Goal: Task Accomplishment & Management: Use online tool/utility

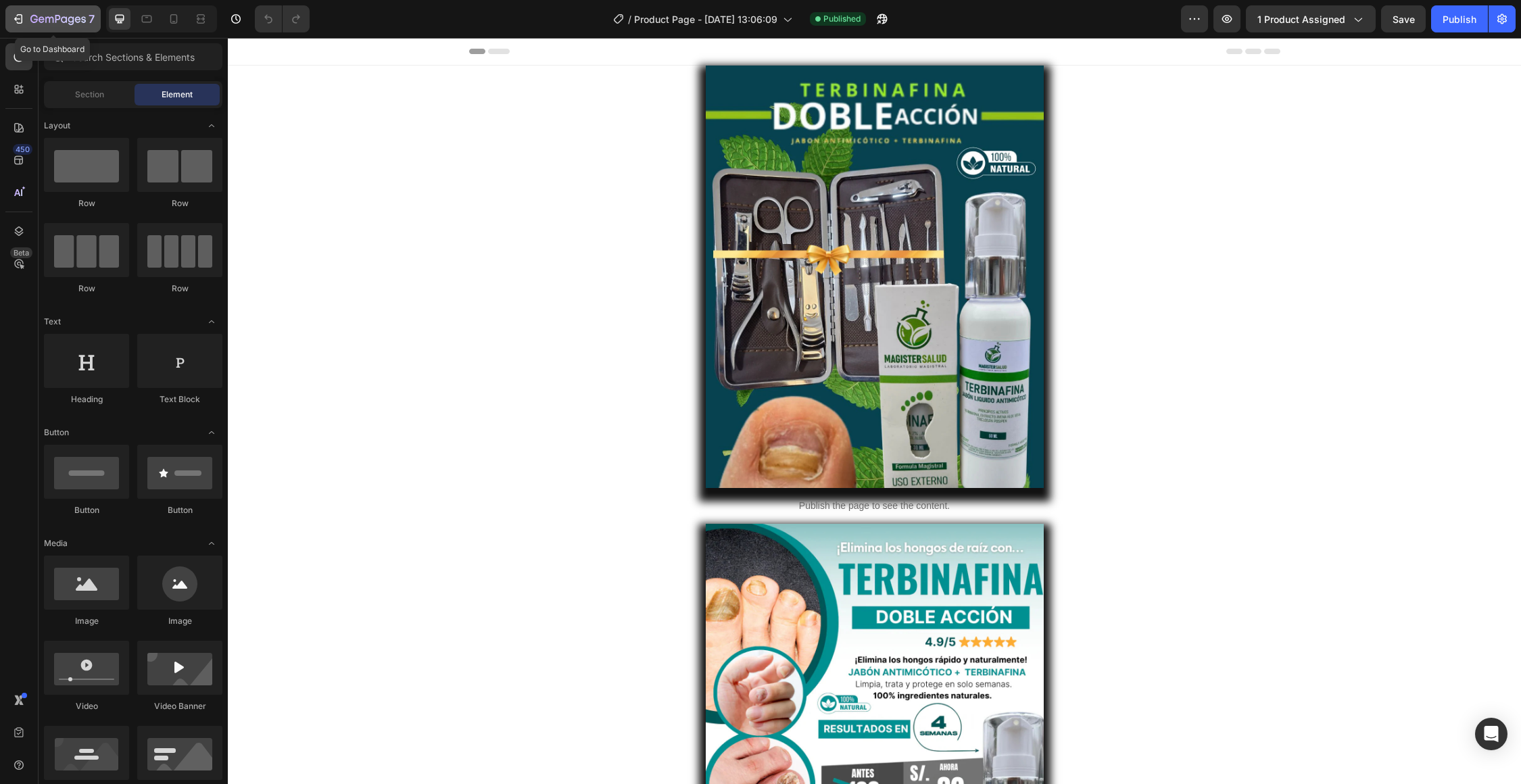
click at [17, 27] on button "7" at bounding box center [53, 19] width 95 height 27
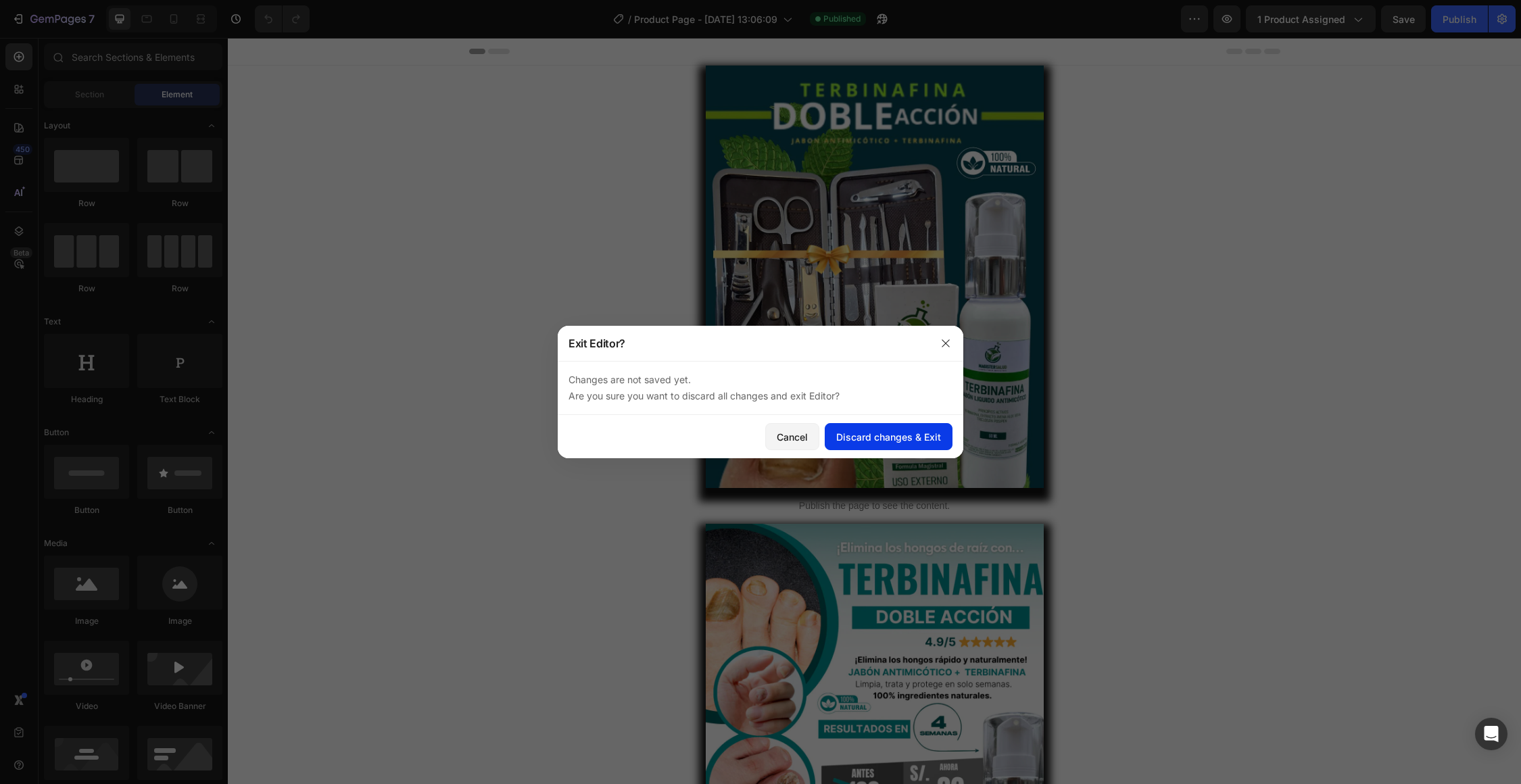
click at [838, 444] on button "Discard changes & Exit" at bounding box center [888, 437] width 127 height 27
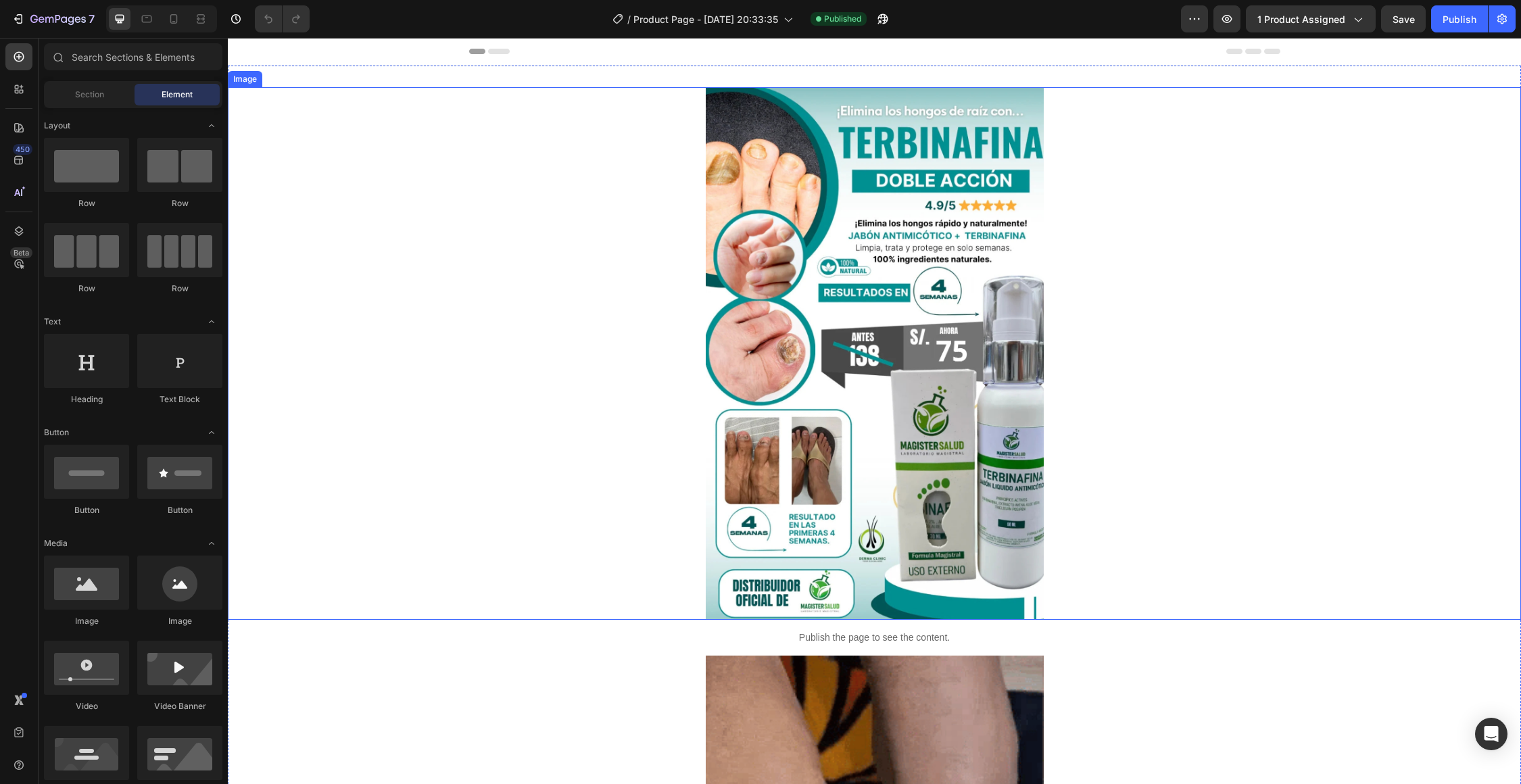
click at [965, 370] on img at bounding box center [875, 353] width 338 height 532
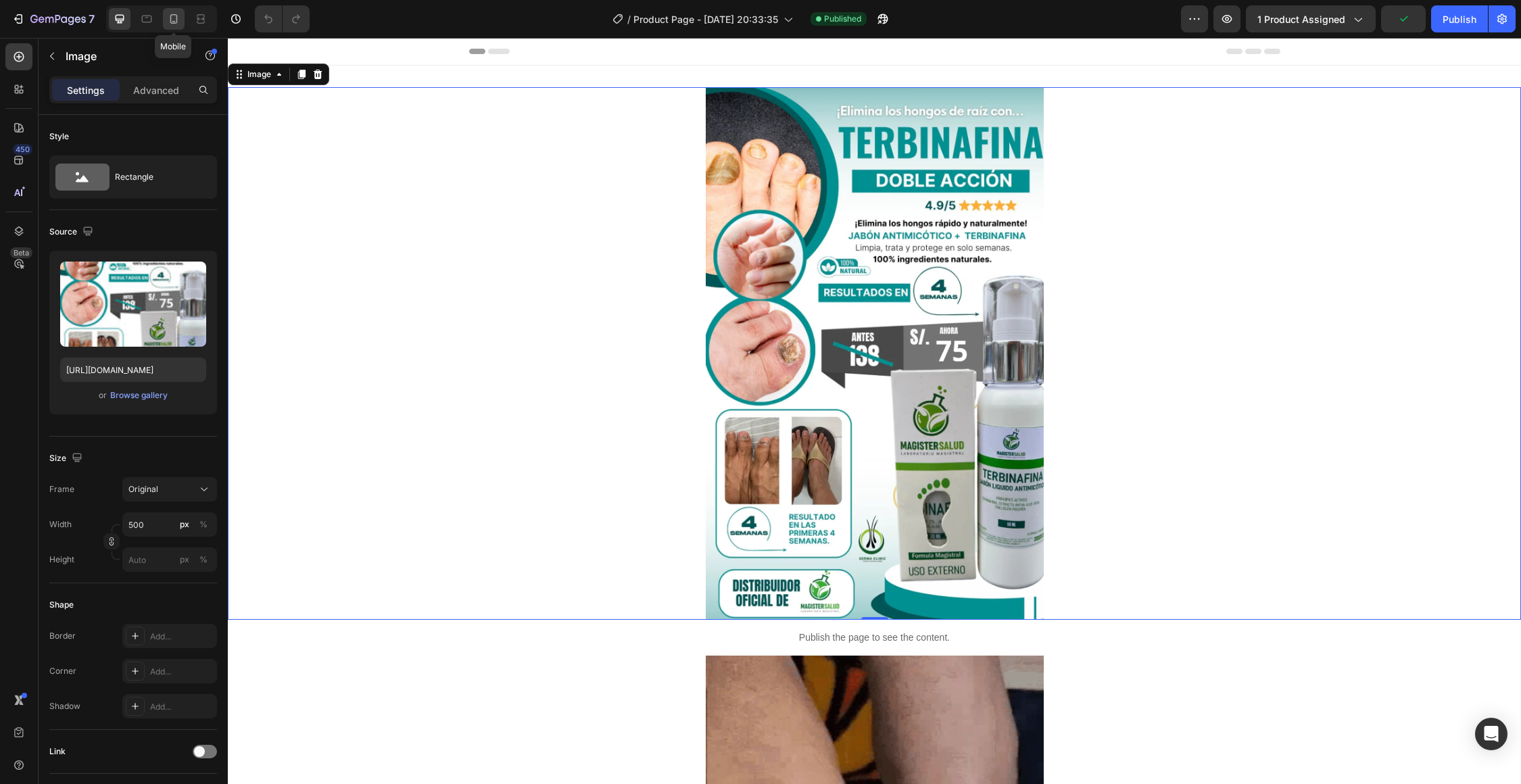
click at [177, 23] on icon at bounding box center [174, 19] width 14 height 14
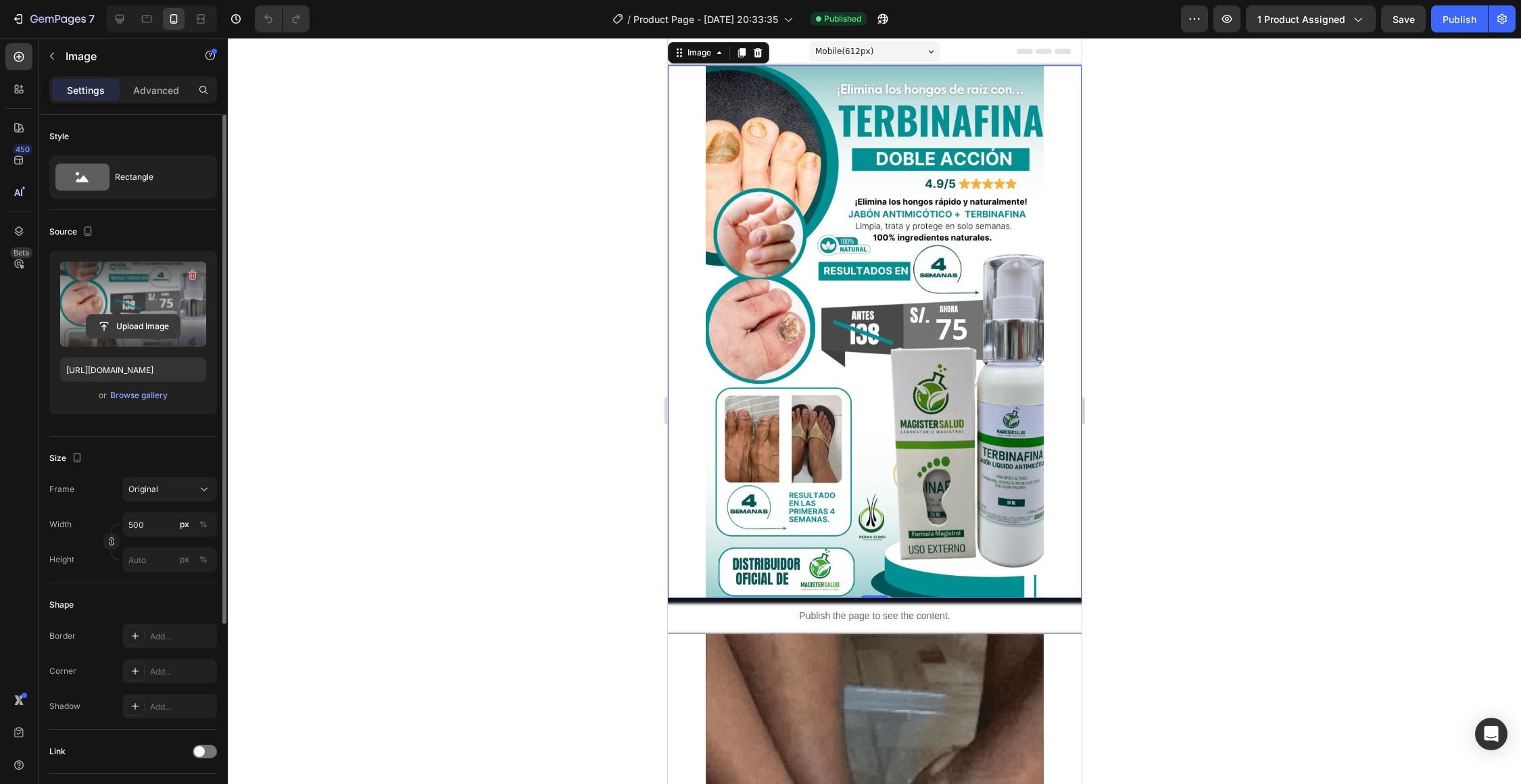
click at [147, 319] on input "file" at bounding box center [133, 327] width 94 height 23
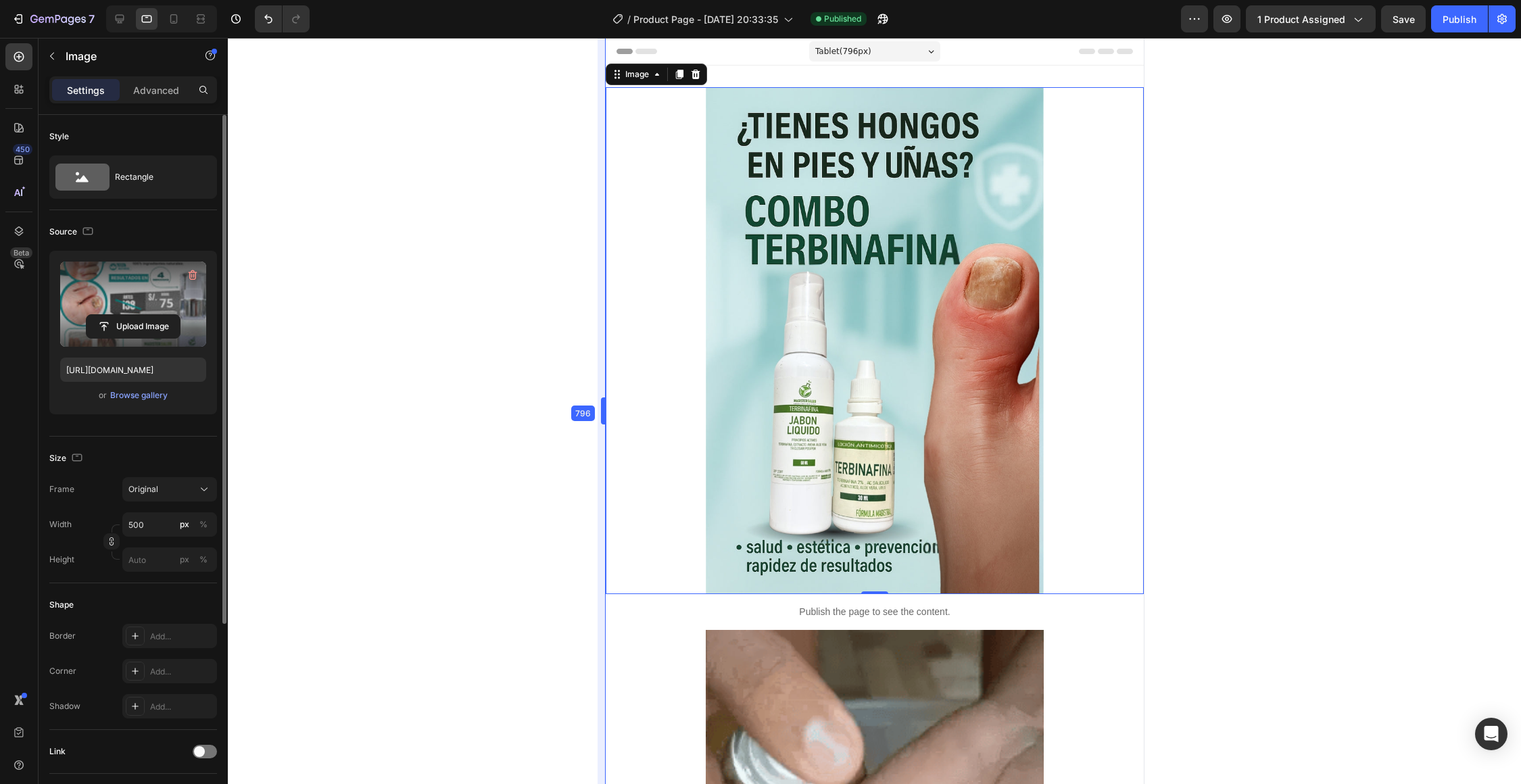
scroll to position [1, 0]
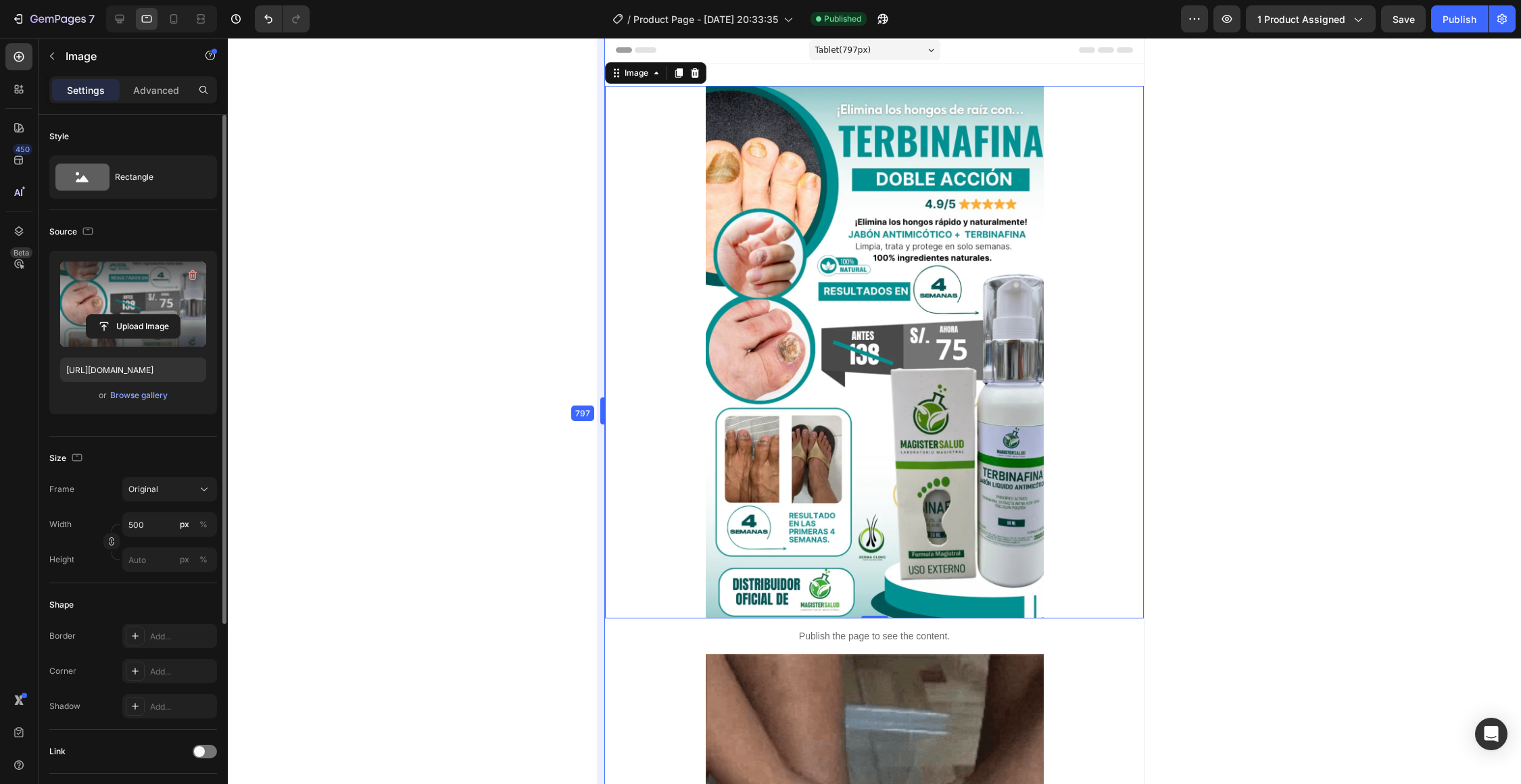
type input "[URL][DOMAIN_NAME]"
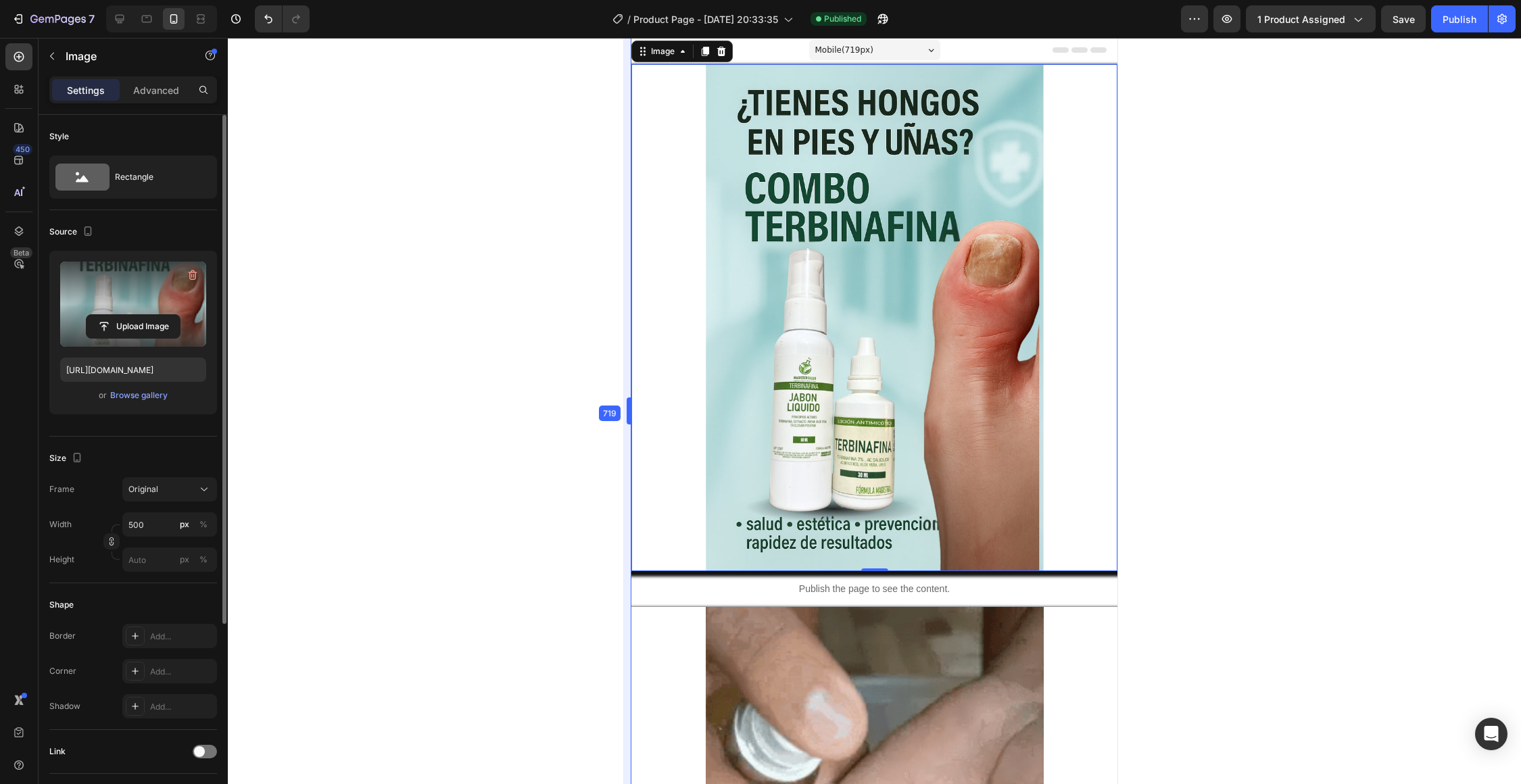
scroll to position [0, 0]
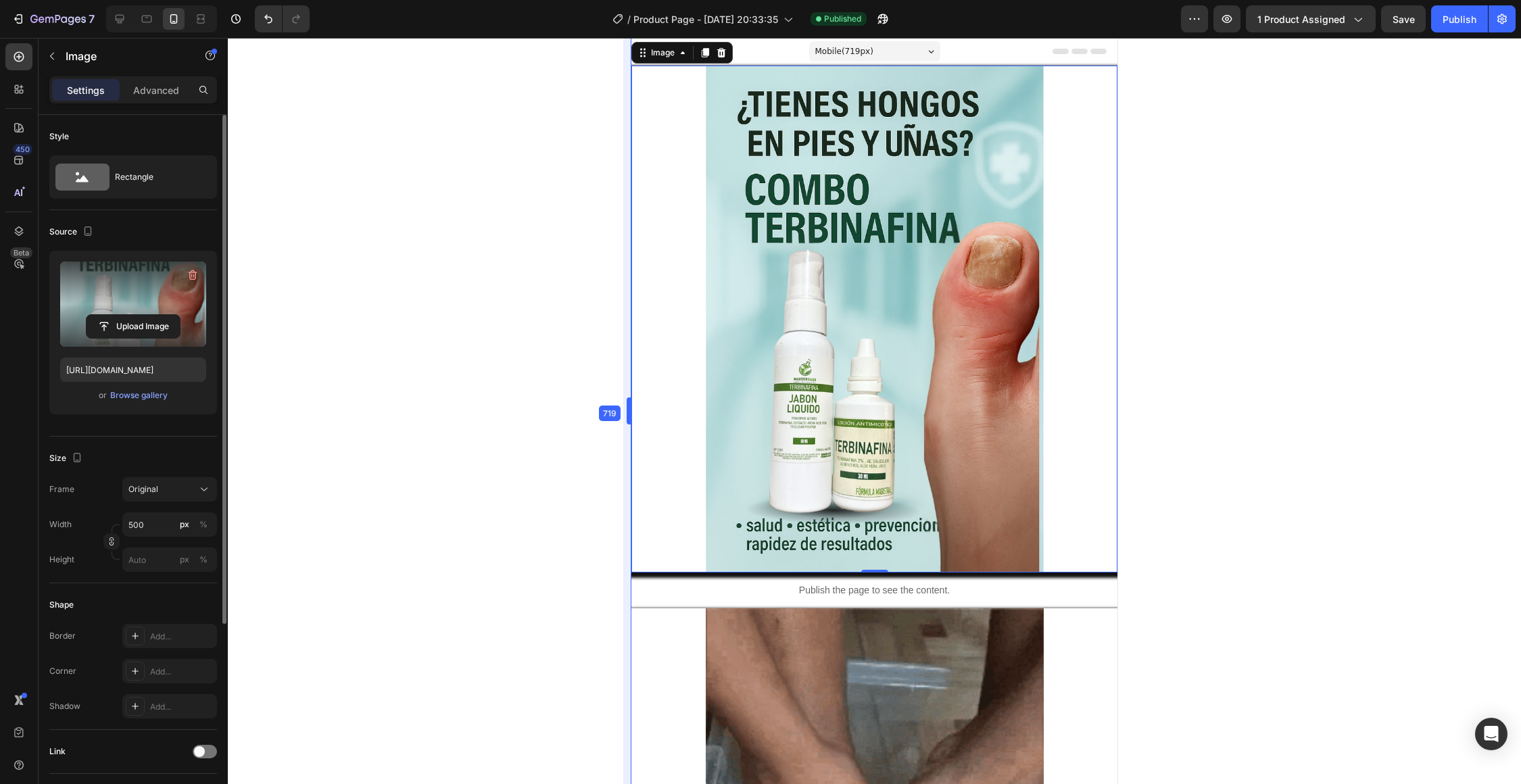
drag, startPoint x: 665, startPoint y: 413, endPoint x: 599, endPoint y: 407, distance: 66.3
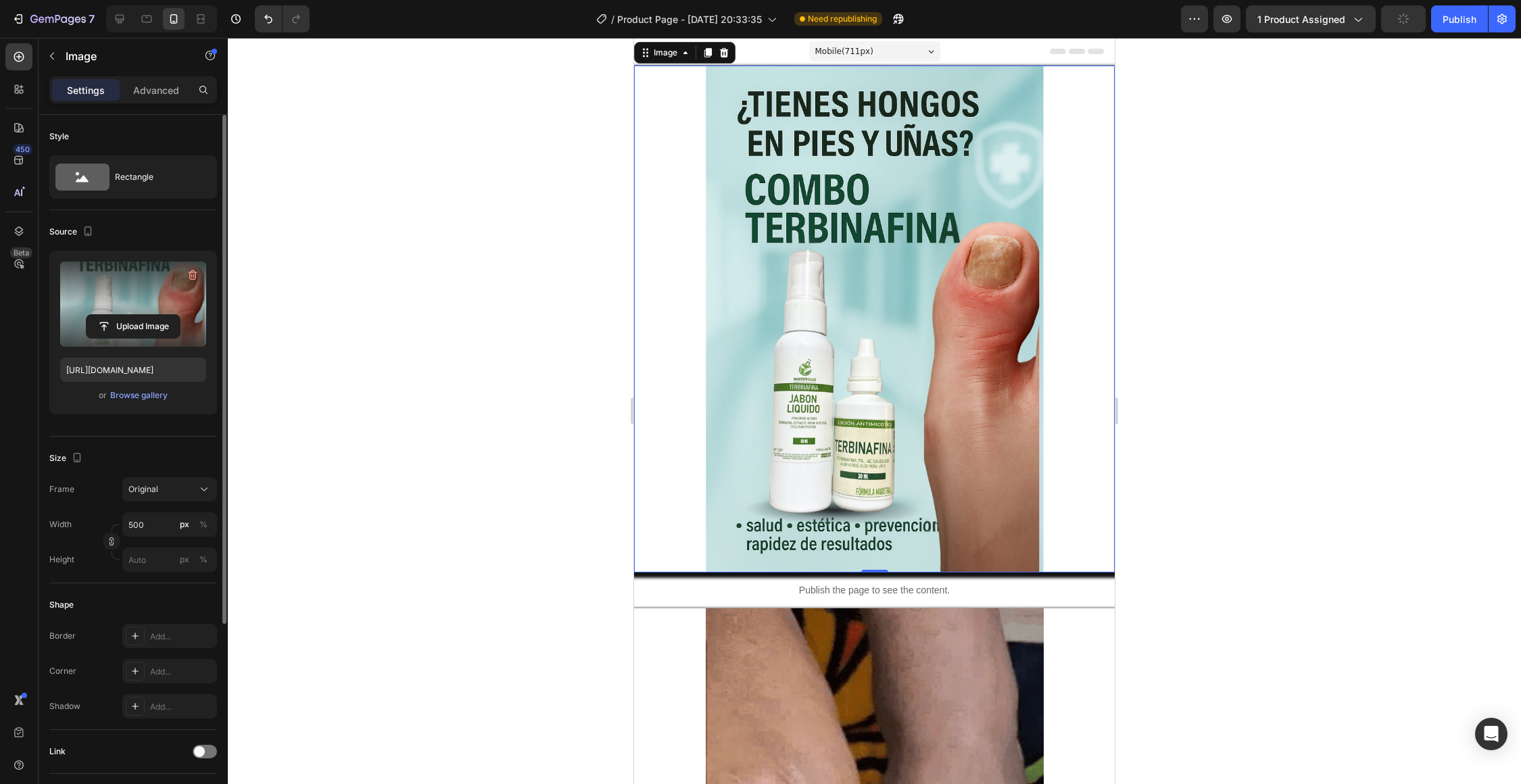
click at [809, 291] on img at bounding box center [875, 319] width 338 height 507
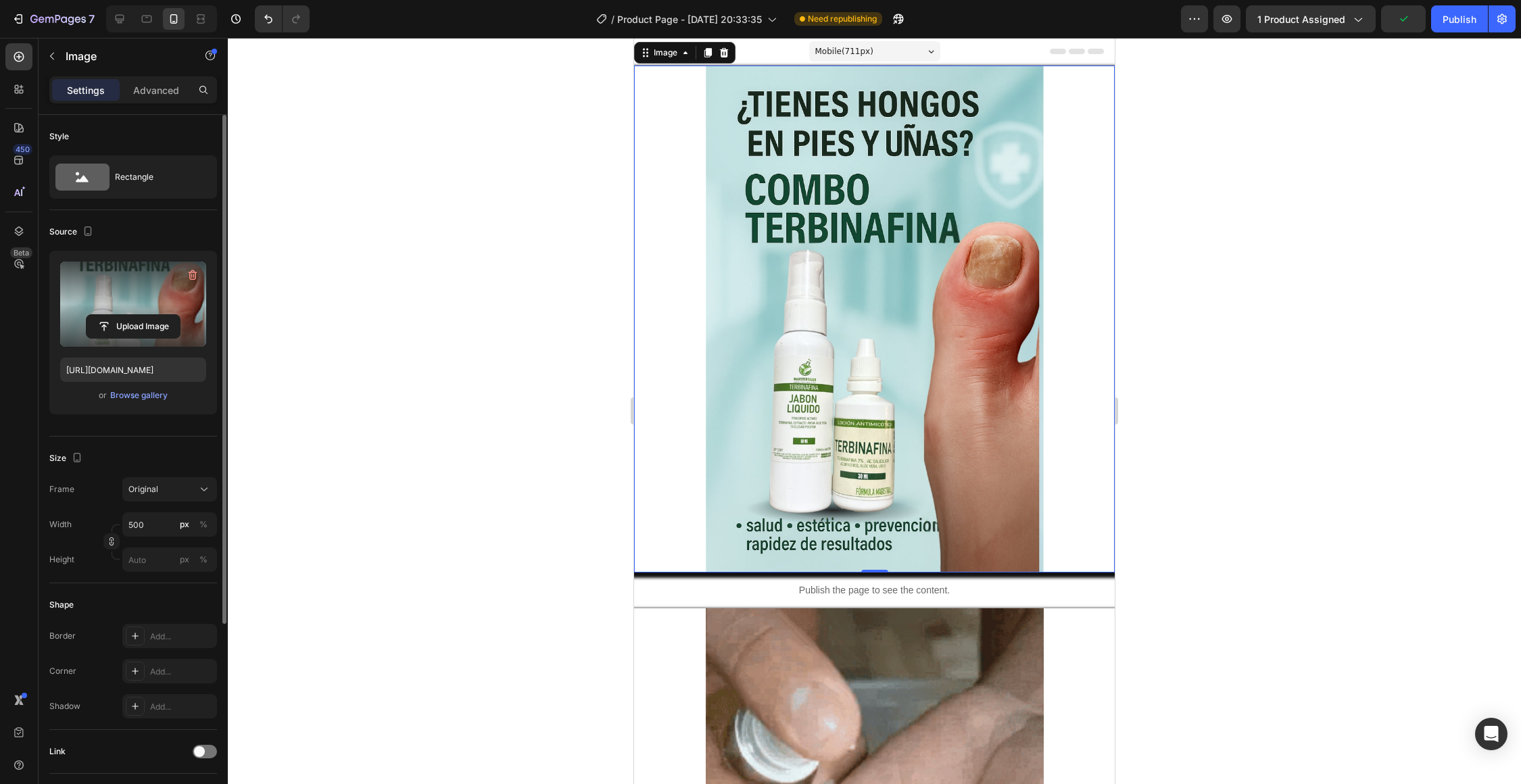
click at [735, 319] on img at bounding box center [875, 319] width 338 height 507
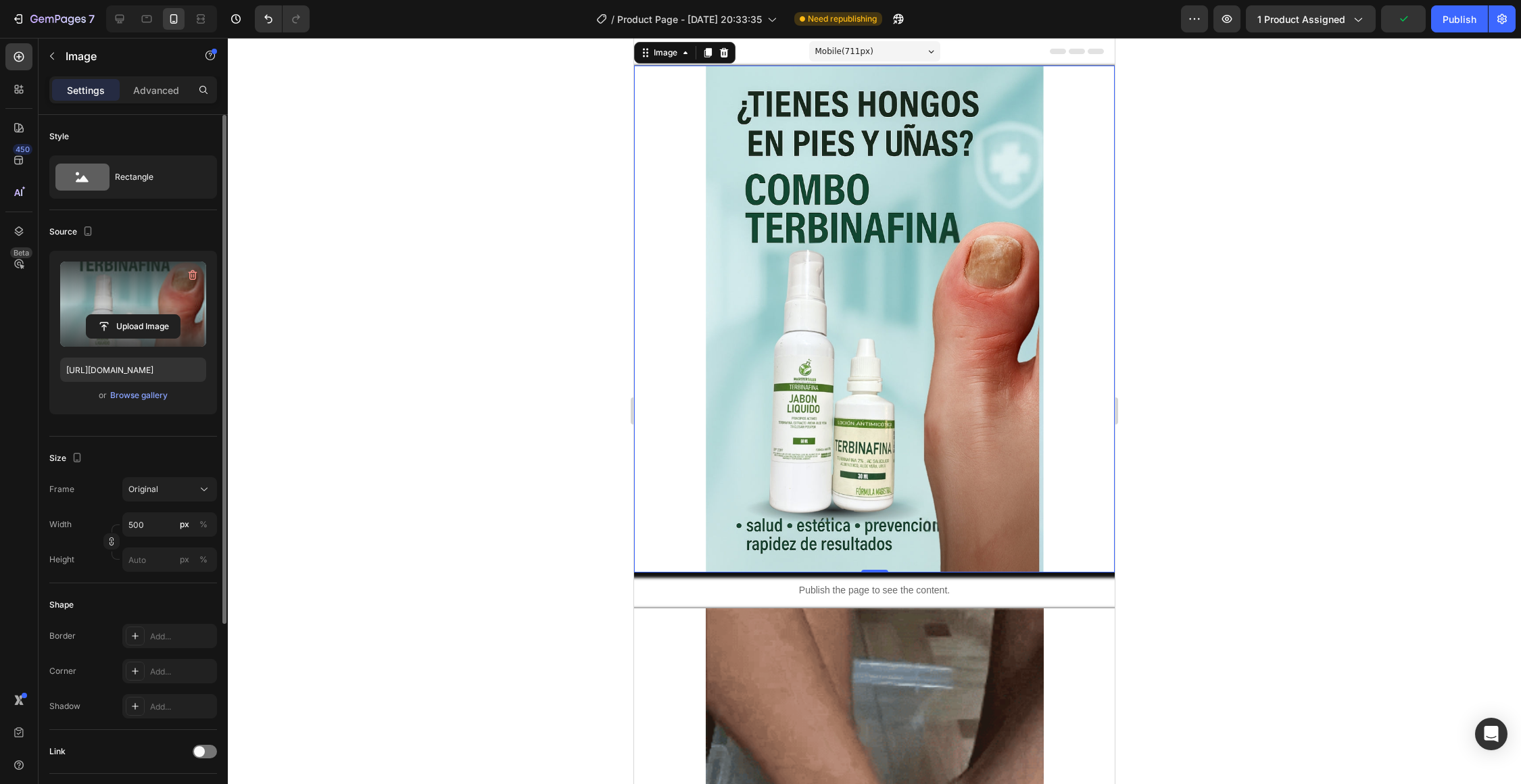
click at [706, 329] on img at bounding box center [875, 319] width 338 height 507
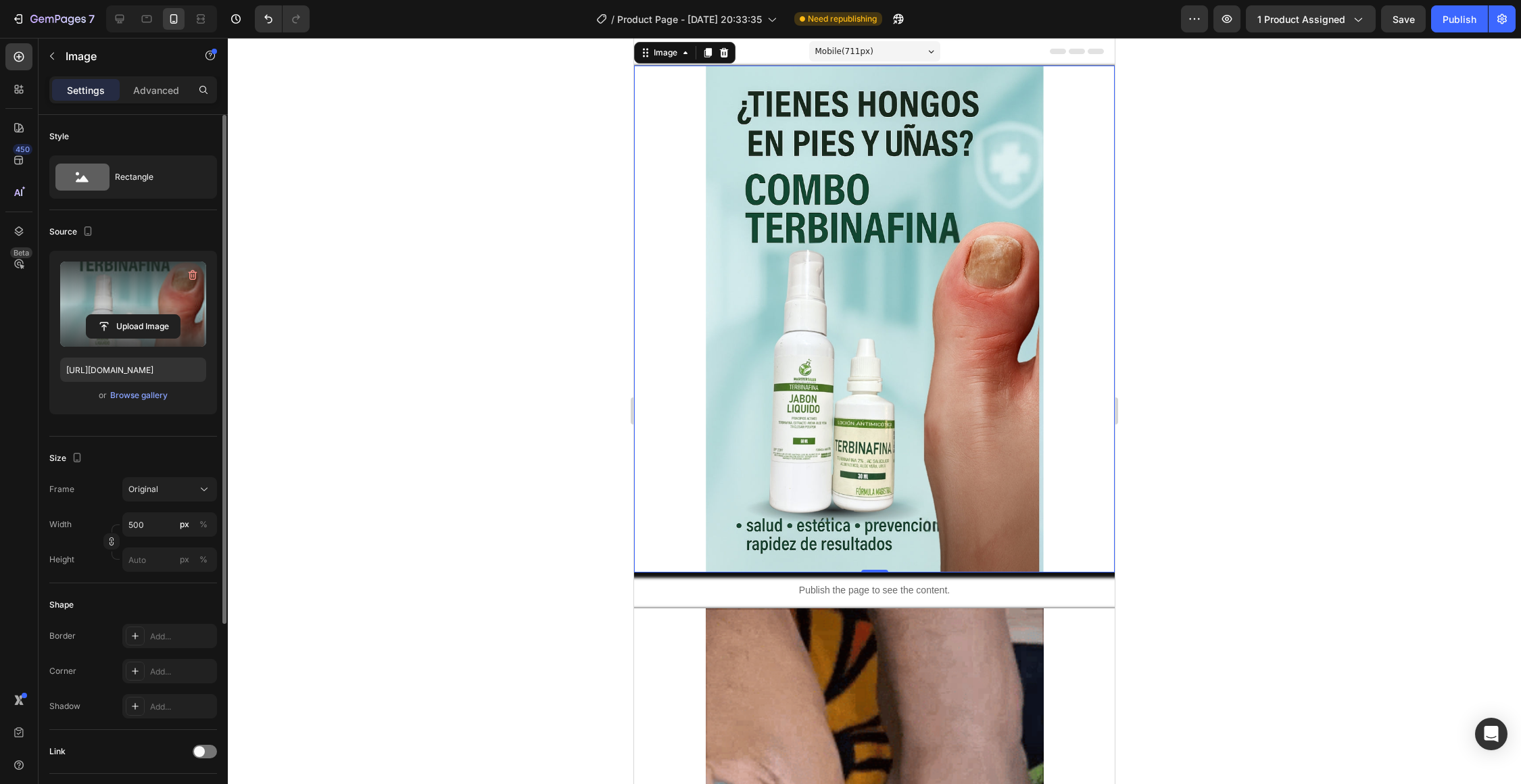
click at [666, 308] on div at bounding box center [874, 319] width 480 height 507
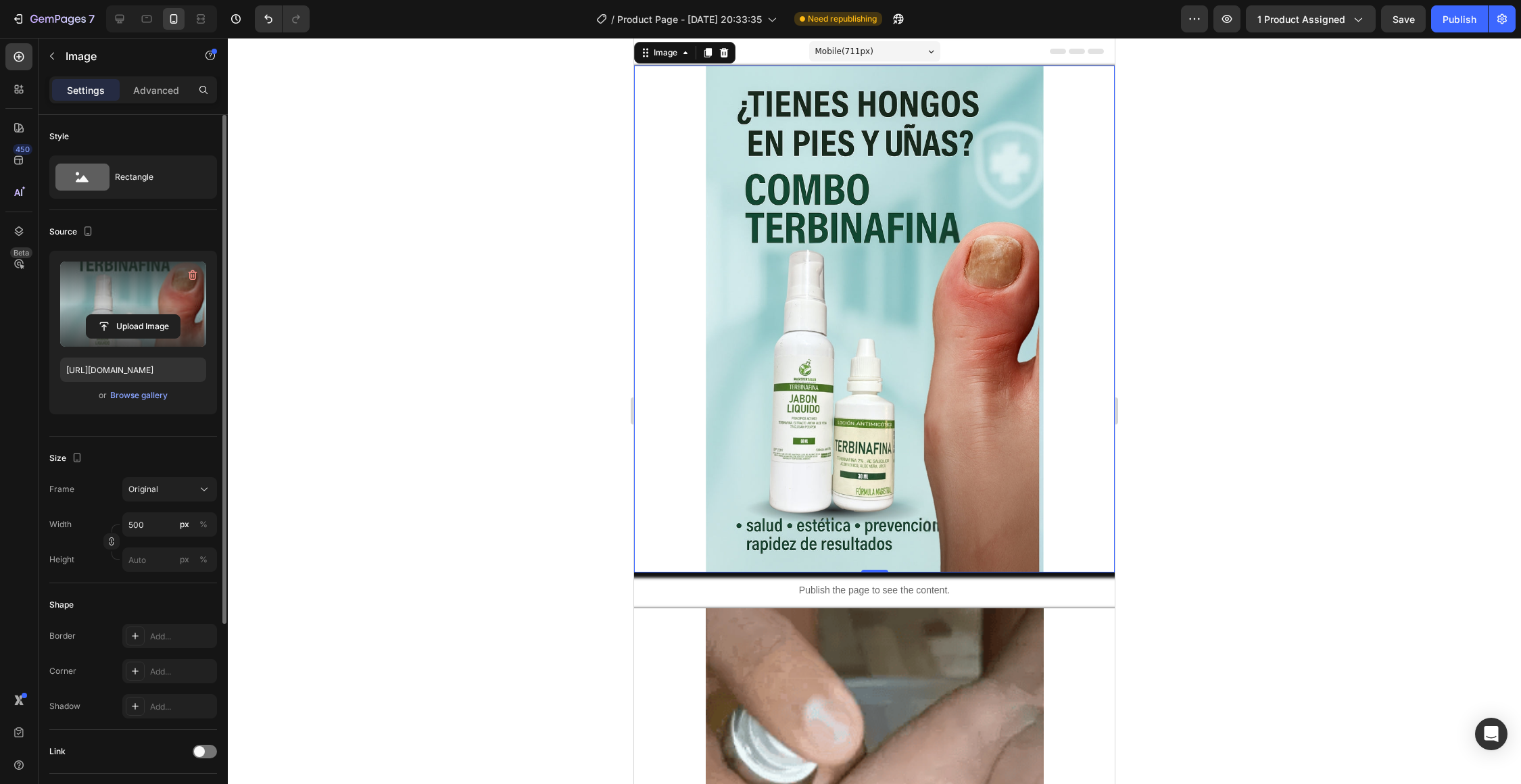
click at [1046, 402] on div at bounding box center [874, 319] width 480 height 507
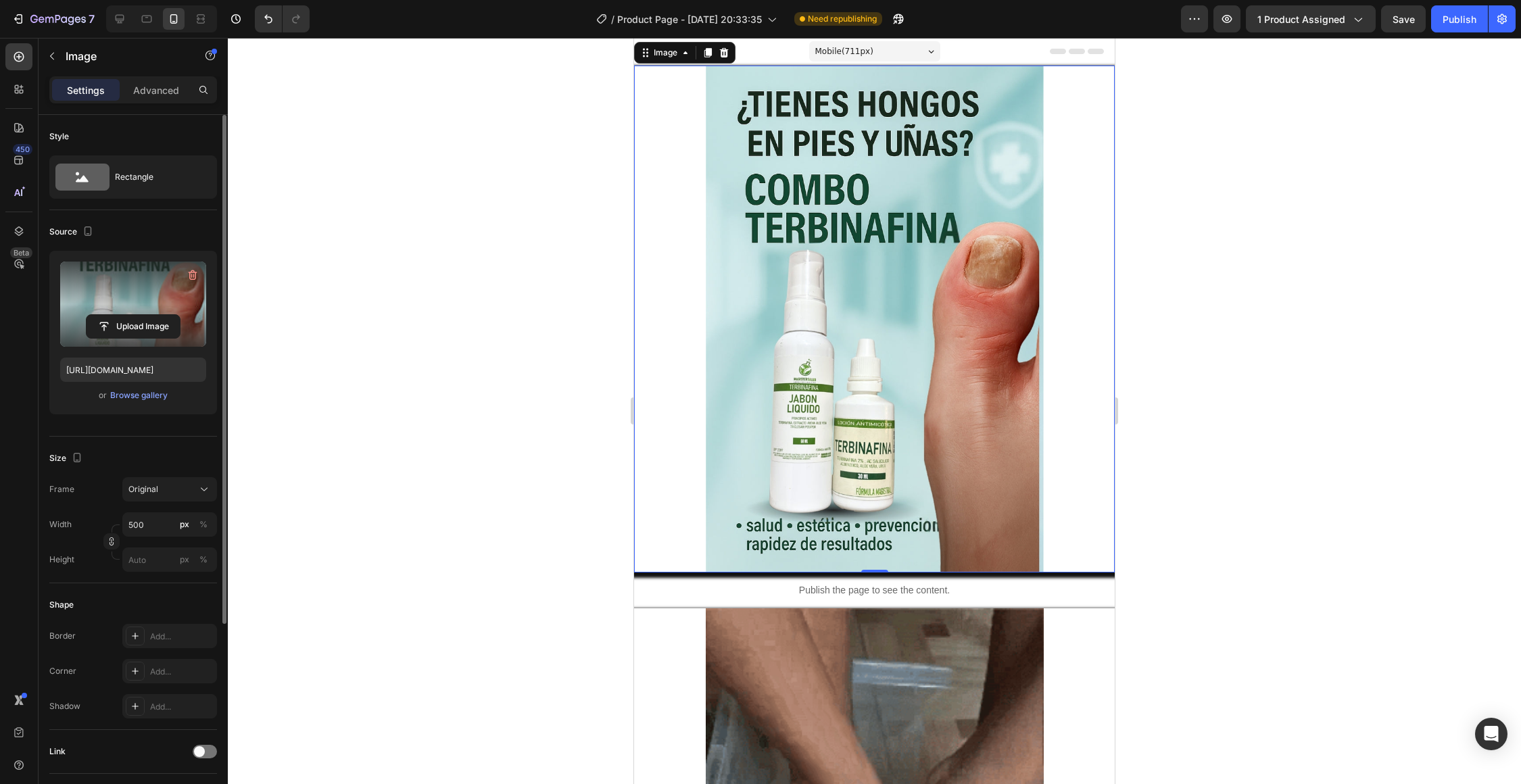
click at [1013, 425] on img at bounding box center [875, 319] width 338 height 507
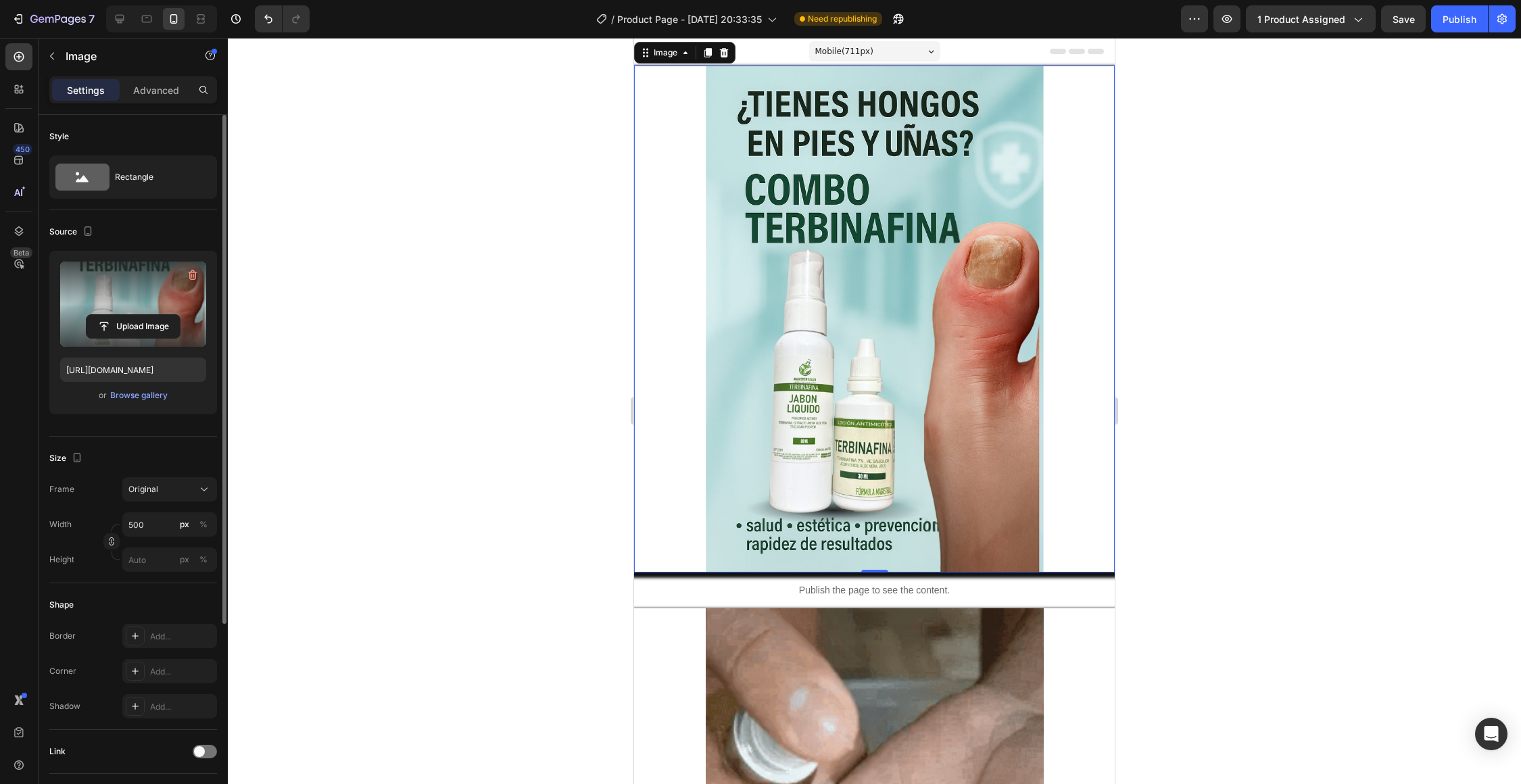
click at [1030, 563] on img at bounding box center [875, 319] width 338 height 507
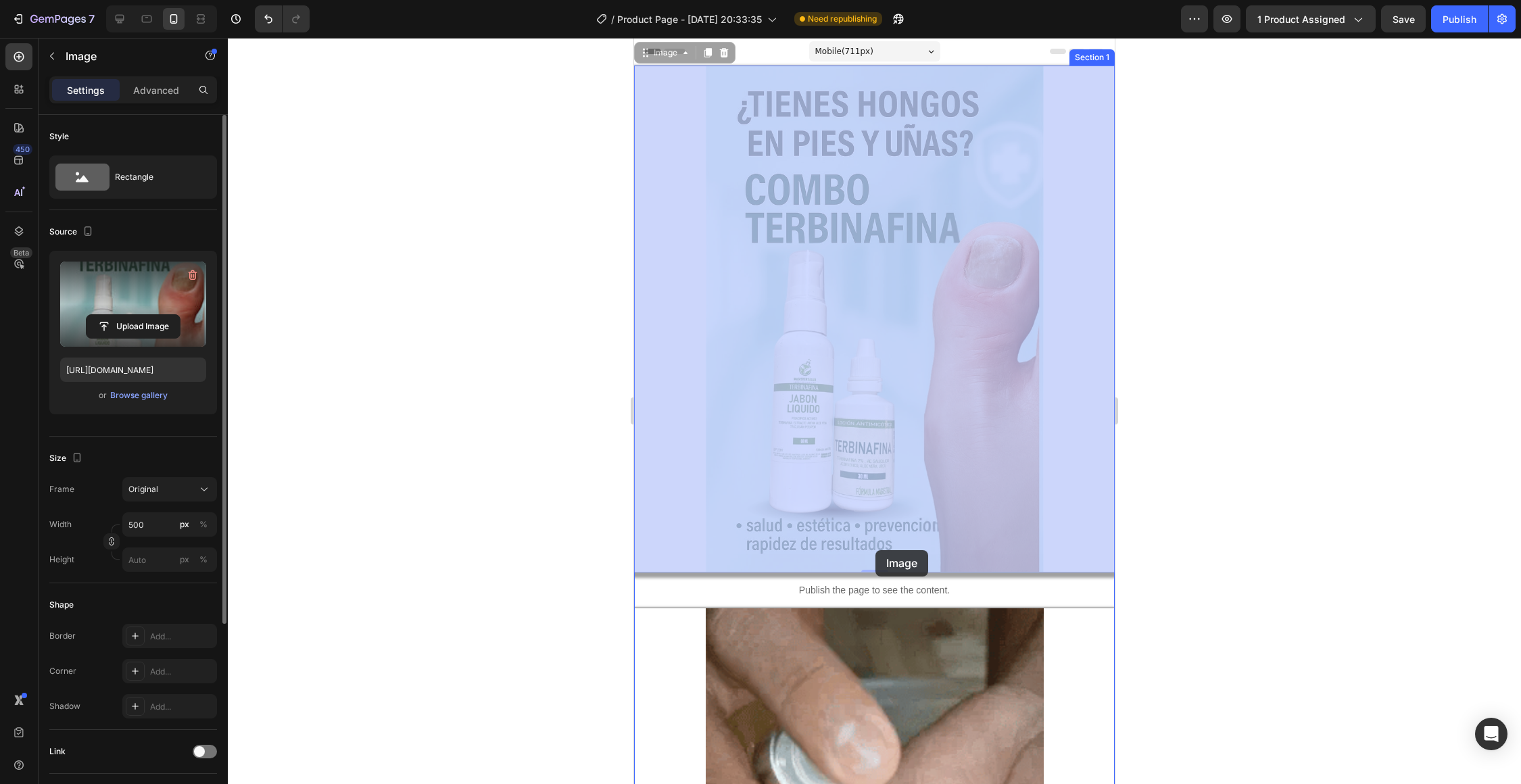
drag, startPoint x: 875, startPoint y: 566, endPoint x: 875, endPoint y: 551, distance: 15.0
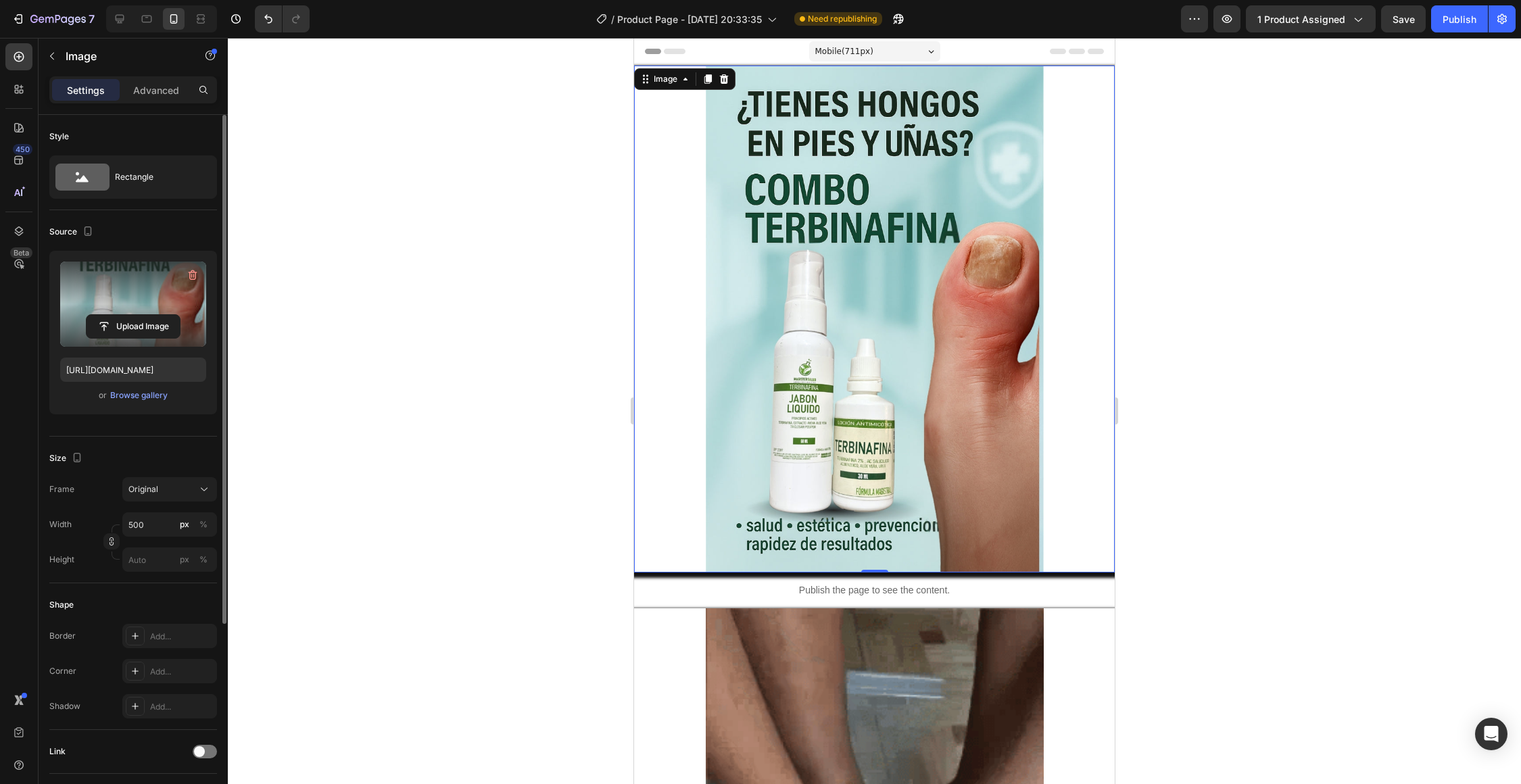
click at [779, 173] on img at bounding box center [875, 319] width 338 height 507
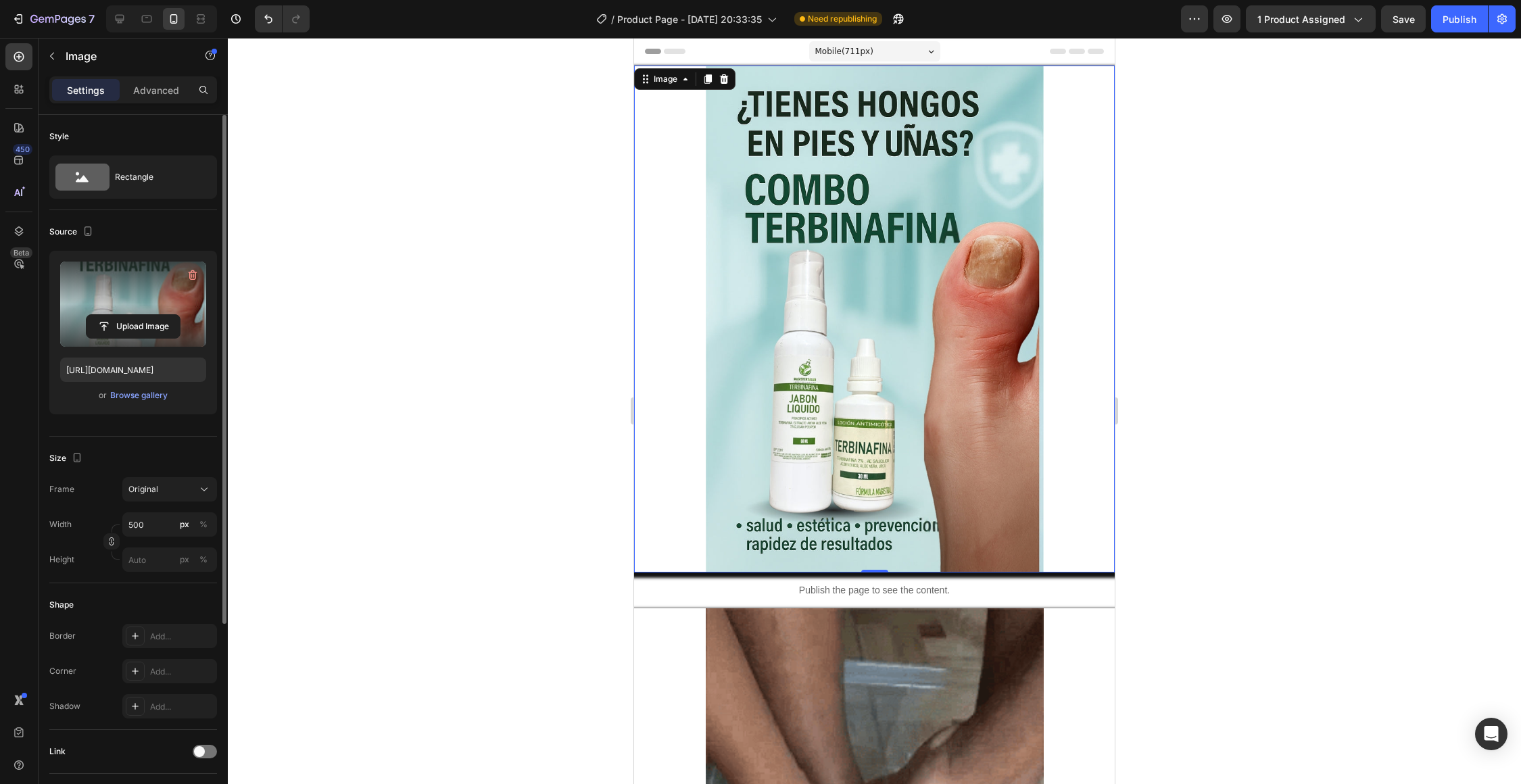
click at [789, 212] on img at bounding box center [875, 319] width 338 height 507
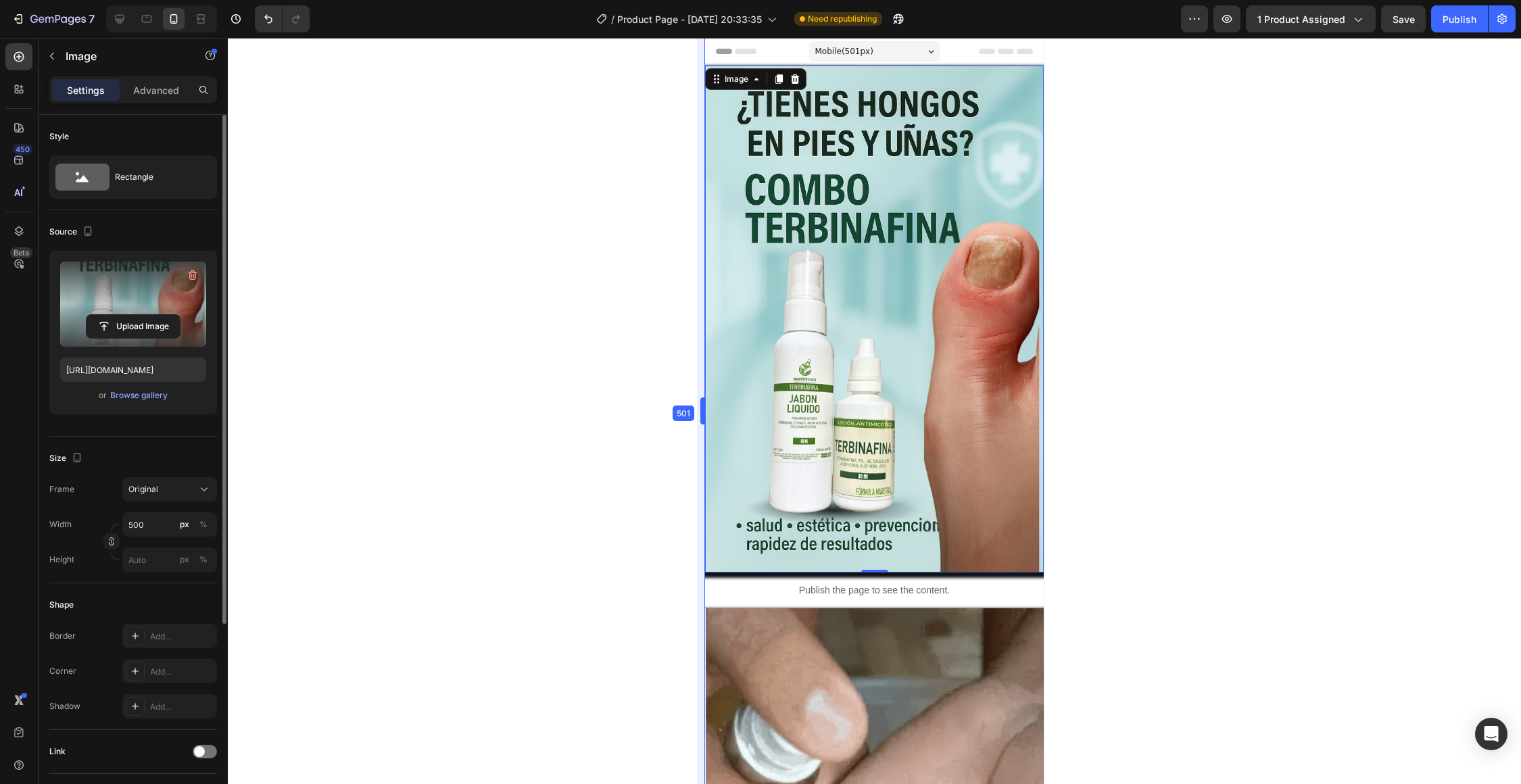
drag, startPoint x: 628, startPoint y: 418, endPoint x: 770, endPoint y: 436, distance: 143.1
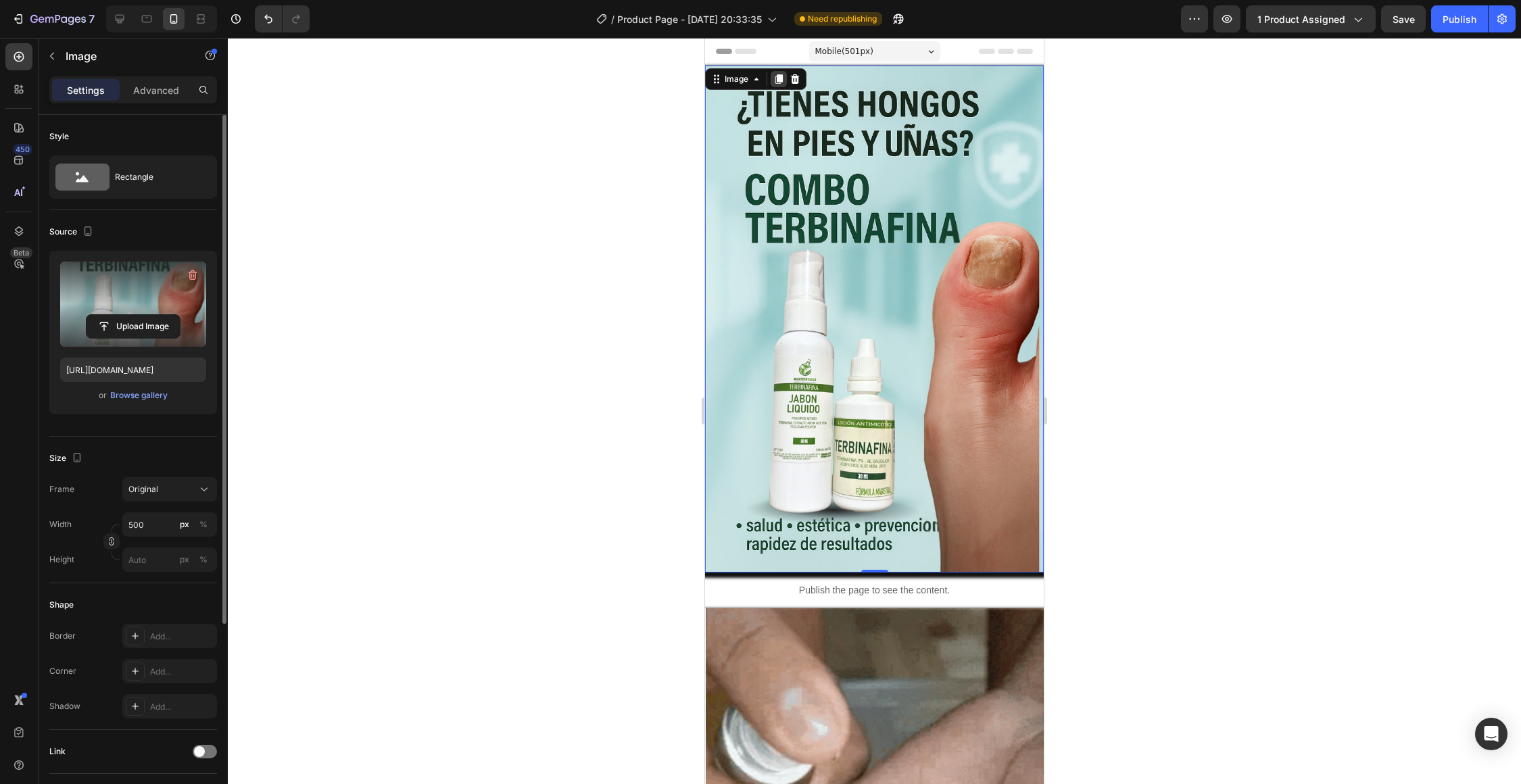
click at [774, 81] on icon at bounding box center [778, 78] width 11 height 11
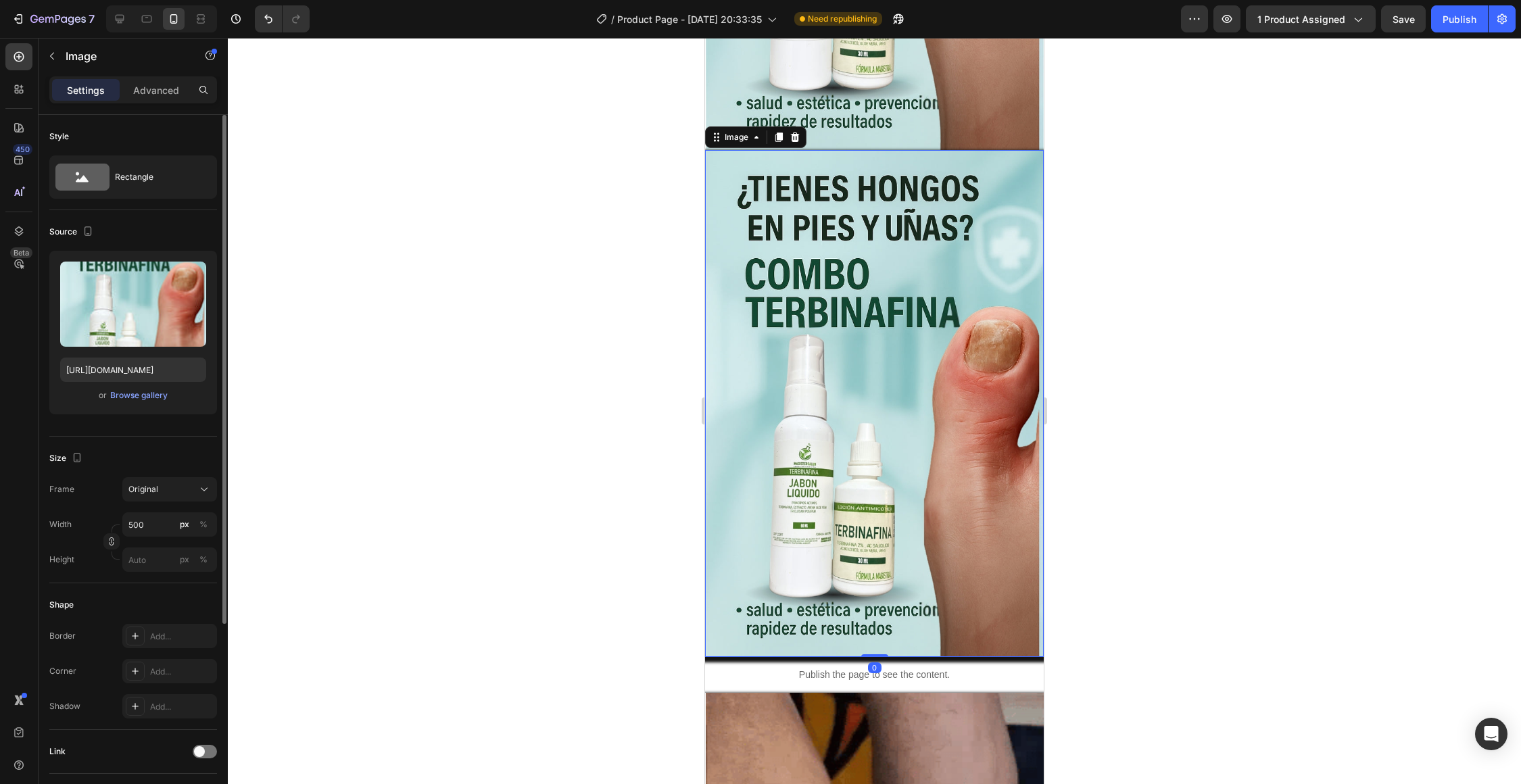
scroll to position [397, 0]
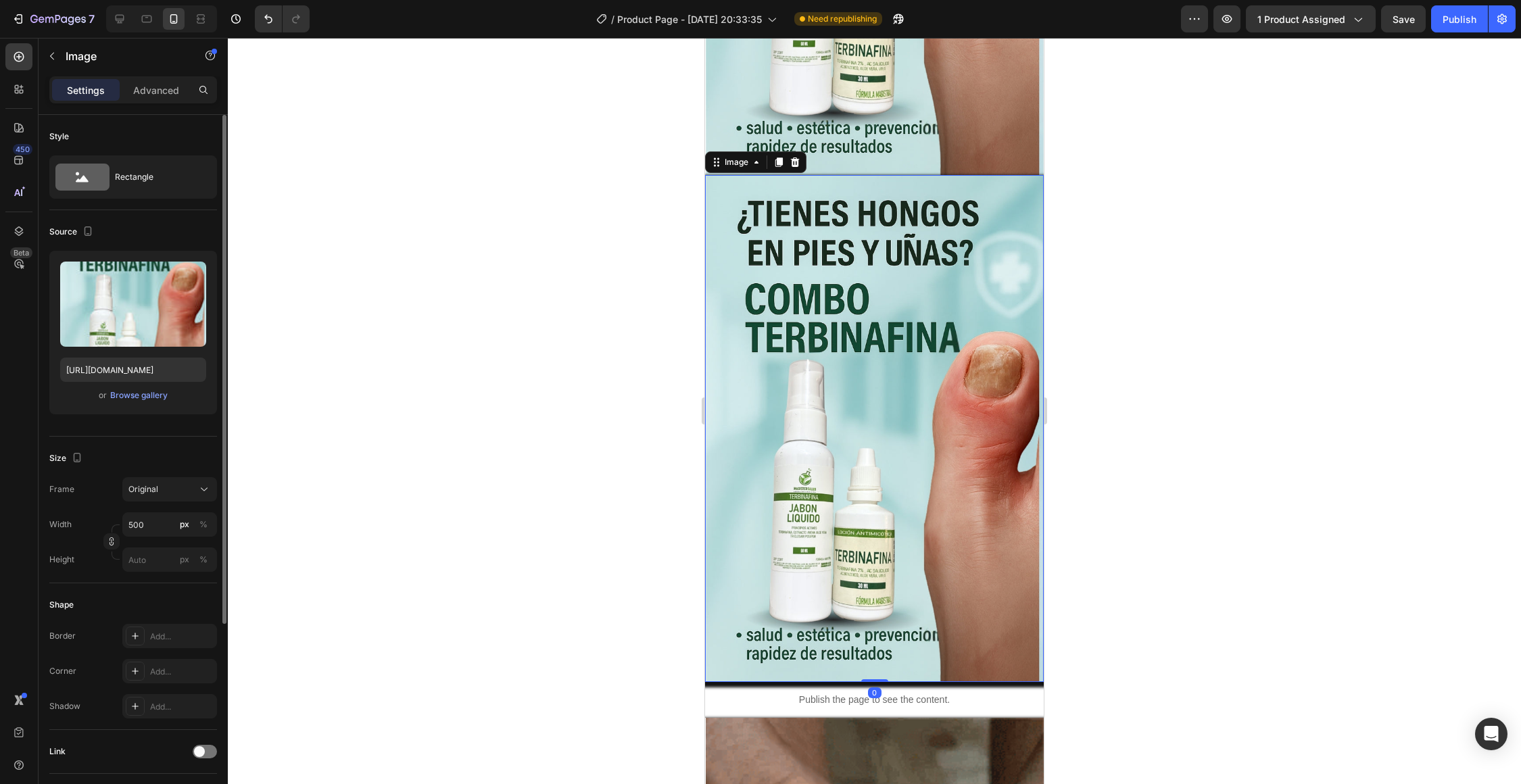
click at [882, 504] on img at bounding box center [875, 428] width 338 height 507
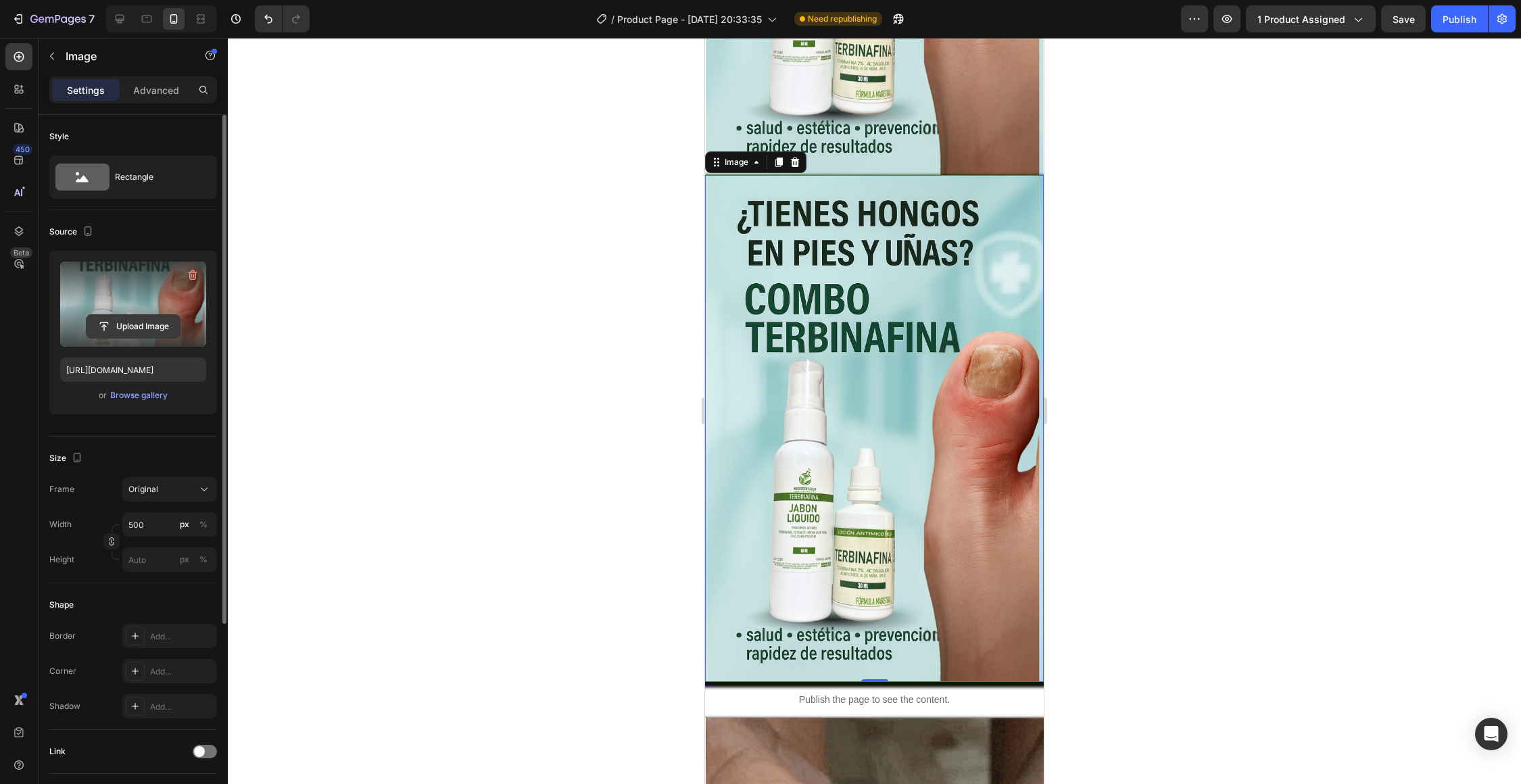
click at [139, 335] on input "file" at bounding box center [133, 327] width 94 height 23
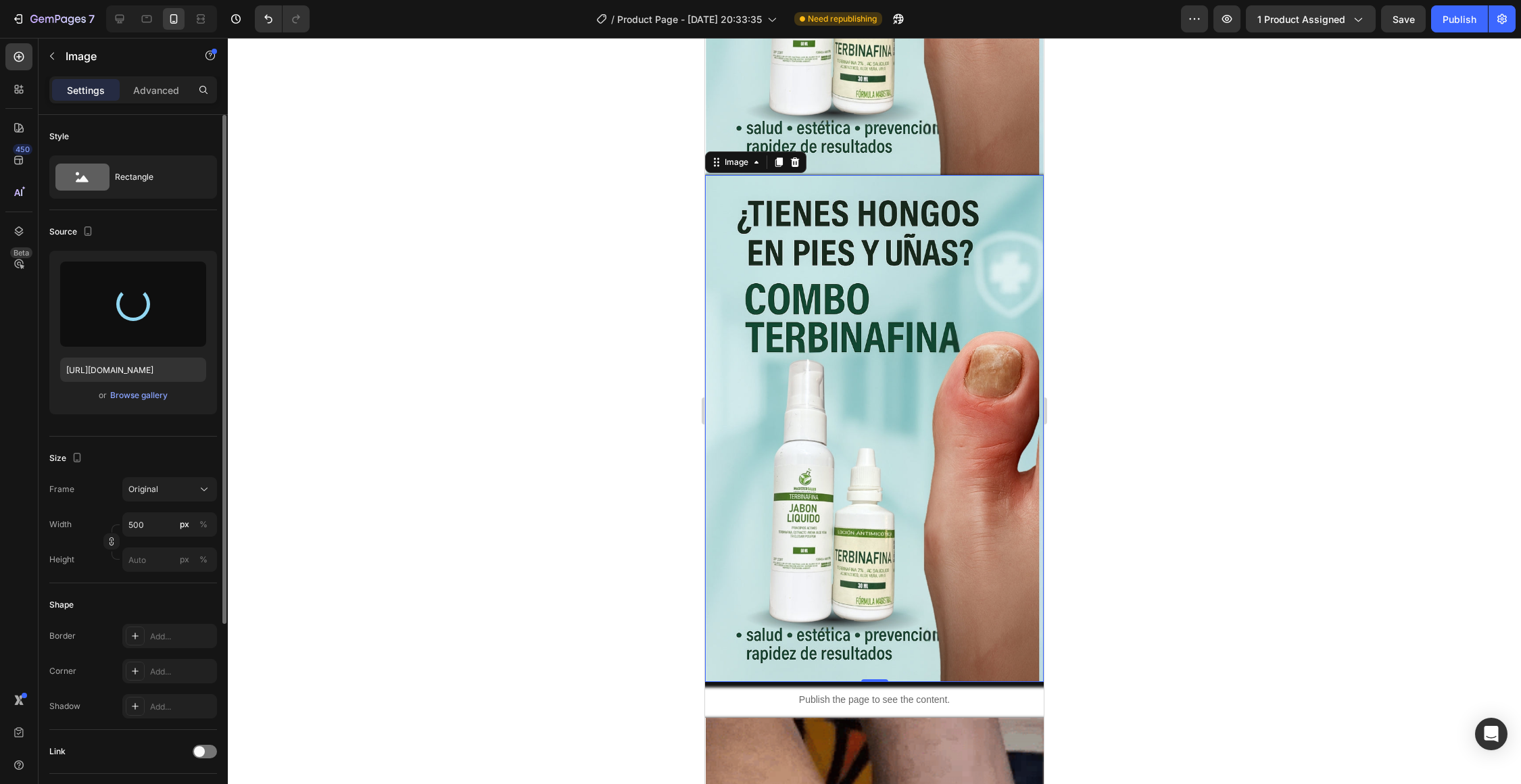
type input "[URL][DOMAIN_NAME]"
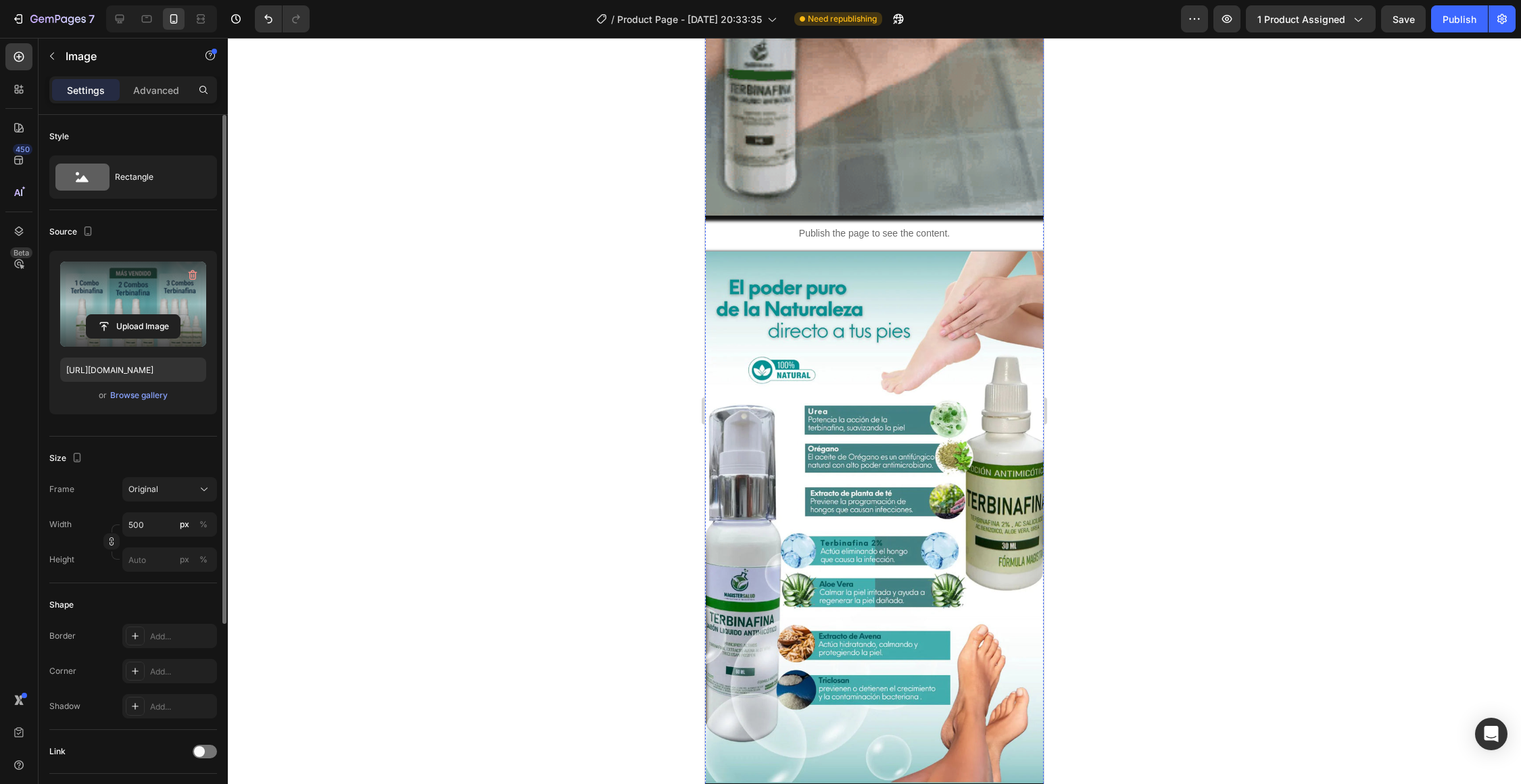
scroll to position [1391, 0]
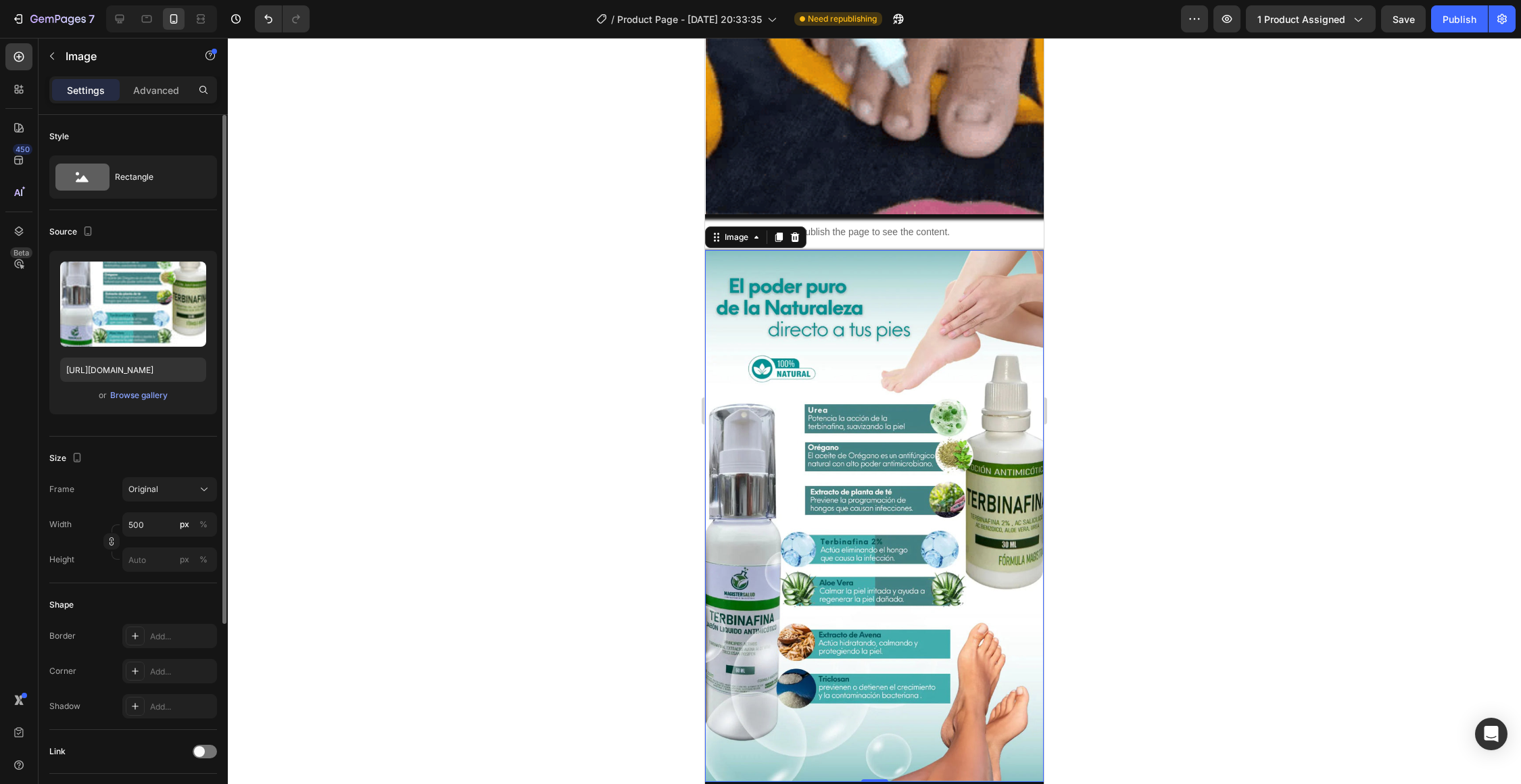
click at [854, 465] on img at bounding box center [875, 515] width 338 height 531
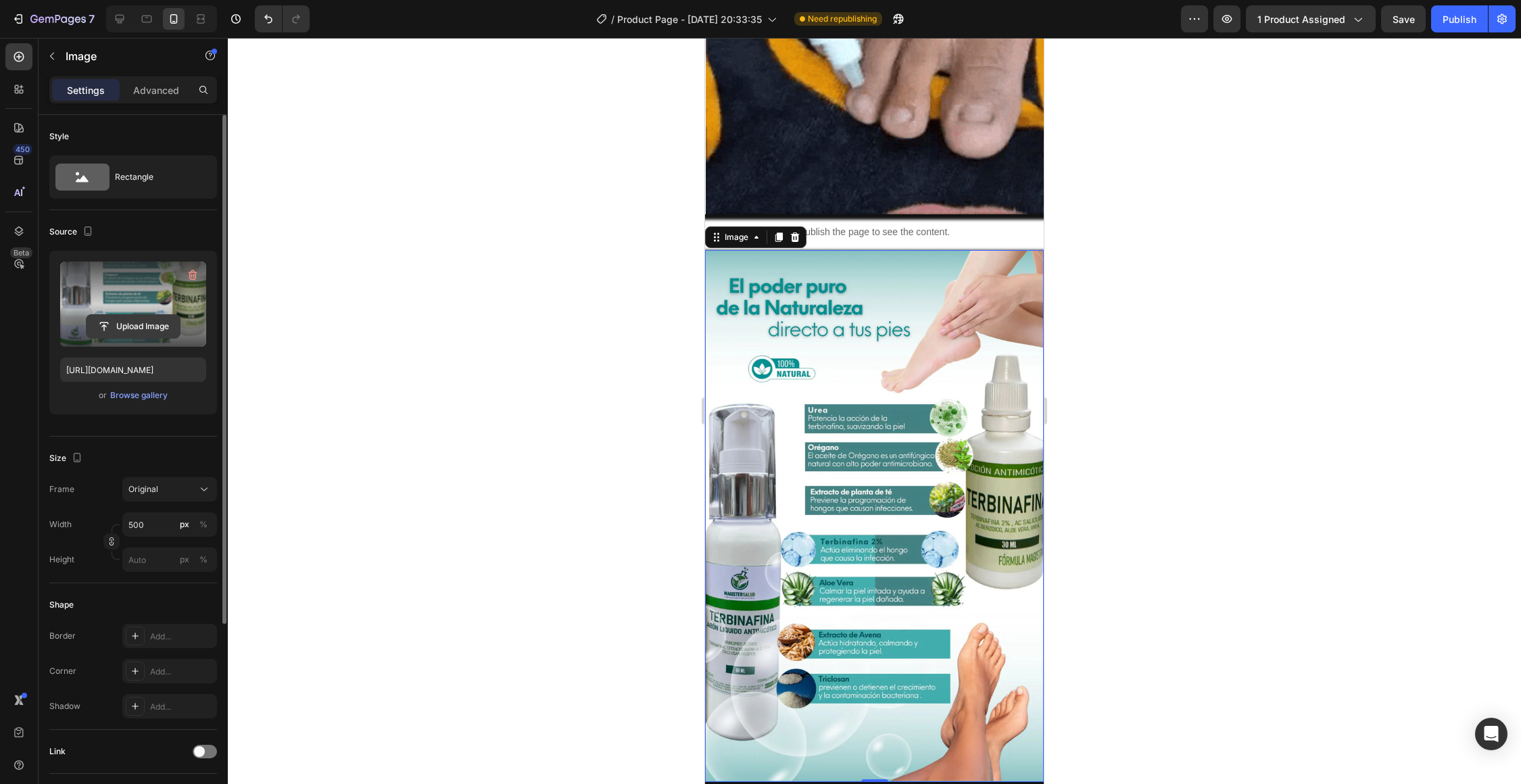
click at [137, 325] on input "file" at bounding box center [133, 327] width 94 height 23
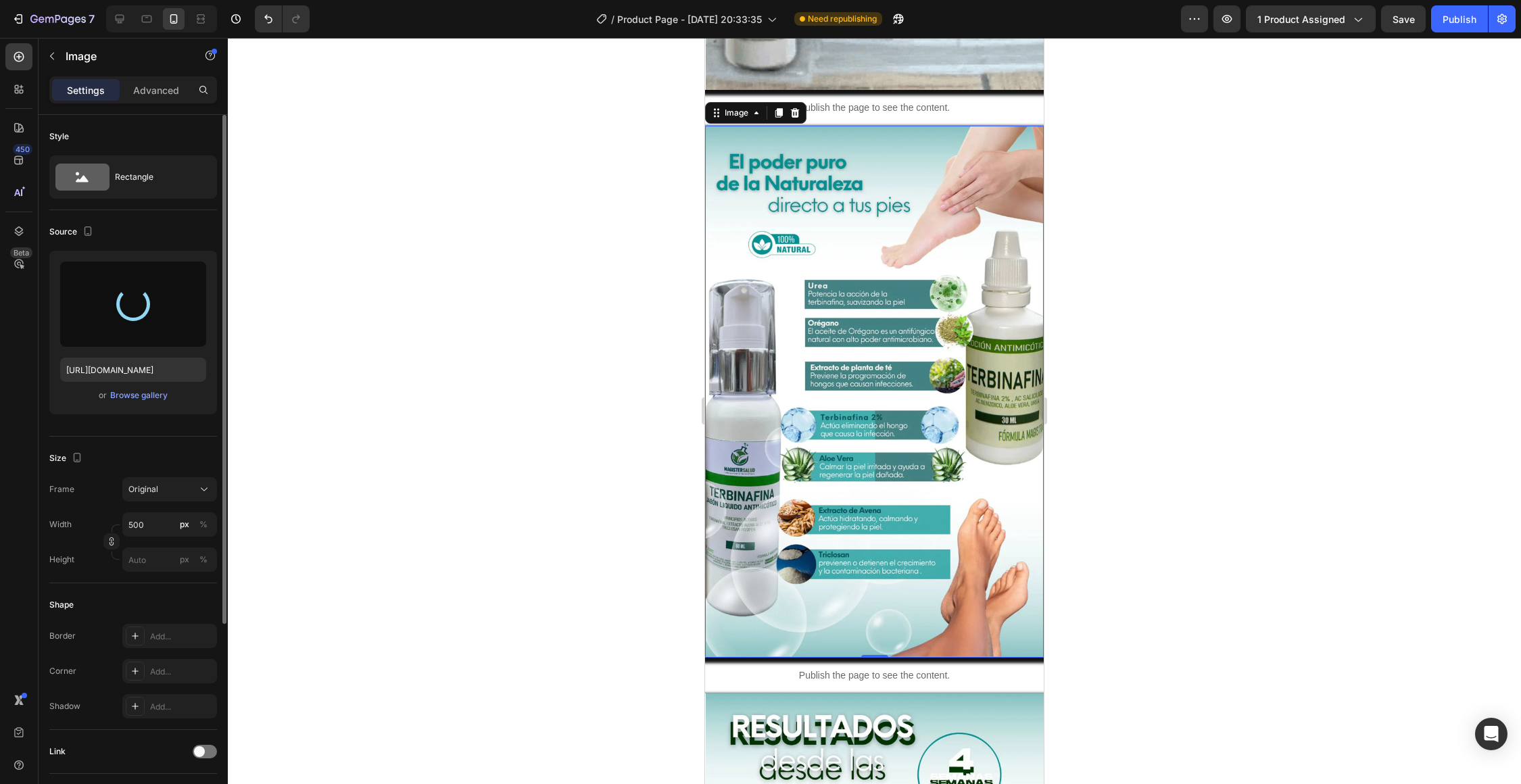
scroll to position [1497, 0]
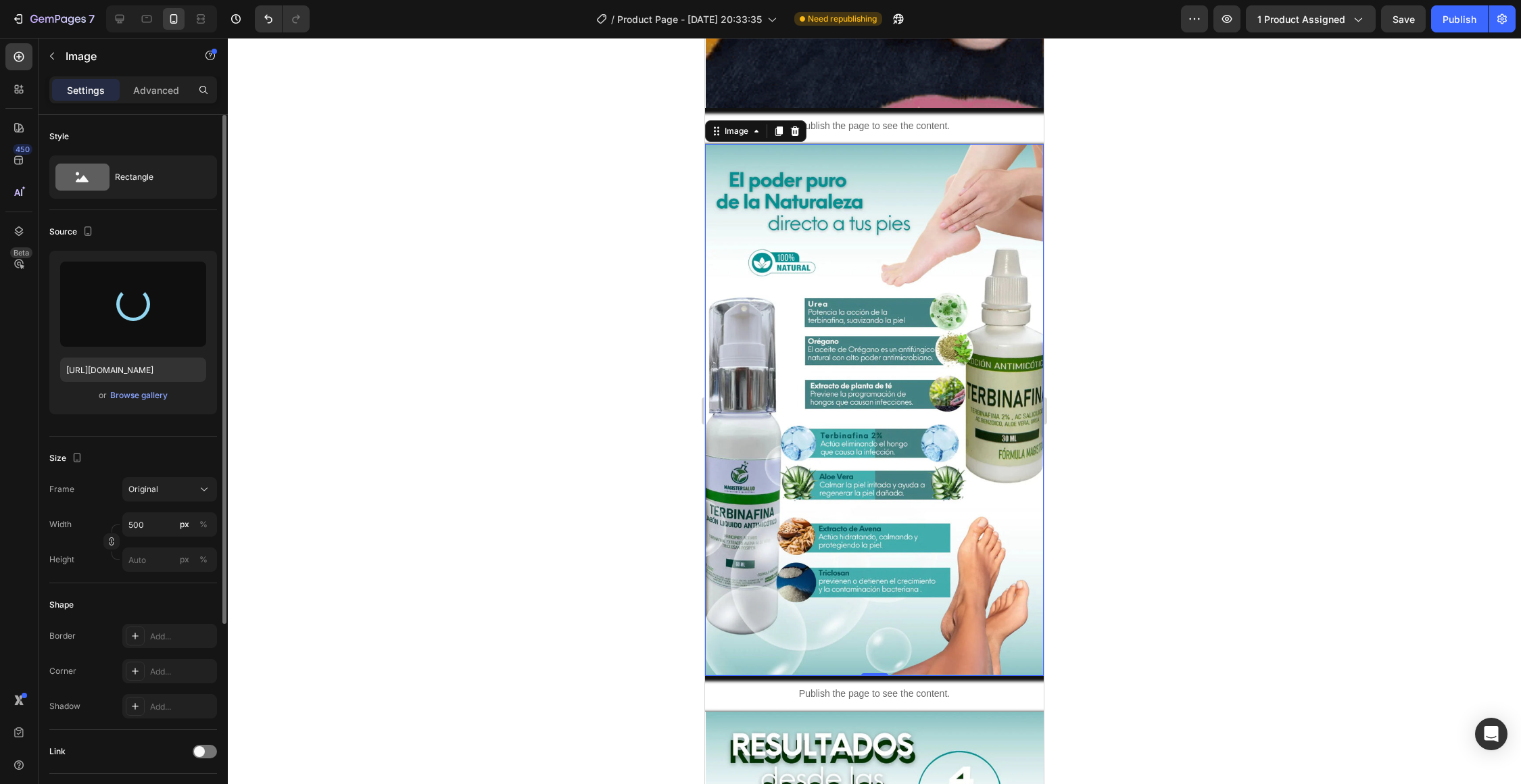
type input "[URL][DOMAIN_NAME]"
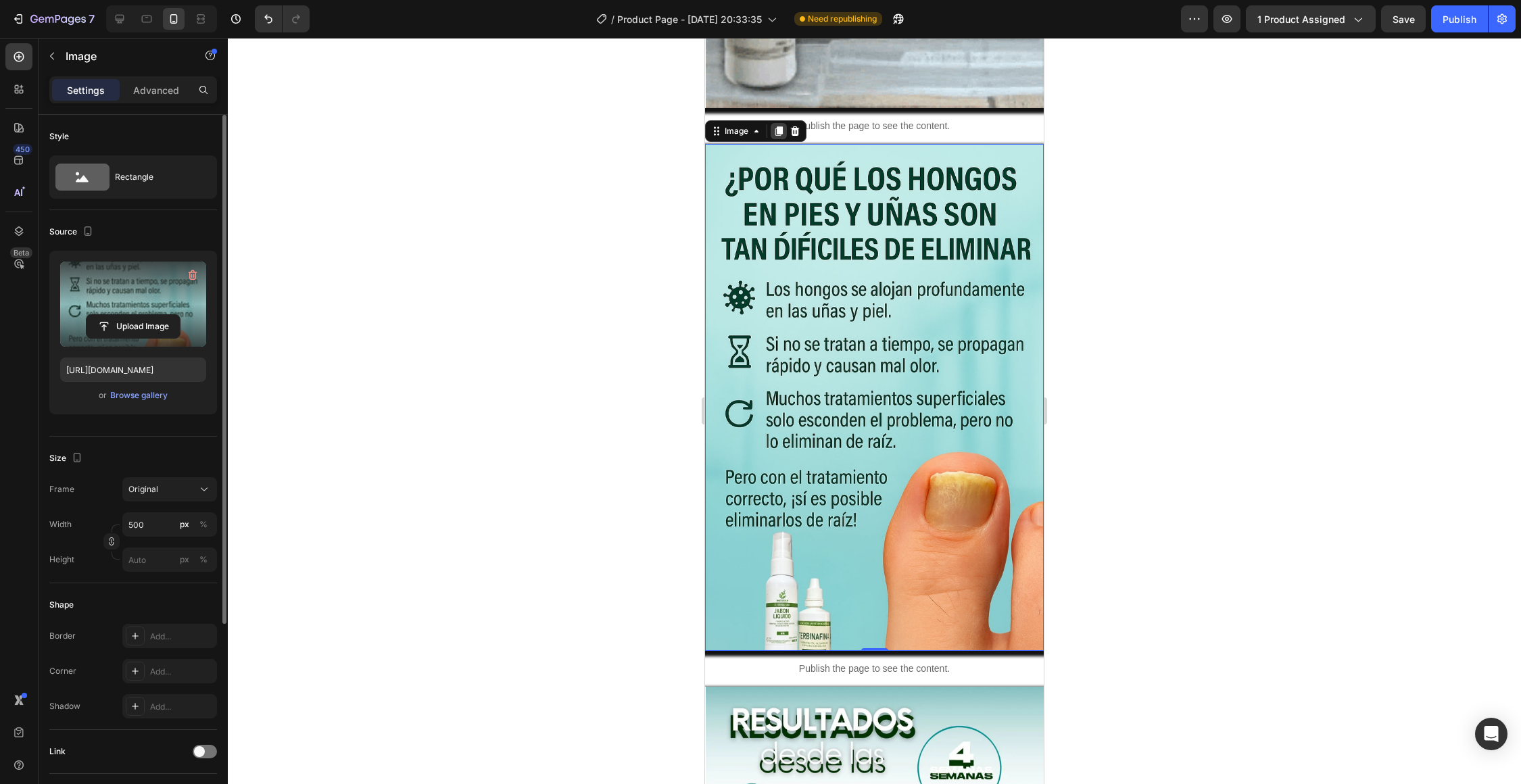
click at [774, 138] on div at bounding box center [778, 131] width 16 height 16
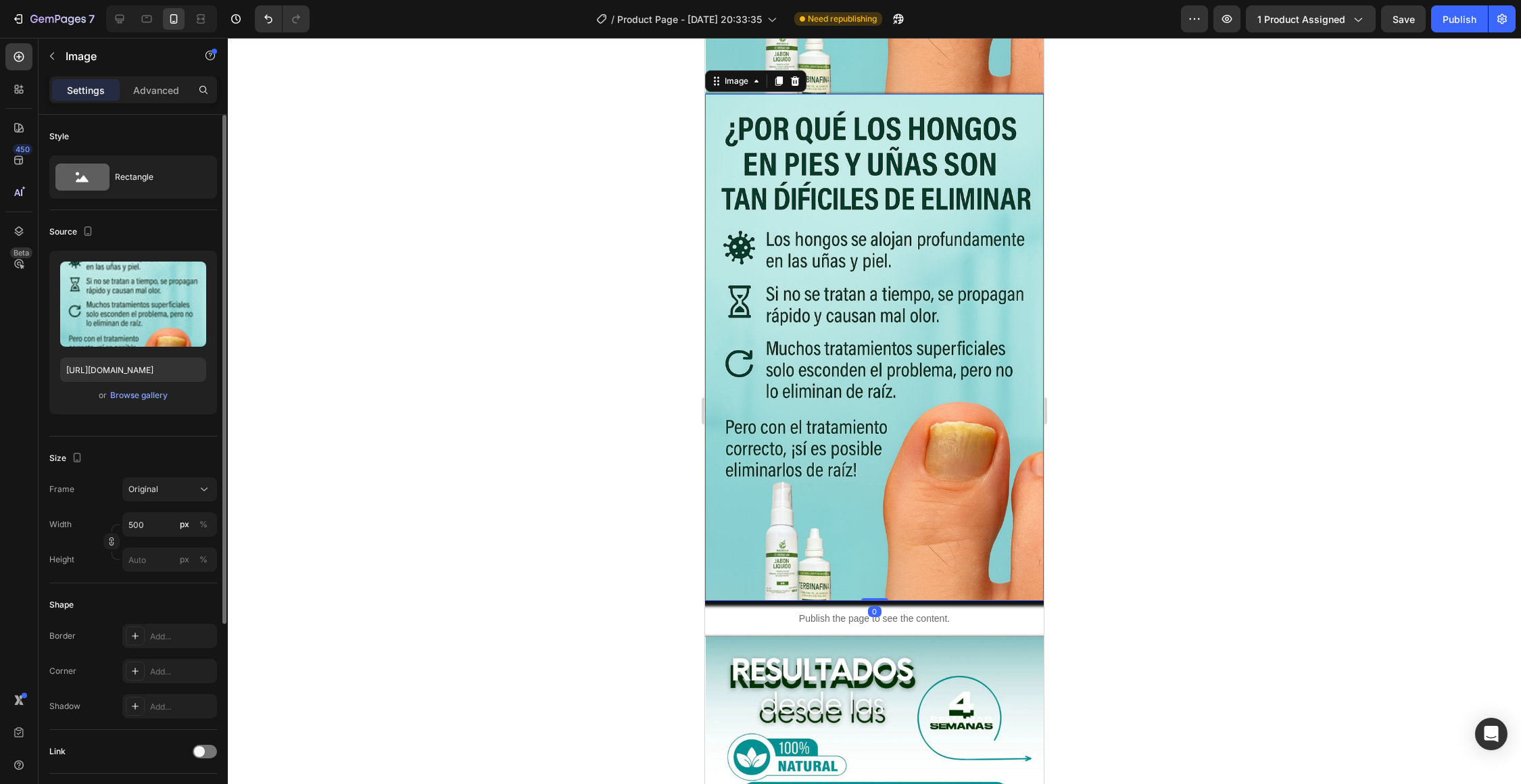
scroll to position [2062, 0]
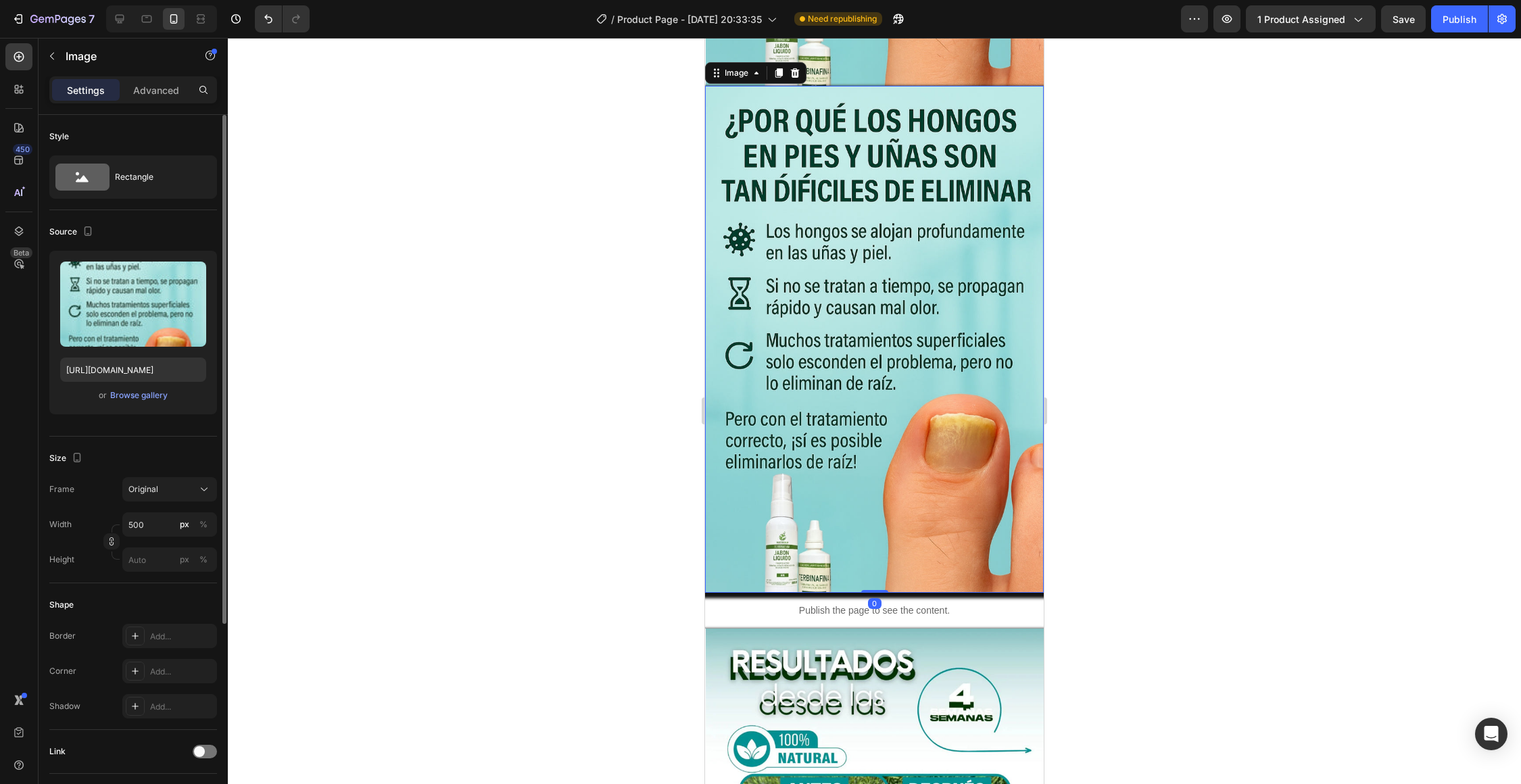
click at [791, 268] on img at bounding box center [875, 339] width 338 height 507
click at [154, 322] on input "file" at bounding box center [133, 327] width 94 height 23
type input "[URL][DOMAIN_NAME]"
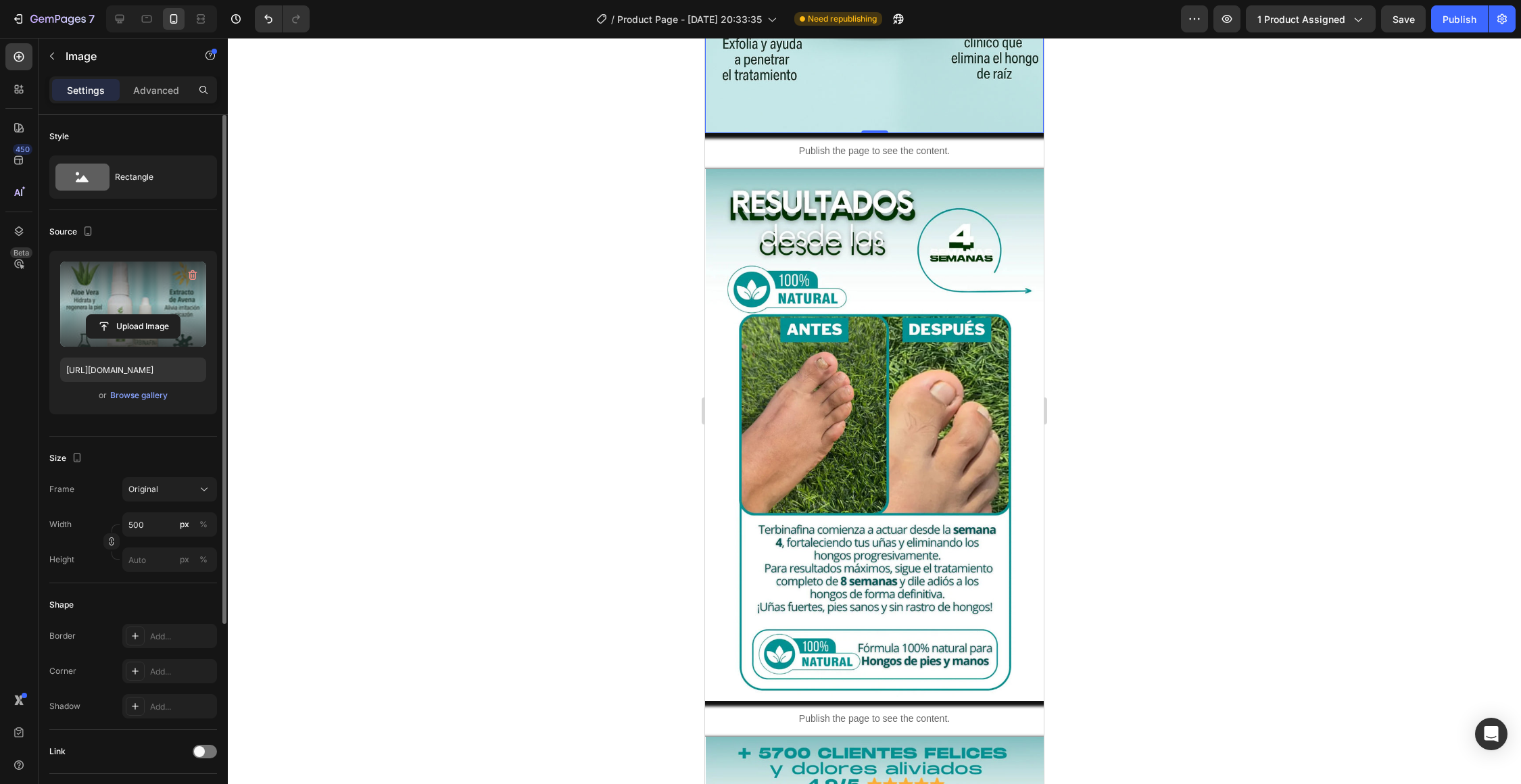
scroll to position [2523, 0]
click at [751, 380] on img at bounding box center [875, 433] width 338 height 531
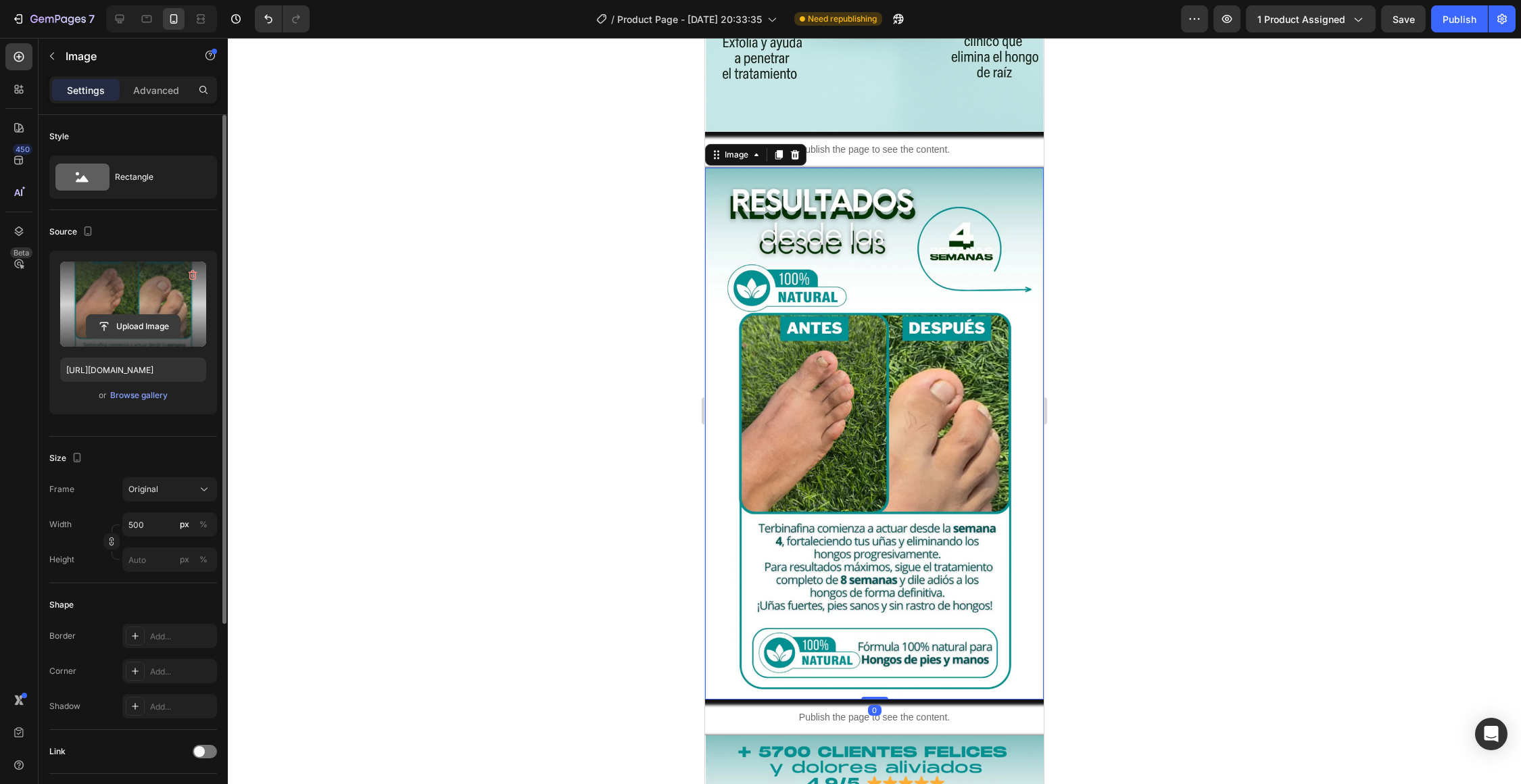
click at [146, 319] on input "file" at bounding box center [133, 327] width 94 height 23
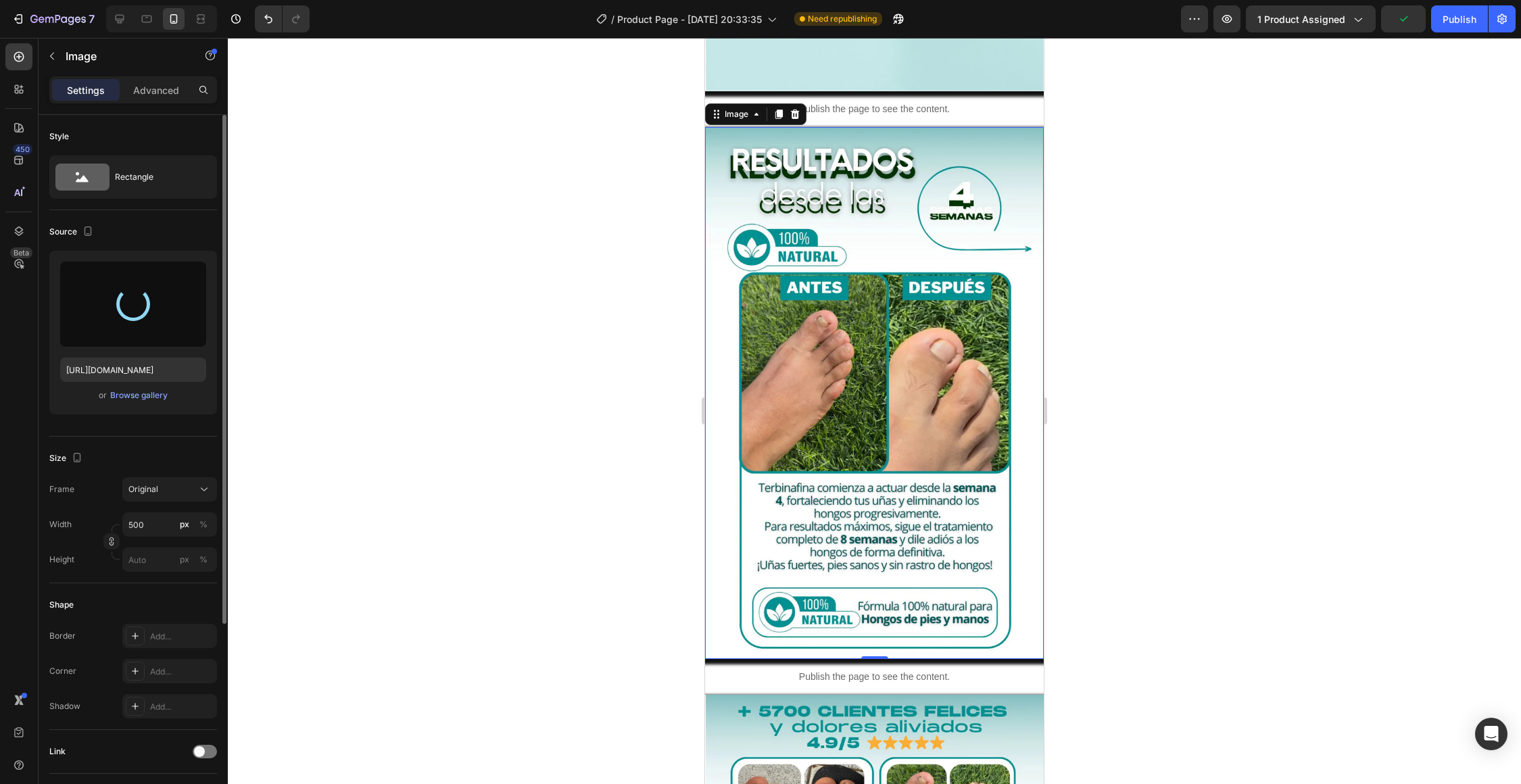
scroll to position [2561, 0]
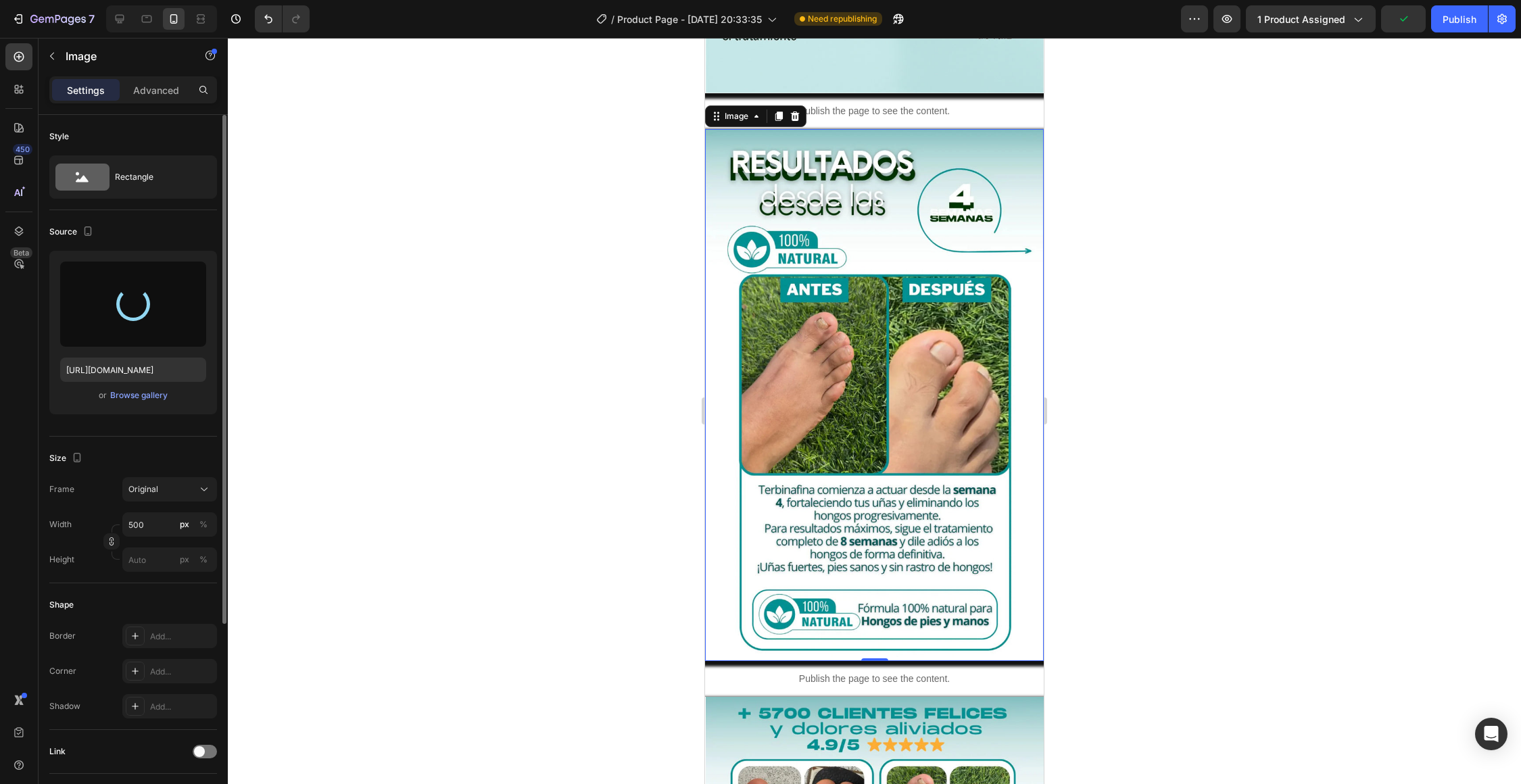
type input "[URL][DOMAIN_NAME]"
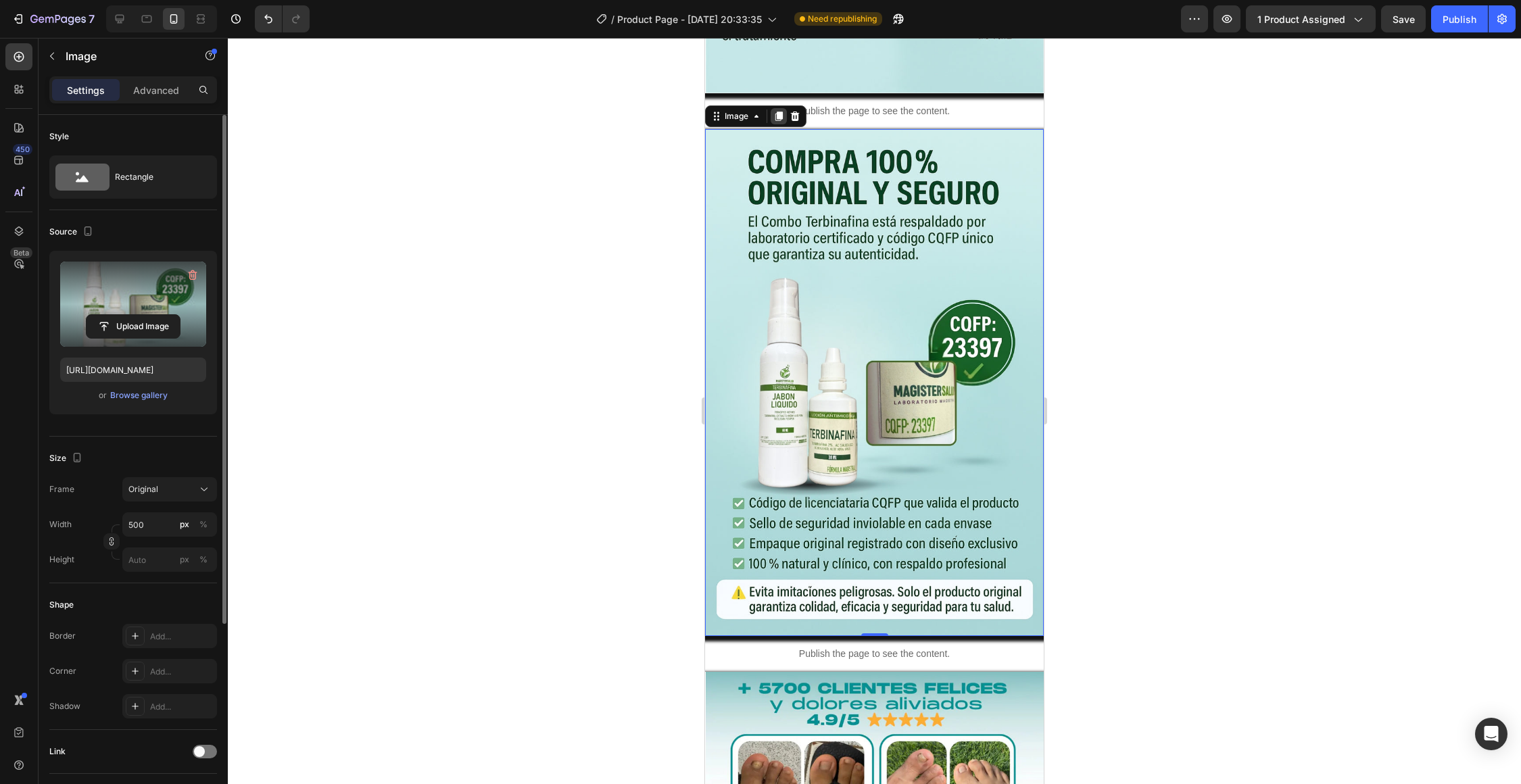
click at [775, 118] on icon at bounding box center [778, 116] width 11 height 11
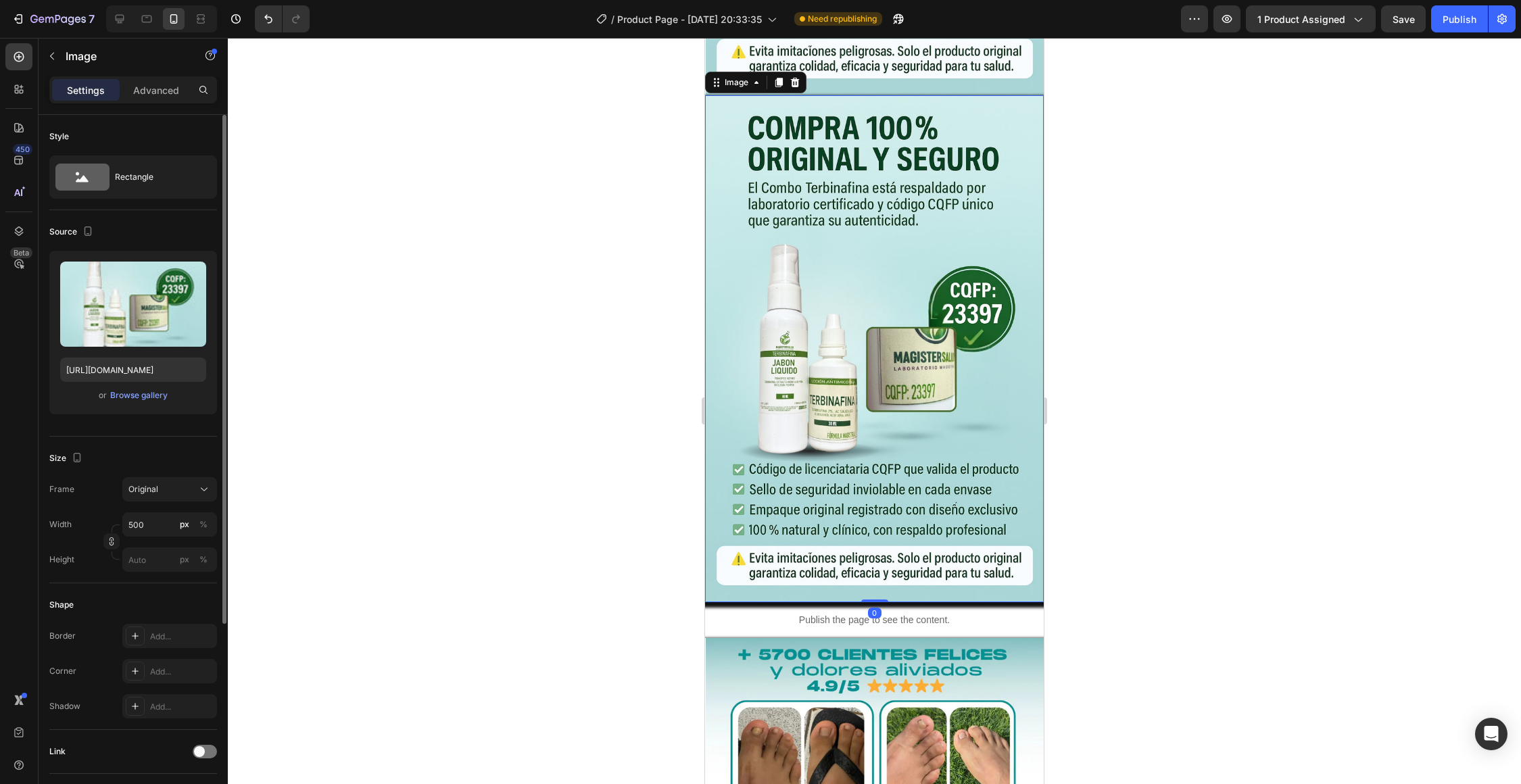
scroll to position [3112, 0]
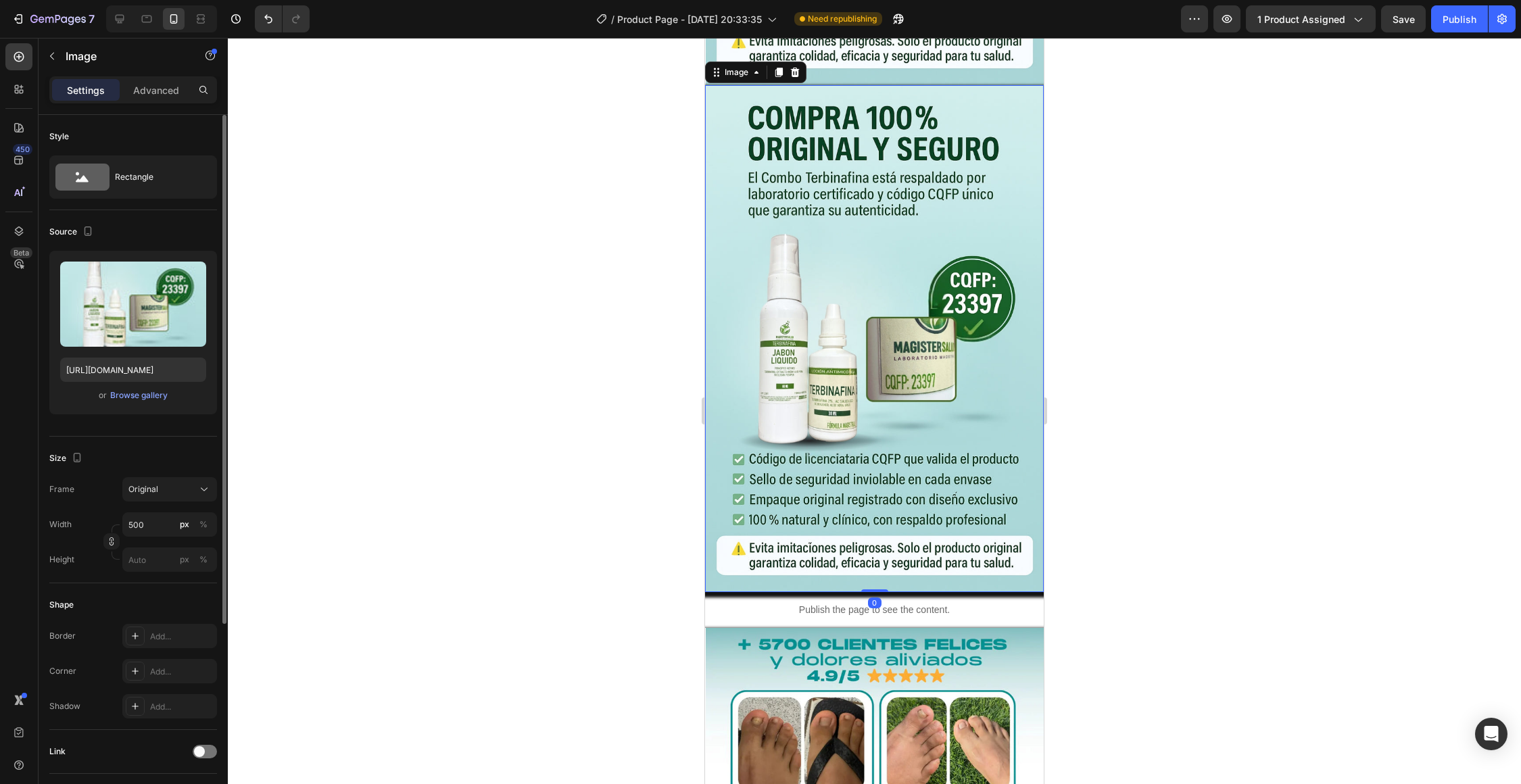
click at [804, 259] on img at bounding box center [875, 338] width 338 height 507
click at [145, 317] on input "file" at bounding box center [133, 327] width 94 height 23
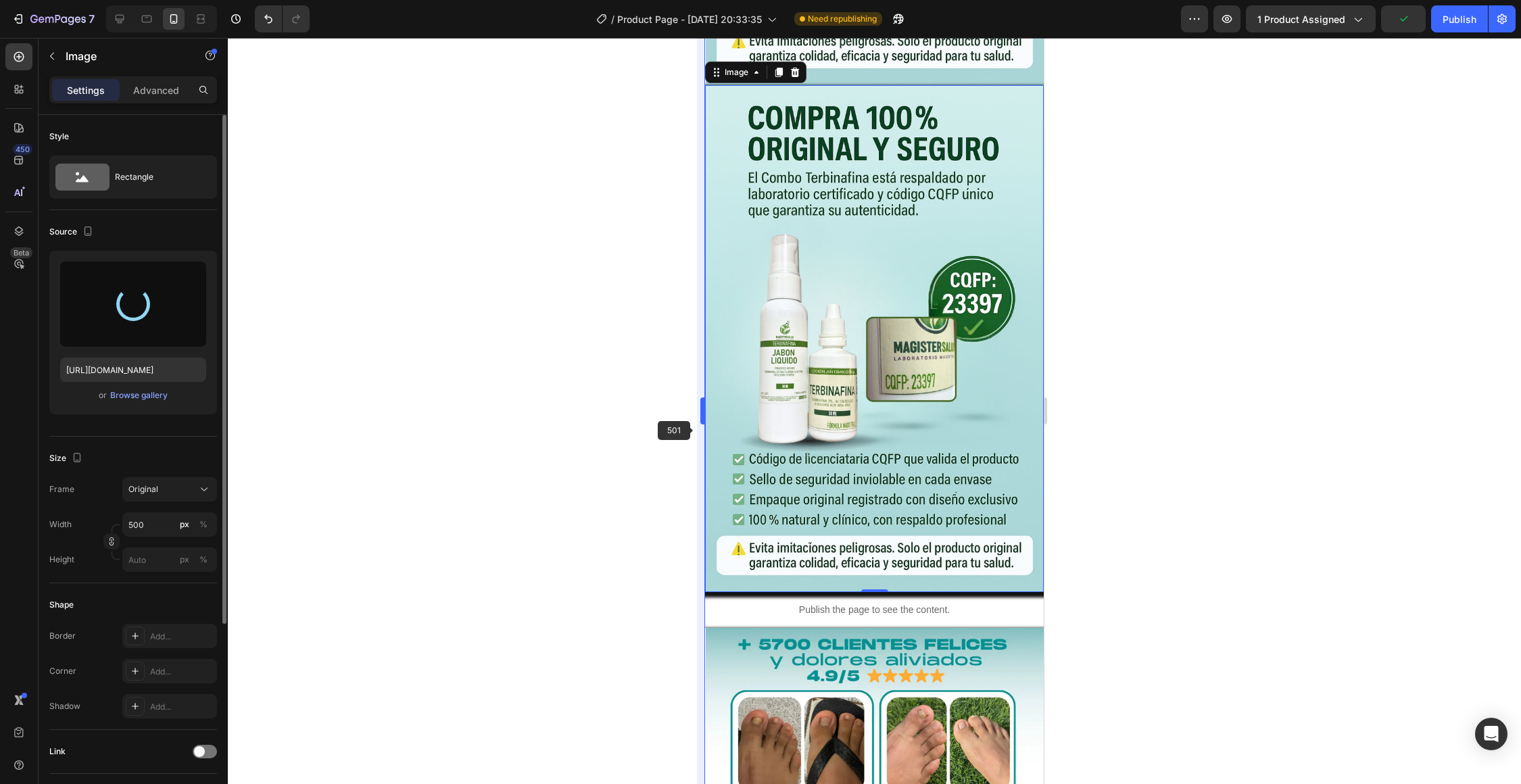
type input "[URL][DOMAIN_NAME]"
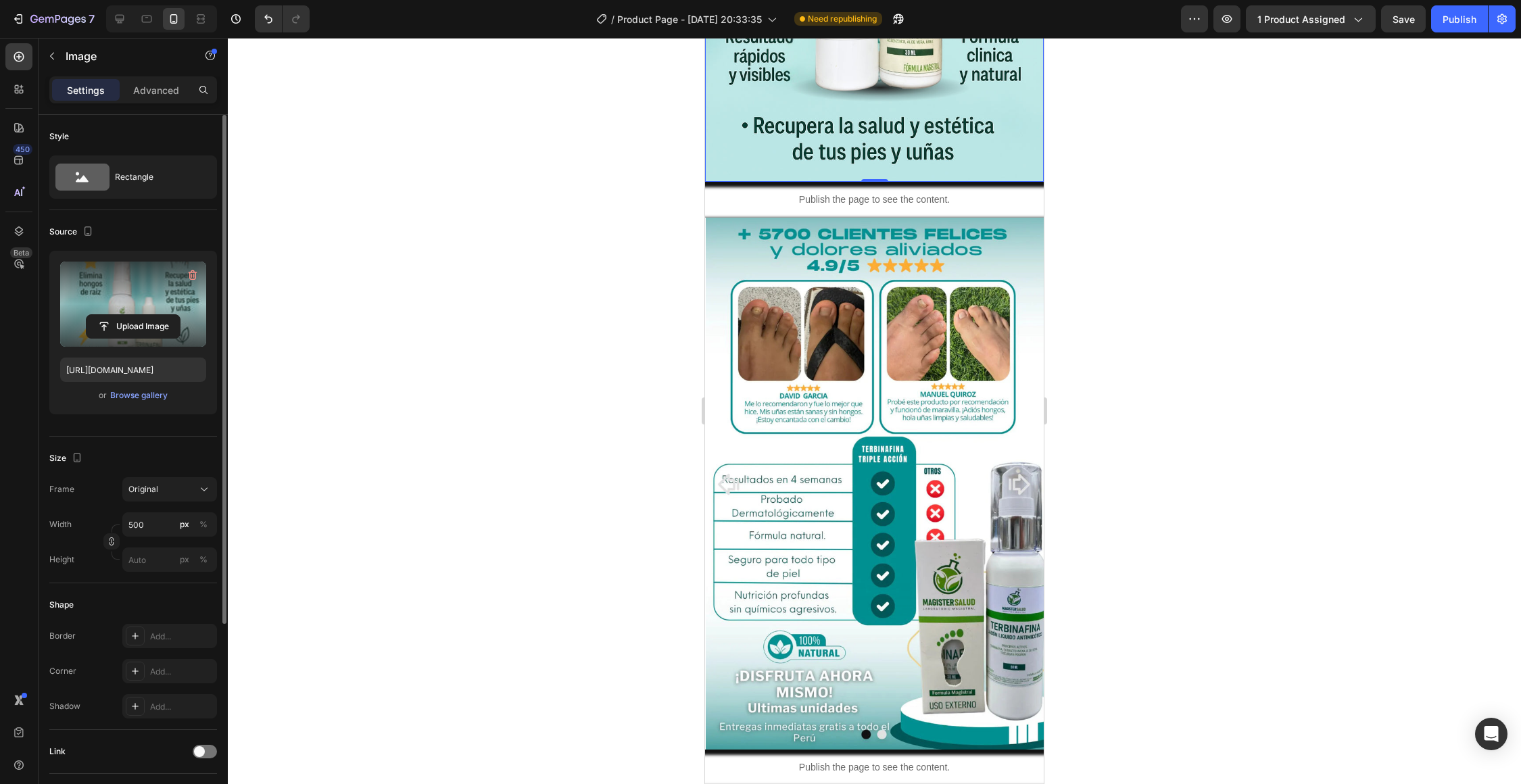
scroll to position [3521, 0]
click at [798, 443] on img at bounding box center [875, 484] width 338 height 531
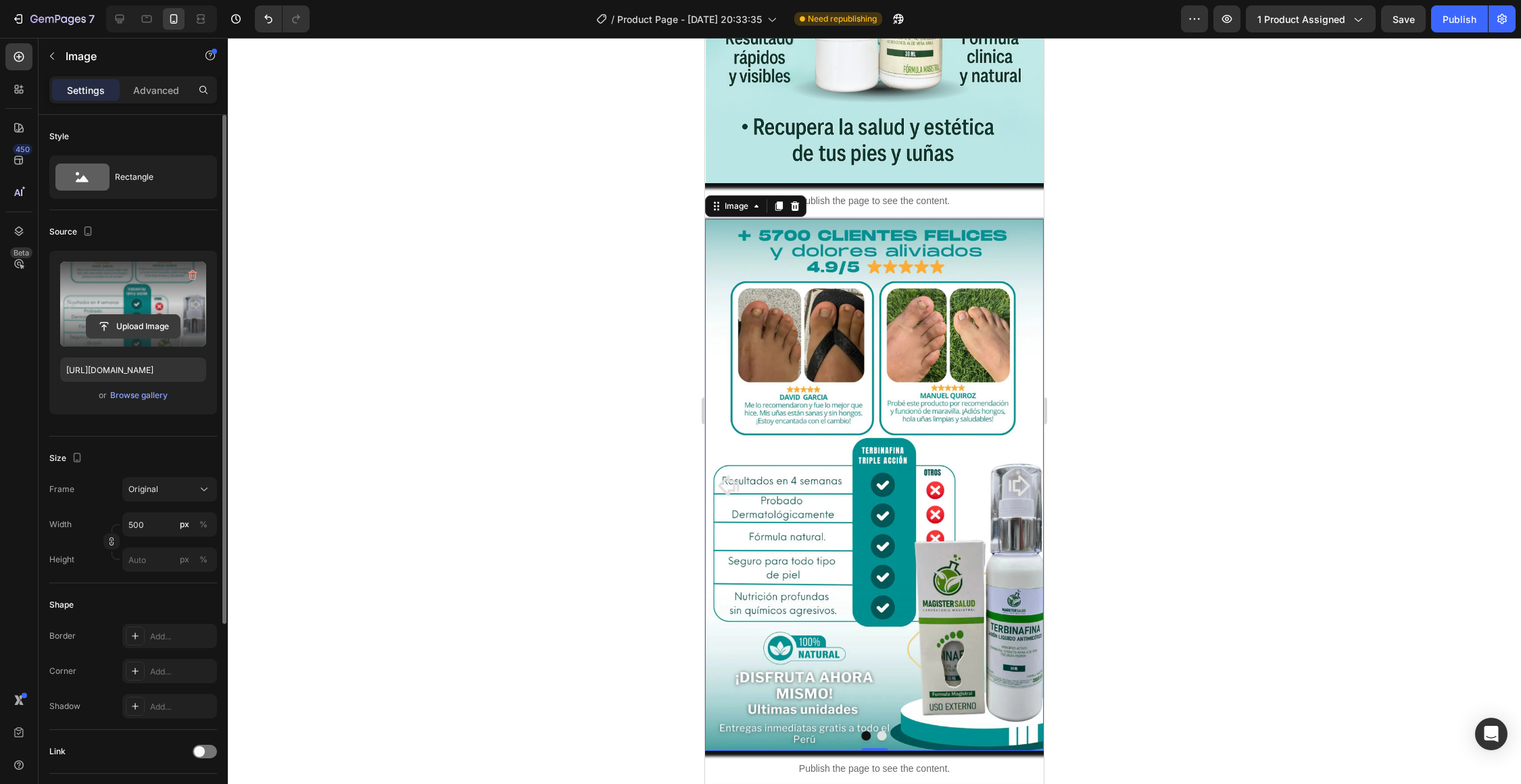
click at [141, 319] on input "file" at bounding box center [133, 327] width 94 height 23
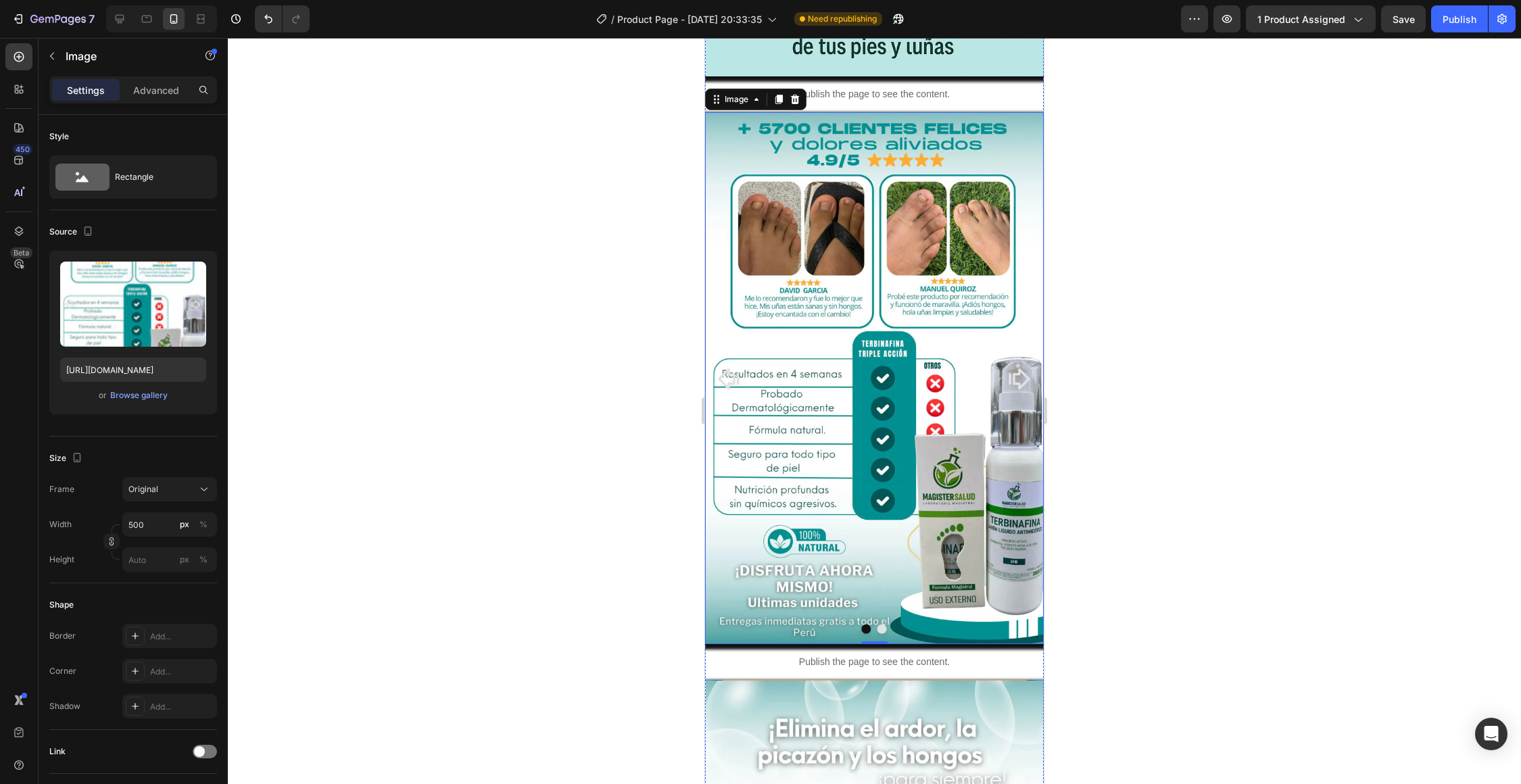
scroll to position [3630, 0]
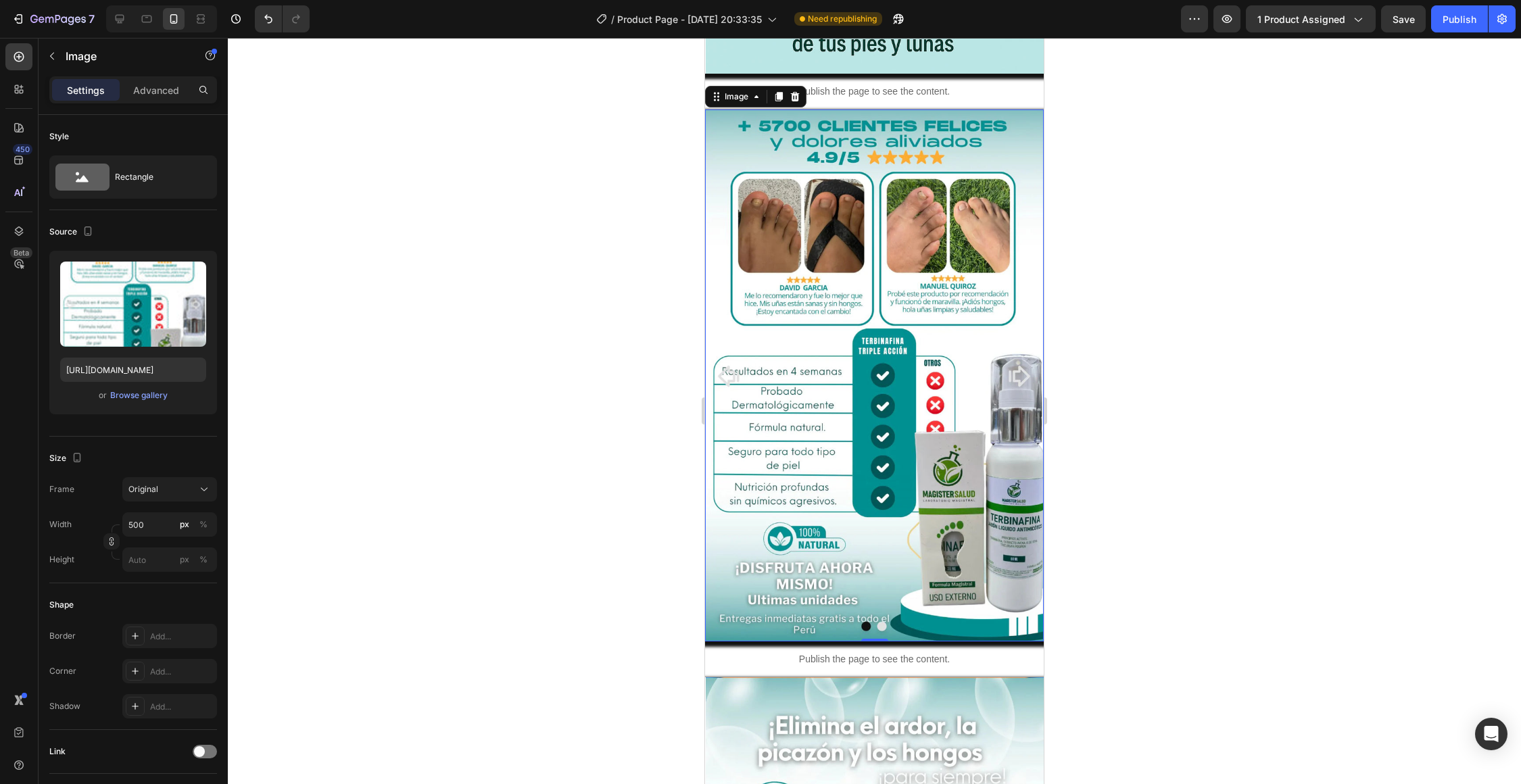
click at [896, 473] on img at bounding box center [875, 375] width 338 height 531
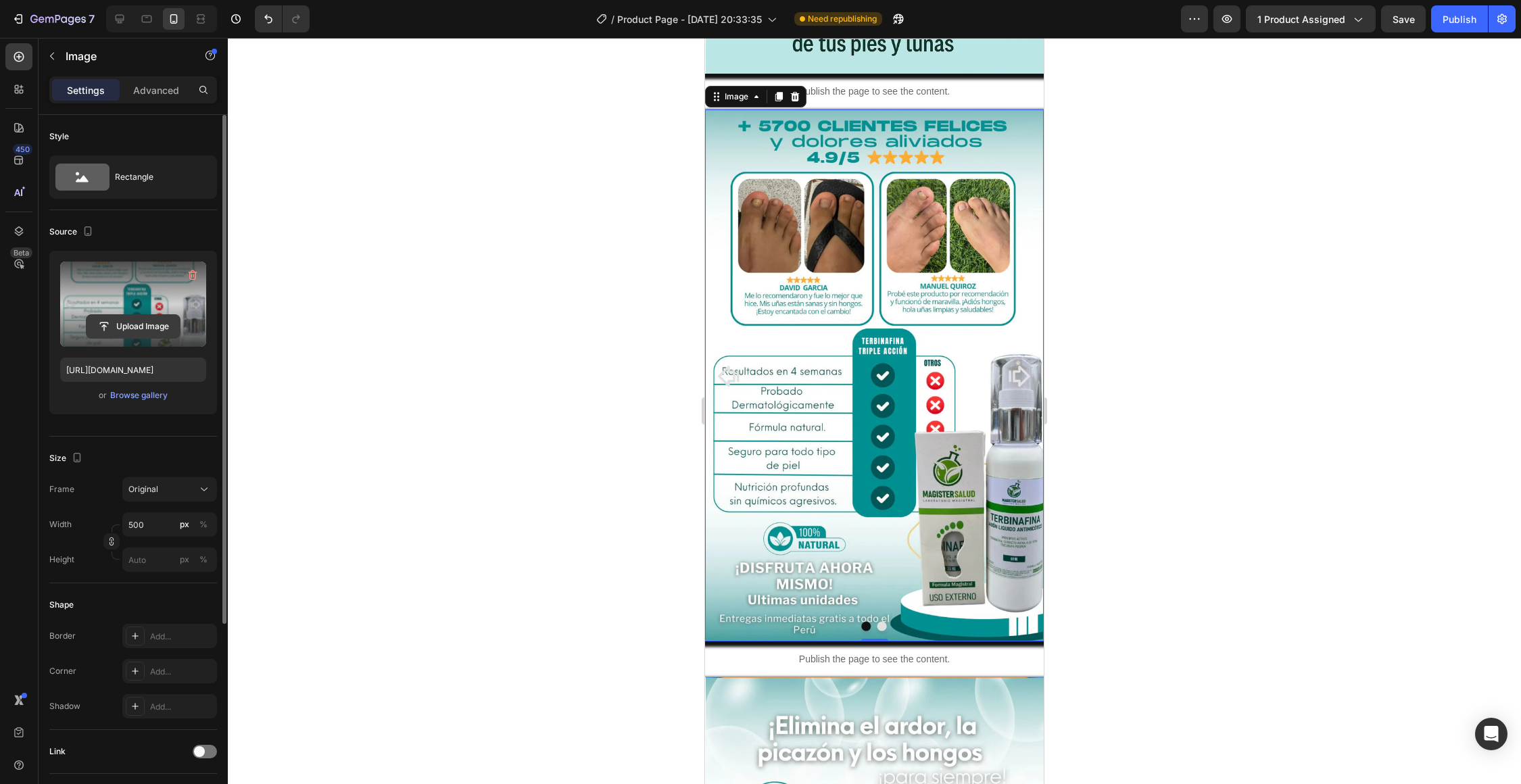
click at [148, 326] on input "file" at bounding box center [133, 327] width 94 height 23
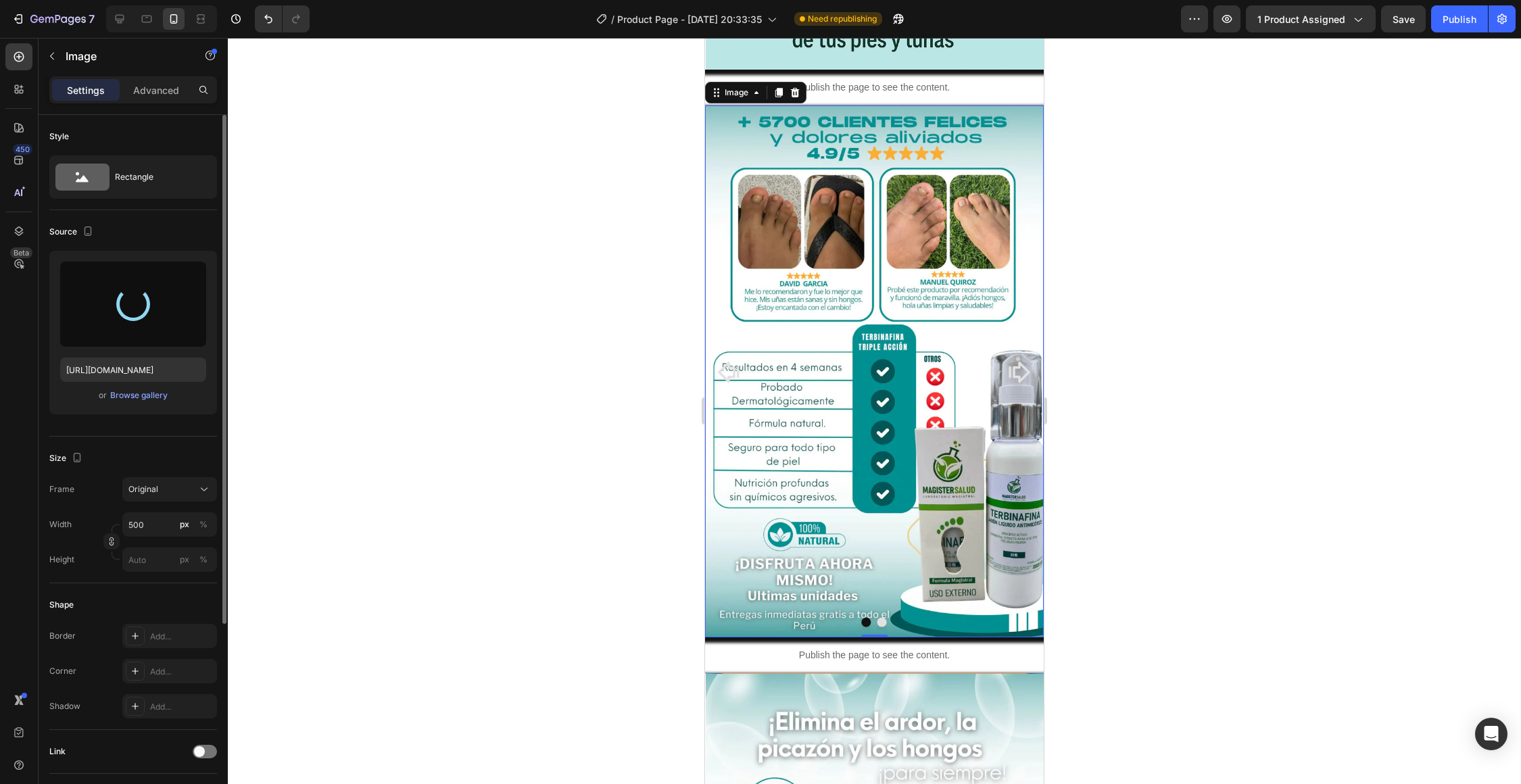
scroll to position [3600, 0]
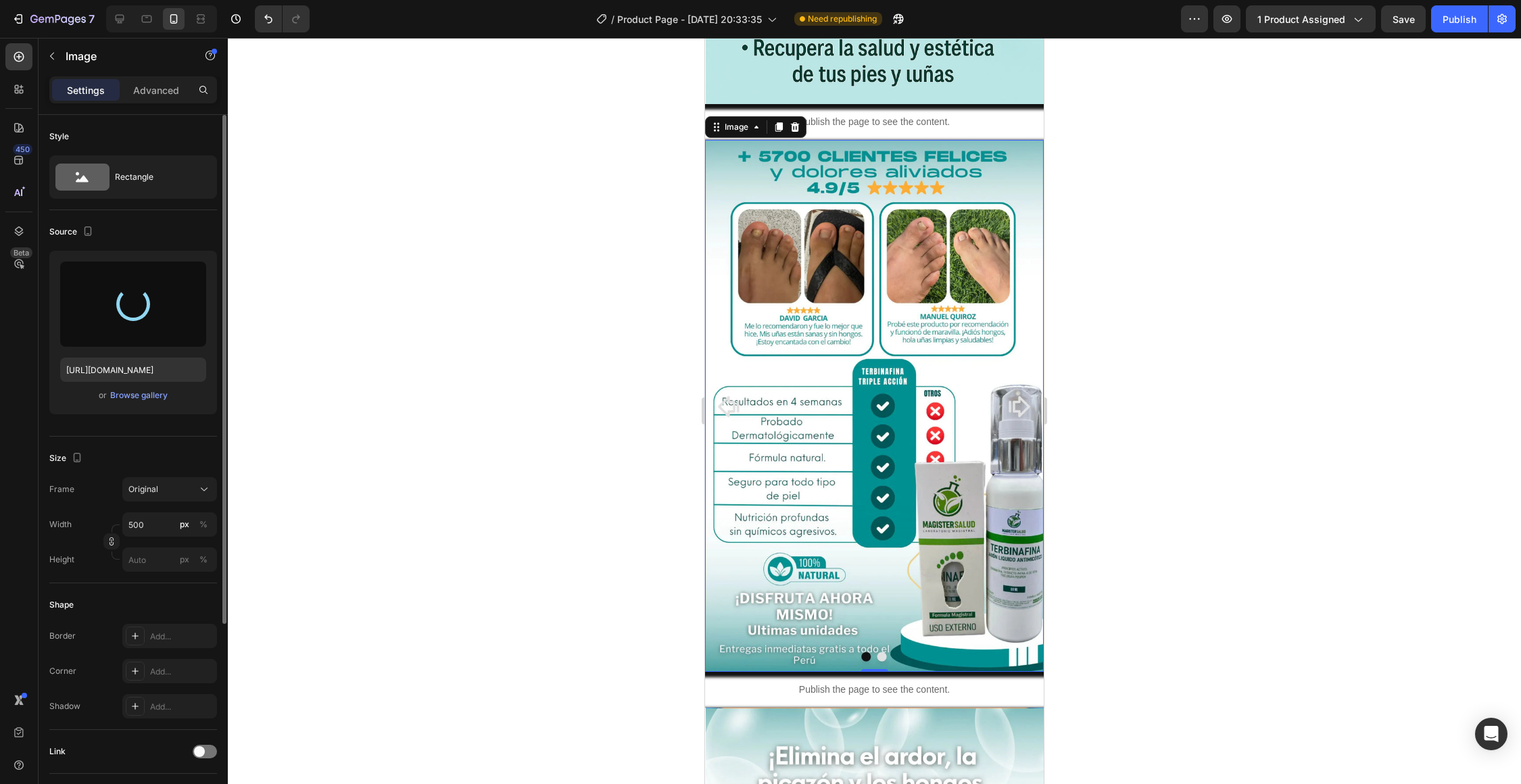
type input "[URL][DOMAIN_NAME]"
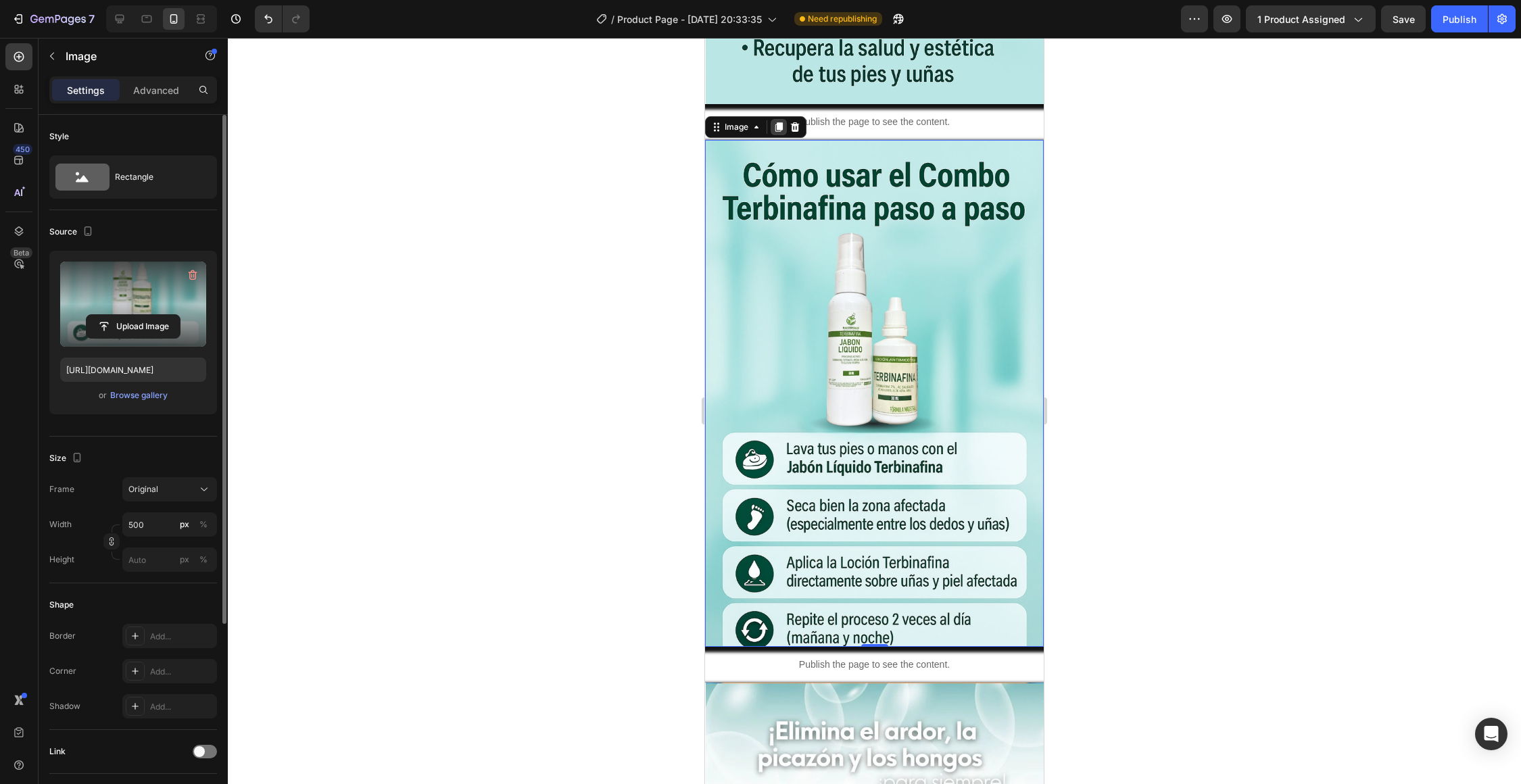
click at [777, 130] on icon at bounding box center [779, 127] width 8 height 10
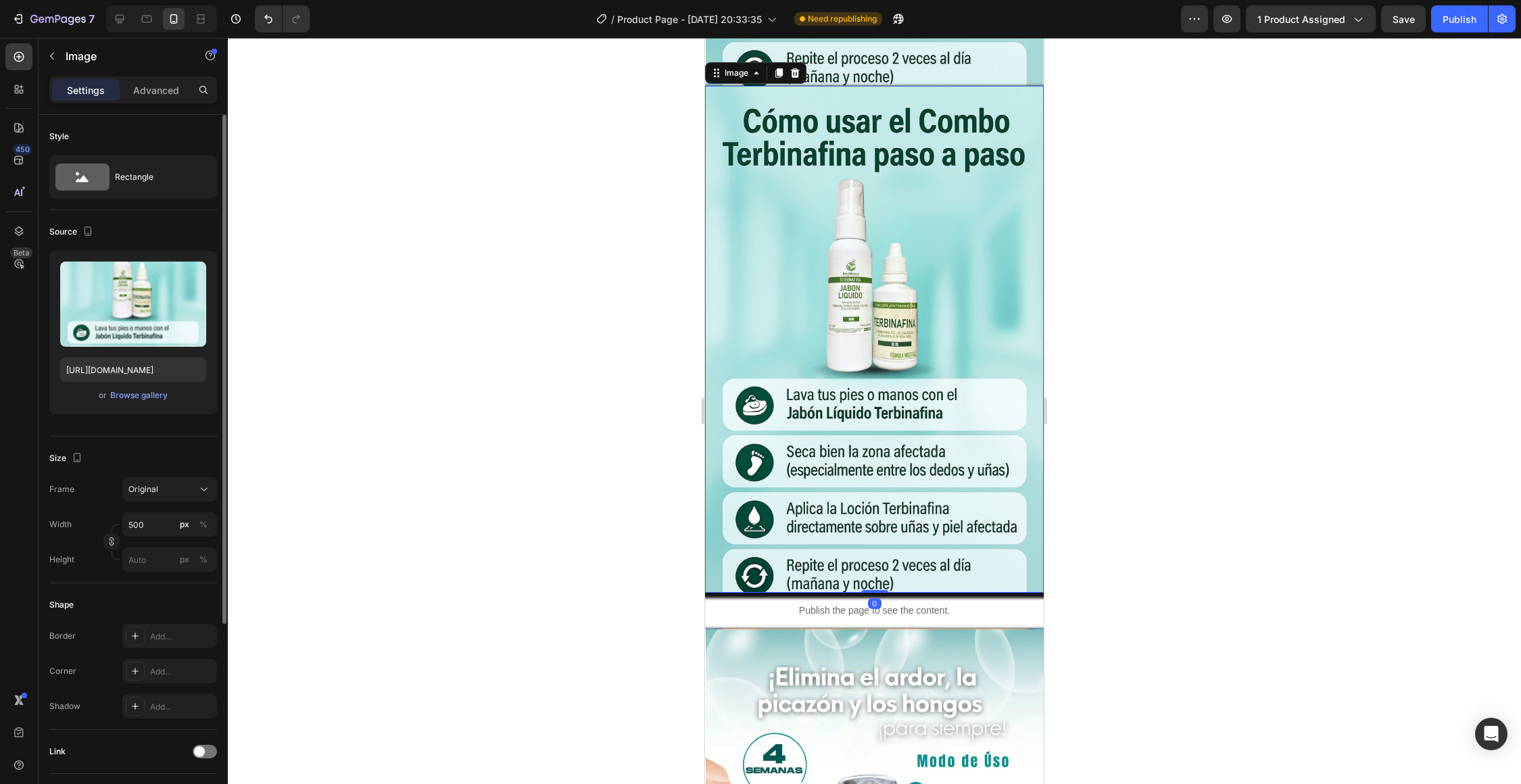
scroll to position [4161, 0]
click at [784, 278] on img at bounding box center [875, 338] width 338 height 507
click at [161, 315] on input "file" at bounding box center [133, 327] width 94 height 23
type input "[URL][DOMAIN_NAME]"
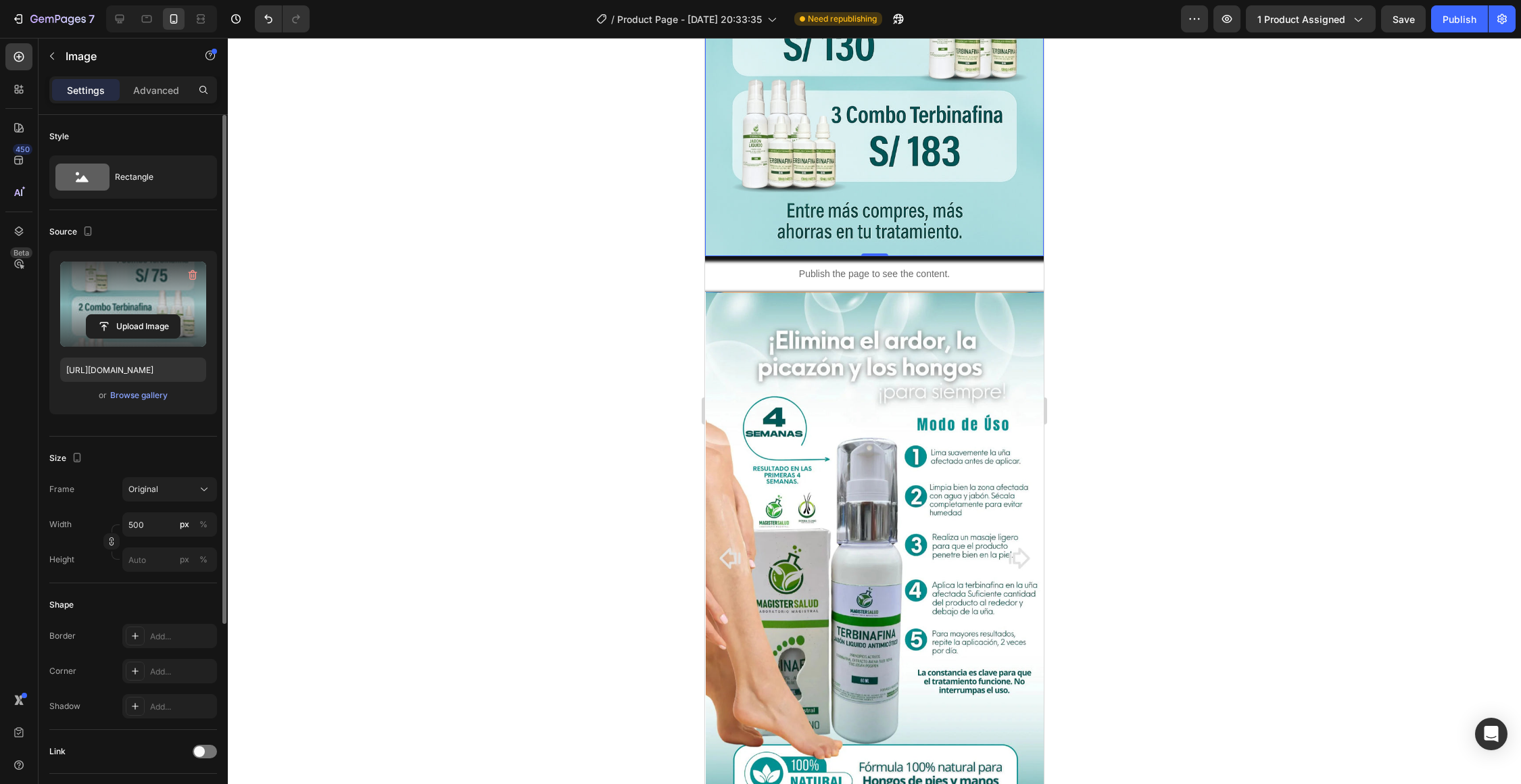
scroll to position [4501, 0]
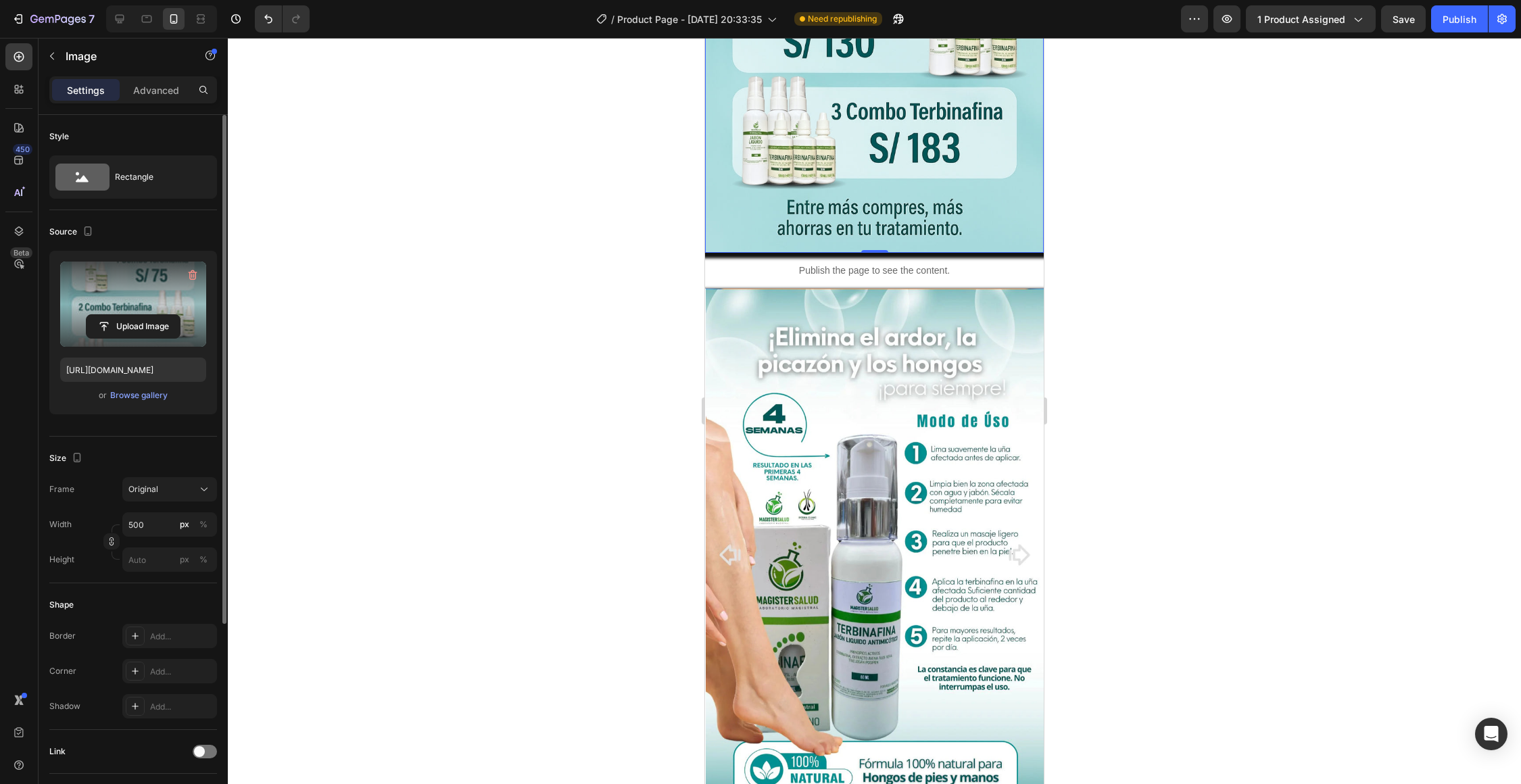
click at [822, 459] on img at bounding box center [875, 554] width 338 height 531
click at [130, 319] on input "file" at bounding box center [133, 327] width 94 height 23
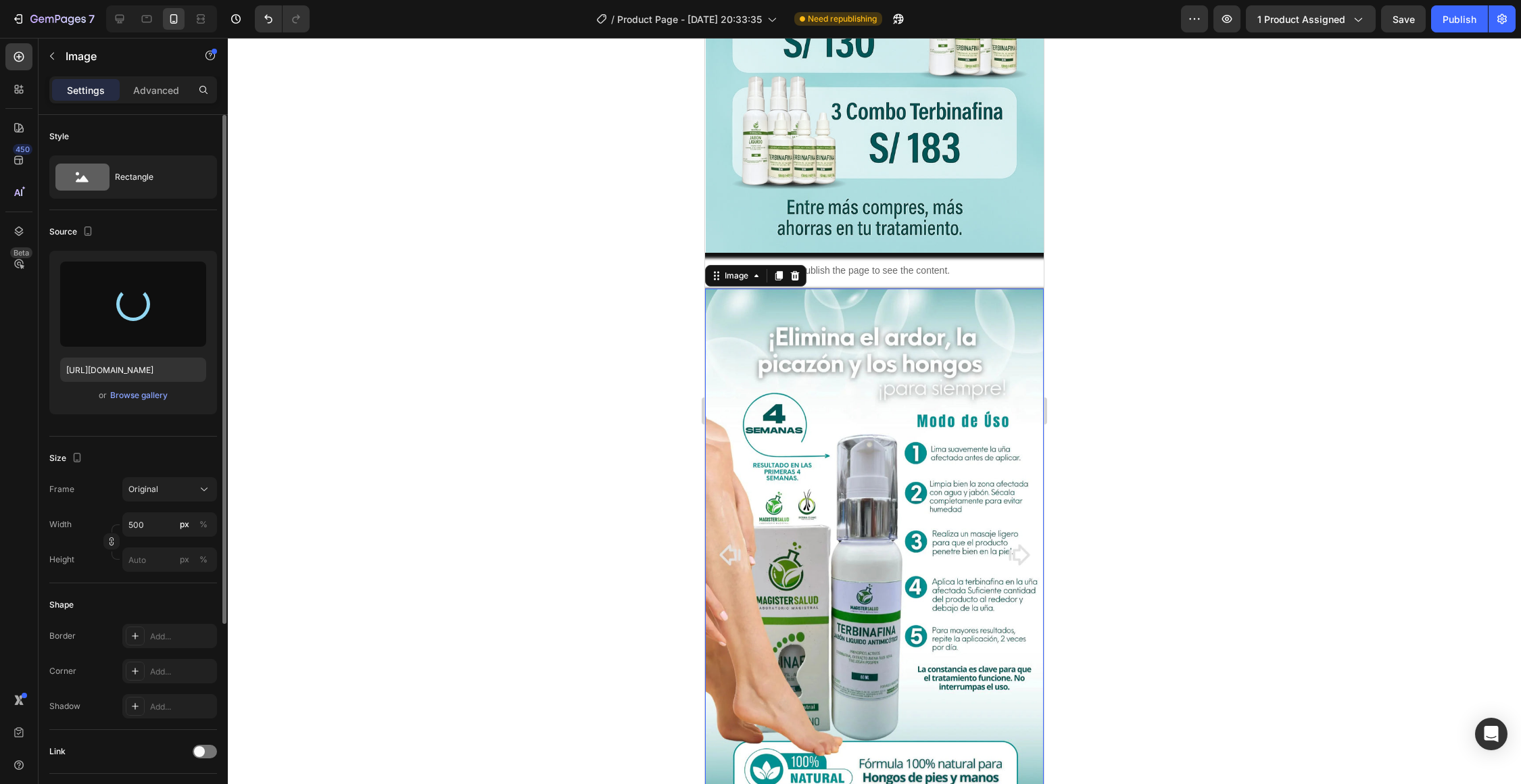
type input "[URL][DOMAIN_NAME]"
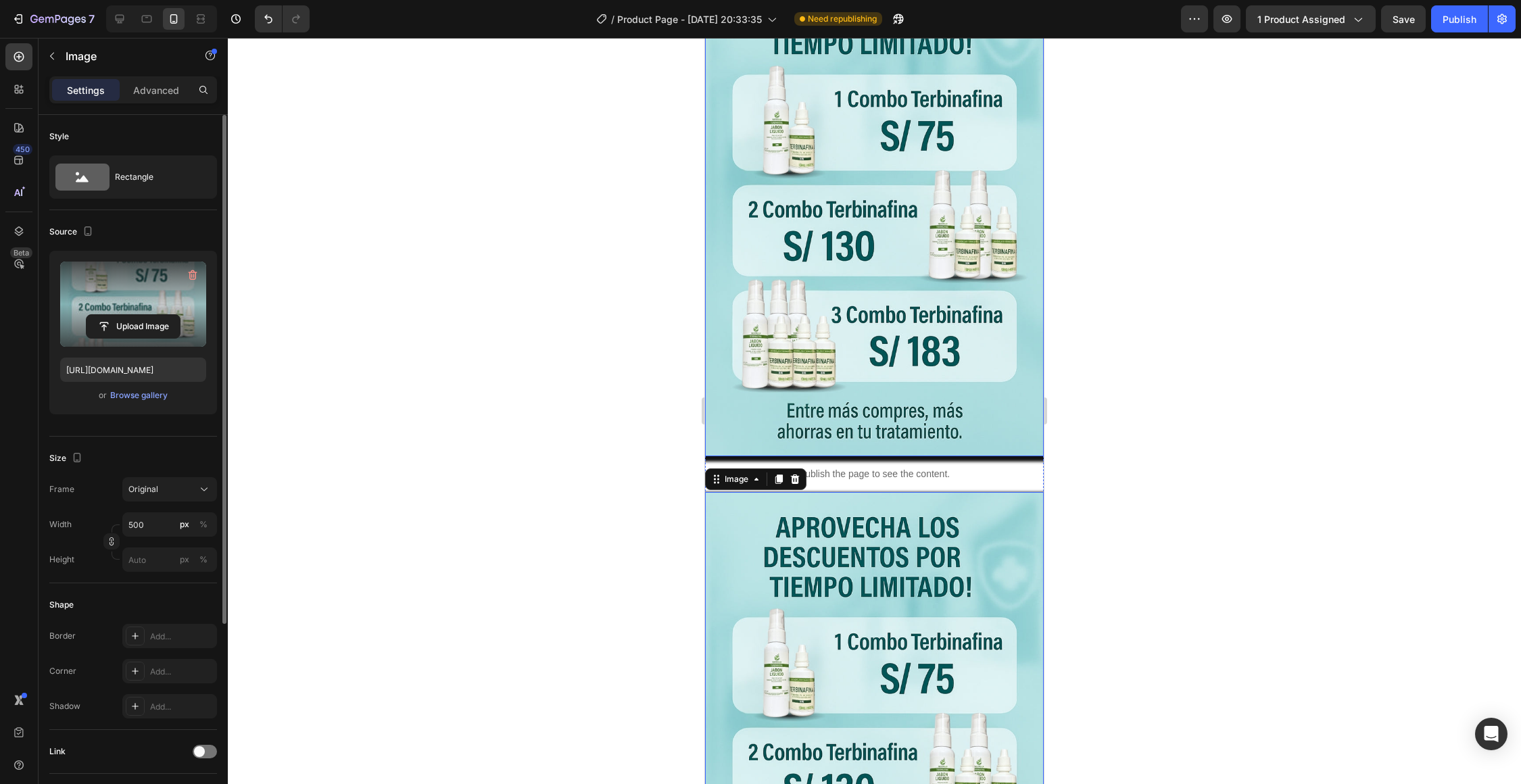
scroll to position [4295, 0]
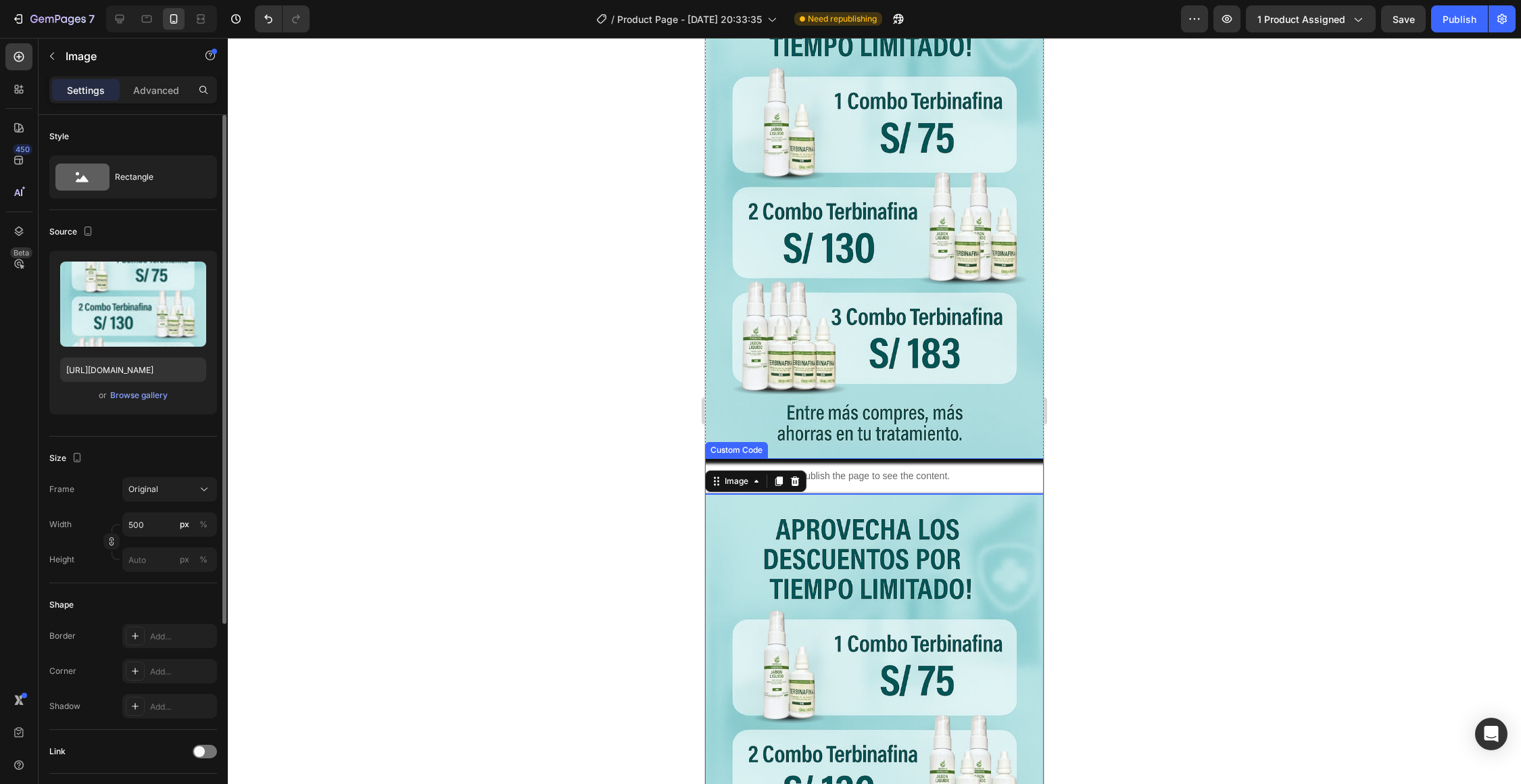
click at [778, 421] on img at bounding box center [875, 205] width 338 height 507
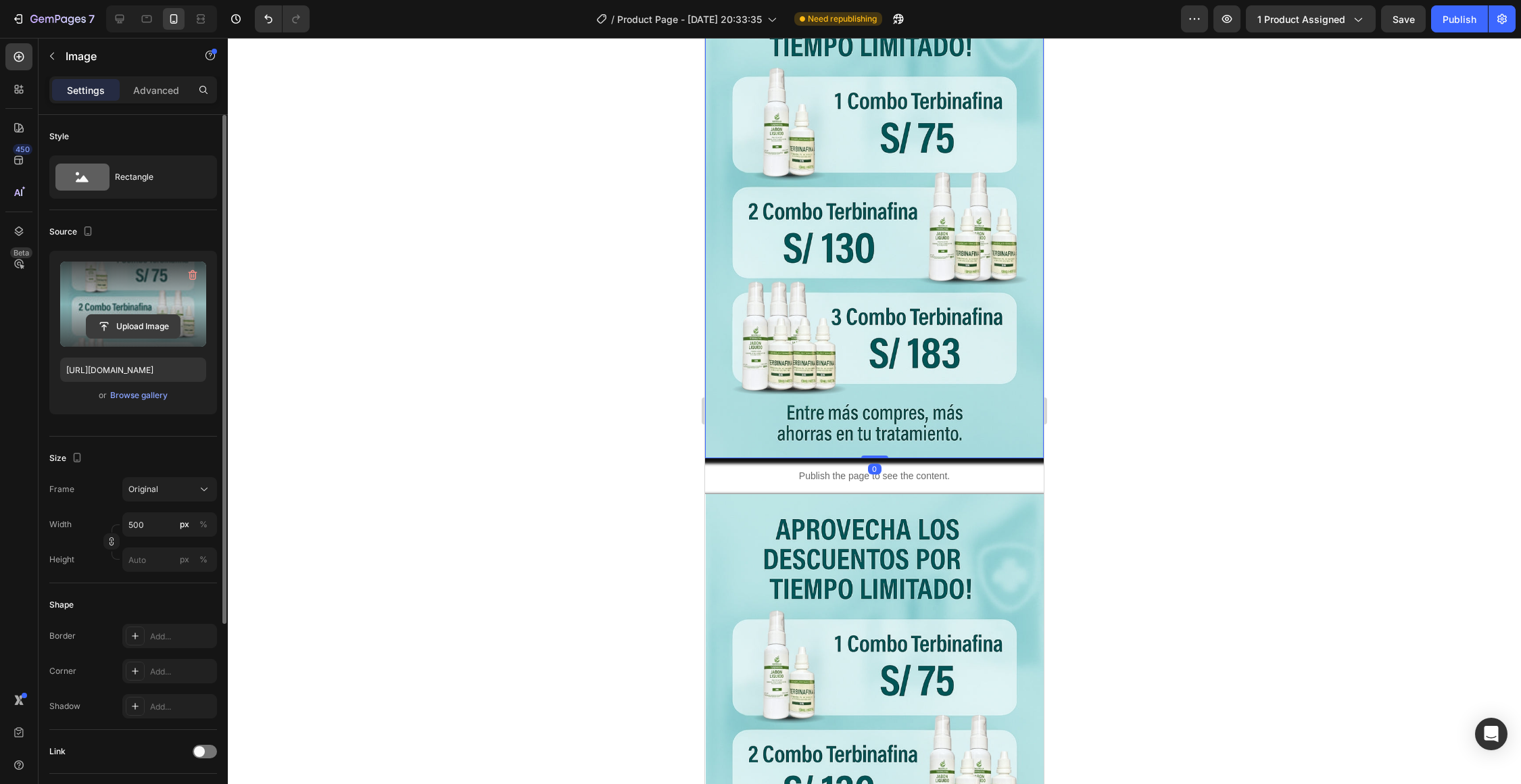
click at [129, 327] on input "file" at bounding box center [133, 327] width 94 height 23
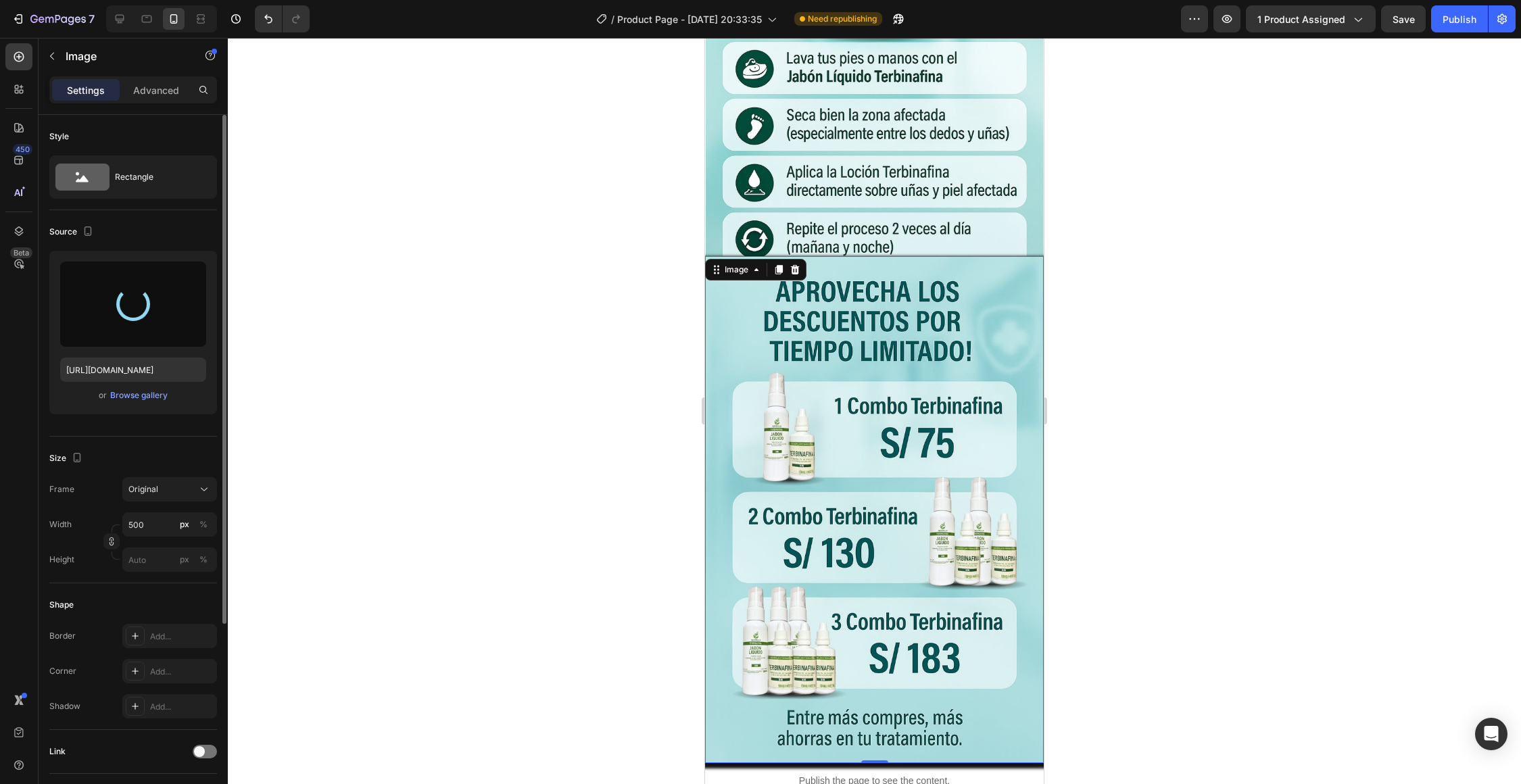
scroll to position [3973, 0]
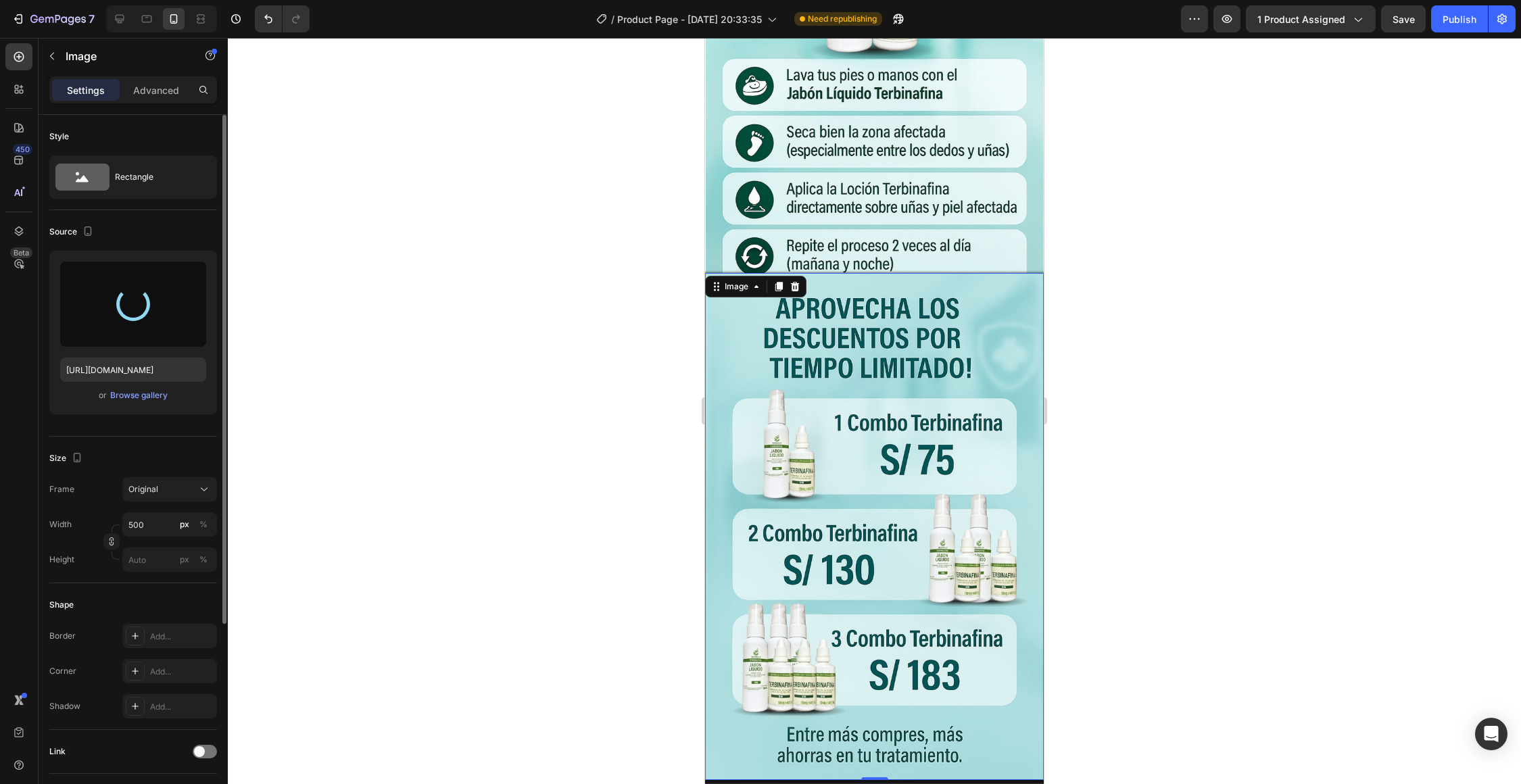
type input "[URL][DOMAIN_NAME]"
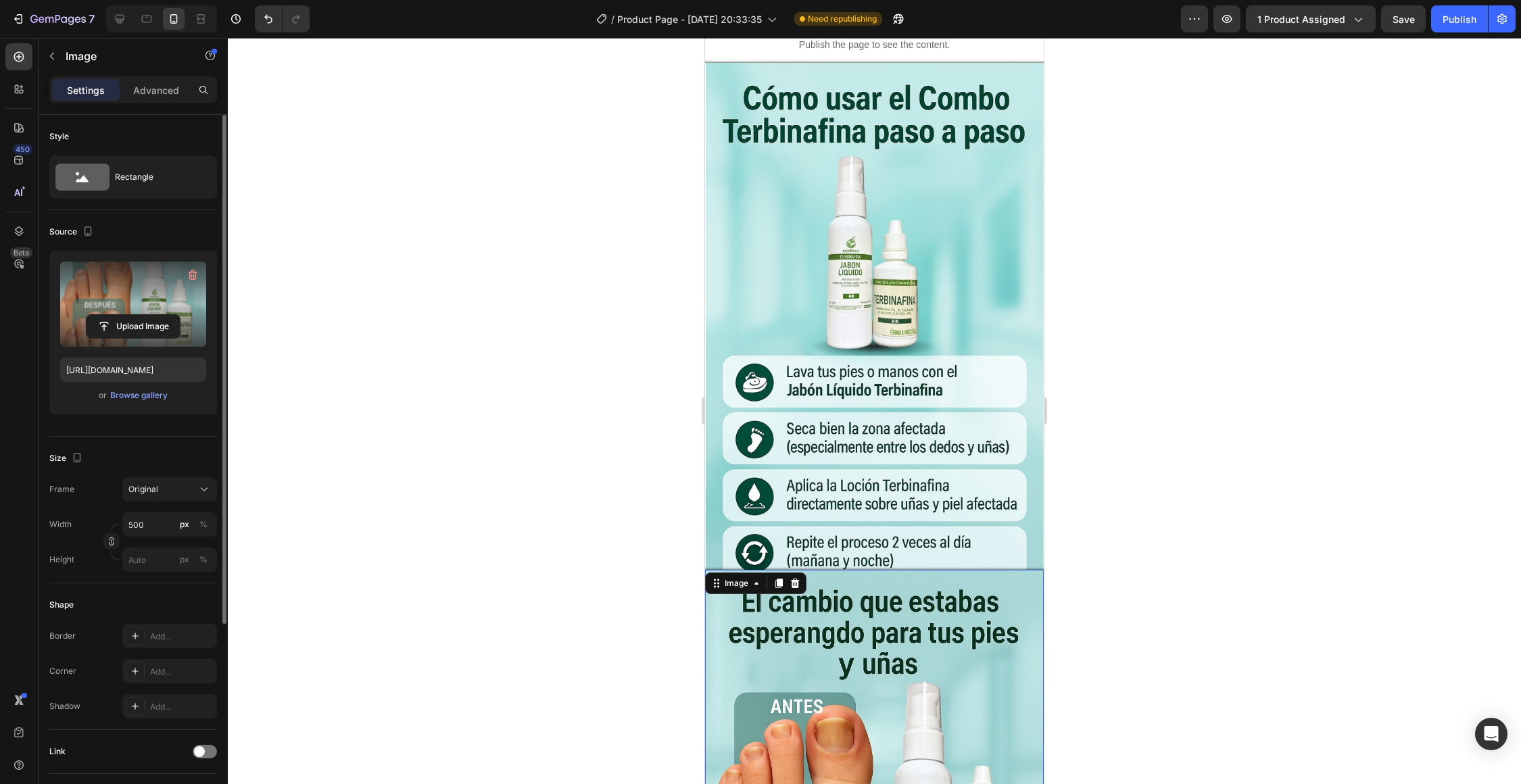
scroll to position [3648, 0]
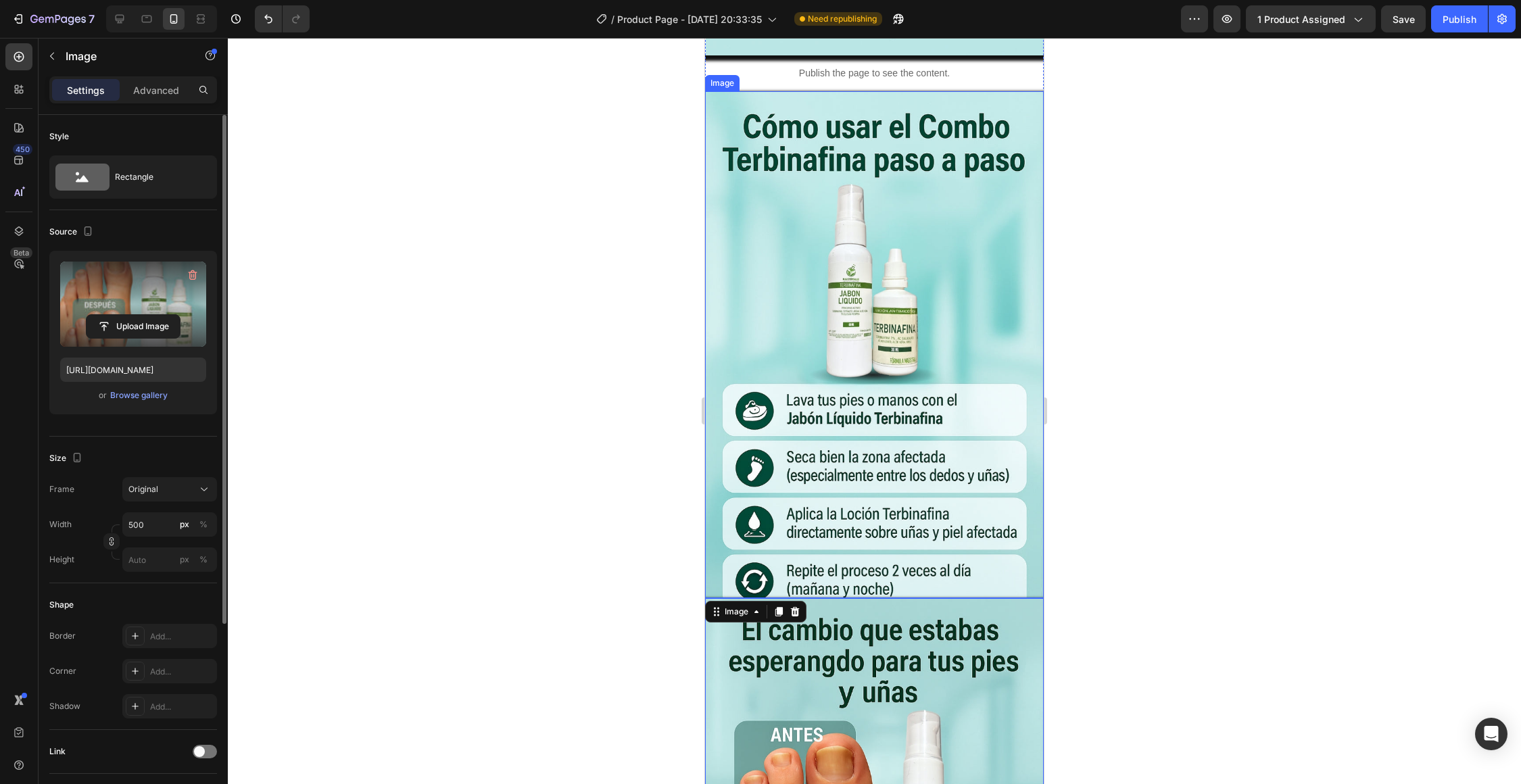
click at [776, 264] on img at bounding box center [875, 345] width 338 height 507
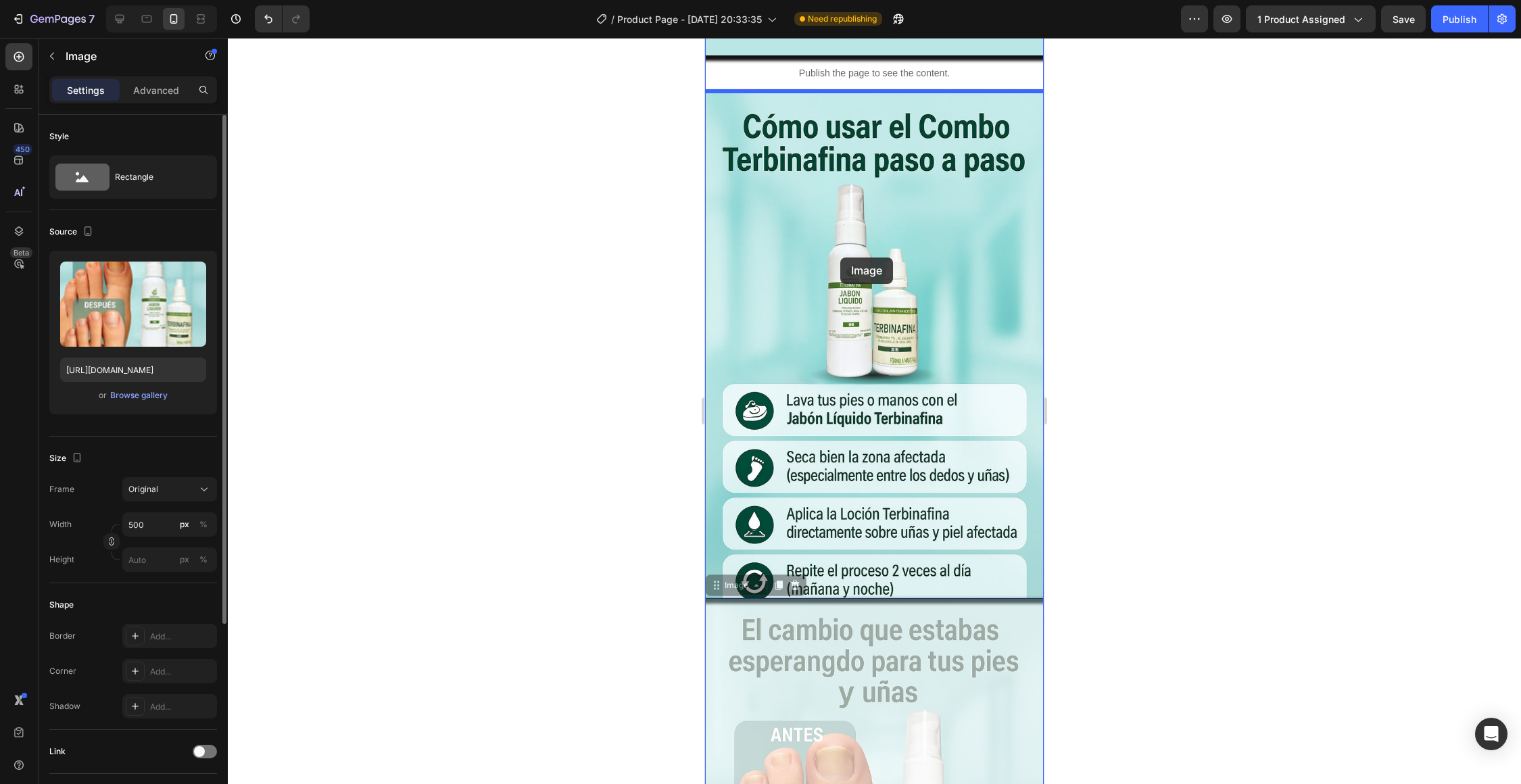
drag, startPoint x: 846, startPoint y: 631, endPoint x: 840, endPoint y: 257, distance: 374.0
click at [840, 257] on div "Mobile ( 501 px) iPhone 13 Mini iPhone 13 Pro iPhone 11 Pro Max iPhone 15 Pro M…" at bounding box center [874, 349] width 339 height 7919
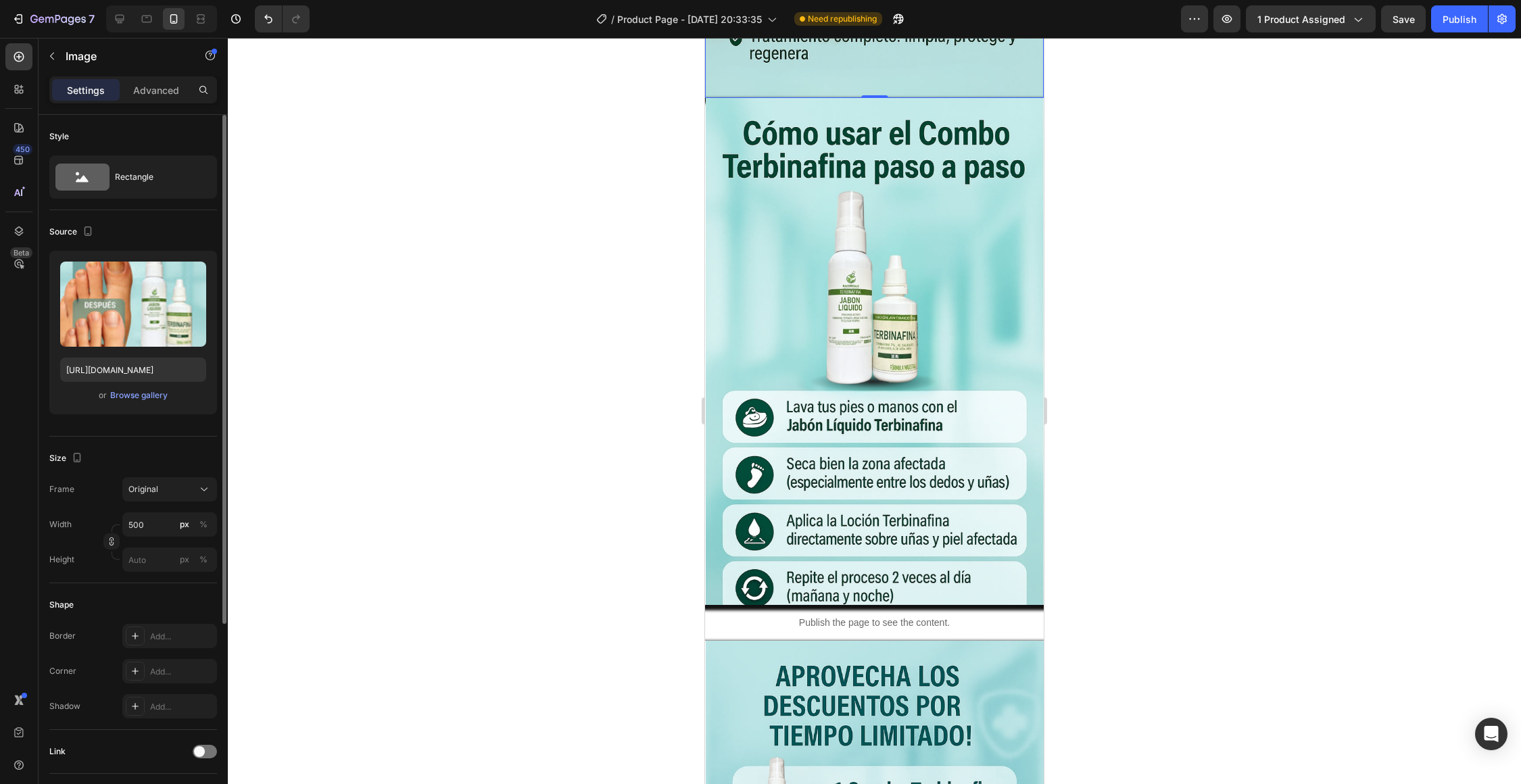
scroll to position [4265, 0]
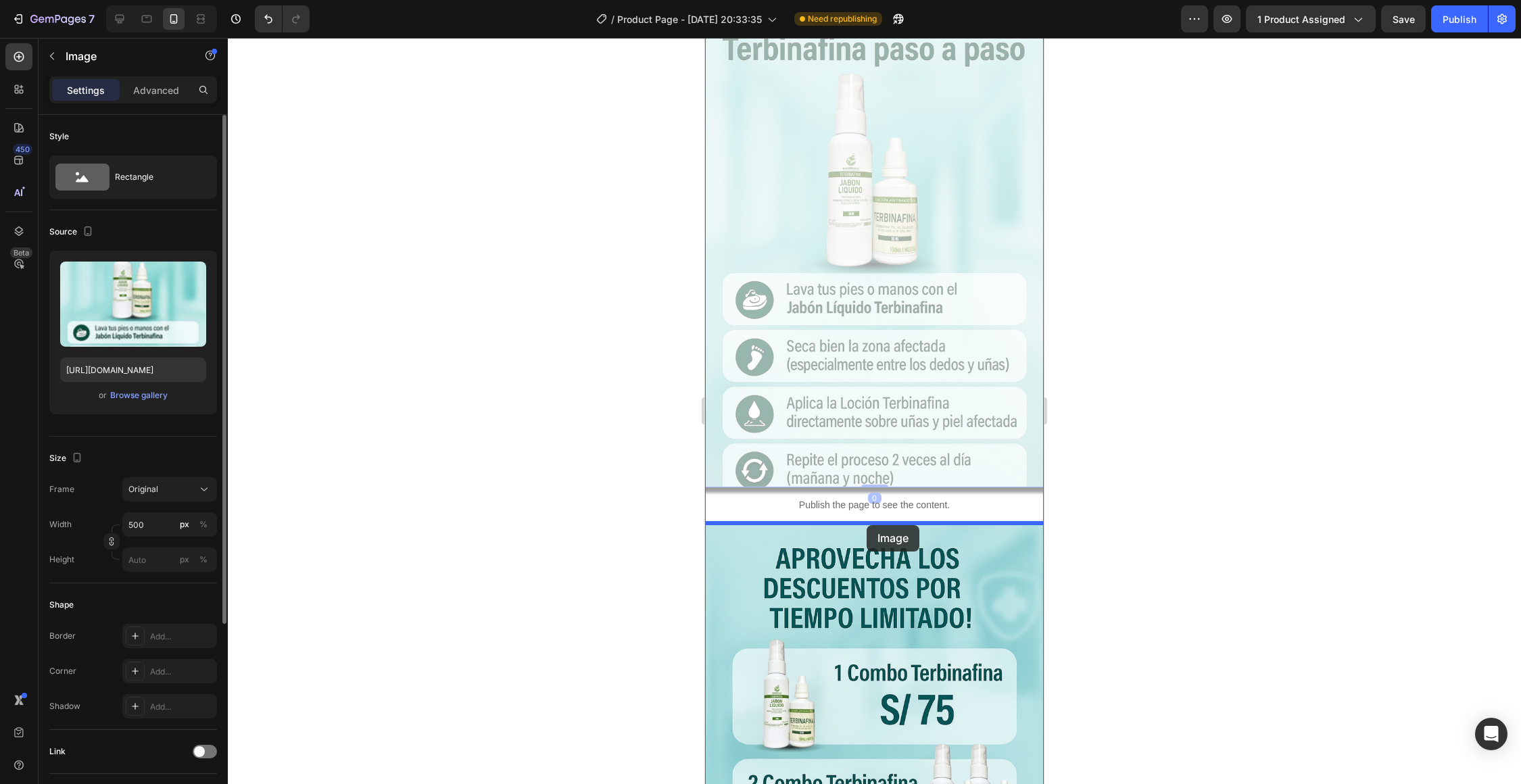
drag, startPoint x: 860, startPoint y: 395, endPoint x: 866, endPoint y: 525, distance: 130.1
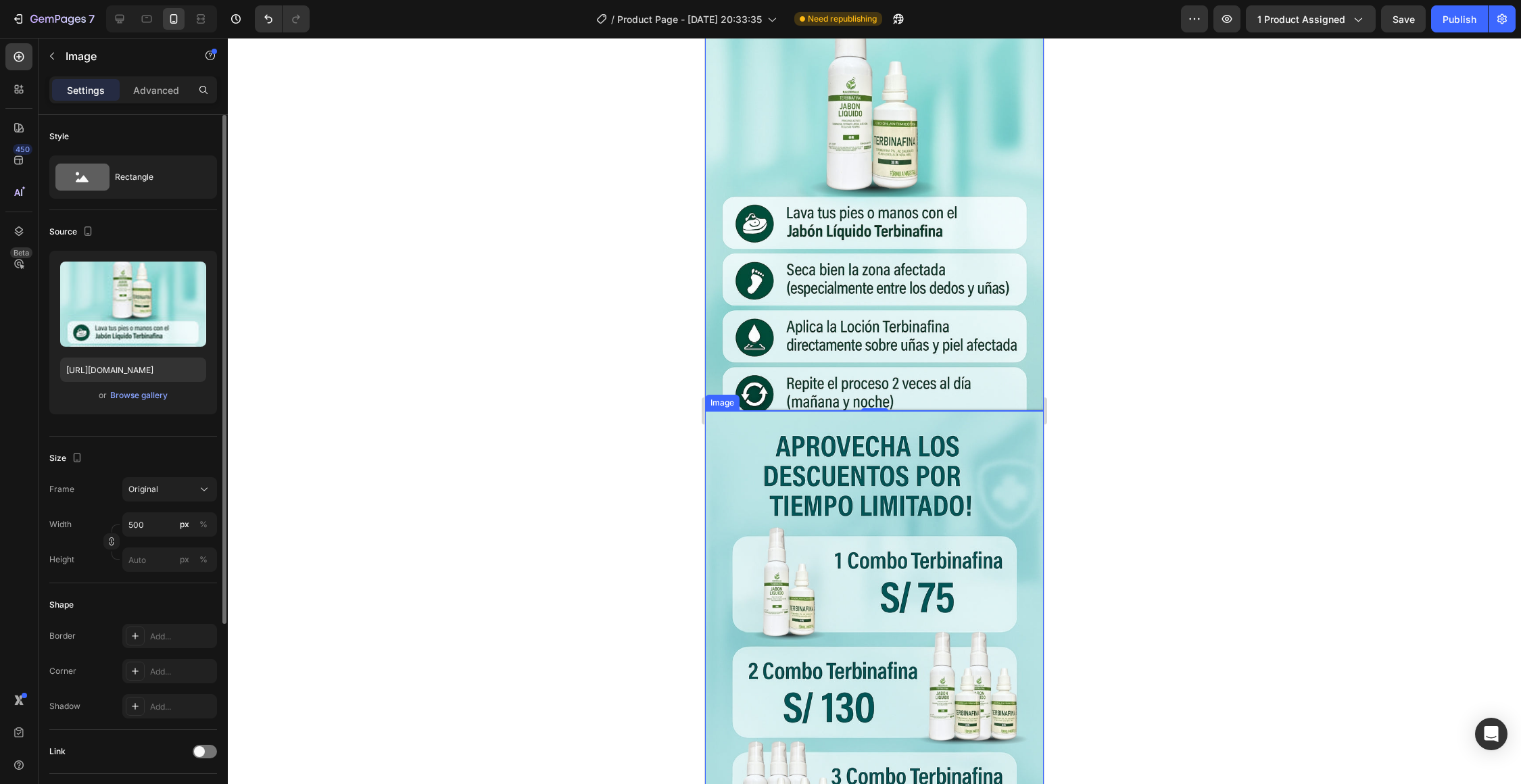
scroll to position [4360, 0]
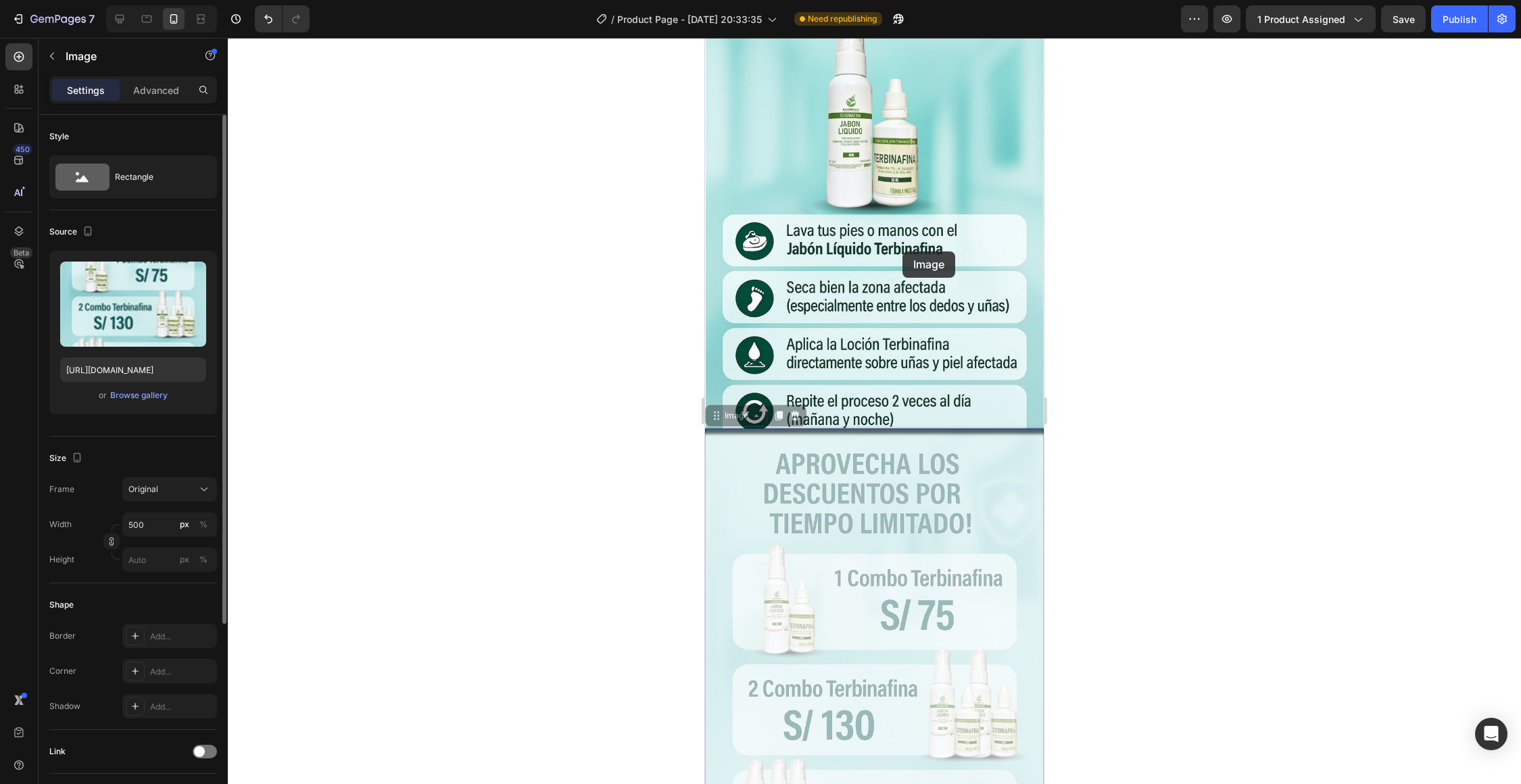
drag, startPoint x: 907, startPoint y: 552, endPoint x: 901, endPoint y: 250, distance: 302.1
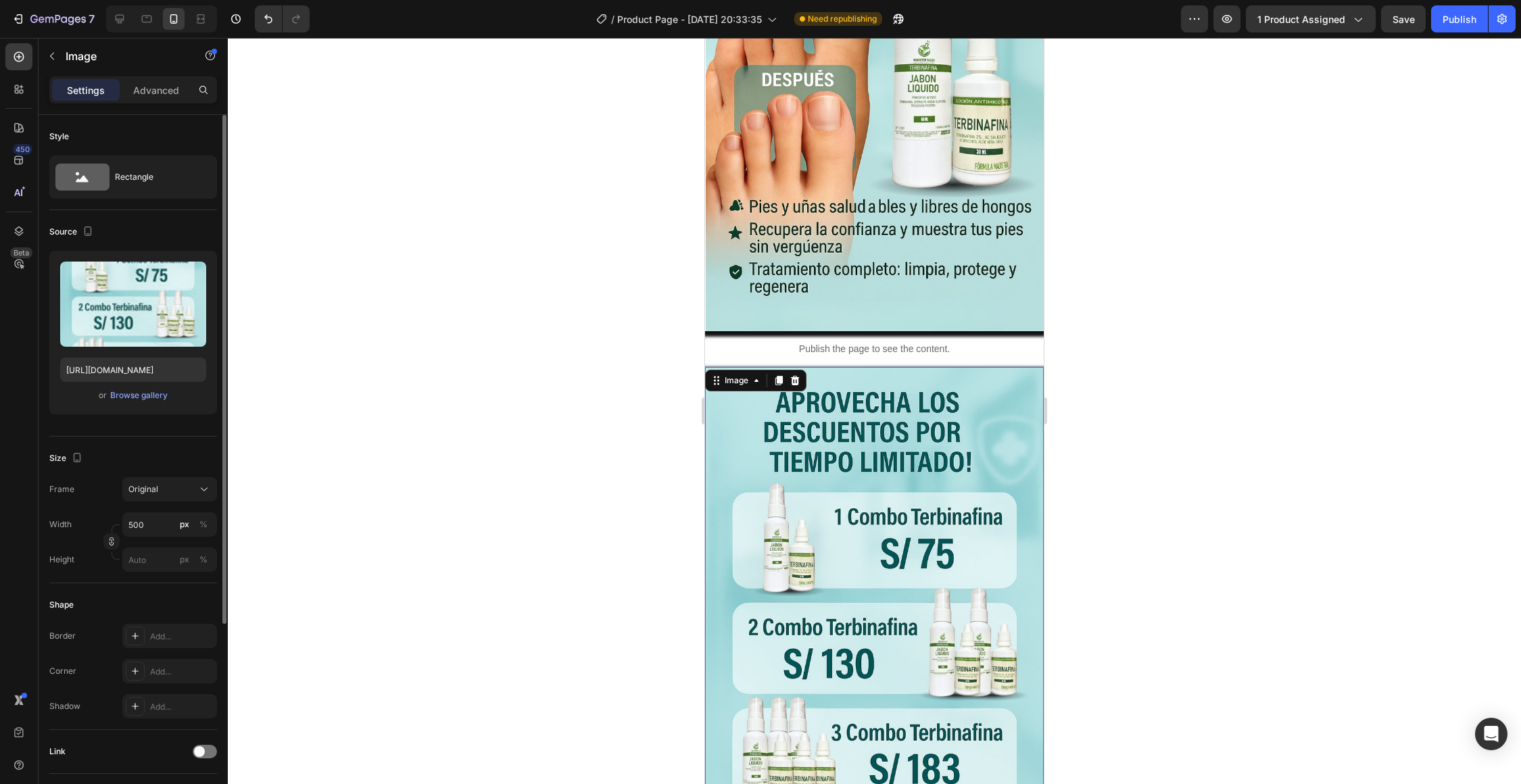
scroll to position [3898, 0]
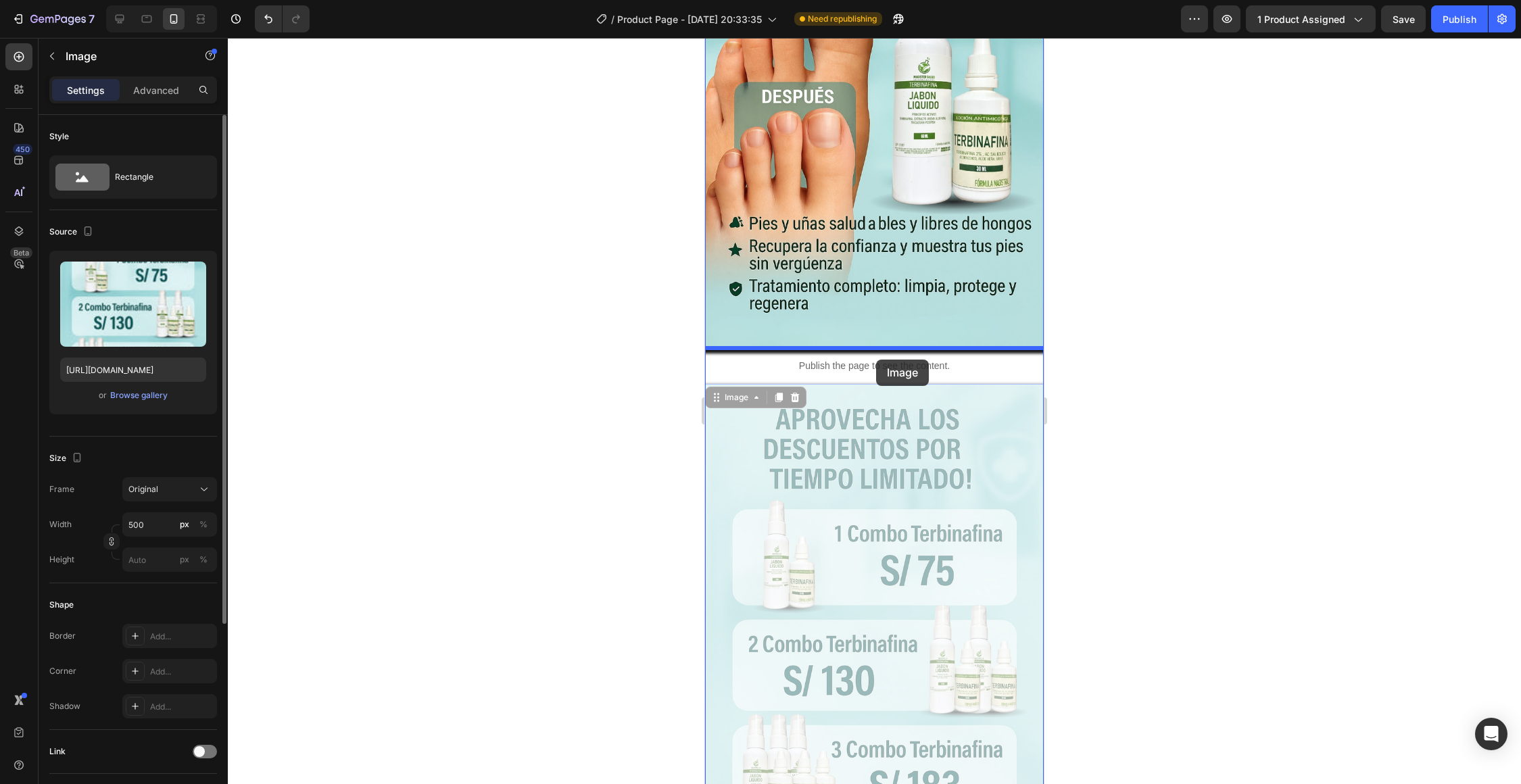
drag, startPoint x: 880, startPoint y: 442, endPoint x: 876, endPoint y: 360, distance: 82.1
click at [876, 360] on div "Mobile ( 501 px) iPhone 13 Mini iPhone 13 Pro iPhone 11 Pro Max iPhone 15 Pro M…" at bounding box center [874, 99] width 339 height 7919
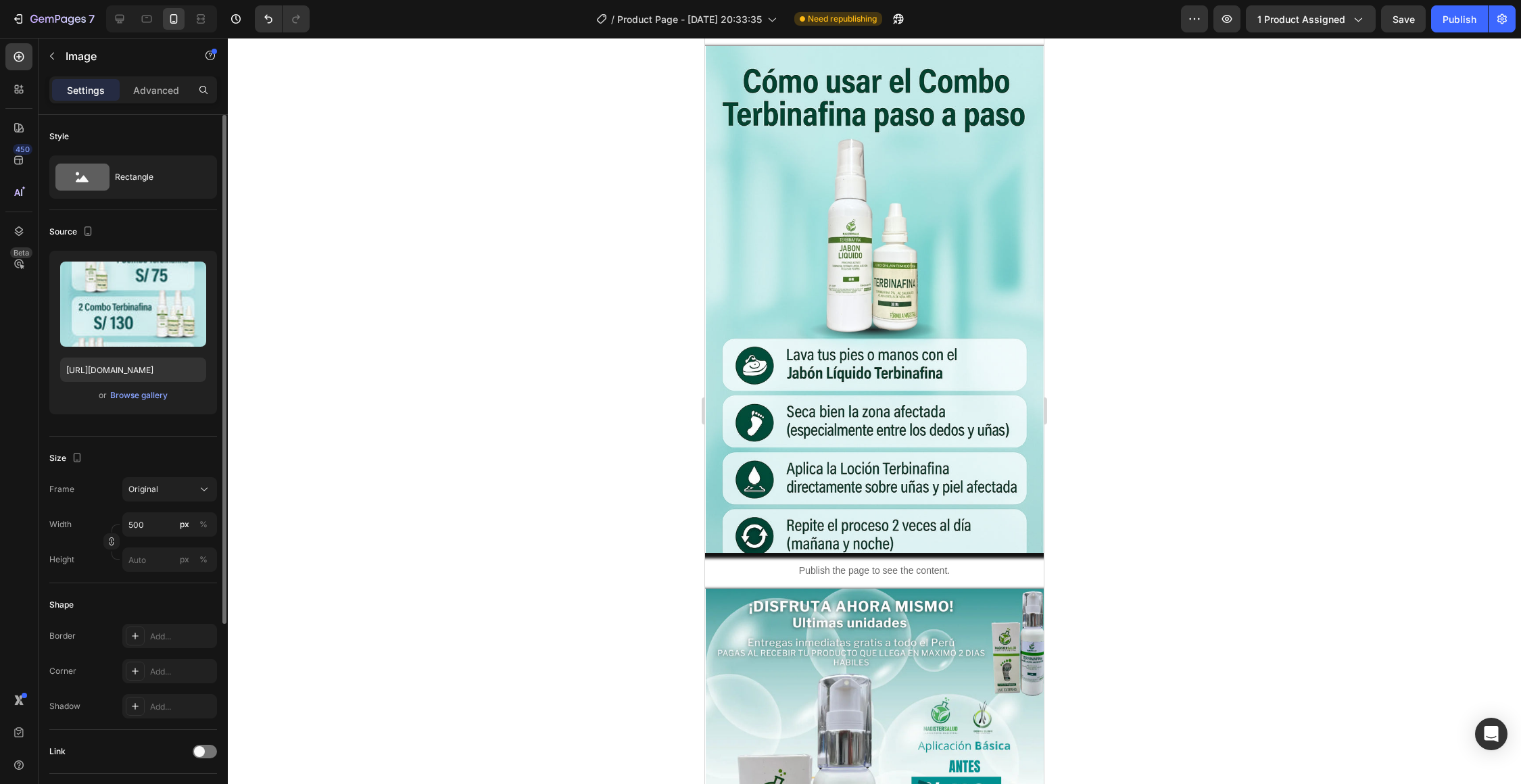
scroll to position [4652, 0]
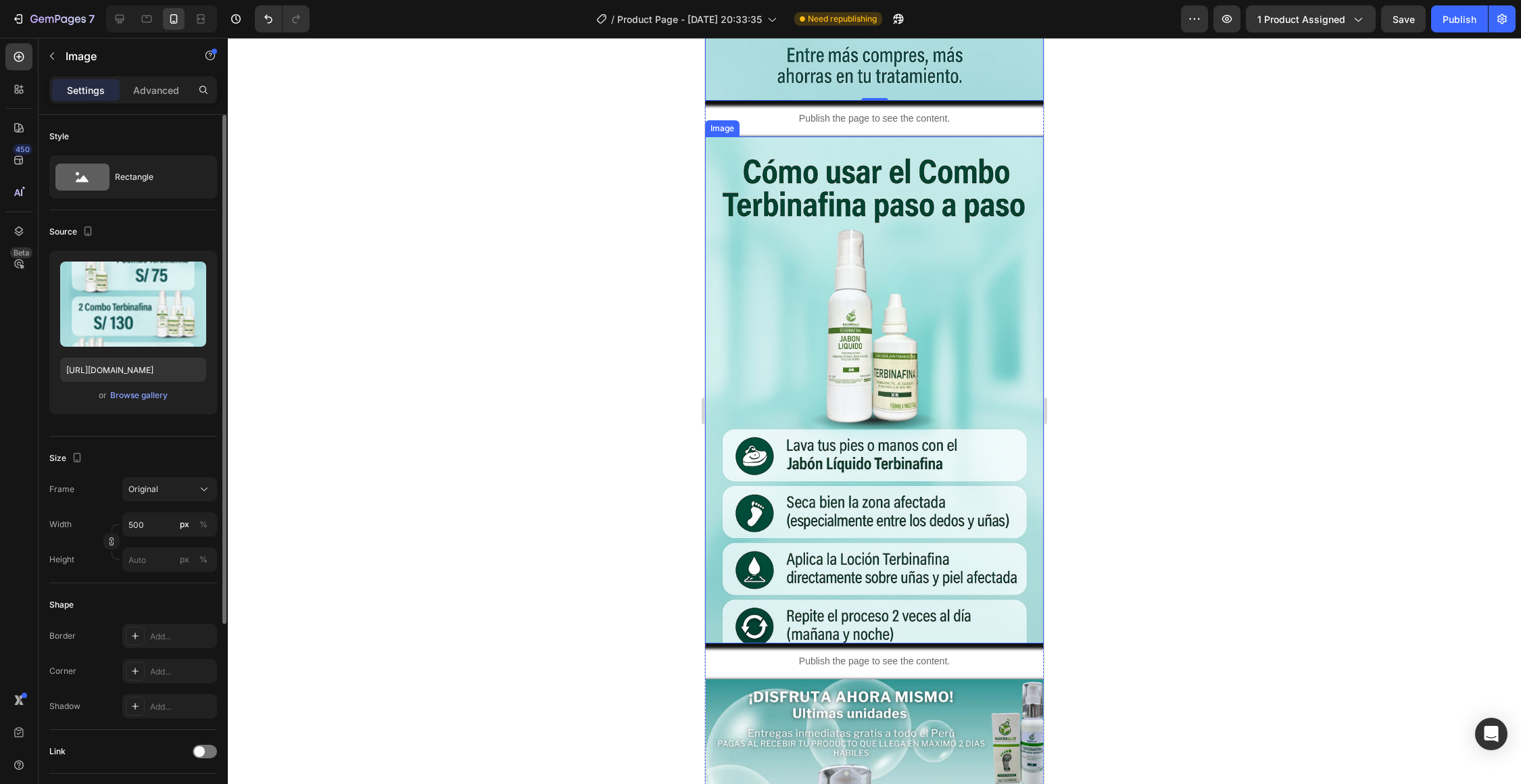
click at [900, 422] on img at bounding box center [875, 391] width 338 height 507
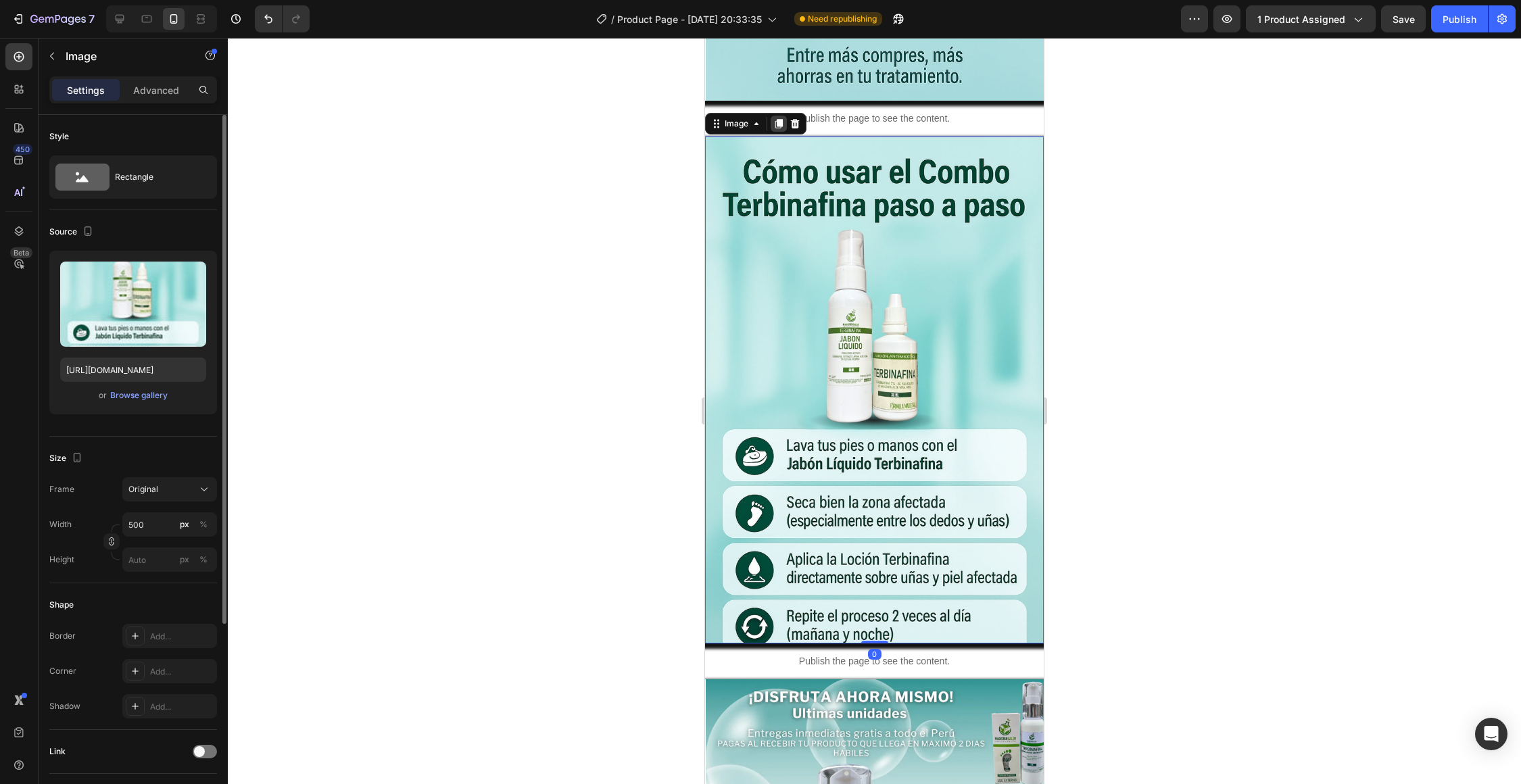
click at [777, 124] on icon at bounding box center [779, 123] width 8 height 10
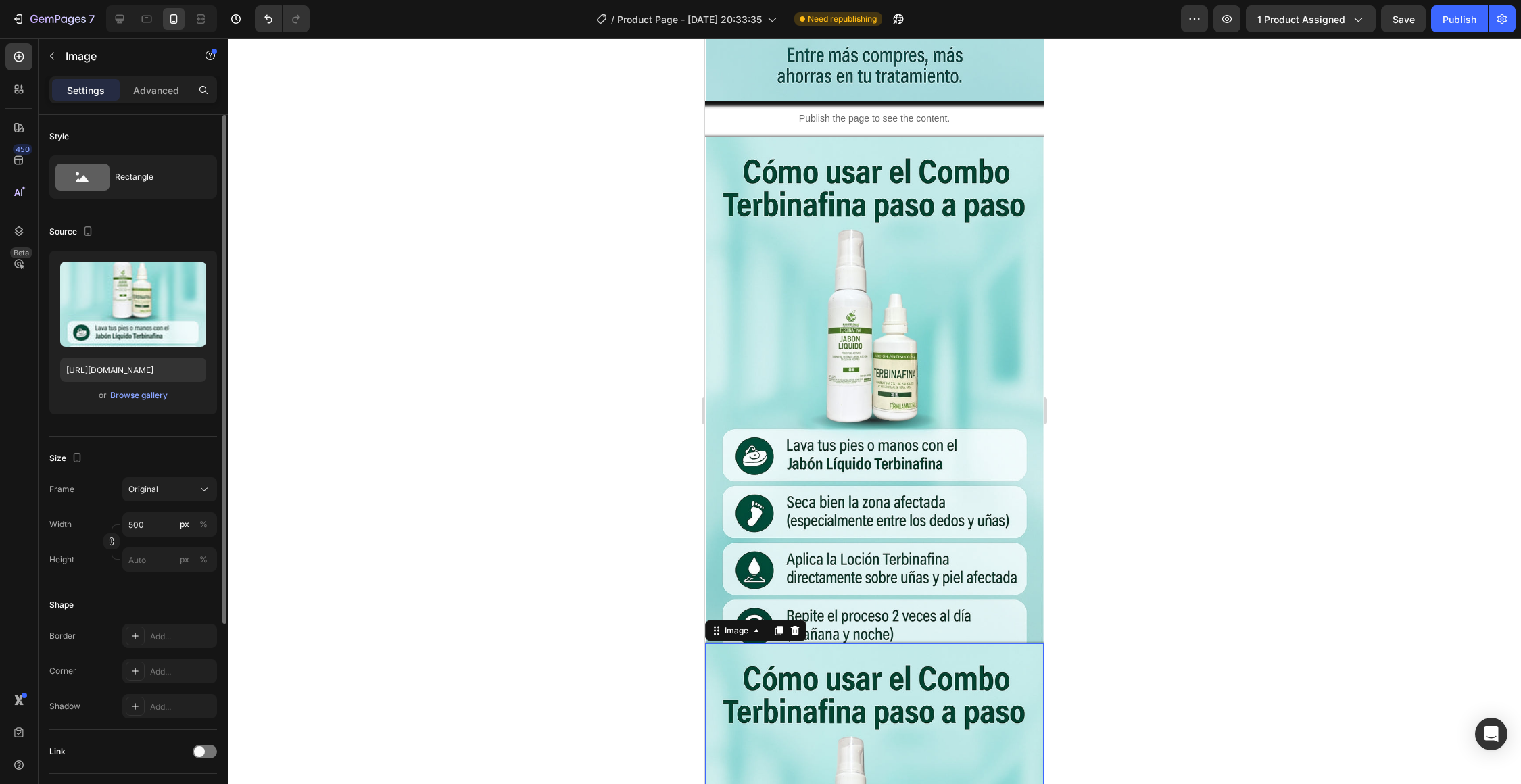
click at [157, 329] on input "file" at bounding box center [133, 327] width 94 height 23
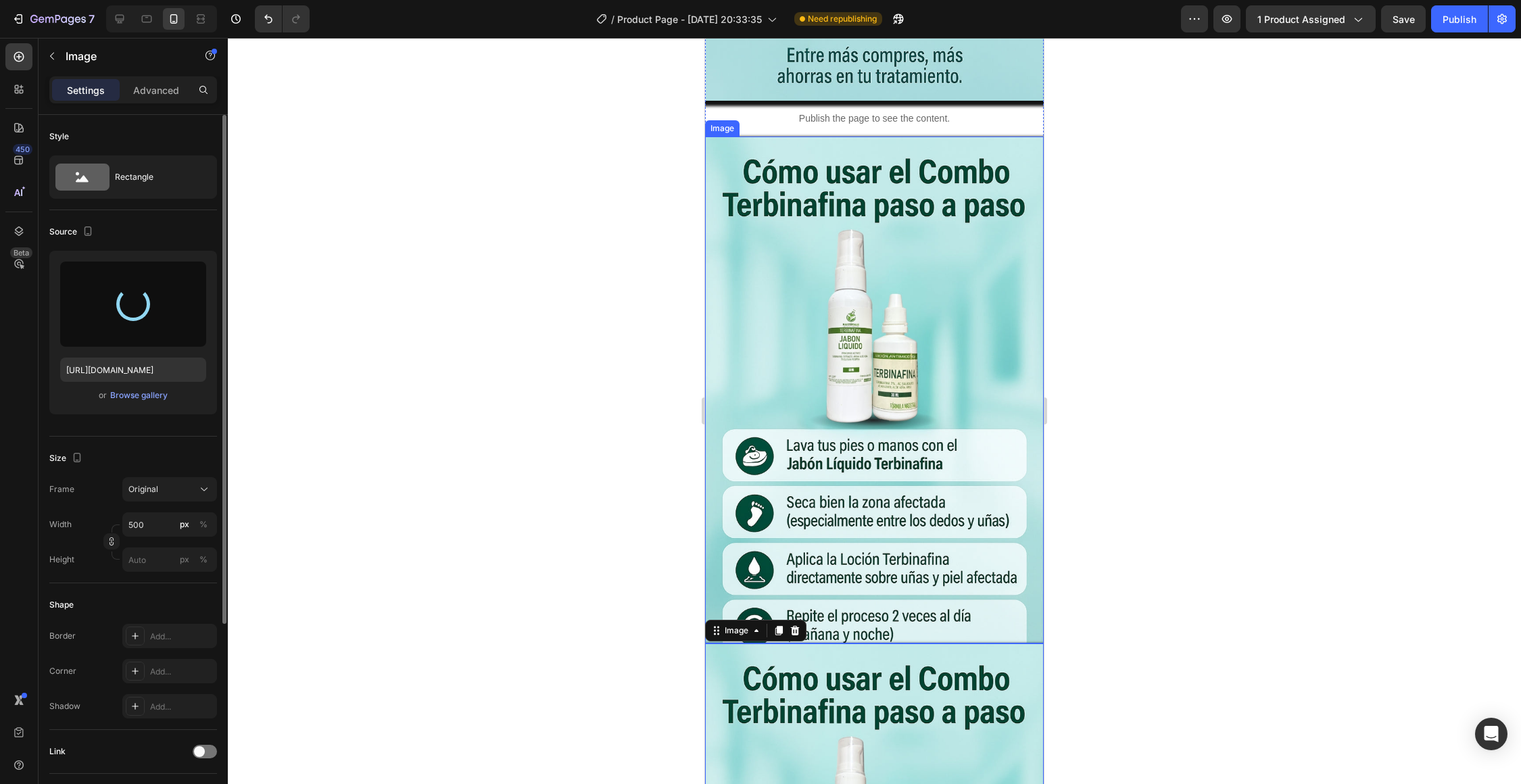
type input "[URL][DOMAIN_NAME]"
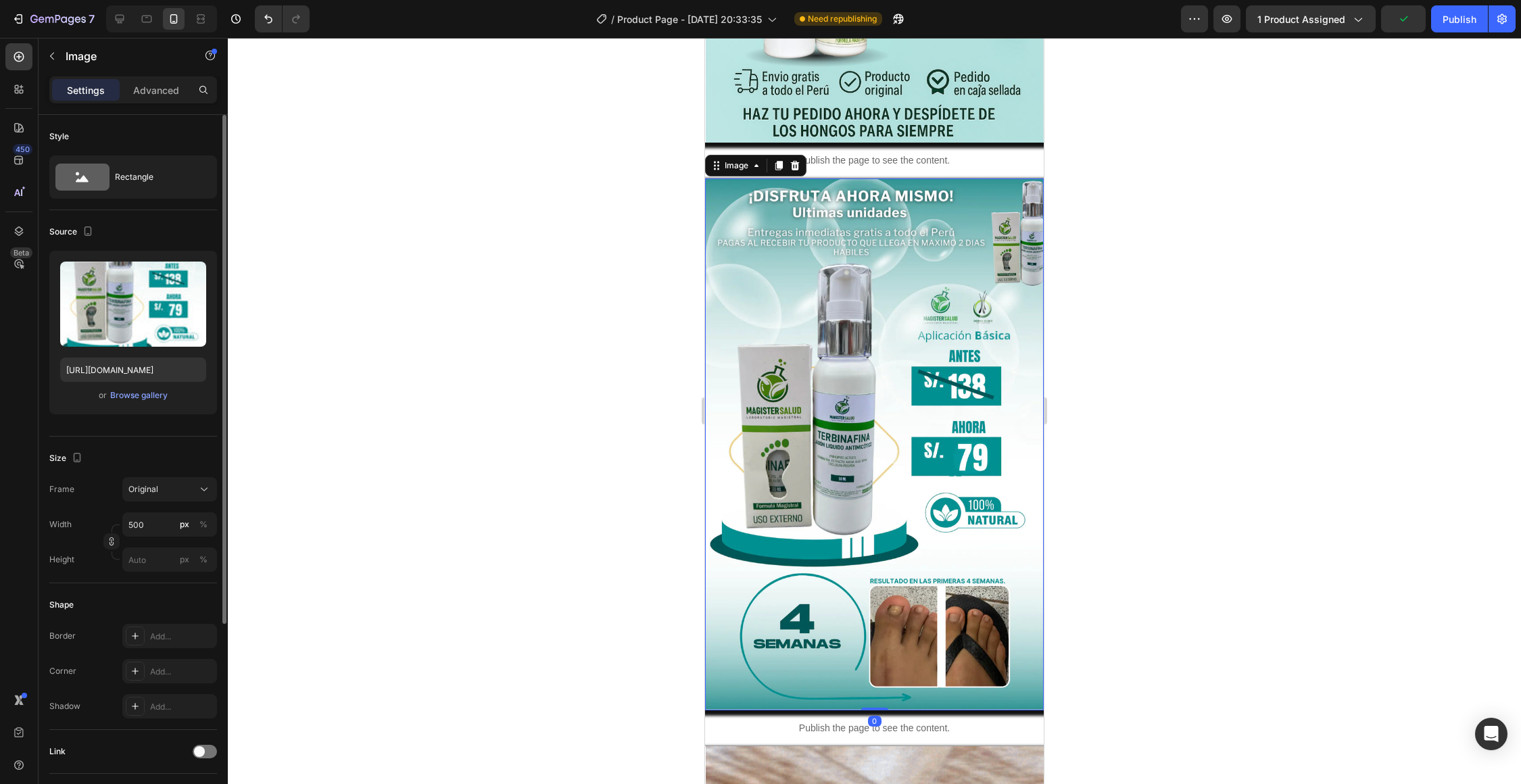
click at [875, 516] on img at bounding box center [875, 444] width 338 height 531
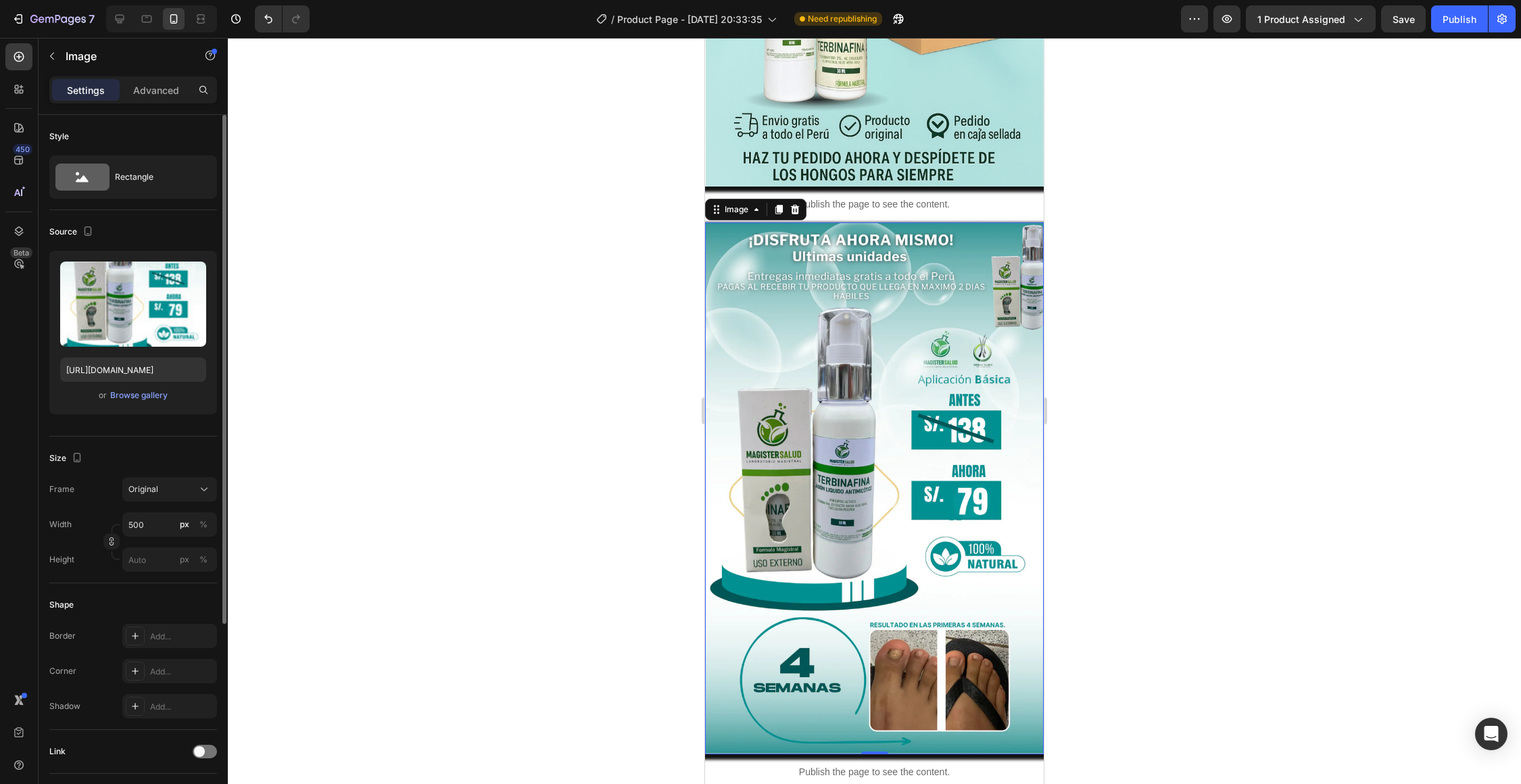
scroll to position [5590, 0]
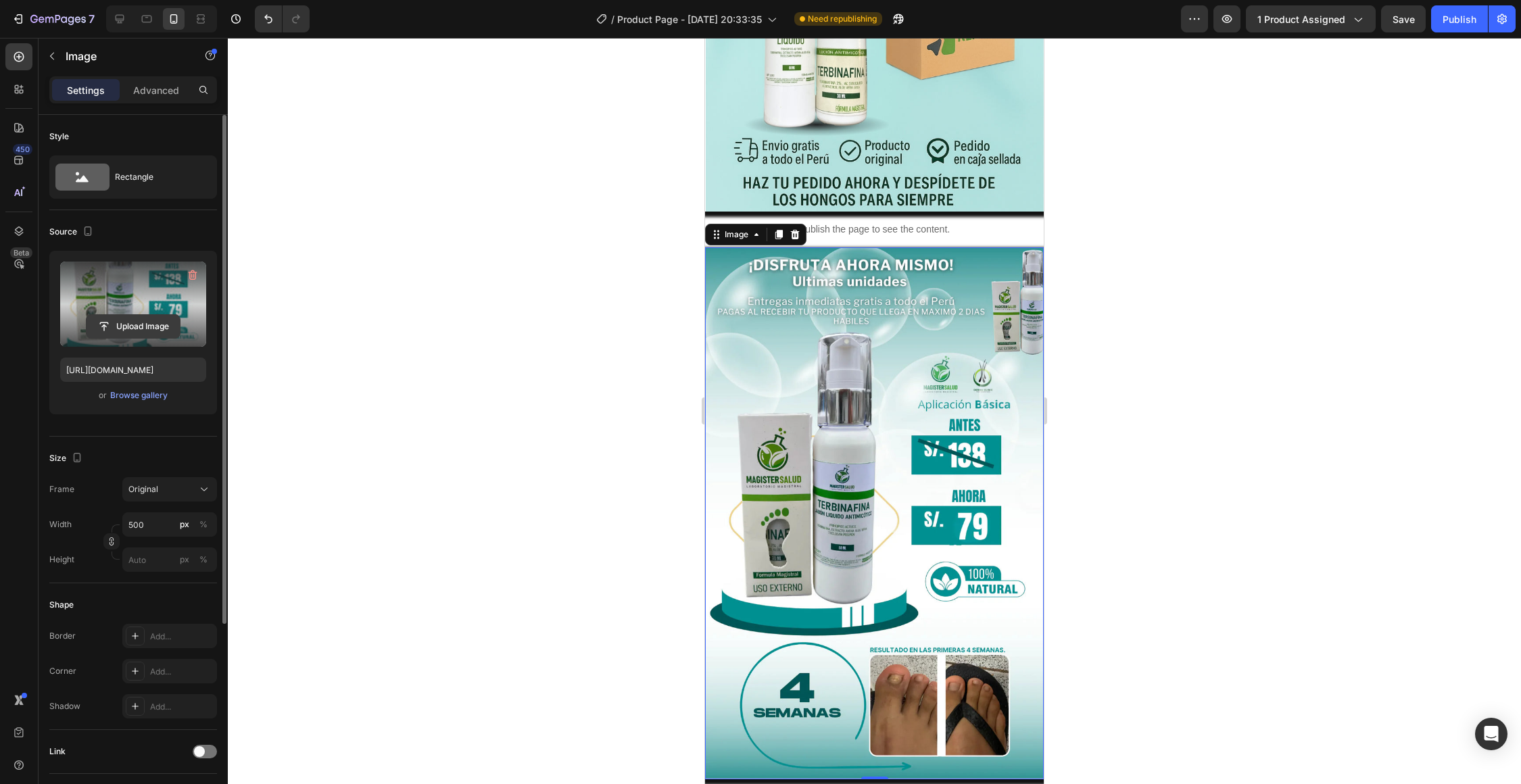
click at [158, 319] on input "file" at bounding box center [133, 327] width 94 height 23
click at [779, 240] on div at bounding box center [778, 234] width 16 height 16
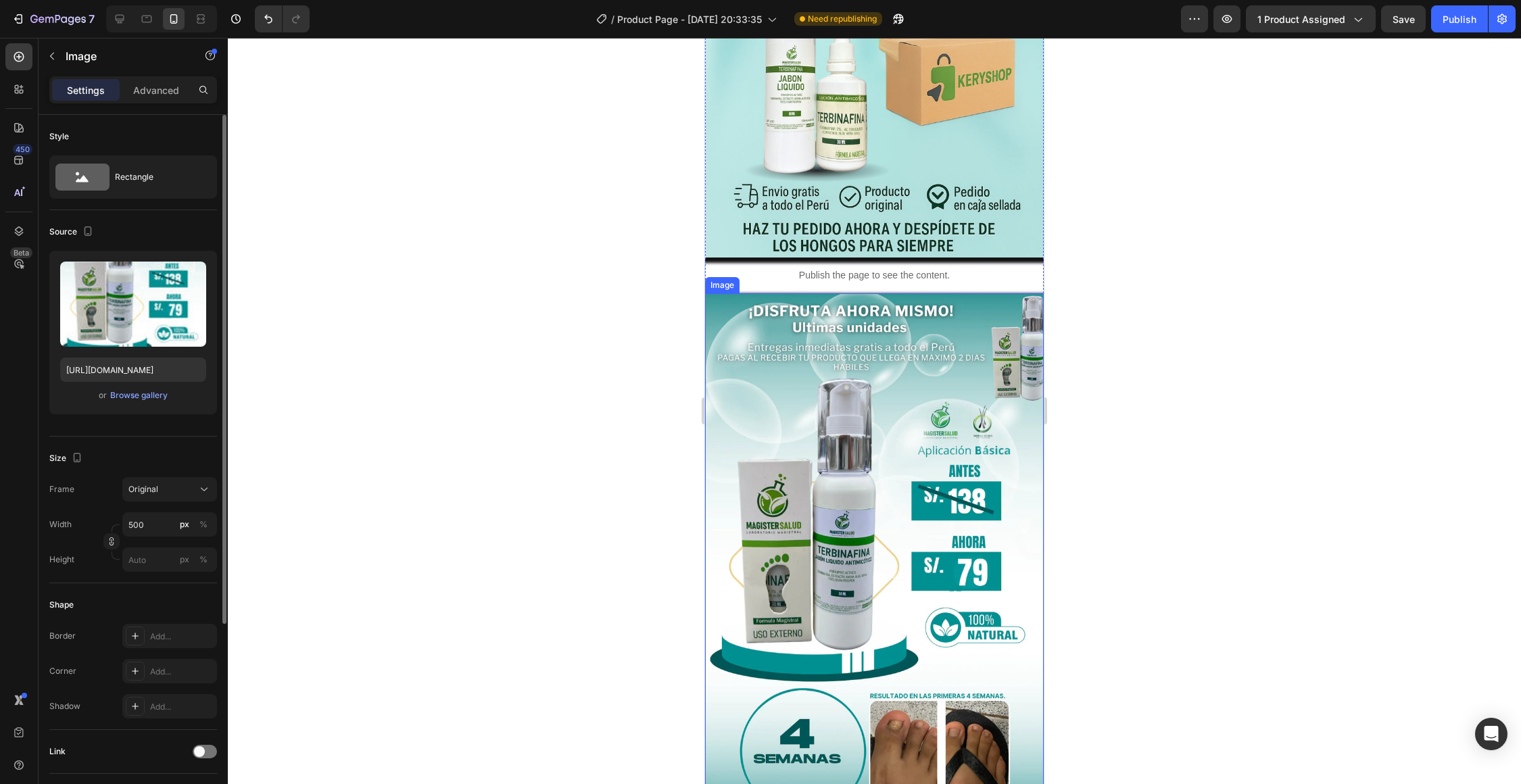
scroll to position [5541, 0]
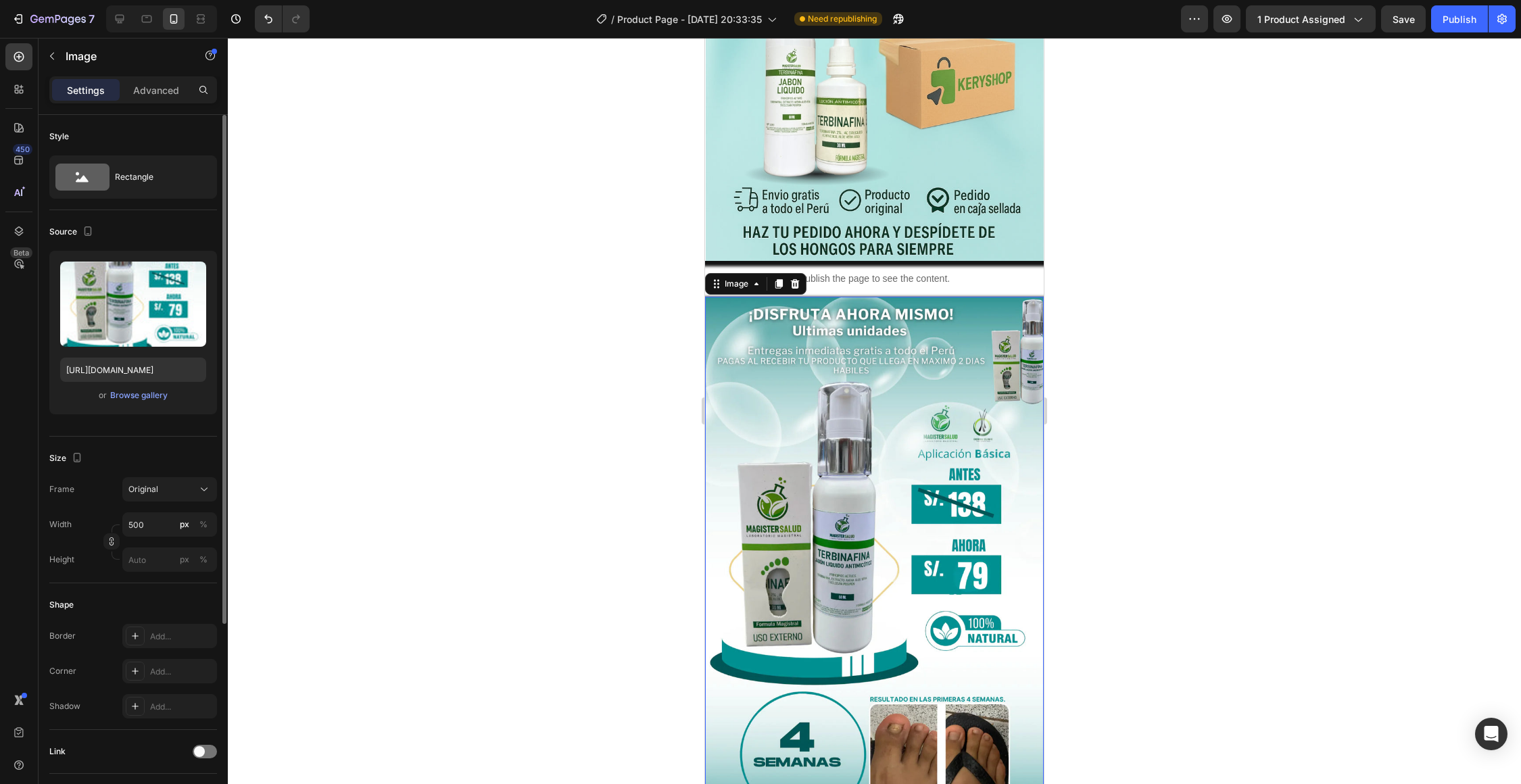
click at [814, 369] on img at bounding box center [875, 562] width 338 height 531
click at [150, 319] on input "file" at bounding box center [133, 327] width 94 height 23
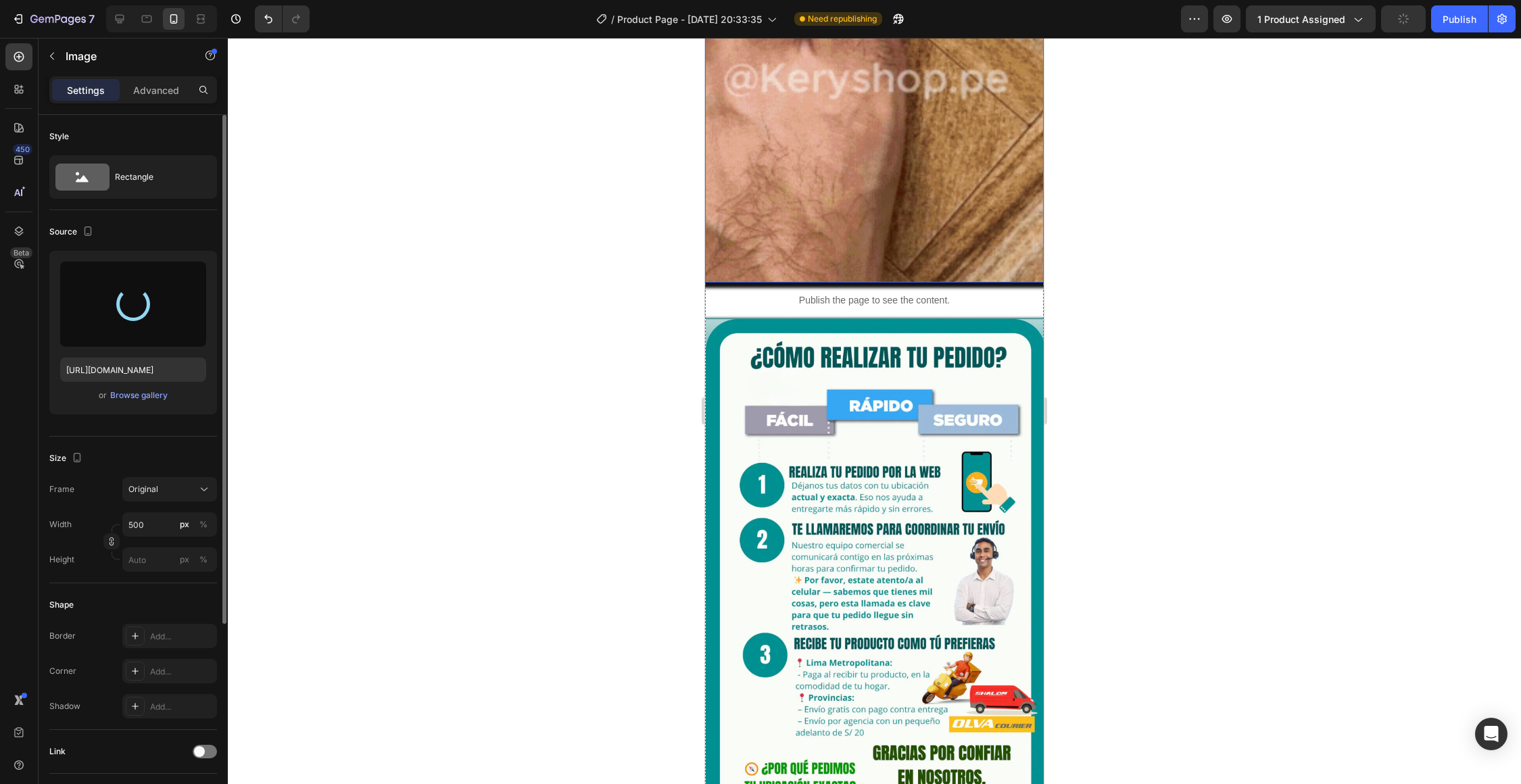
type input "[URL][DOMAIN_NAME]"
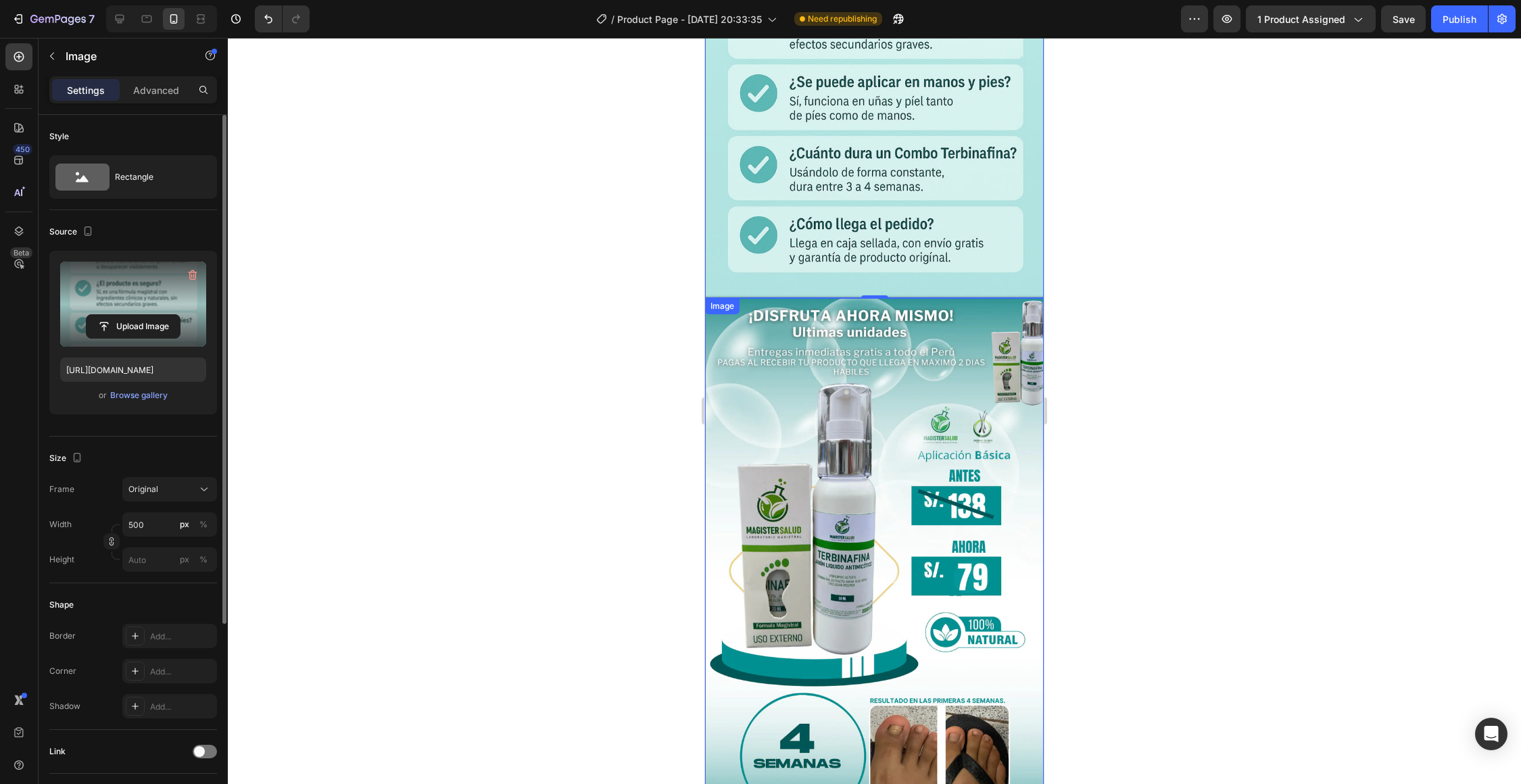
scroll to position [6291, 0]
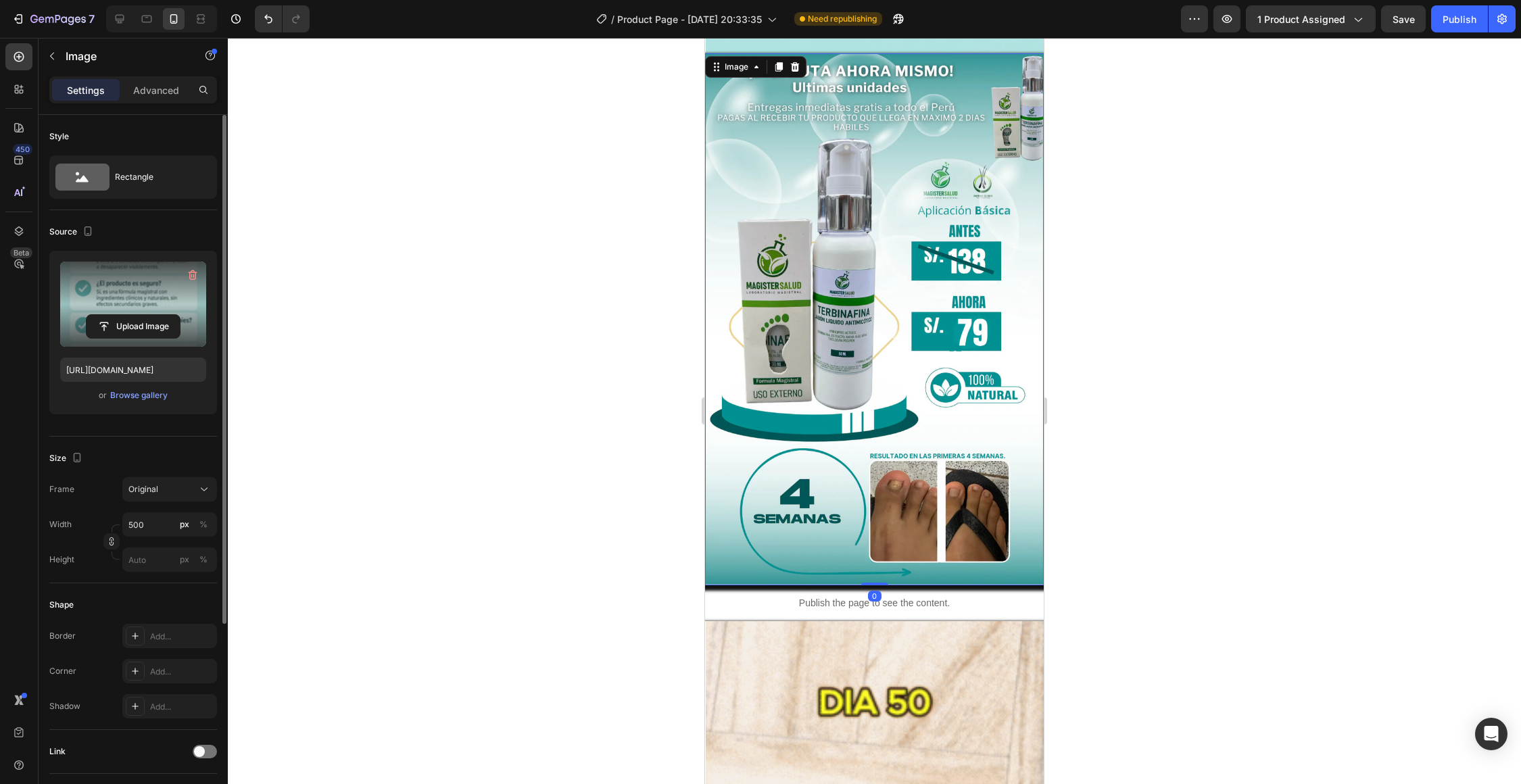
click at [861, 473] on img at bounding box center [875, 318] width 338 height 531
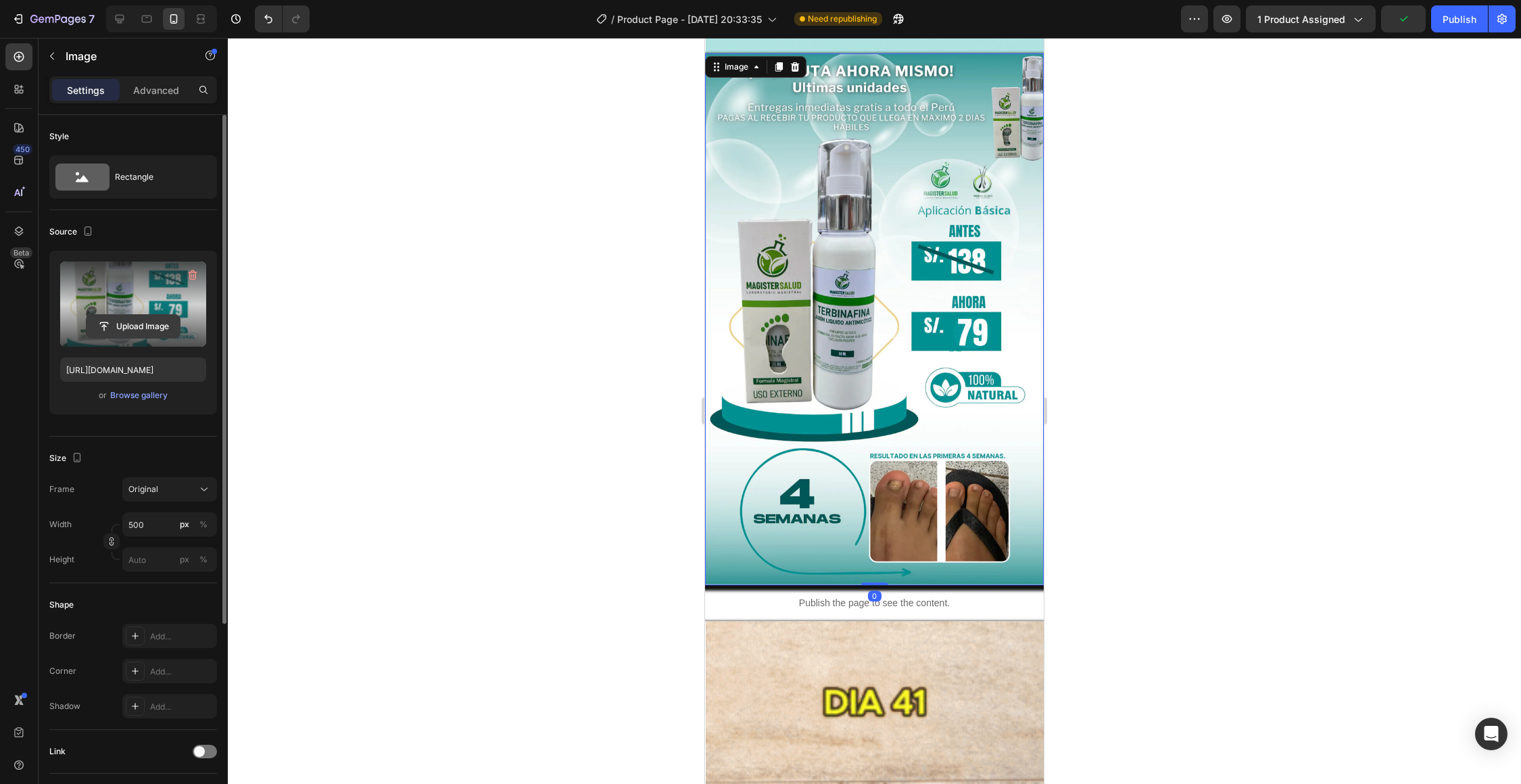
click at [152, 325] on input "file" at bounding box center [133, 327] width 94 height 23
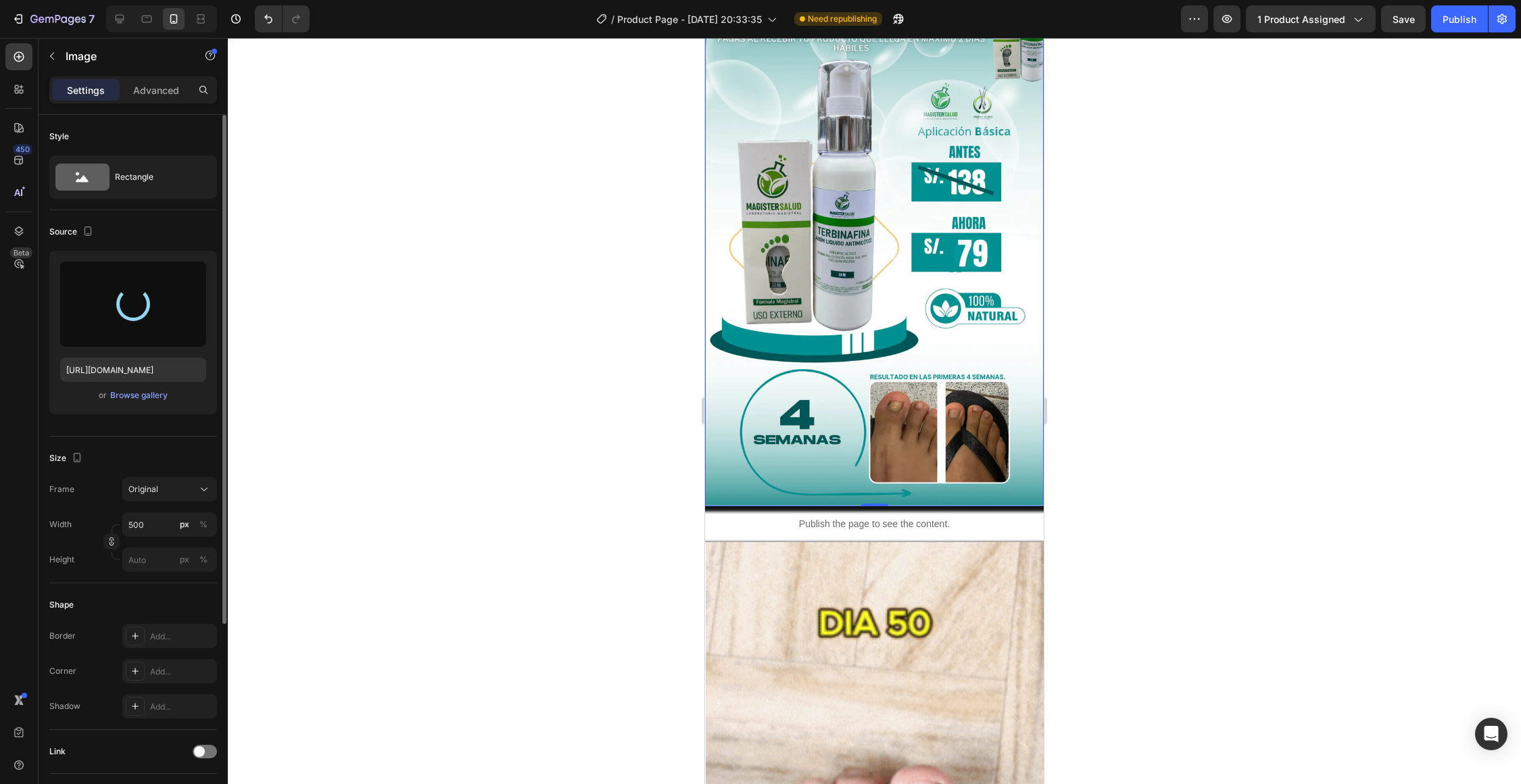
scroll to position [6385, 0]
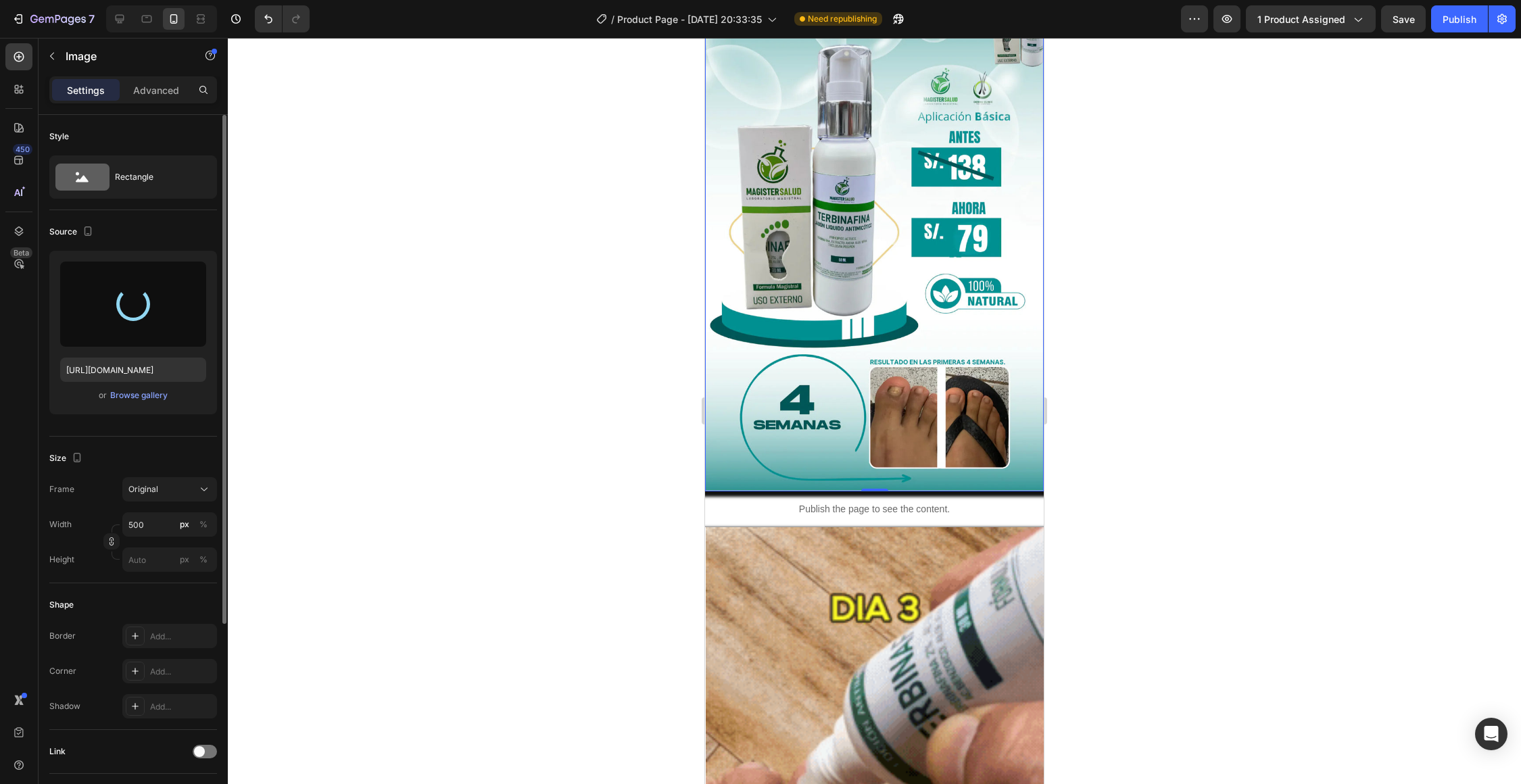
type input "[URL][DOMAIN_NAME]"
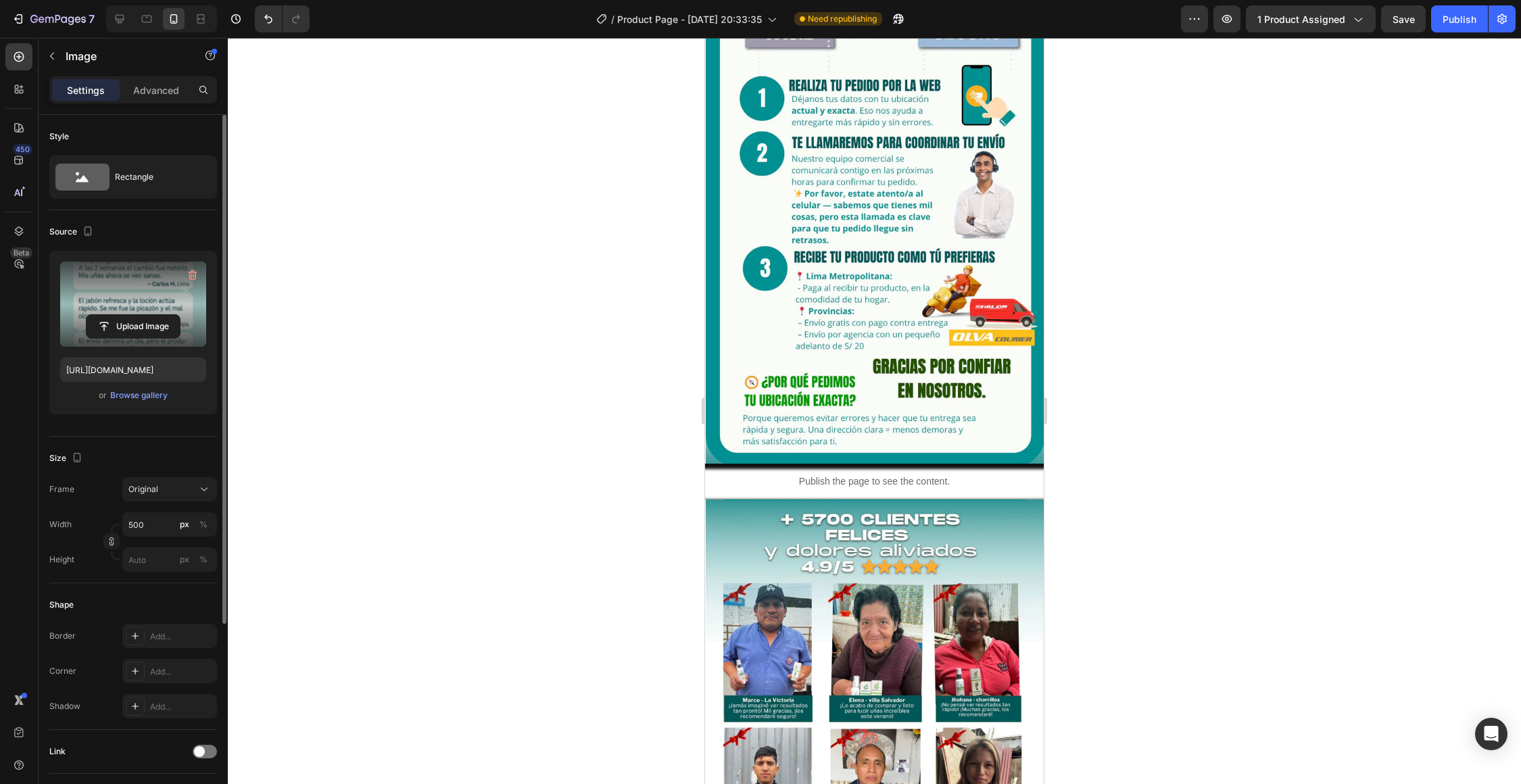
scroll to position [7583, 0]
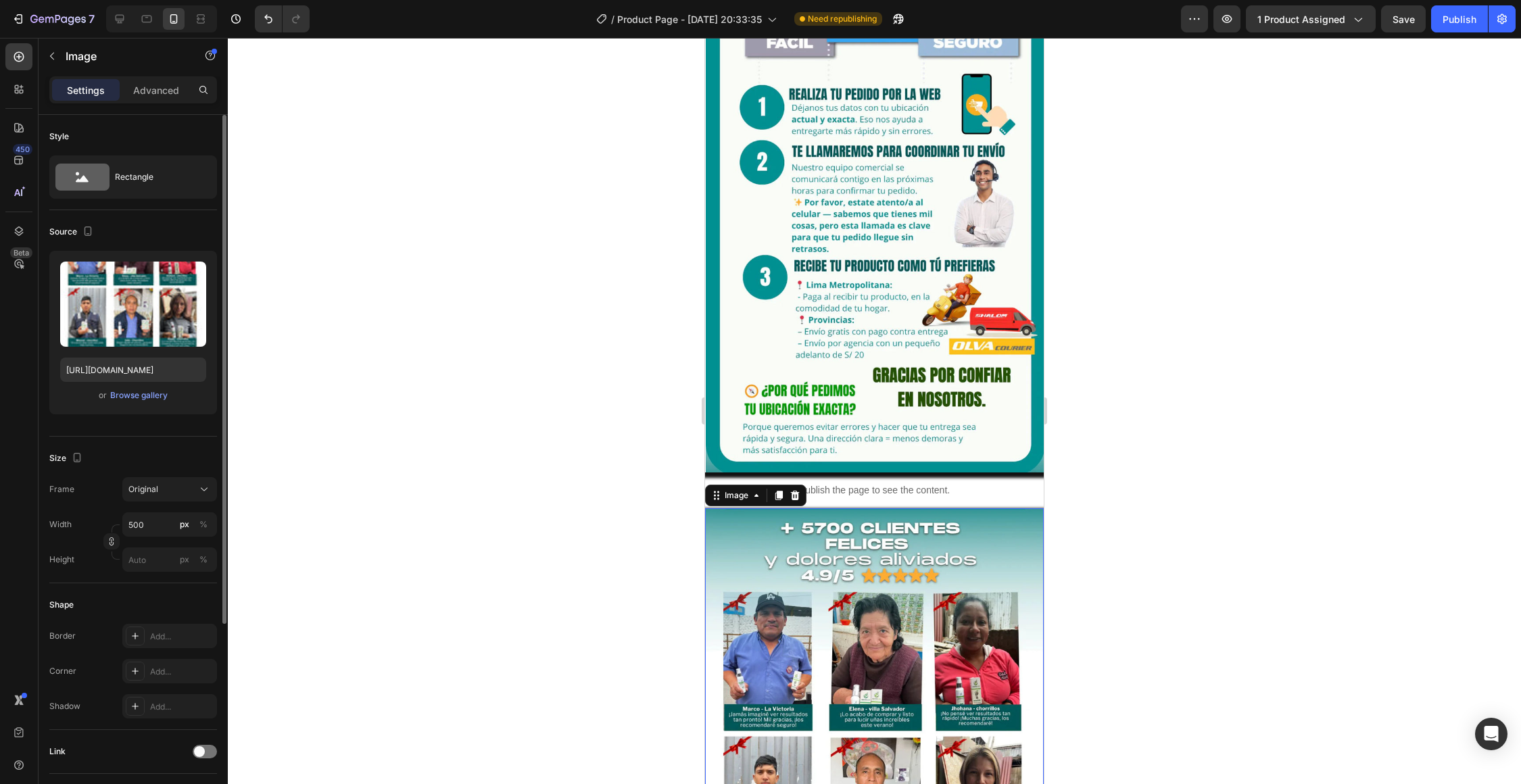
click at [833, 526] on img at bounding box center [875, 773] width 338 height 531
click at [798, 495] on icon at bounding box center [795, 496] width 9 height 10
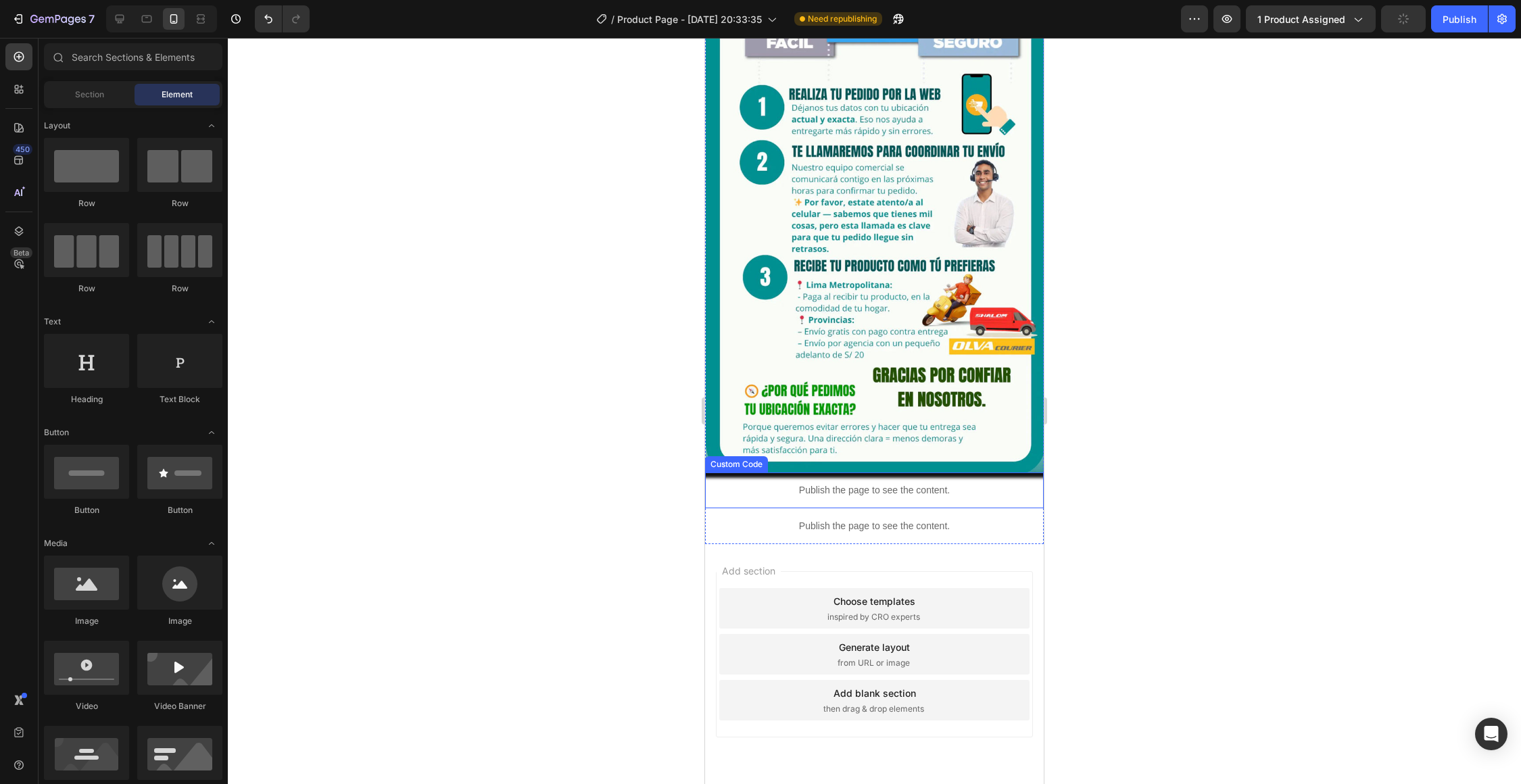
click at [815, 487] on p "Publish the page to see the content." at bounding box center [874, 490] width 339 height 14
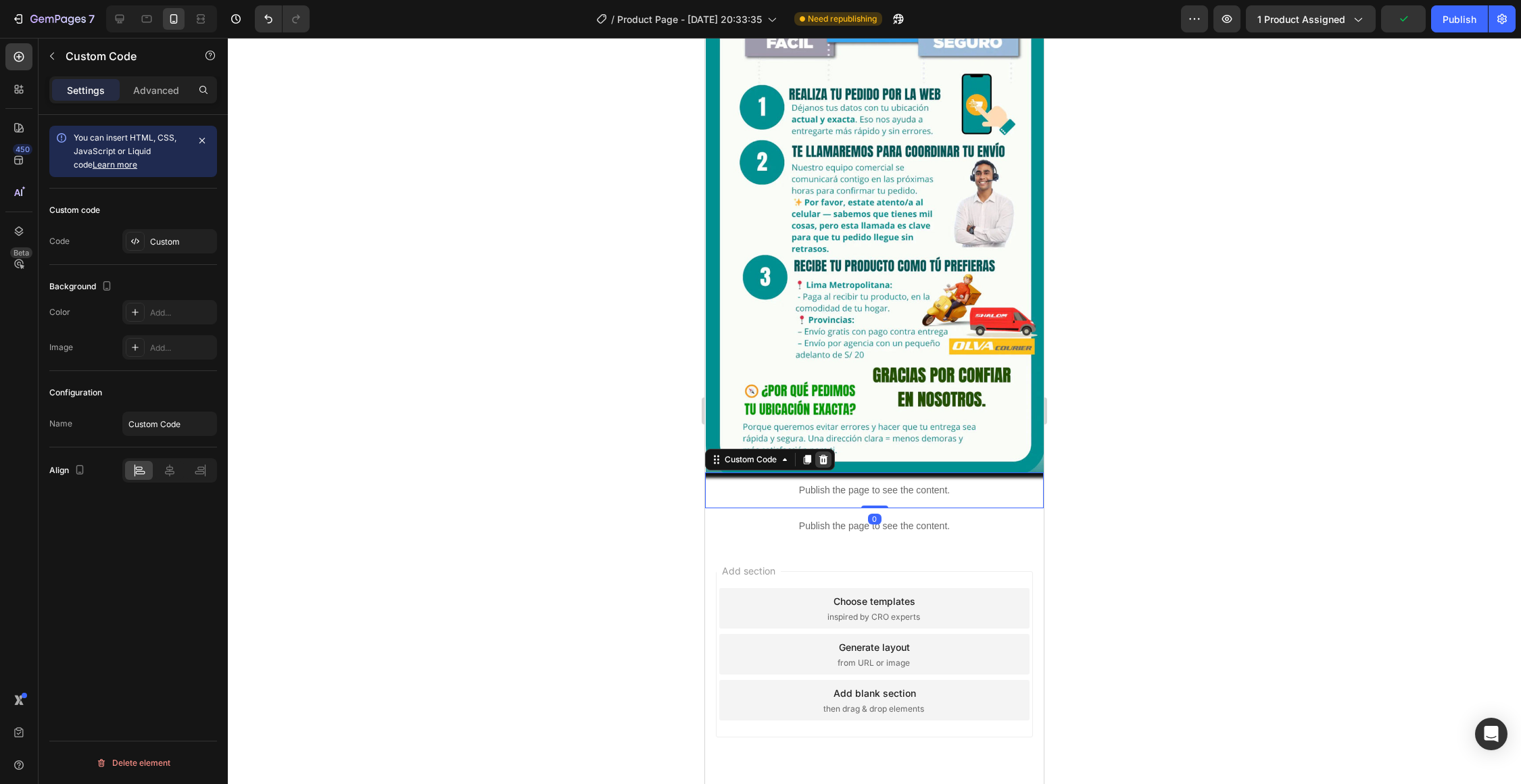
click at [828, 457] on icon at bounding box center [823, 459] width 11 height 11
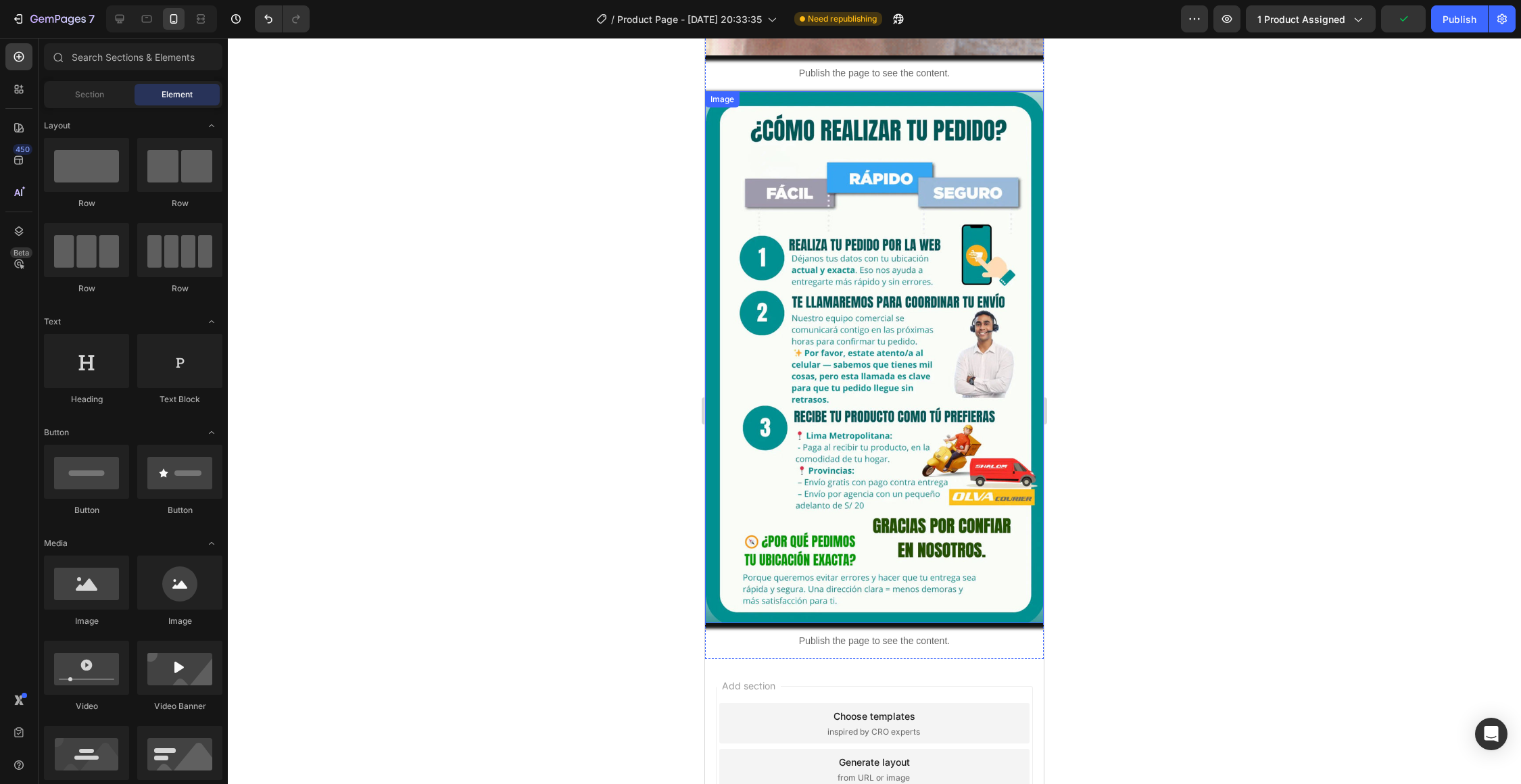
scroll to position [7389, 0]
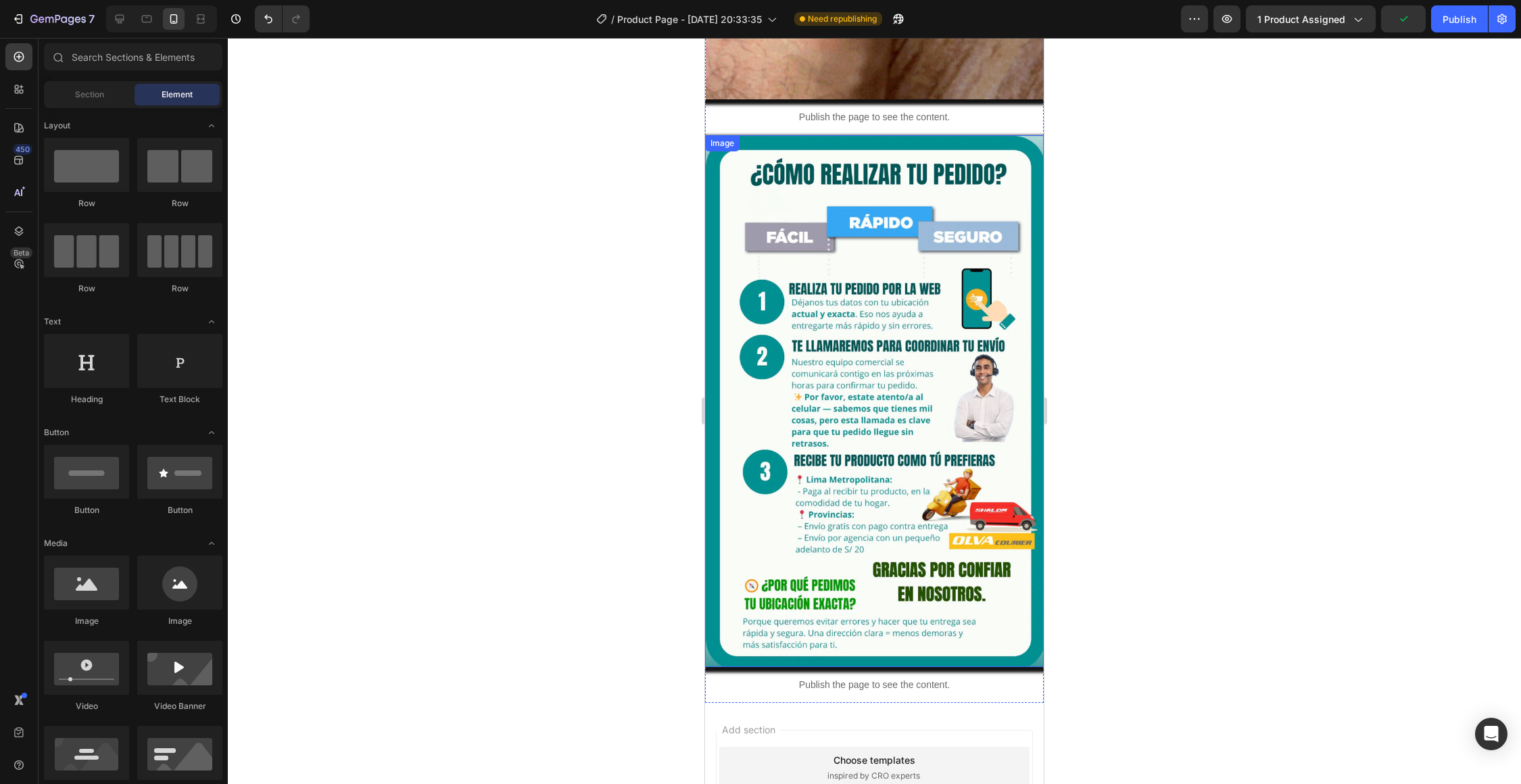
click at [843, 419] on img at bounding box center [875, 400] width 338 height 531
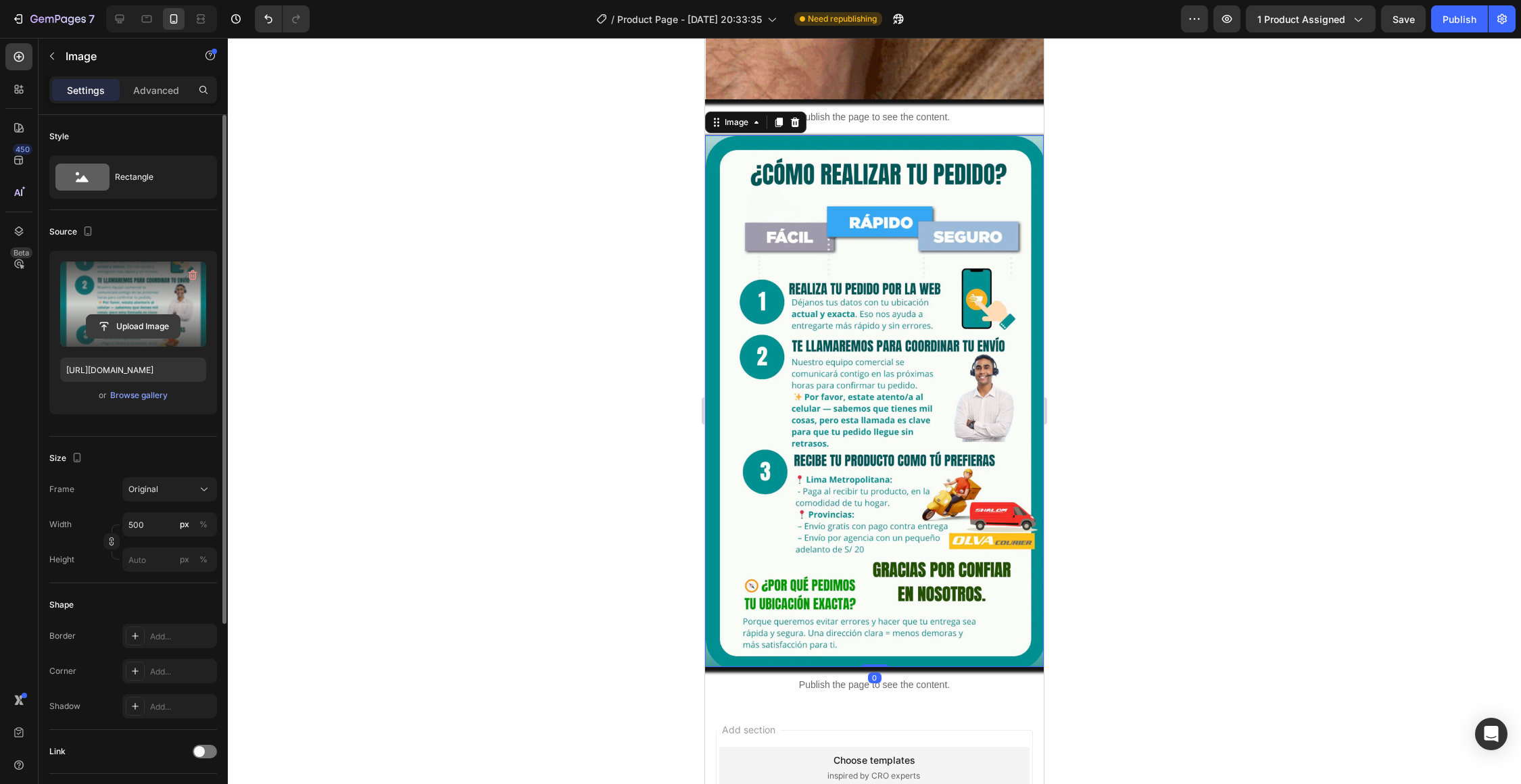
click at [149, 324] on input "file" at bounding box center [133, 327] width 94 height 23
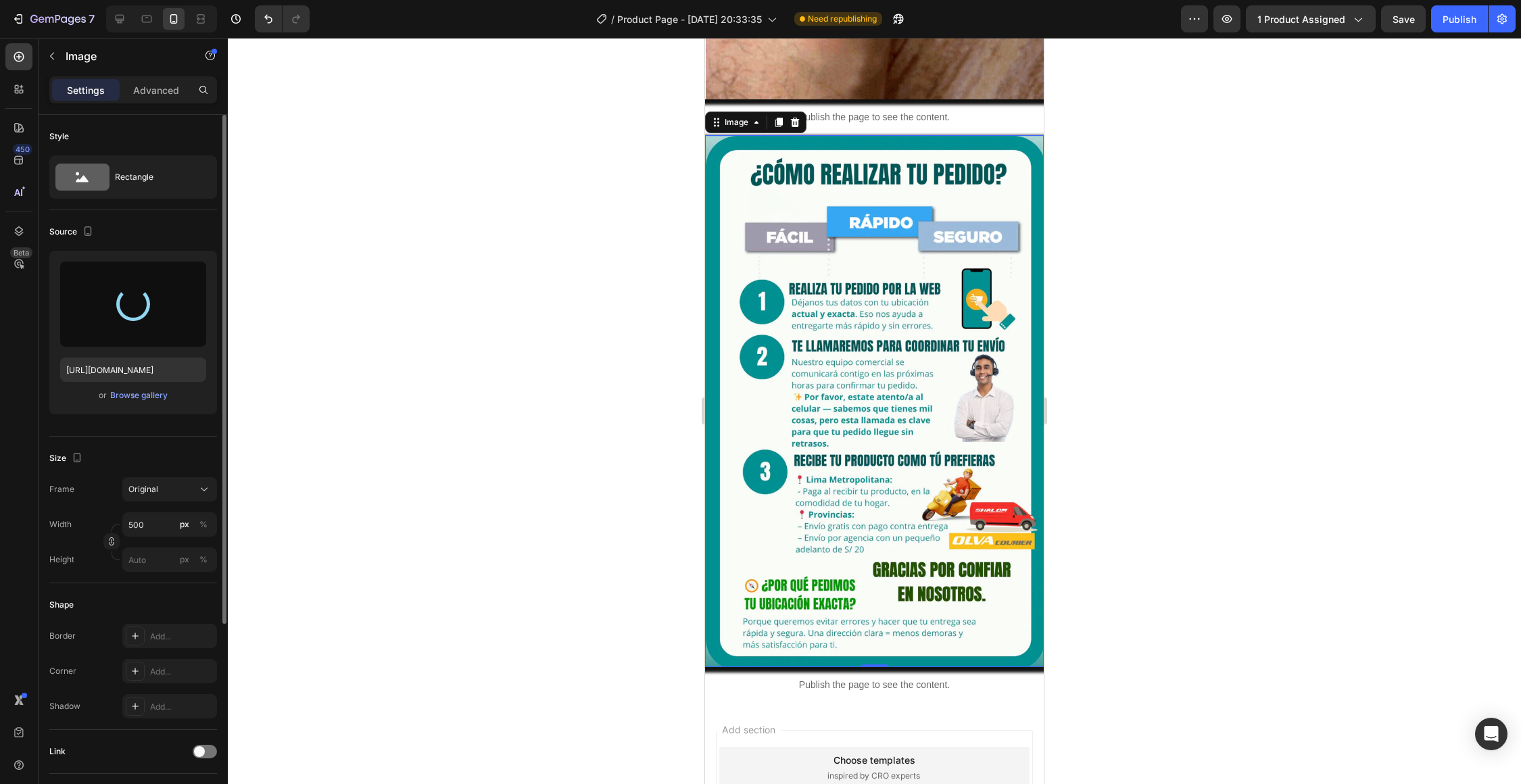
type input "[URL][DOMAIN_NAME]"
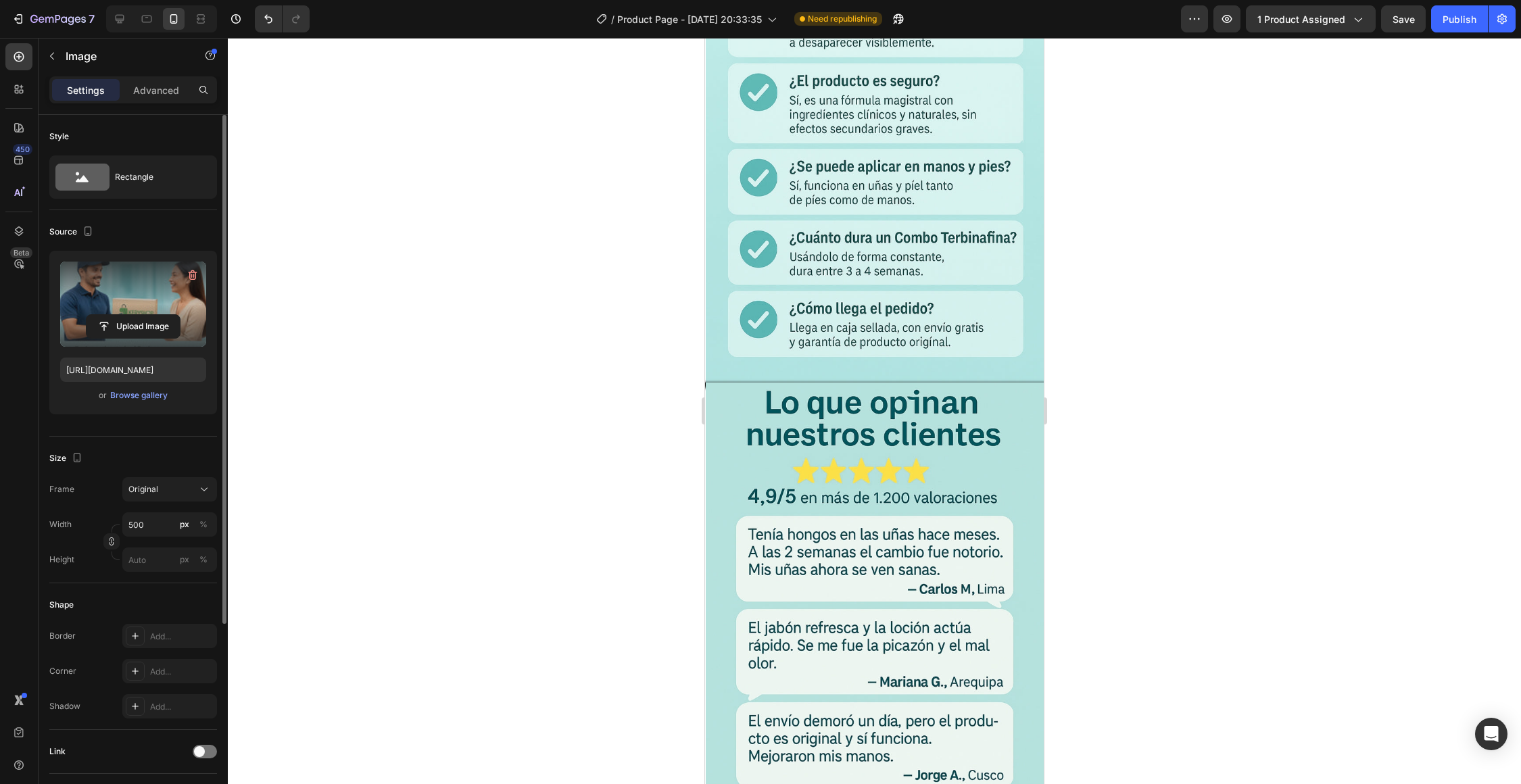
scroll to position [5967, 0]
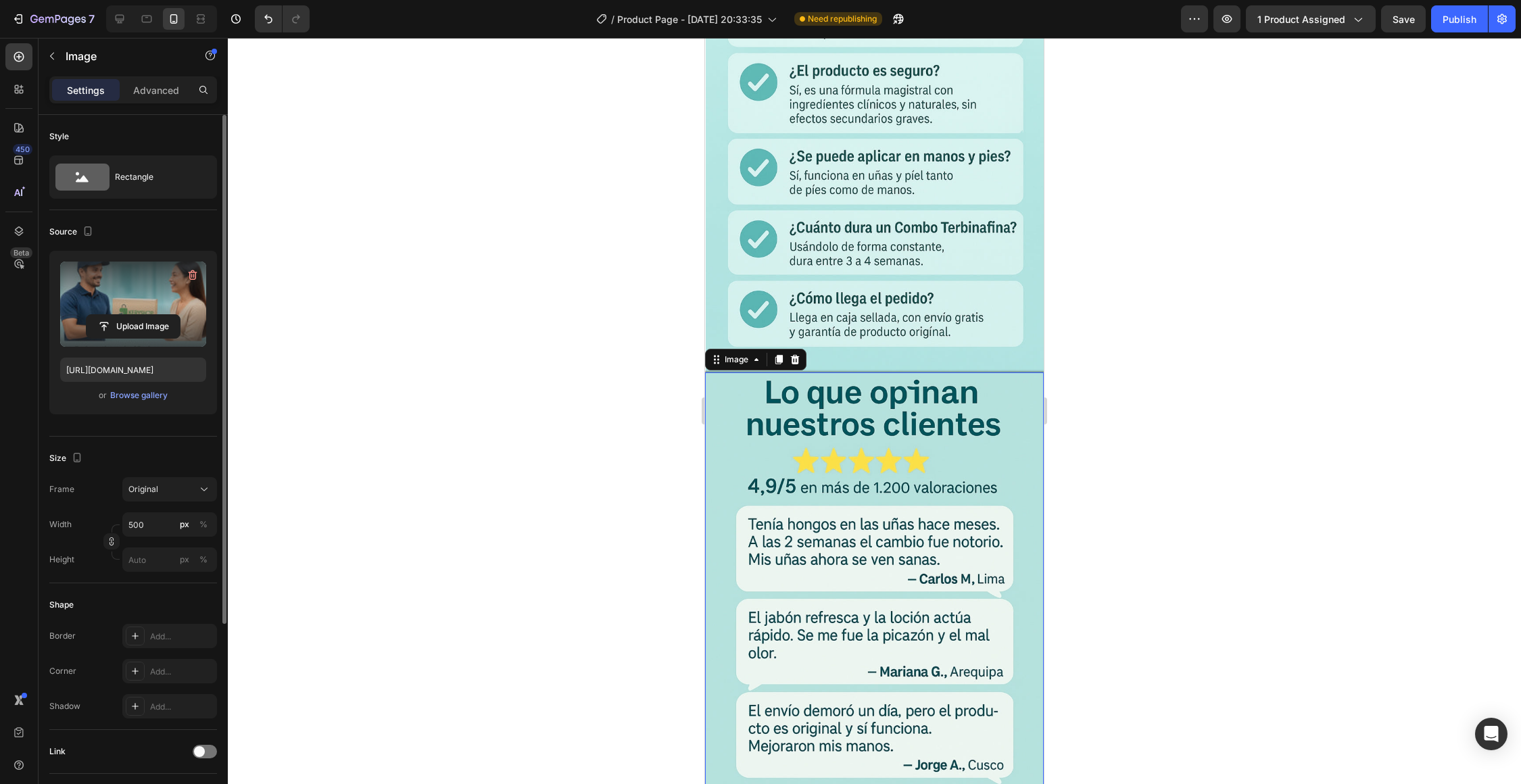
click at [782, 507] on img at bounding box center [875, 626] width 338 height 507
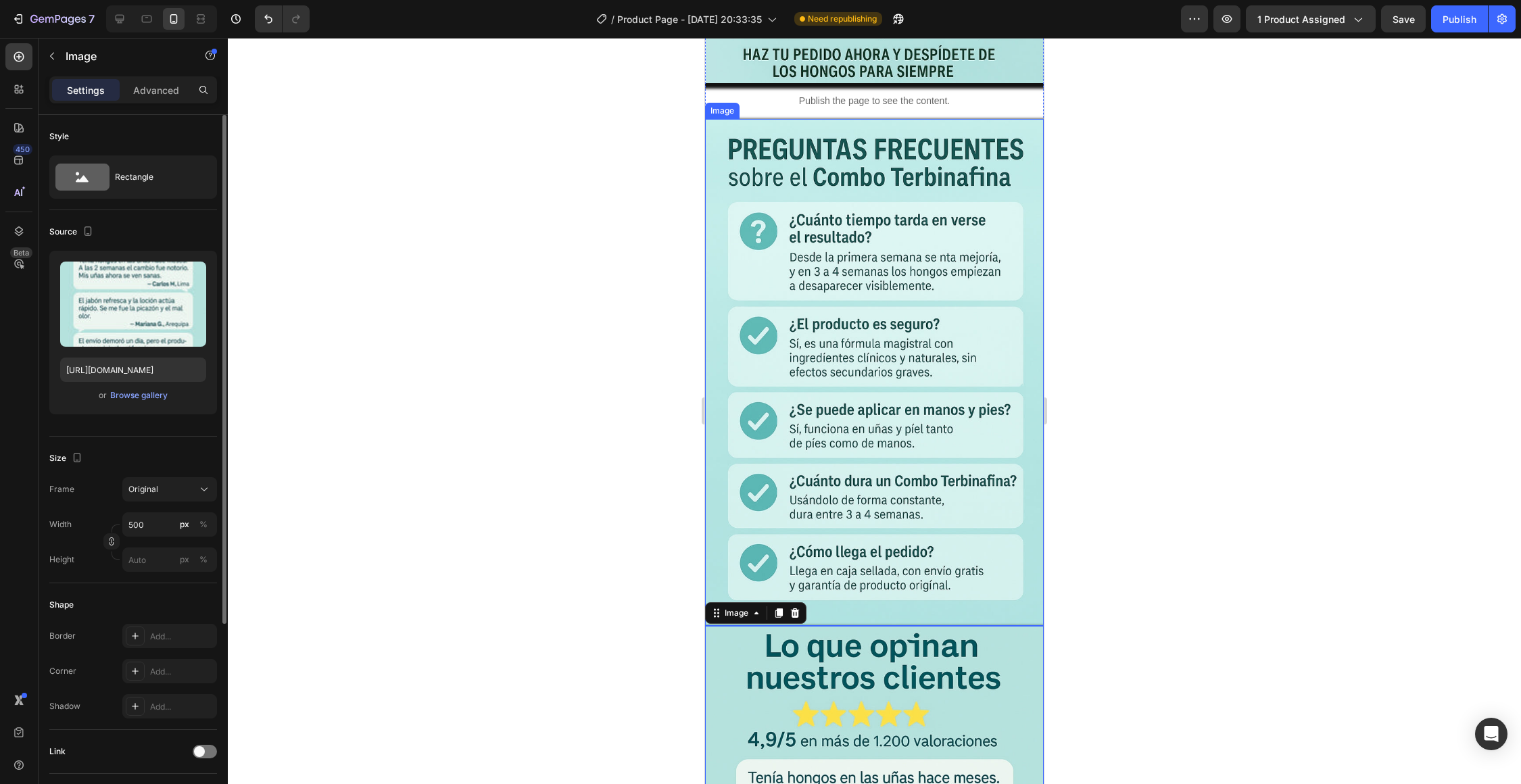
scroll to position [5720, 0]
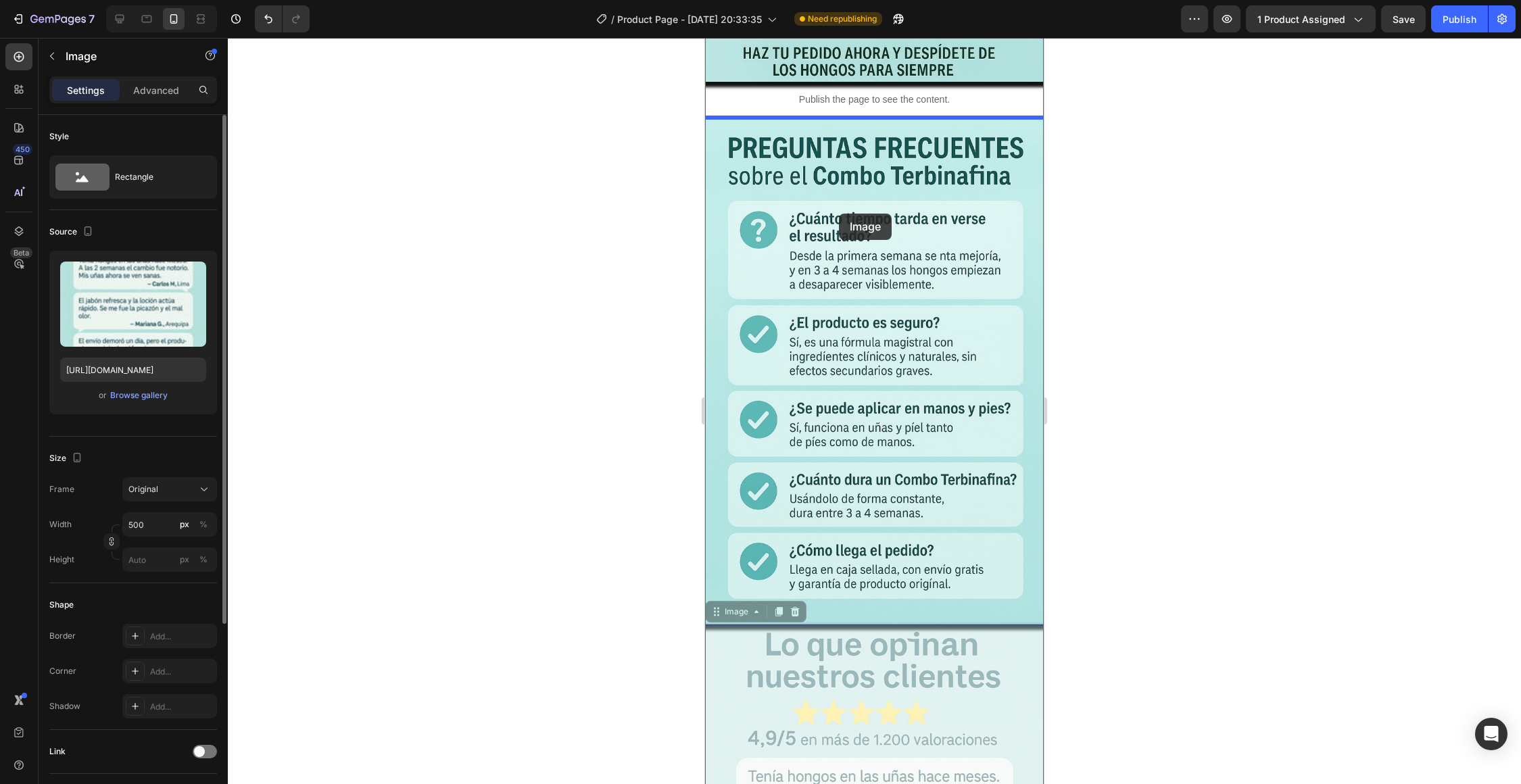
drag, startPoint x: 825, startPoint y: 671, endPoint x: 839, endPoint y: 213, distance: 458.2
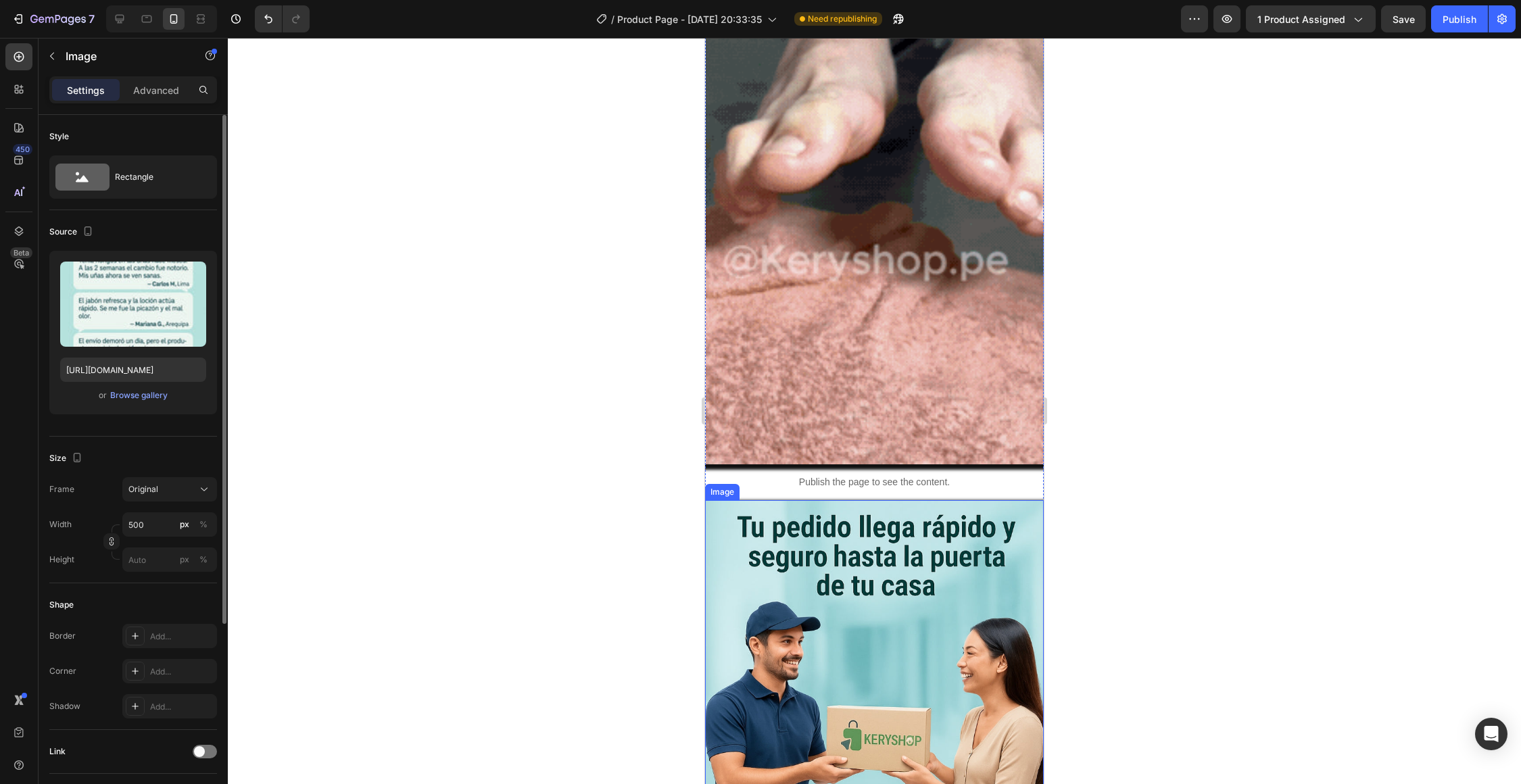
scroll to position [7026, 0]
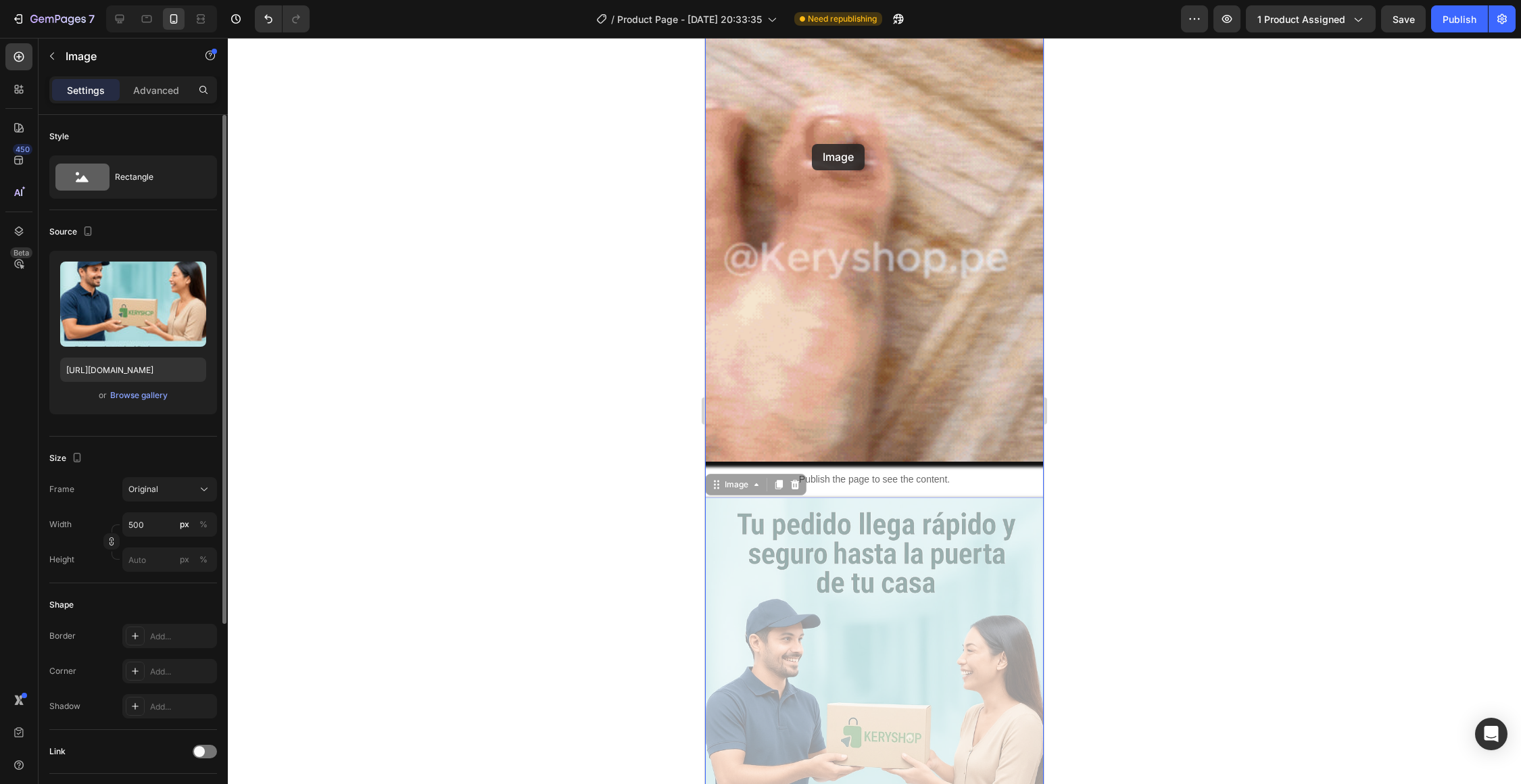
drag, startPoint x: 828, startPoint y: 602, endPoint x: 812, endPoint y: 145, distance: 457.3
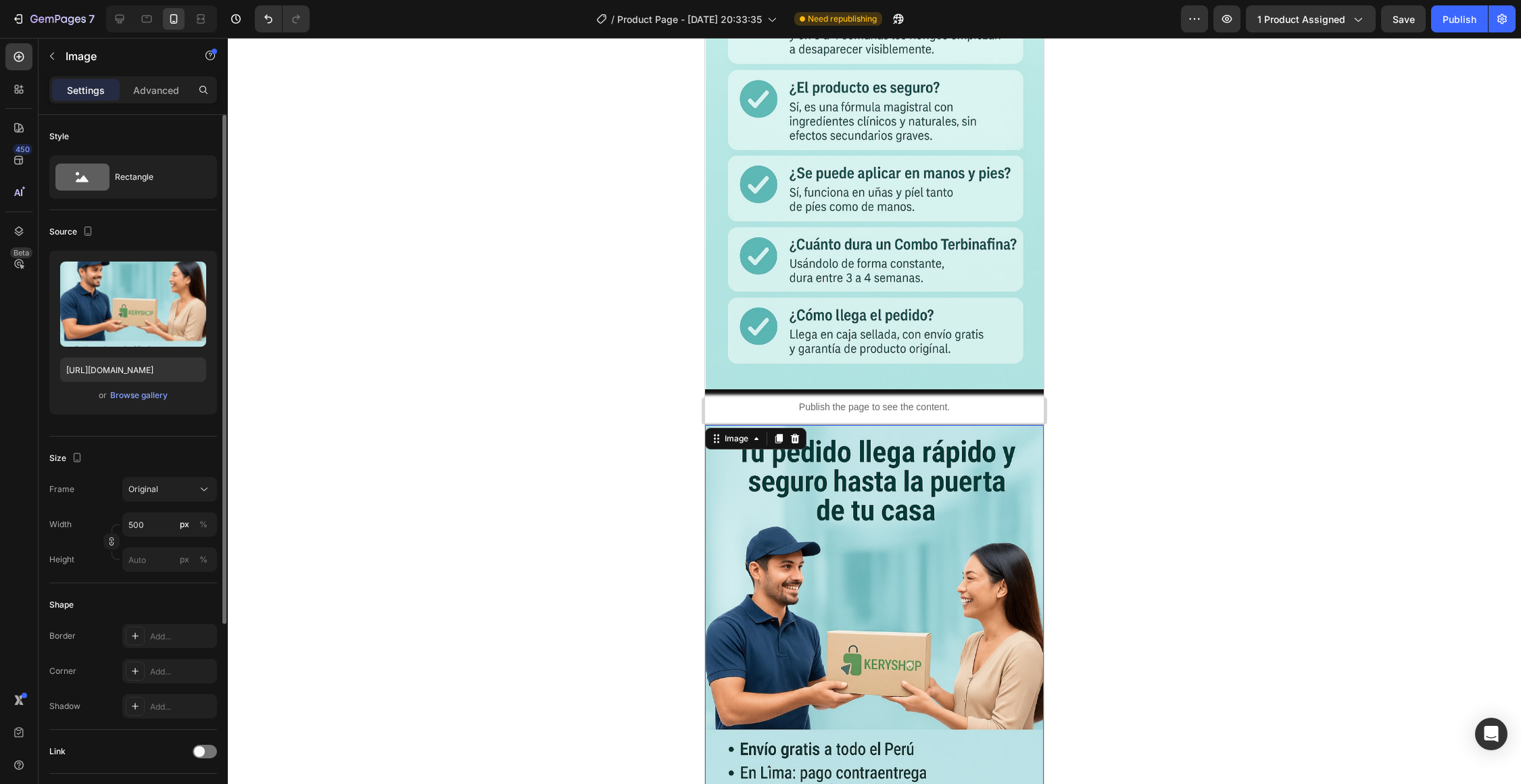
scroll to position [6429, 0]
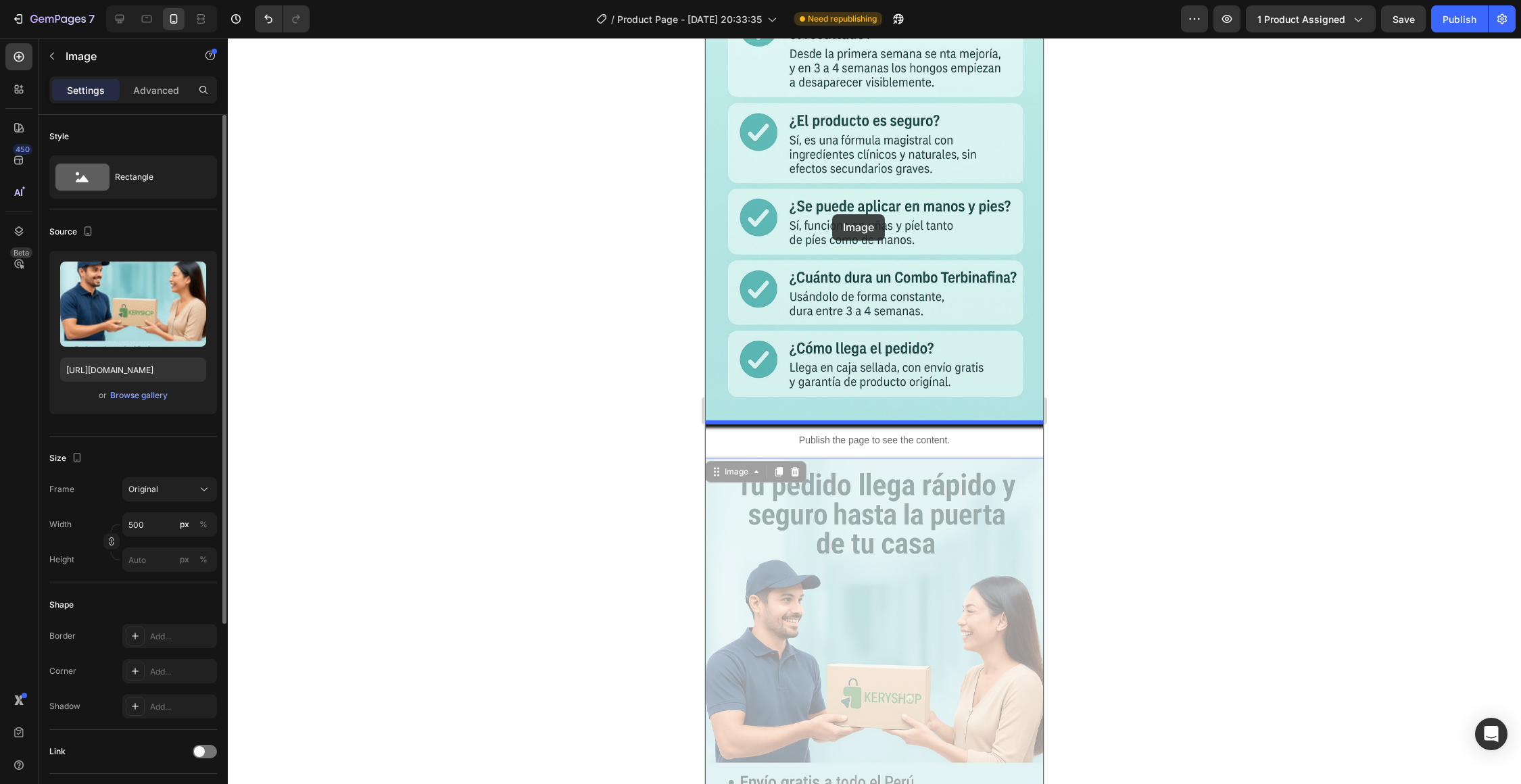
drag, startPoint x: 835, startPoint y: 518, endPoint x: 830, endPoint y: 211, distance: 307.0
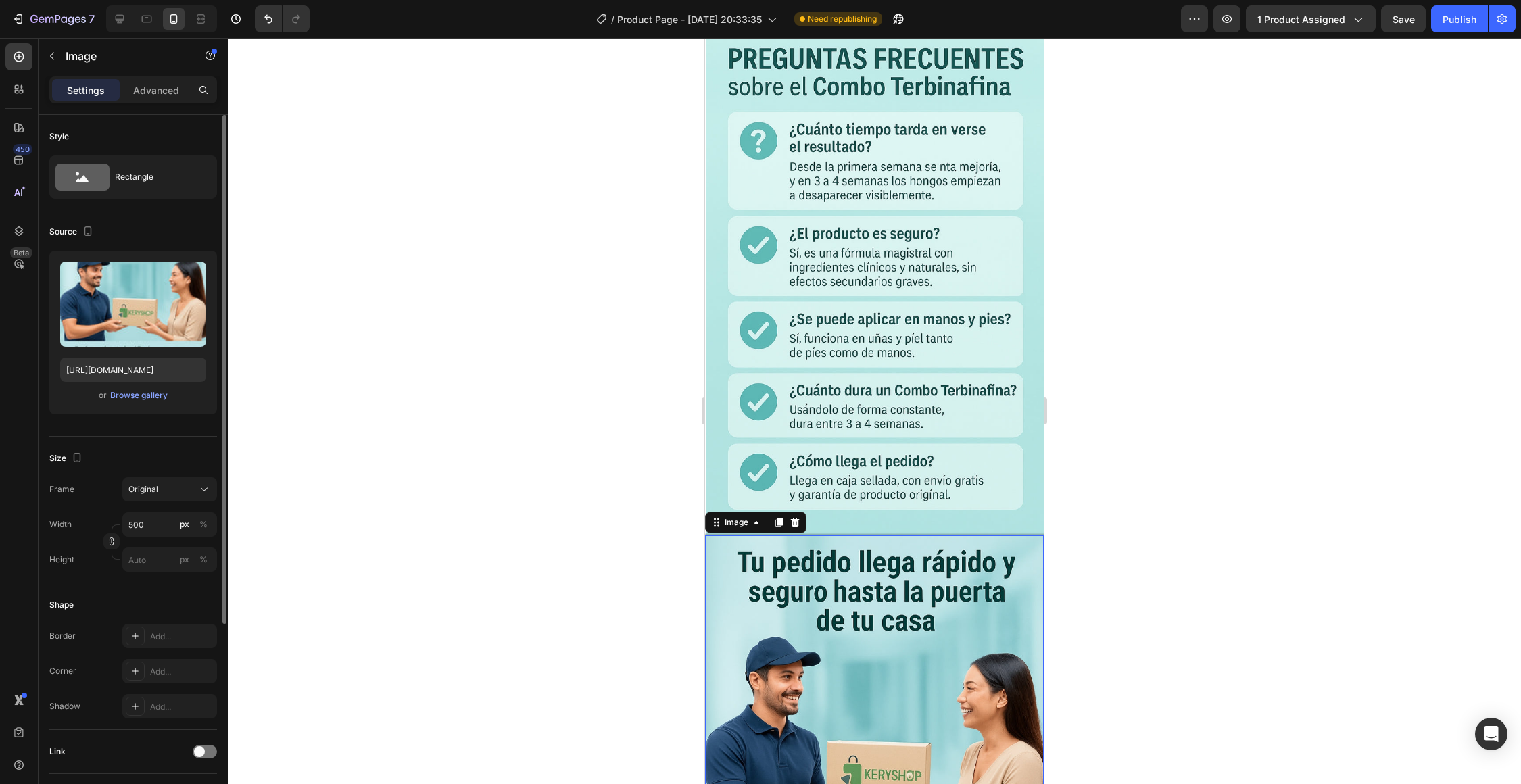
scroll to position [6231, 0]
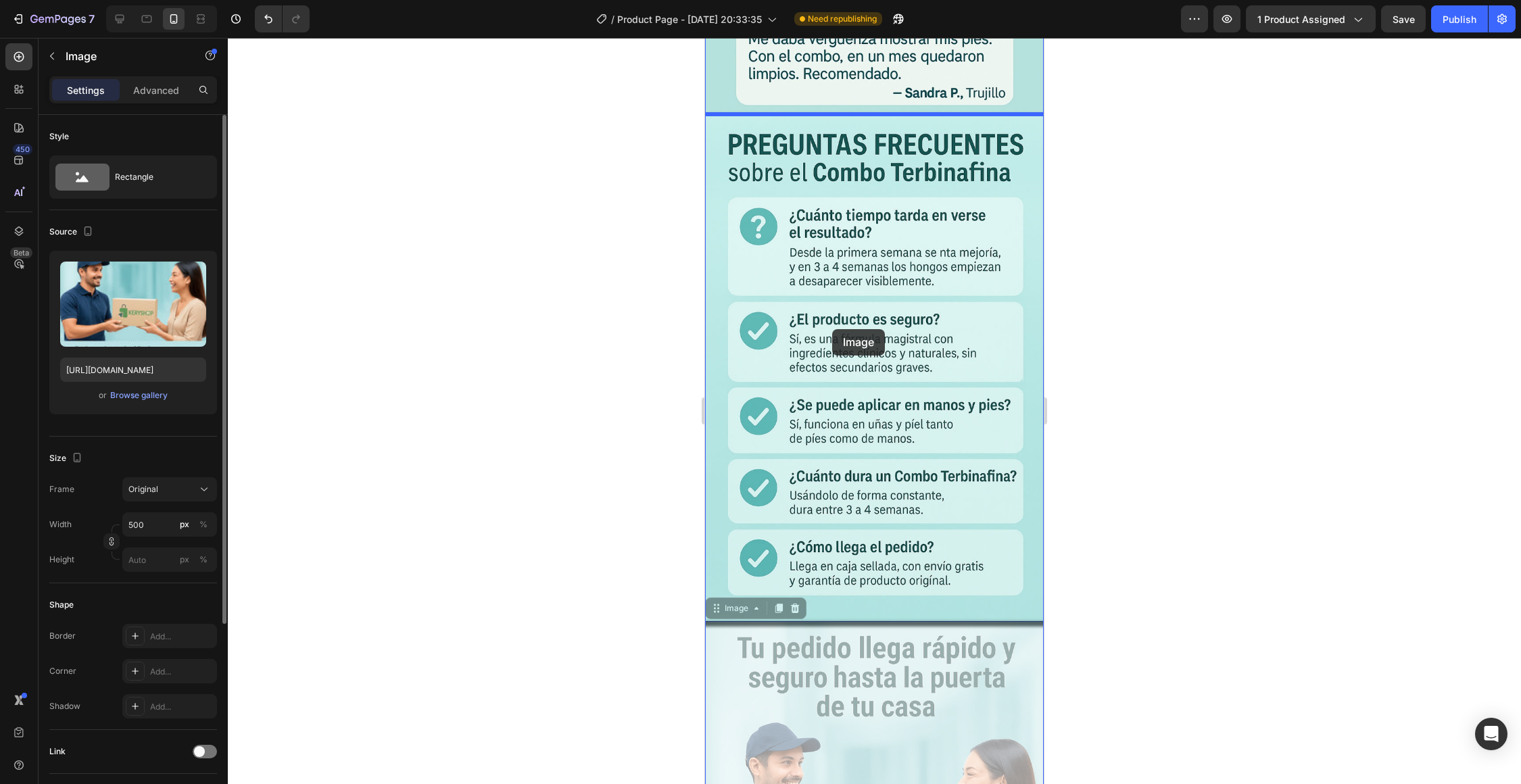
drag, startPoint x: 836, startPoint y: 642, endPoint x: 832, endPoint y: 324, distance: 318.0
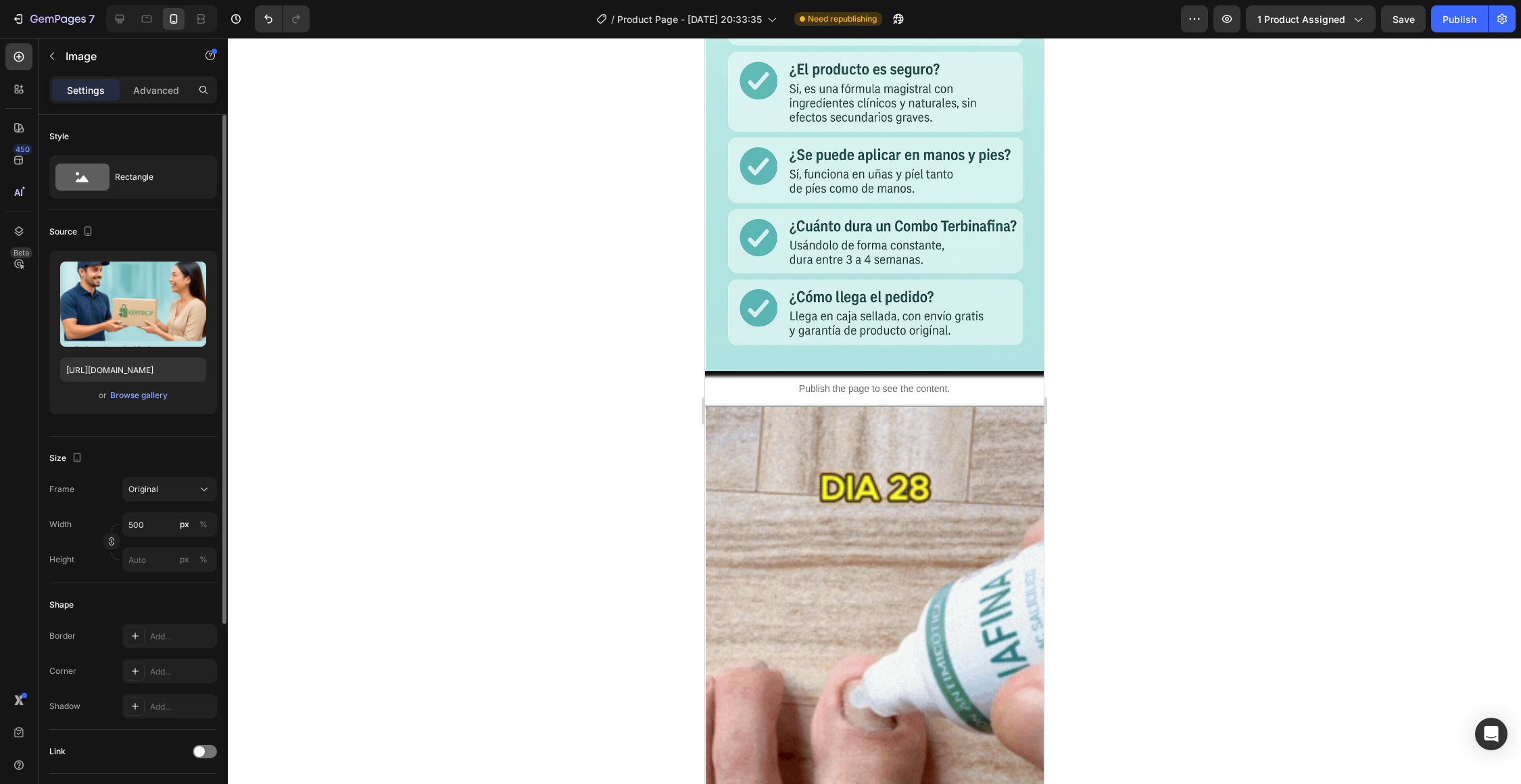
scroll to position [6921, 0]
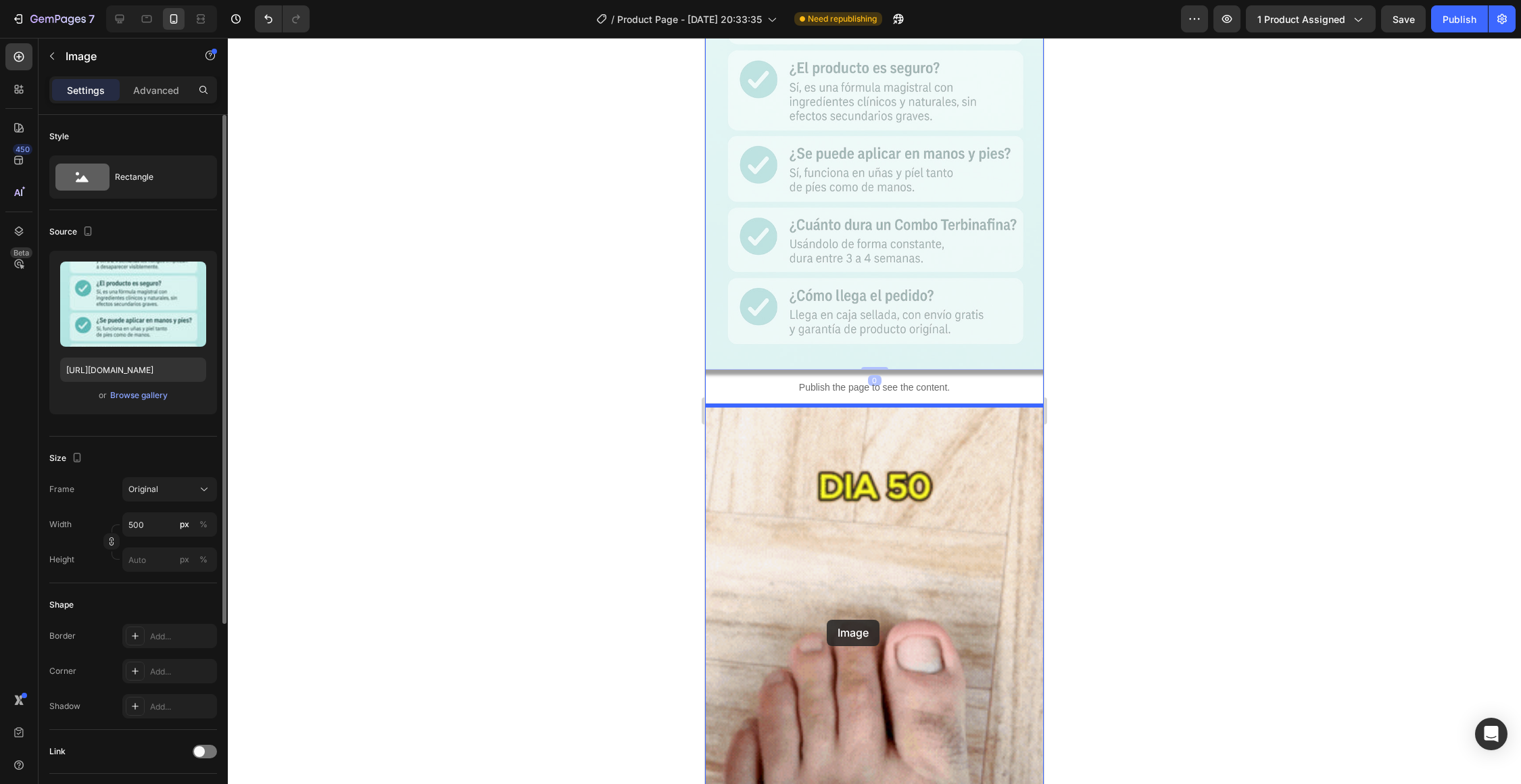
drag, startPoint x: 825, startPoint y: 317, endPoint x: 828, endPoint y: 623, distance: 306.0
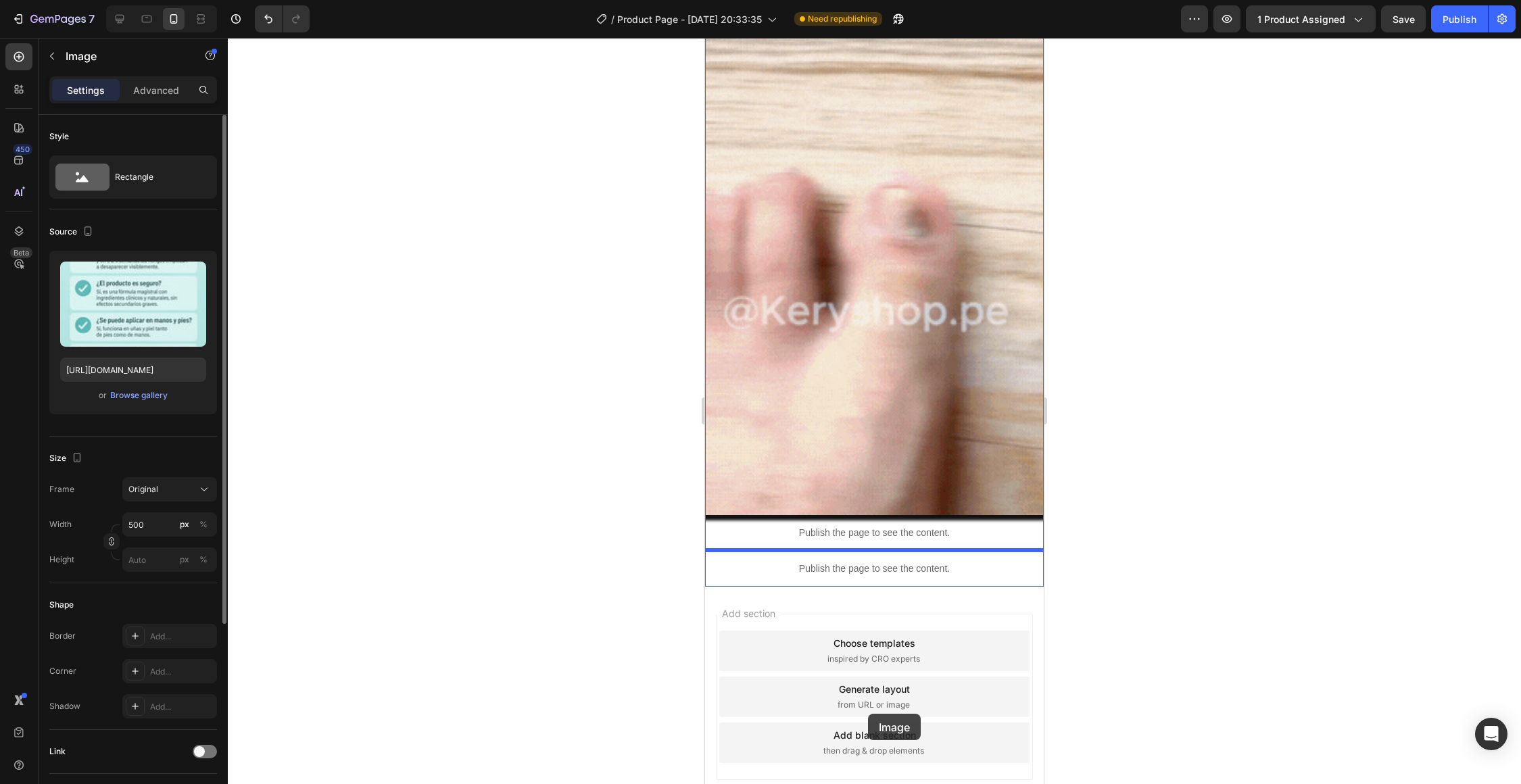
scroll to position [7467, 0]
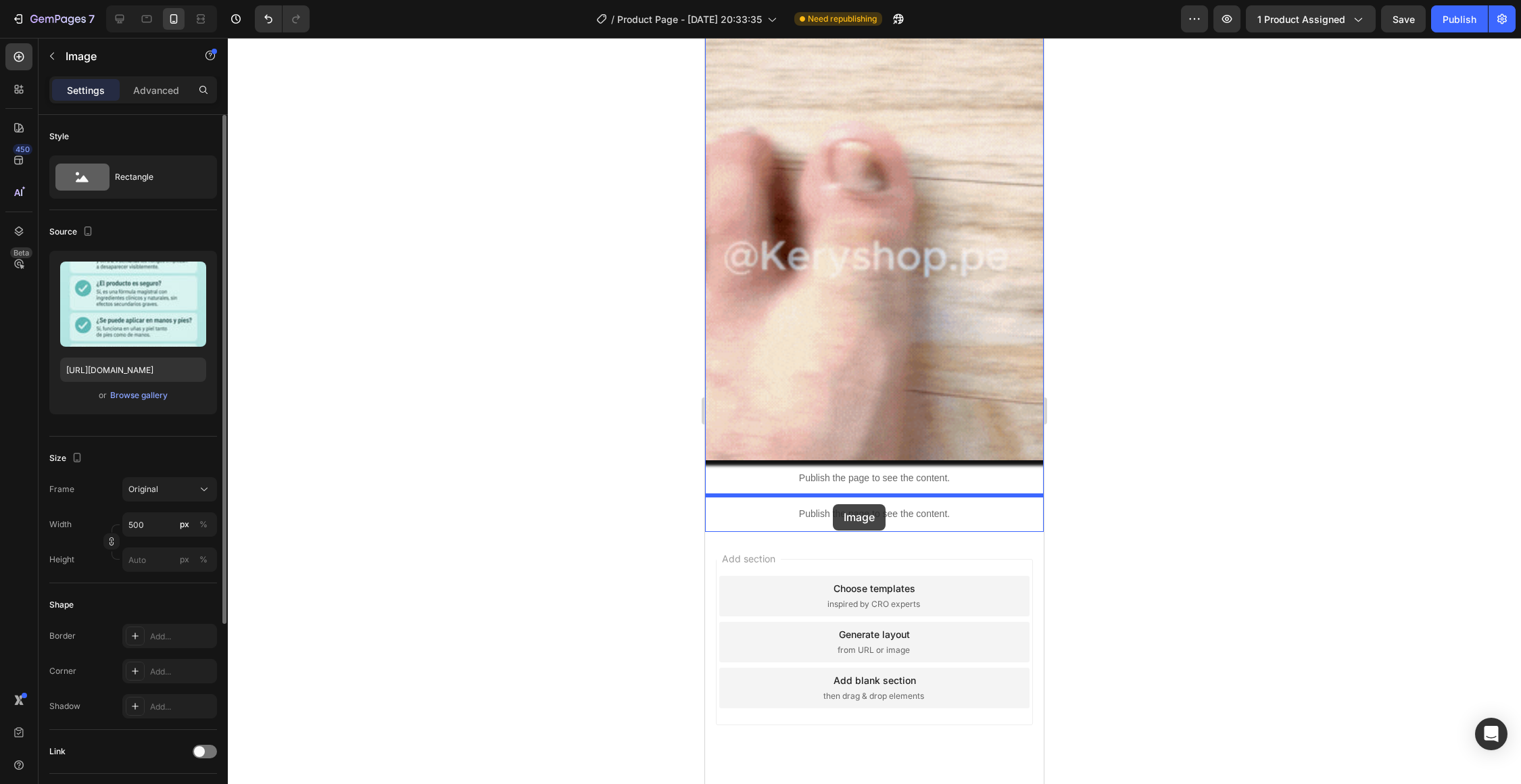
drag, startPoint x: 850, startPoint y: 101, endPoint x: 832, endPoint y: 504, distance: 403.4
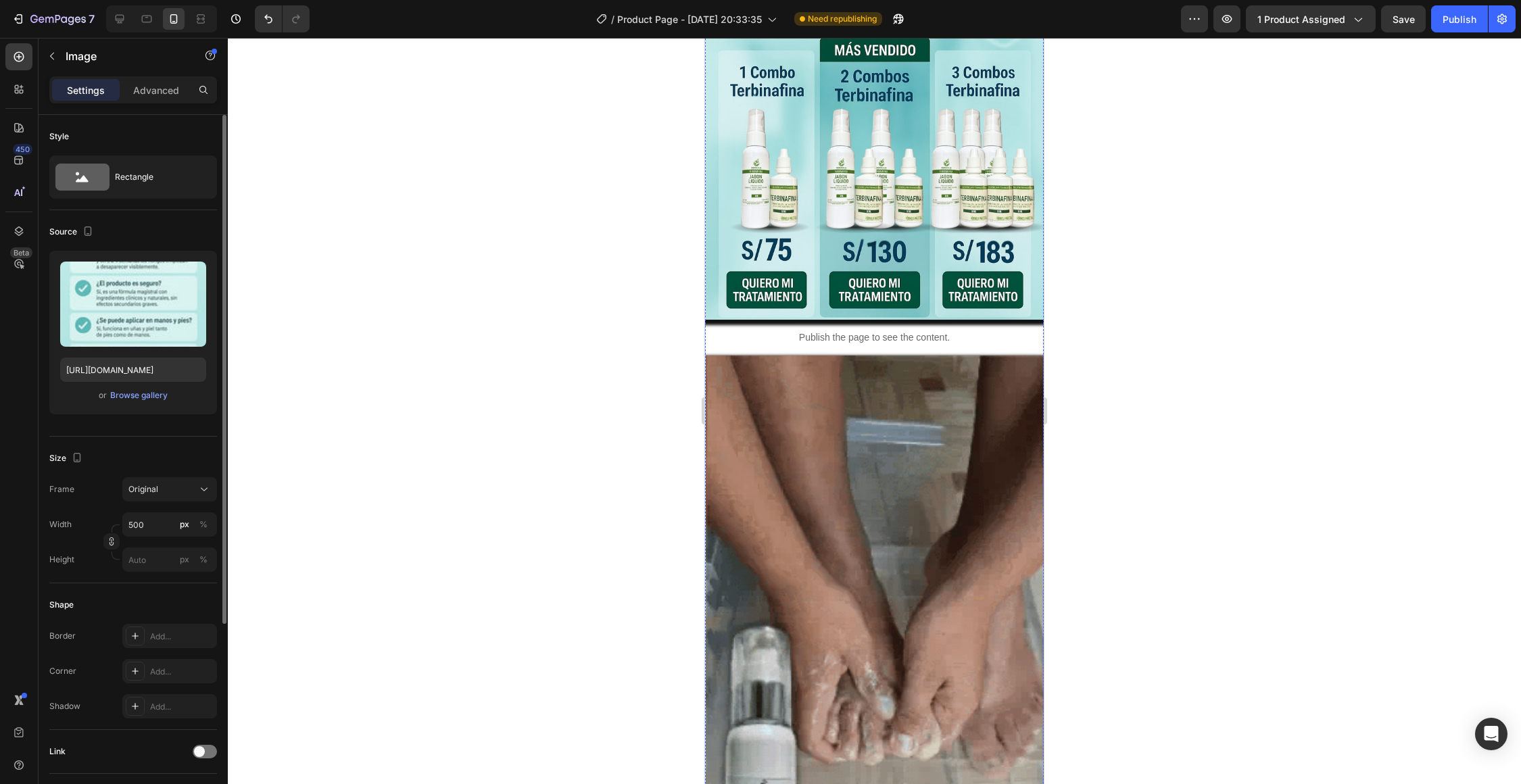
scroll to position [0, 0]
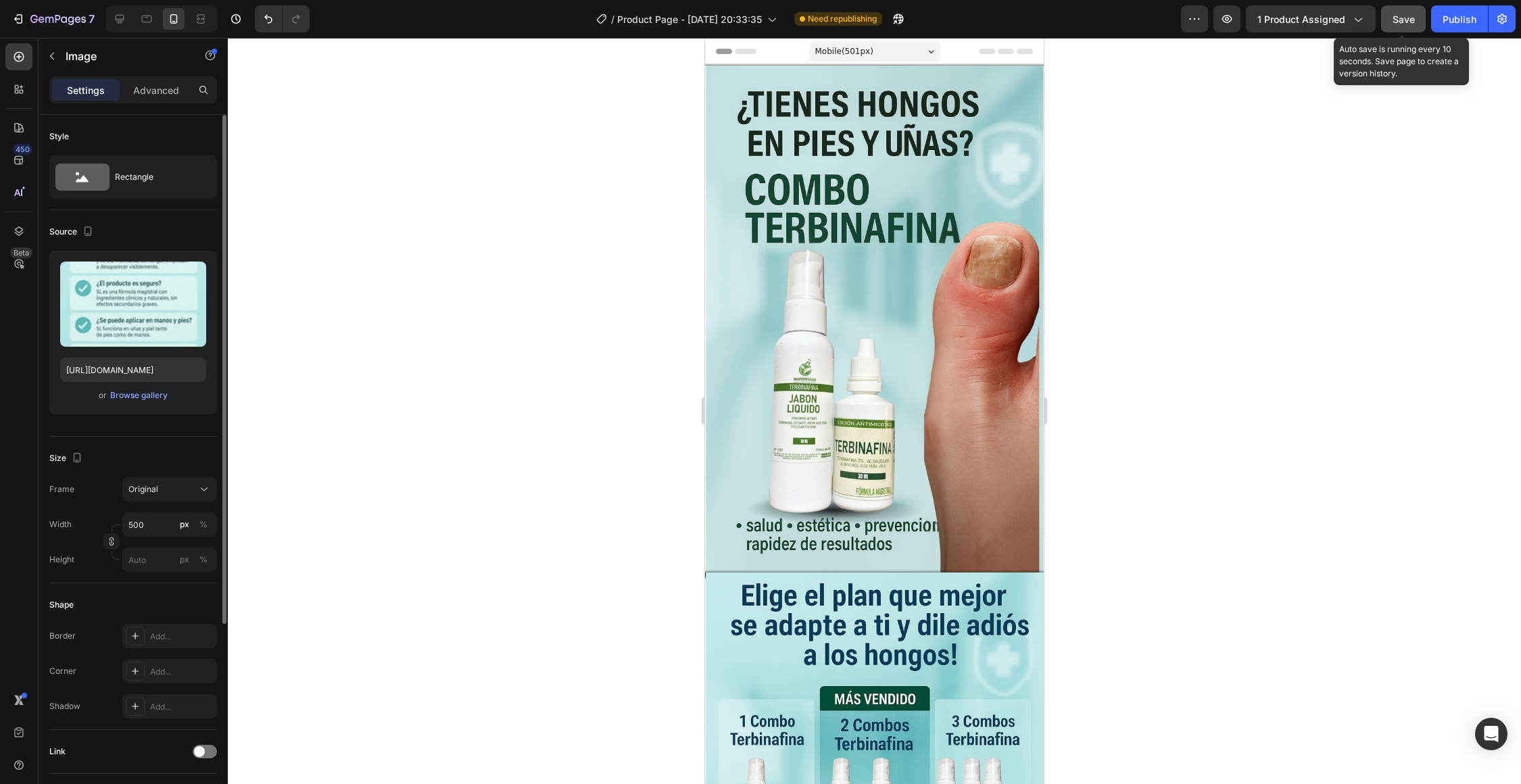
click at [1397, 27] on button "Save" at bounding box center [1402, 19] width 44 height 27
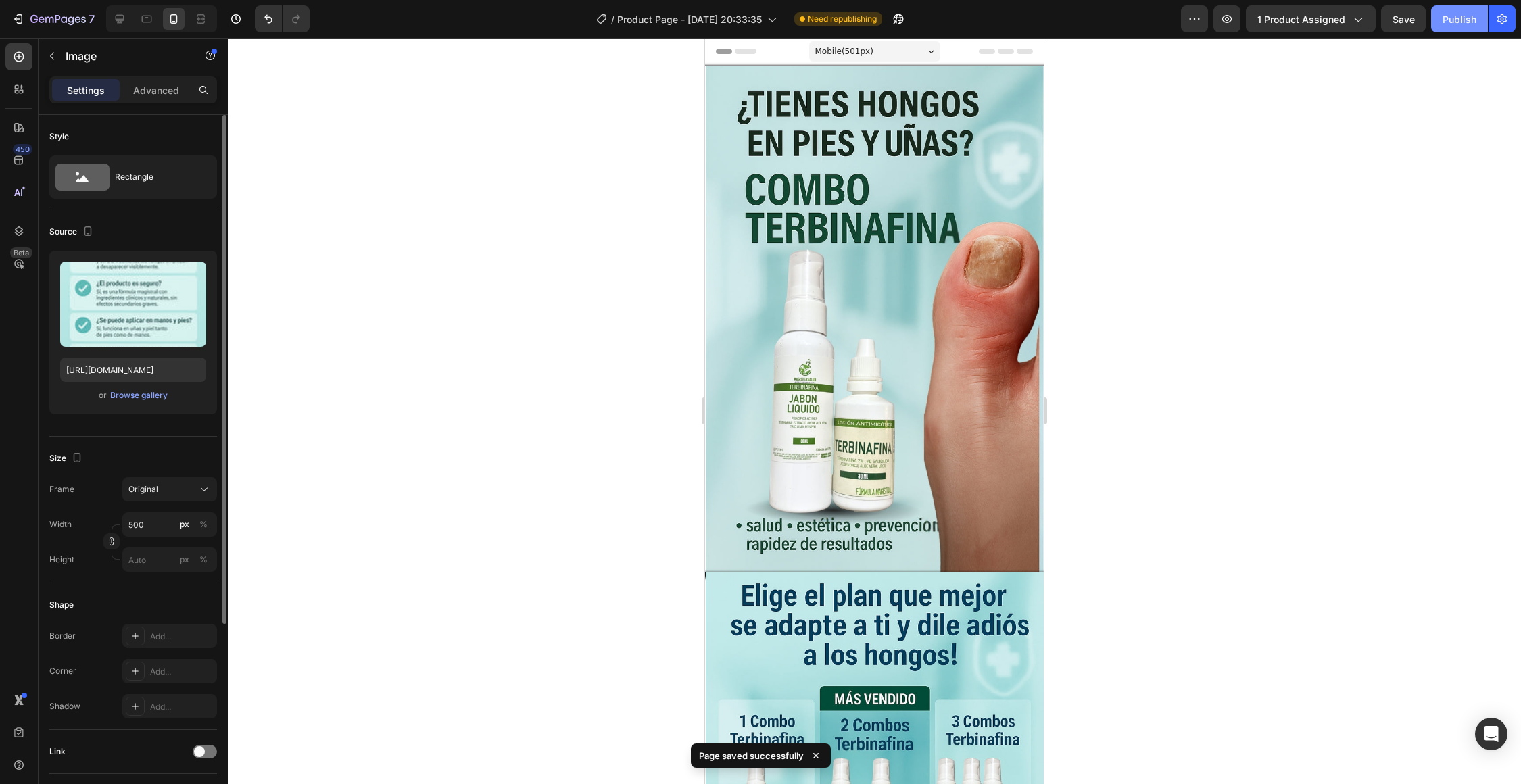
click at [1452, 24] on div "Publish" at bounding box center [1458, 19] width 34 height 14
click at [693, 17] on span "Product Page - [DATE] 20:33:35" at bounding box center [690, 19] width 145 height 14
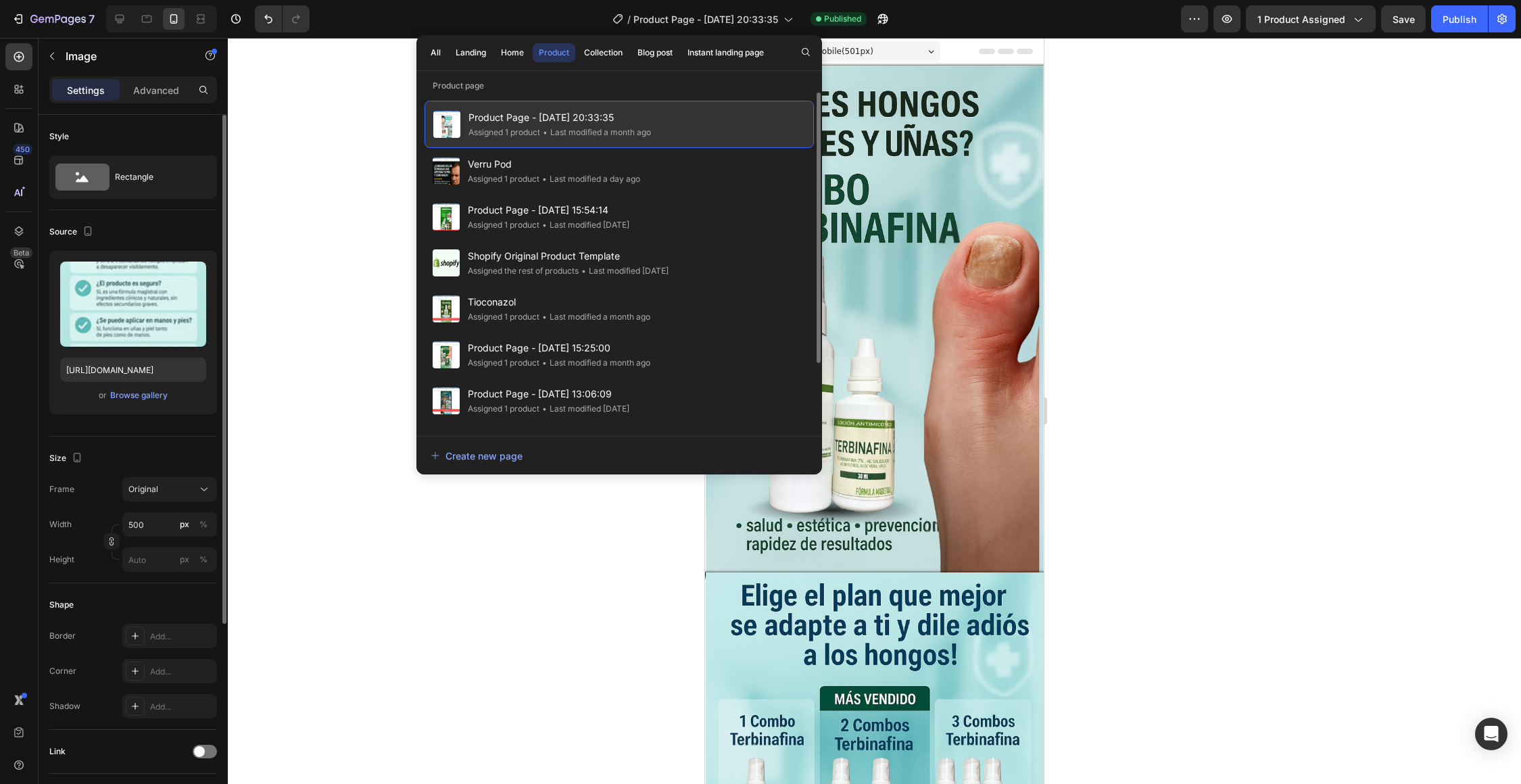
click at [604, 117] on span "Product Page - [DATE] 20:33:35" at bounding box center [559, 118] width 182 height 16
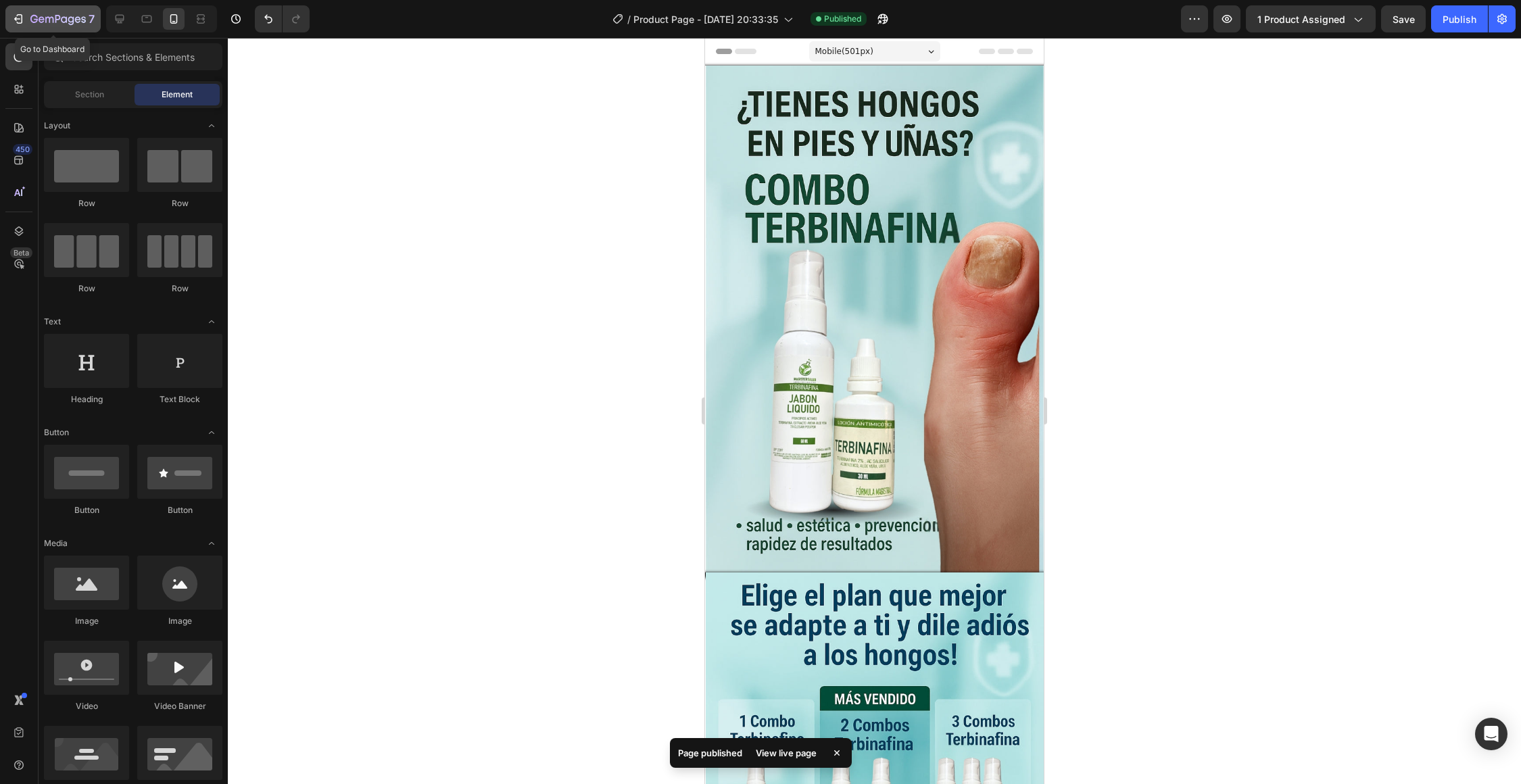
click at [19, 14] on icon "button" at bounding box center [20, 19] width 6 height 10
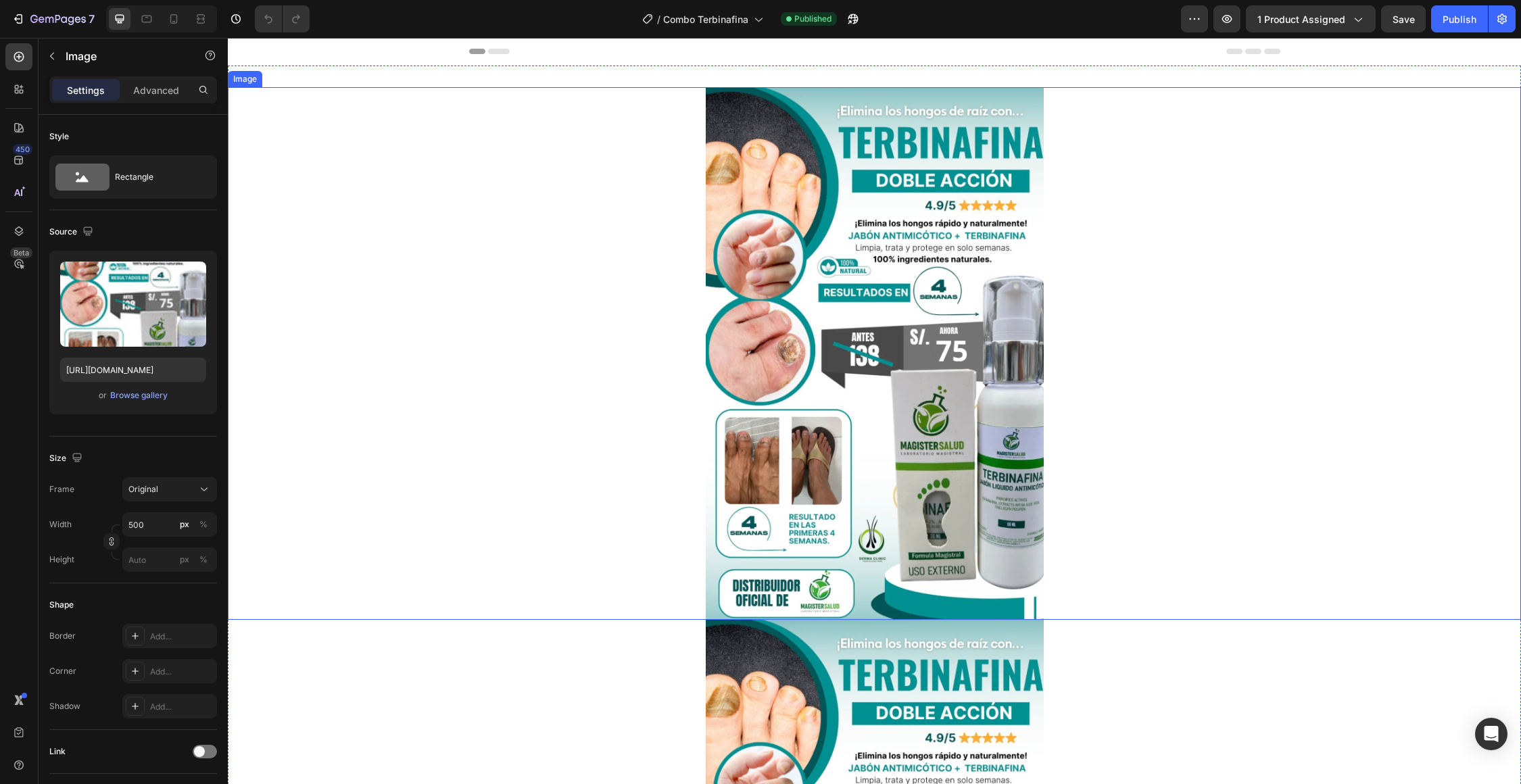
click at [802, 356] on img at bounding box center [875, 353] width 338 height 532
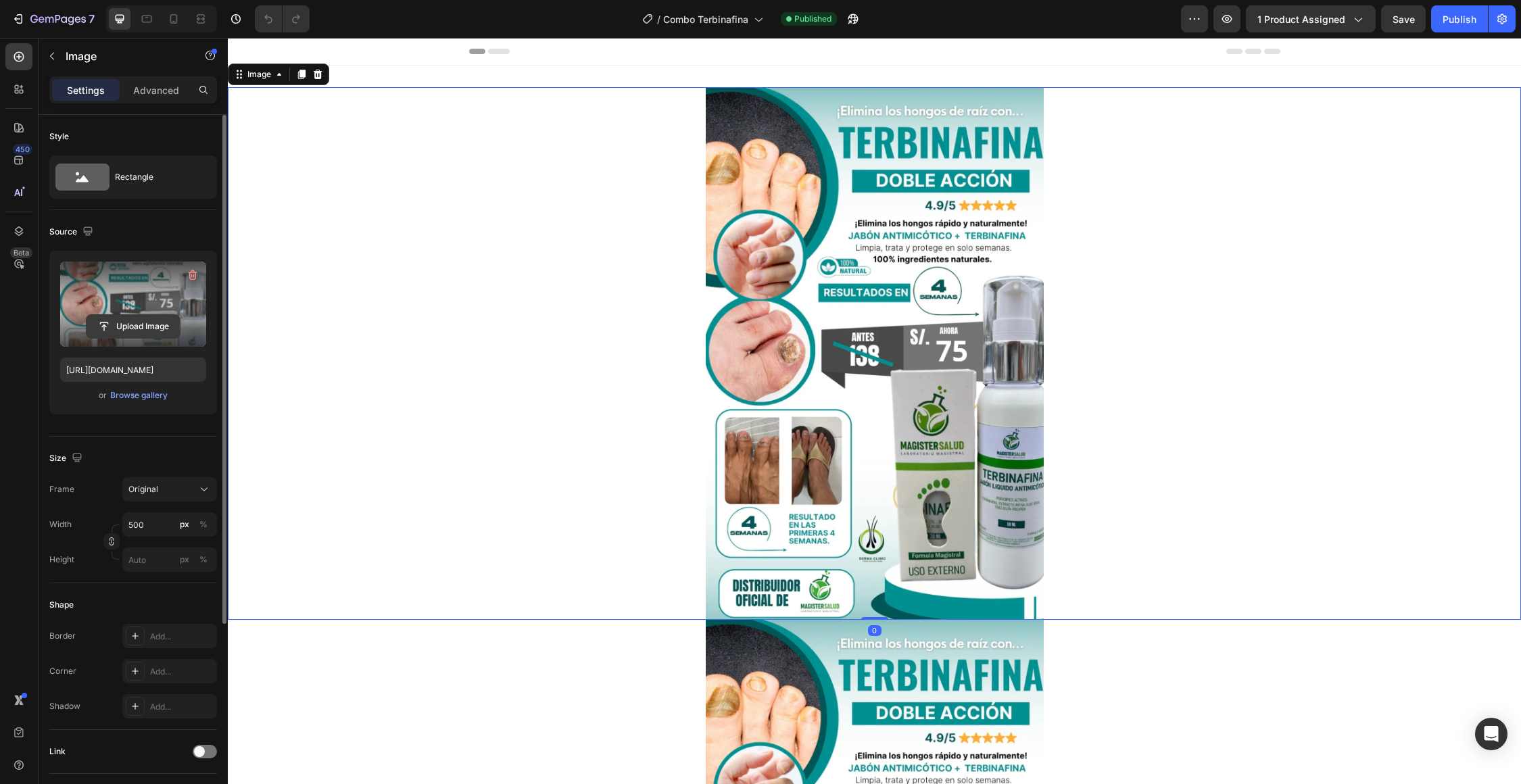
click at [150, 321] on input "file" at bounding box center [133, 327] width 94 height 23
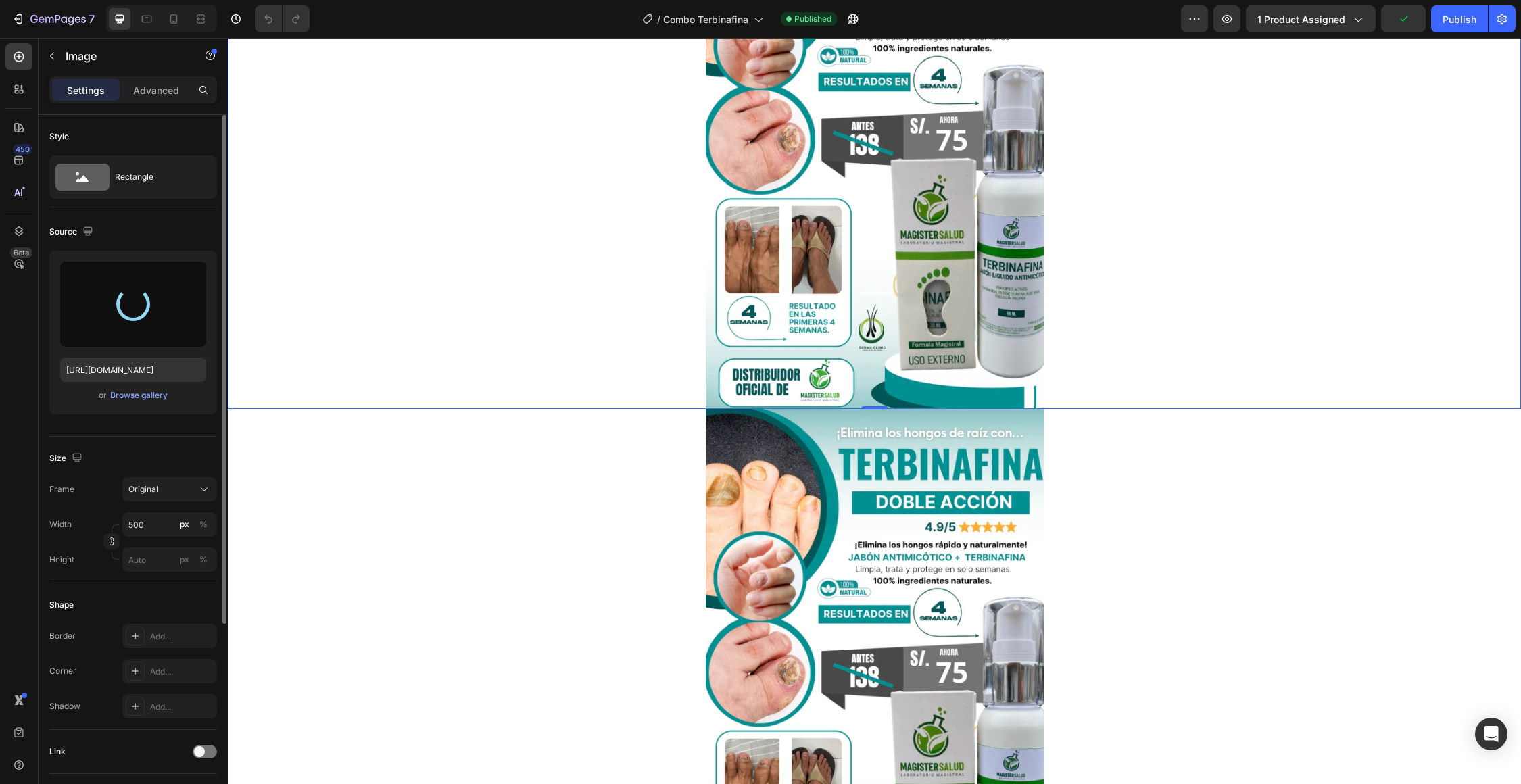
type input "[URL][DOMAIN_NAME]"
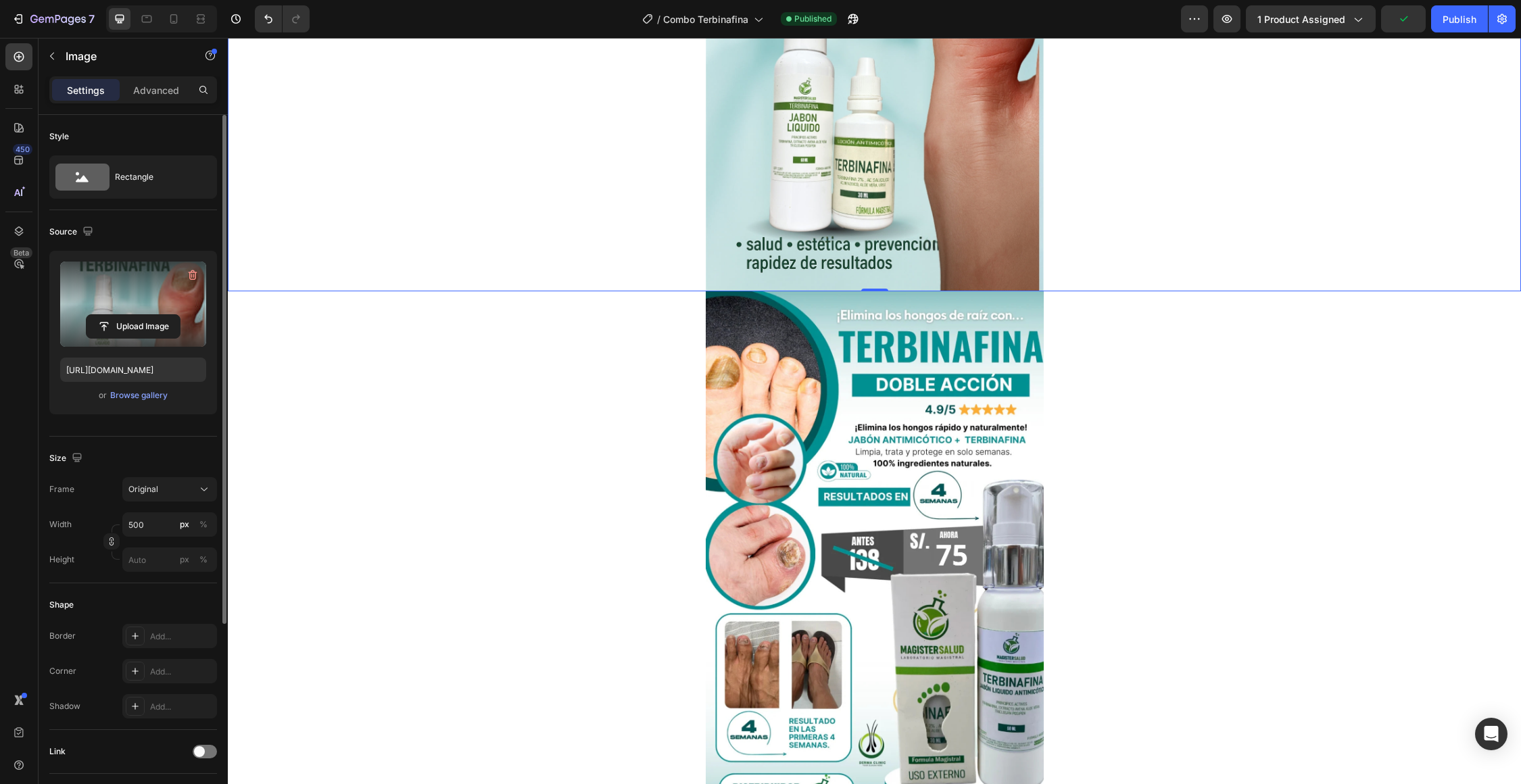
scroll to position [314, 0]
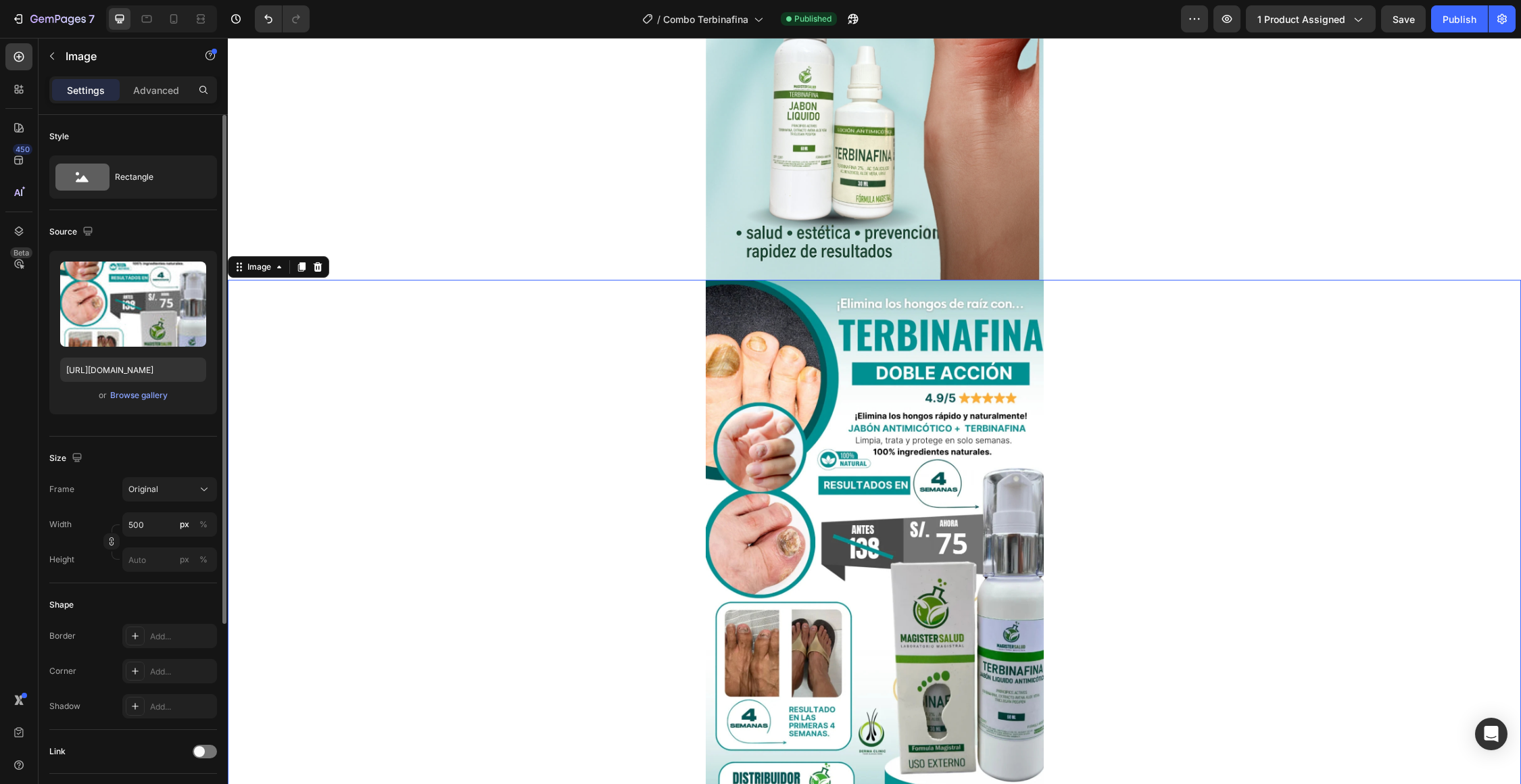
click at [780, 527] on img at bounding box center [875, 546] width 338 height 532
click at [149, 324] on input "file" at bounding box center [133, 327] width 94 height 23
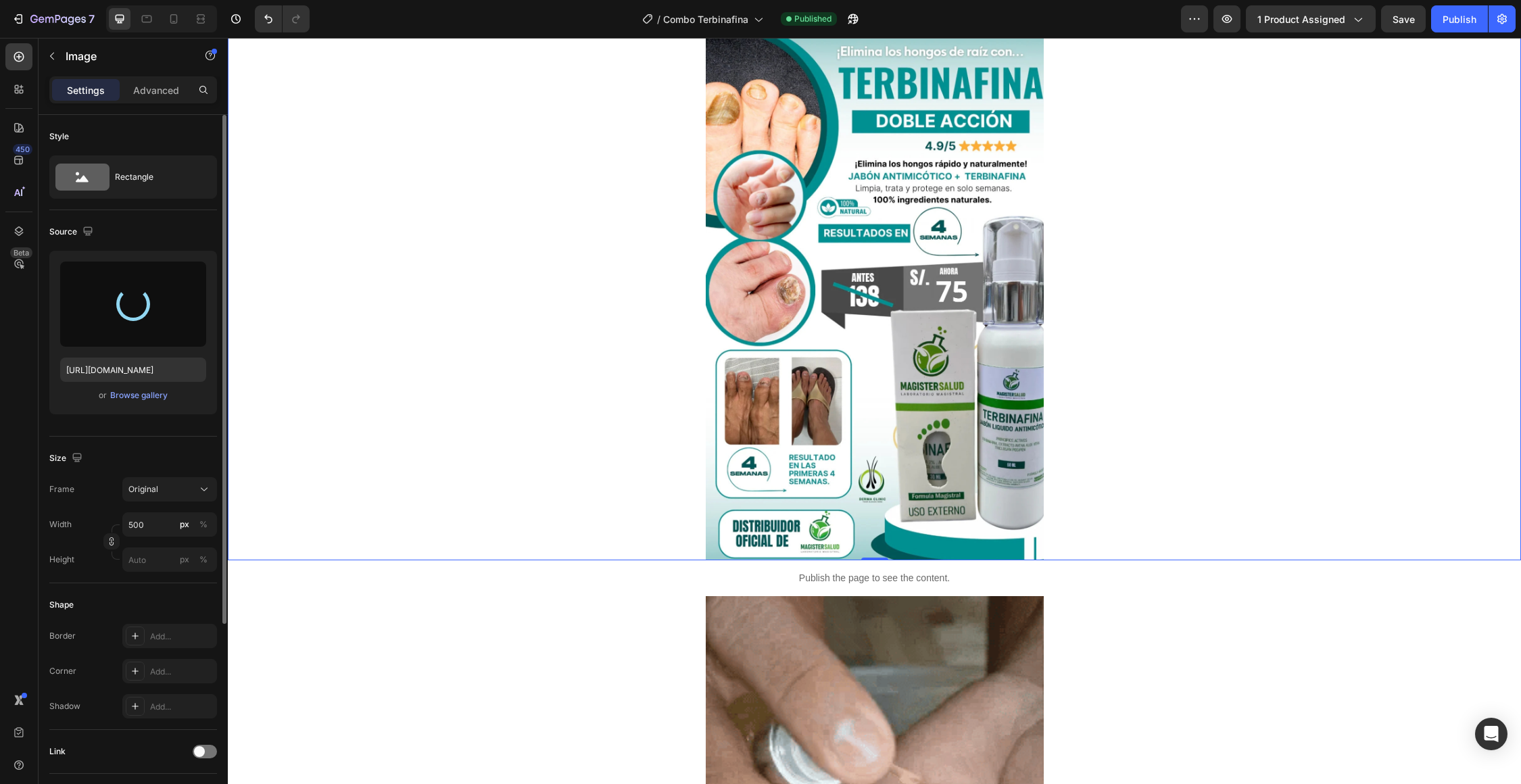
type input "[URL][DOMAIN_NAME]"
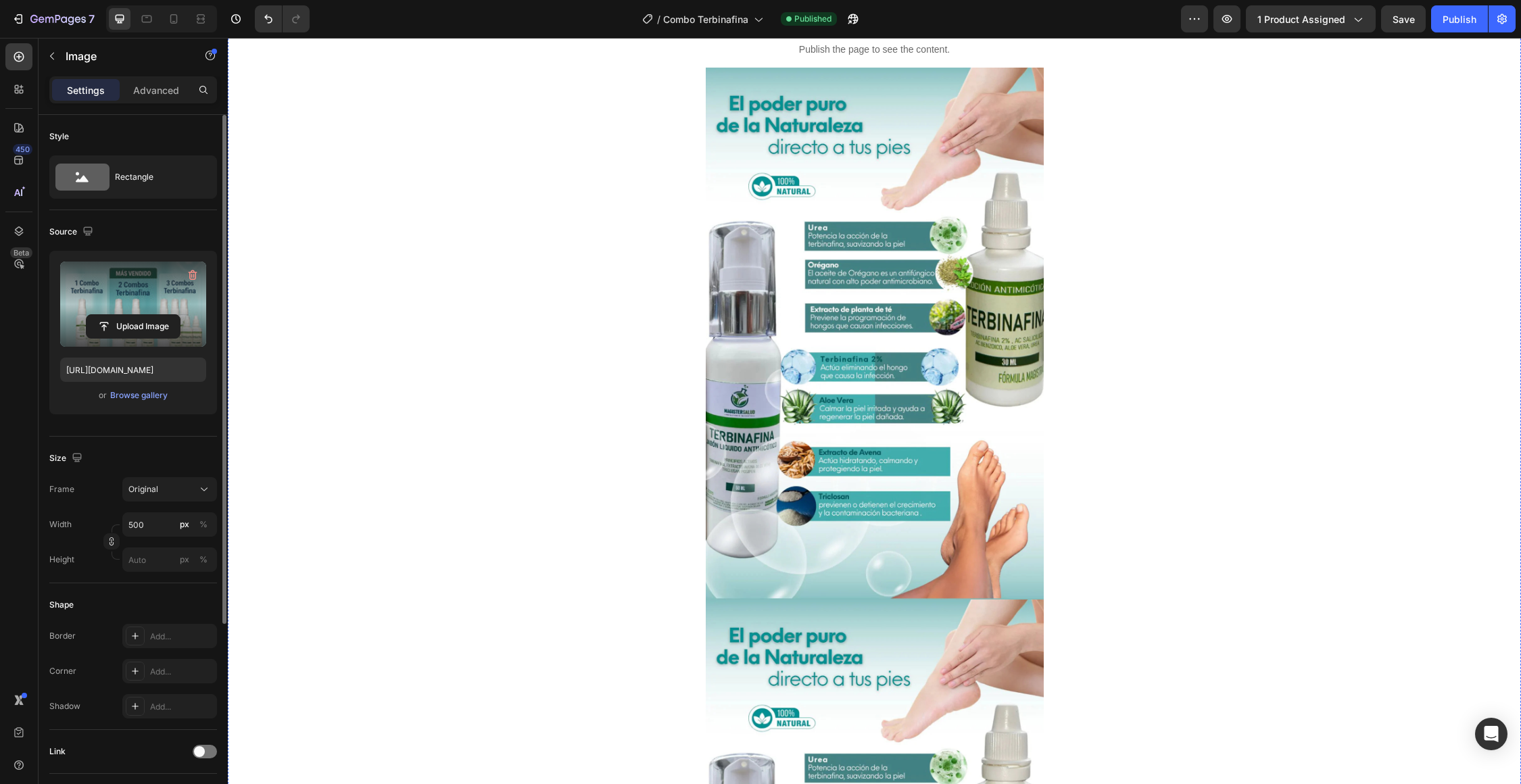
scroll to position [1602, 0]
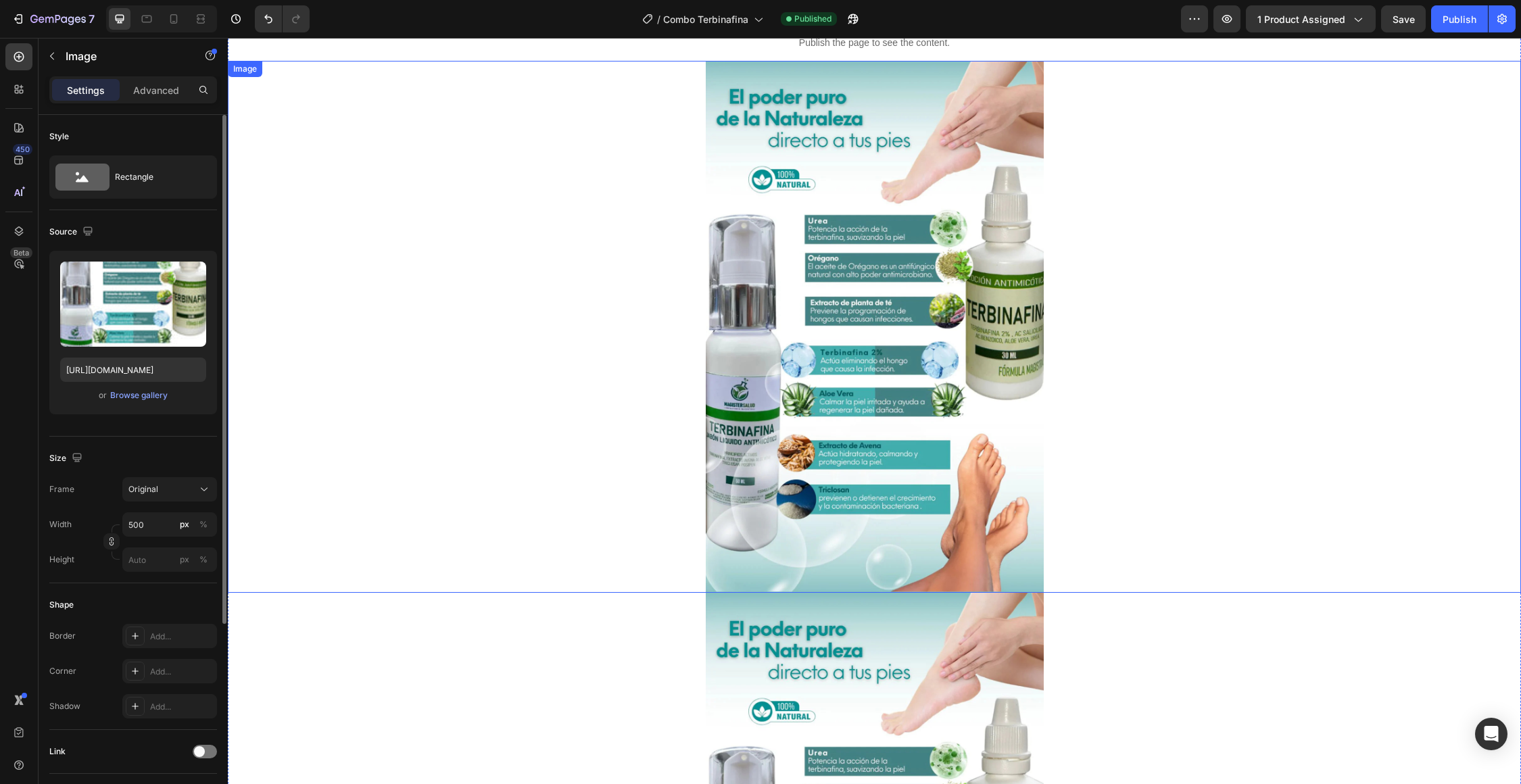
click at [740, 484] on img at bounding box center [875, 326] width 338 height 531
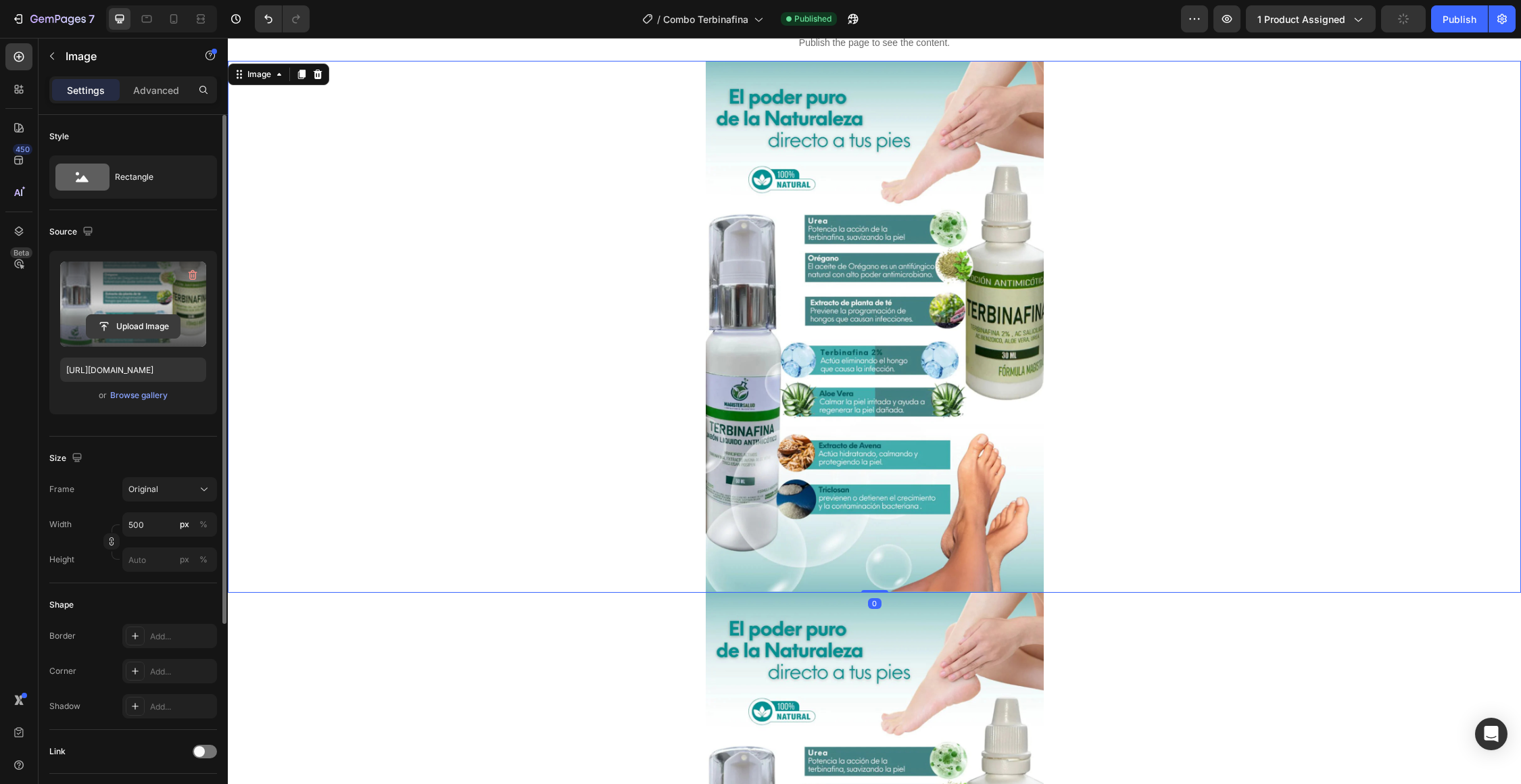
click at [132, 329] on input "file" at bounding box center [133, 327] width 94 height 23
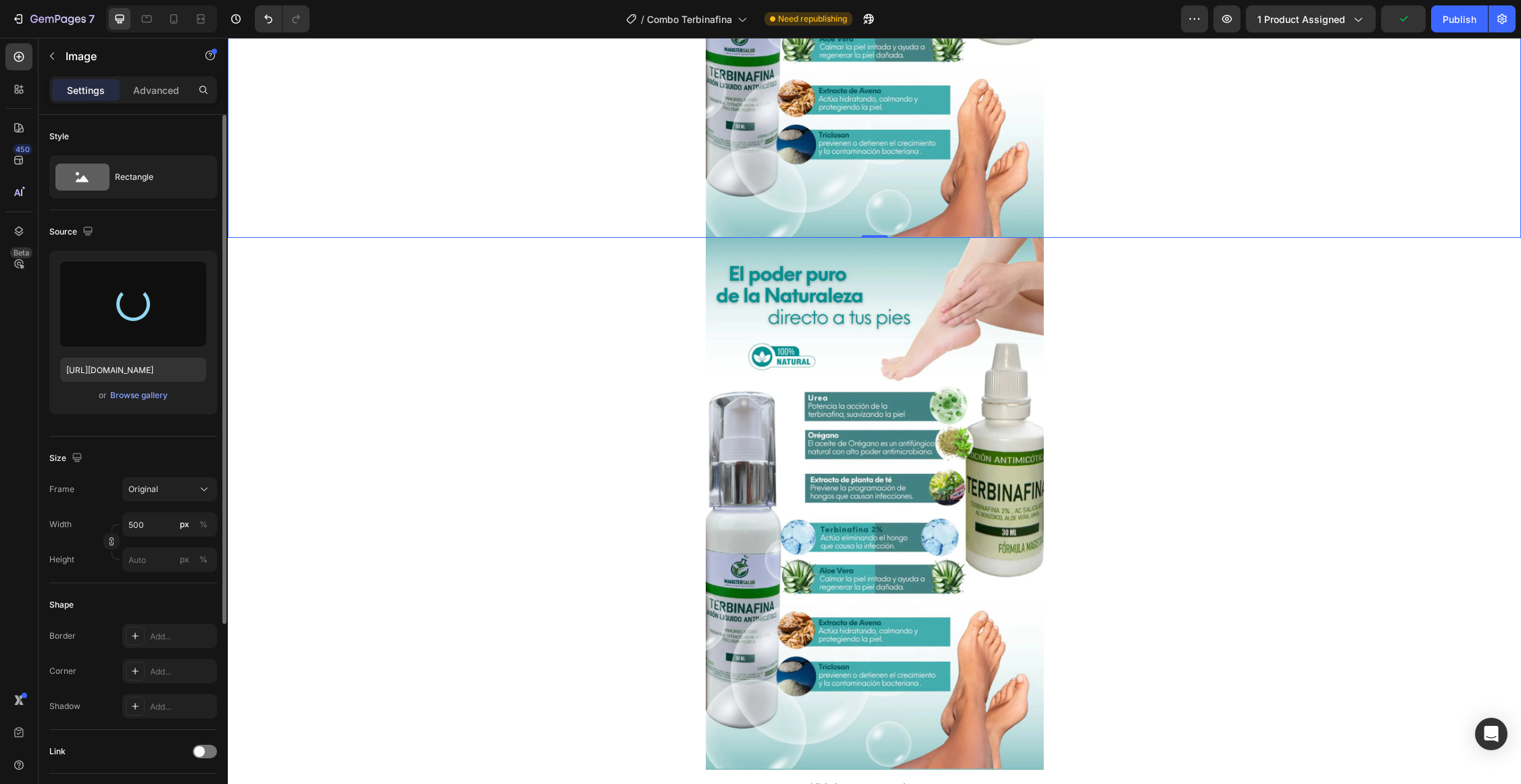
type input "[URL][DOMAIN_NAME]"
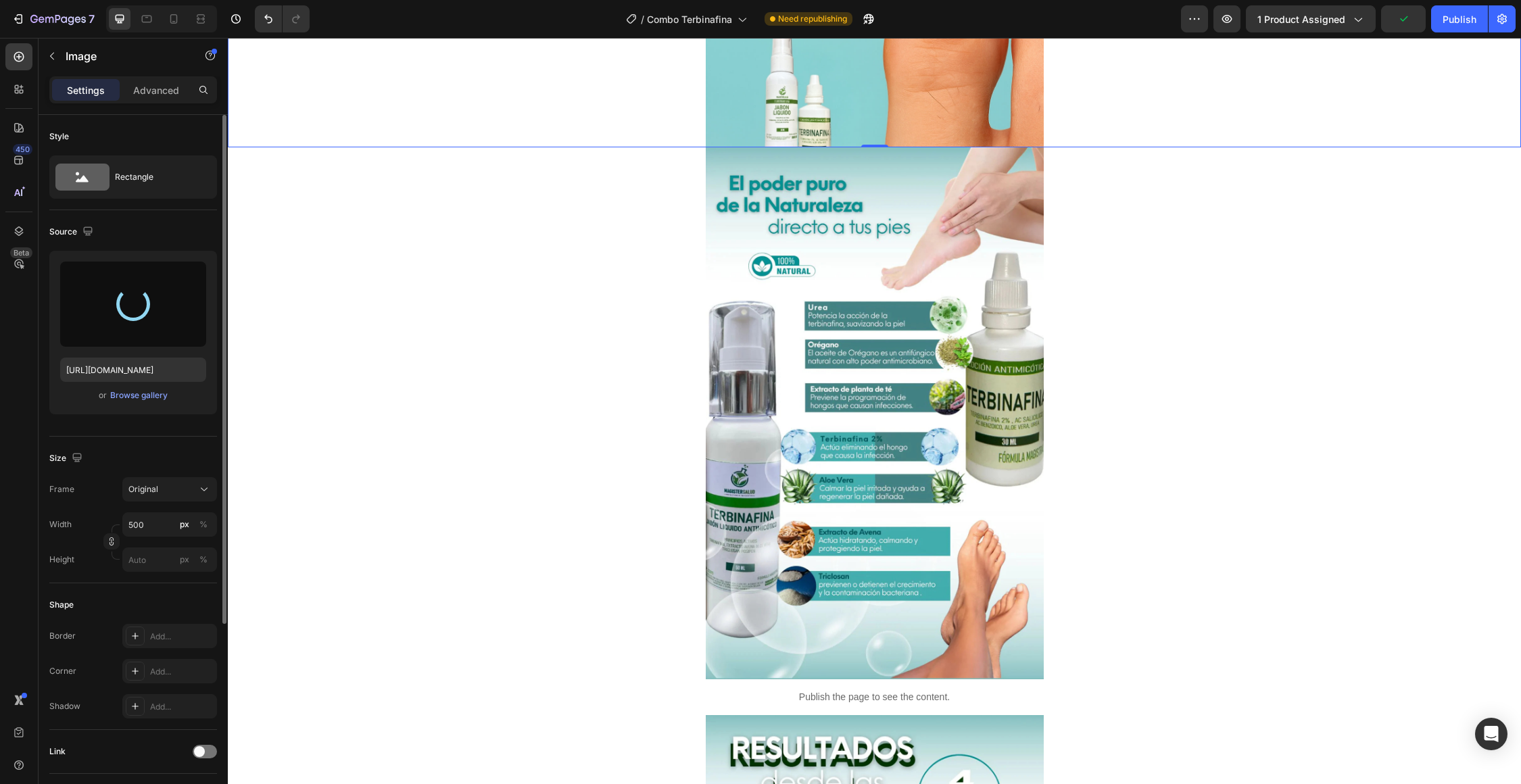
scroll to position [2024, 0]
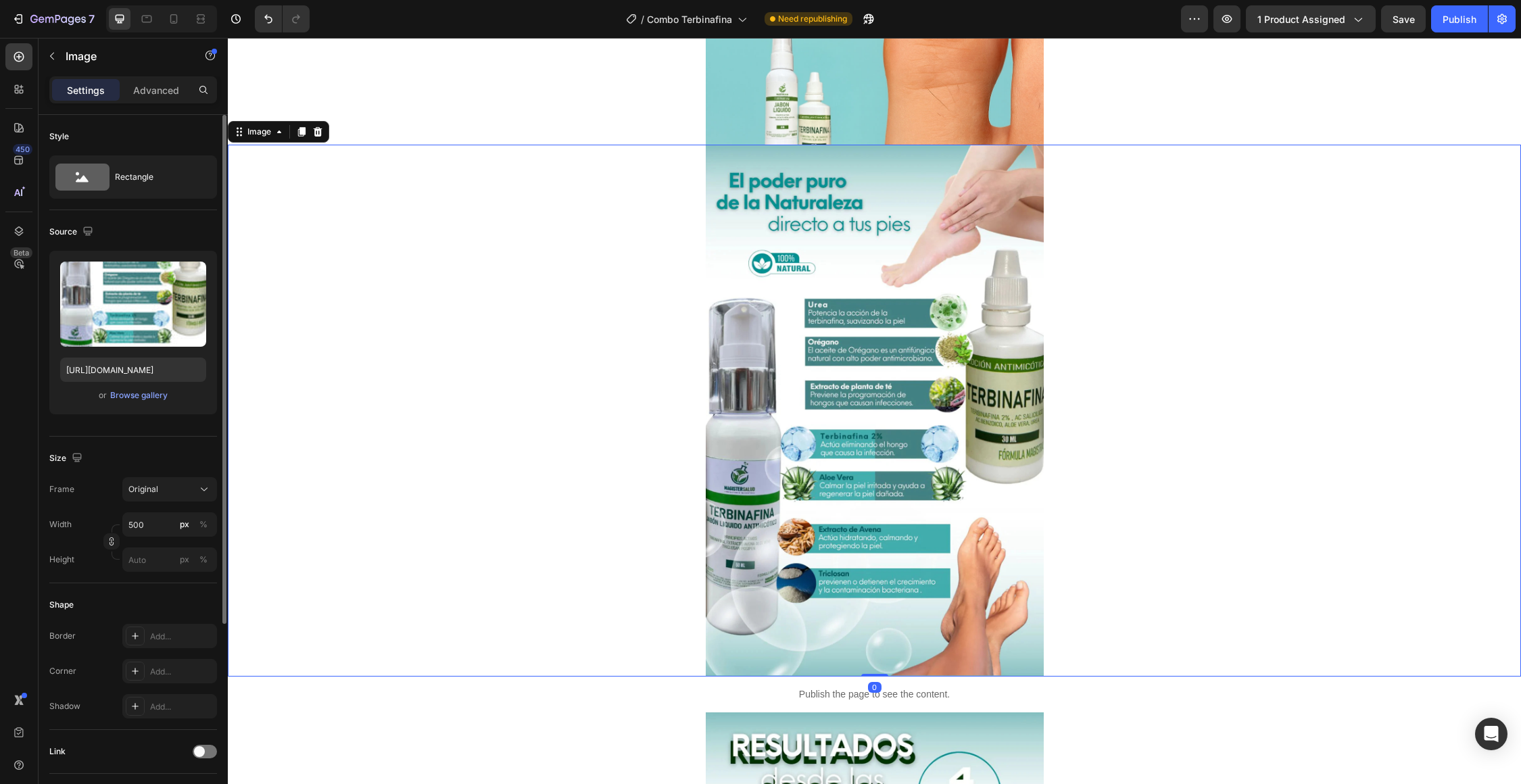
click at [744, 446] on img at bounding box center [875, 410] width 338 height 531
click at [117, 318] on input "file" at bounding box center [133, 327] width 94 height 23
type input "[URL][DOMAIN_NAME]"
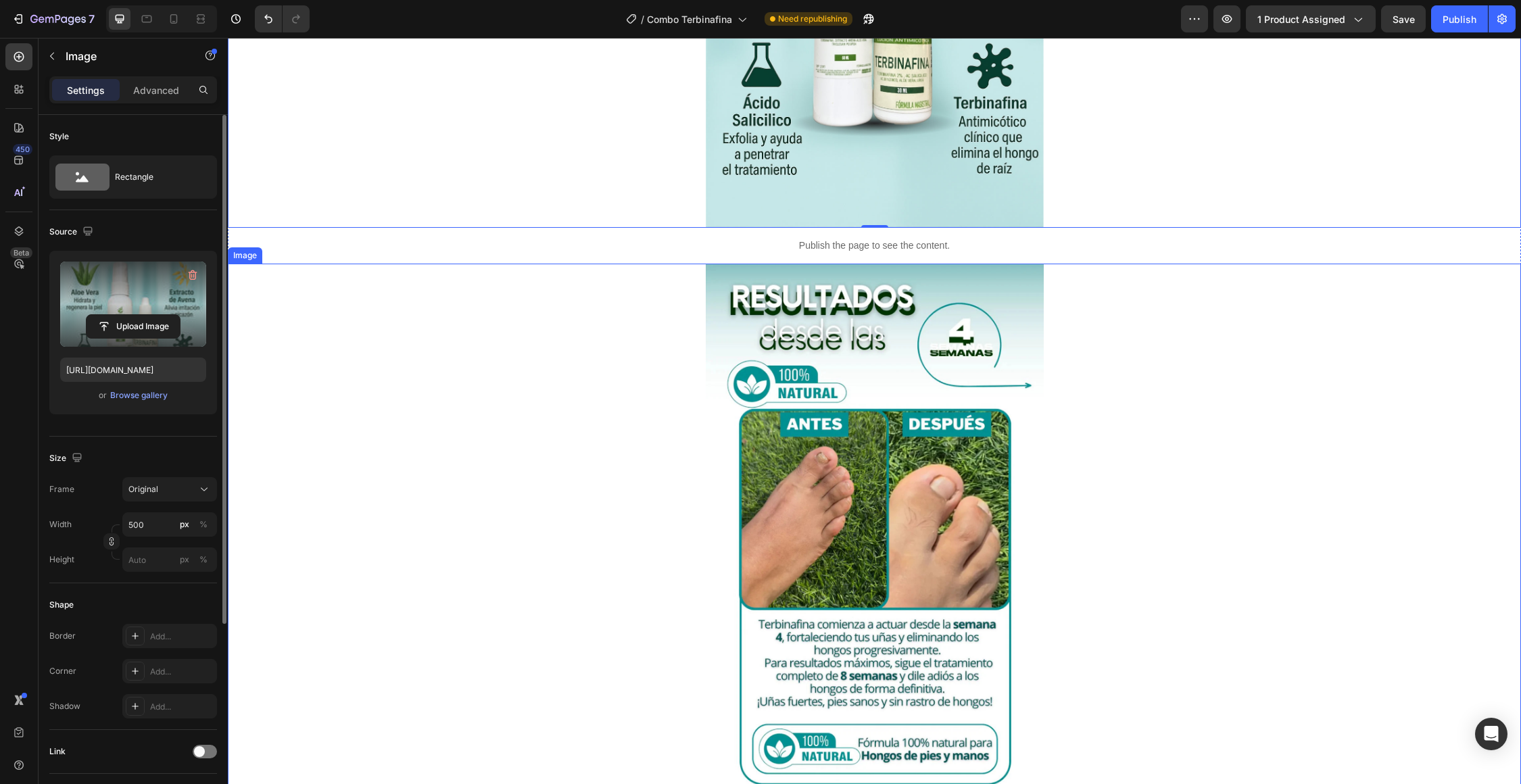
scroll to position [2467, 0]
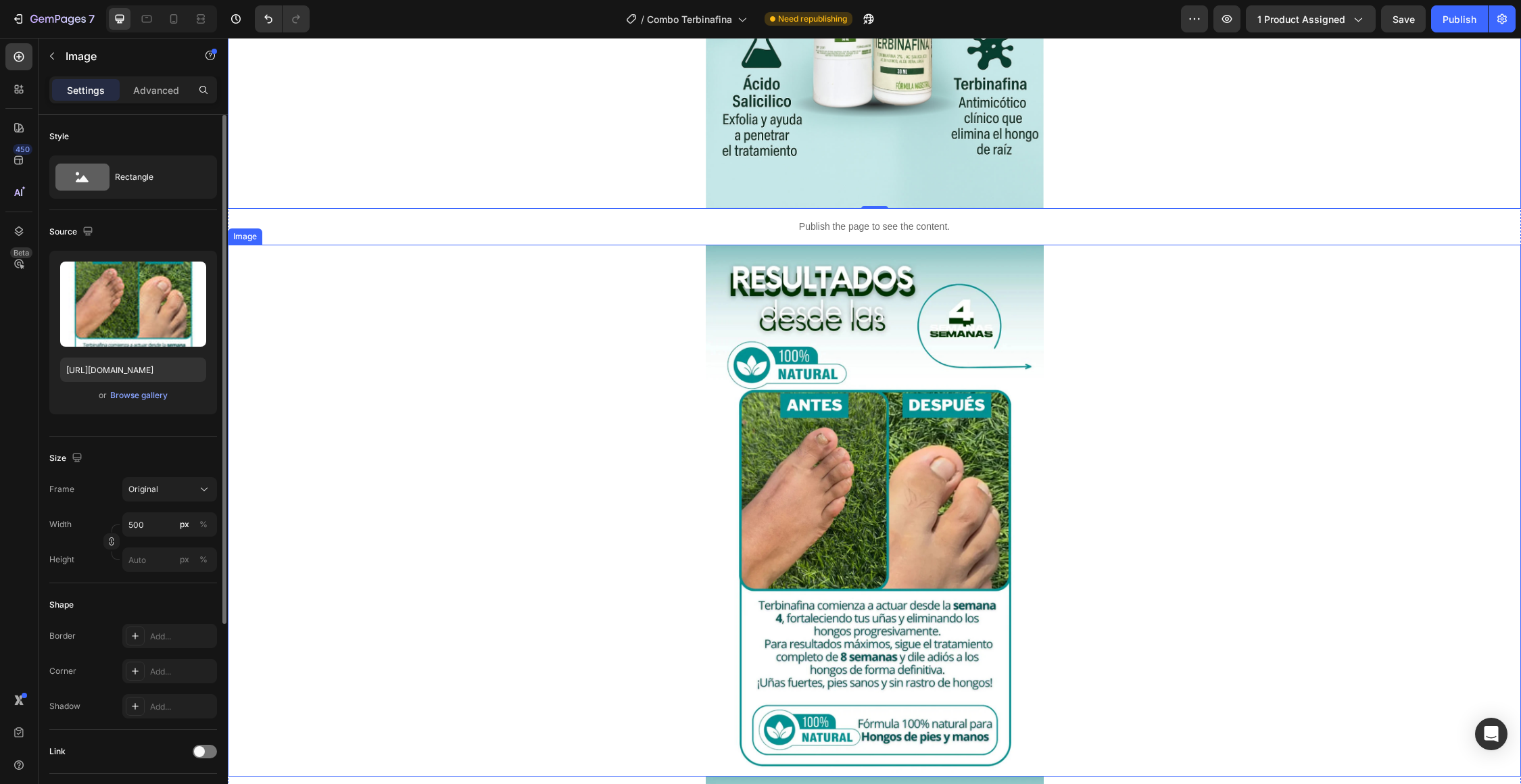
click at [767, 537] on img at bounding box center [875, 510] width 338 height 531
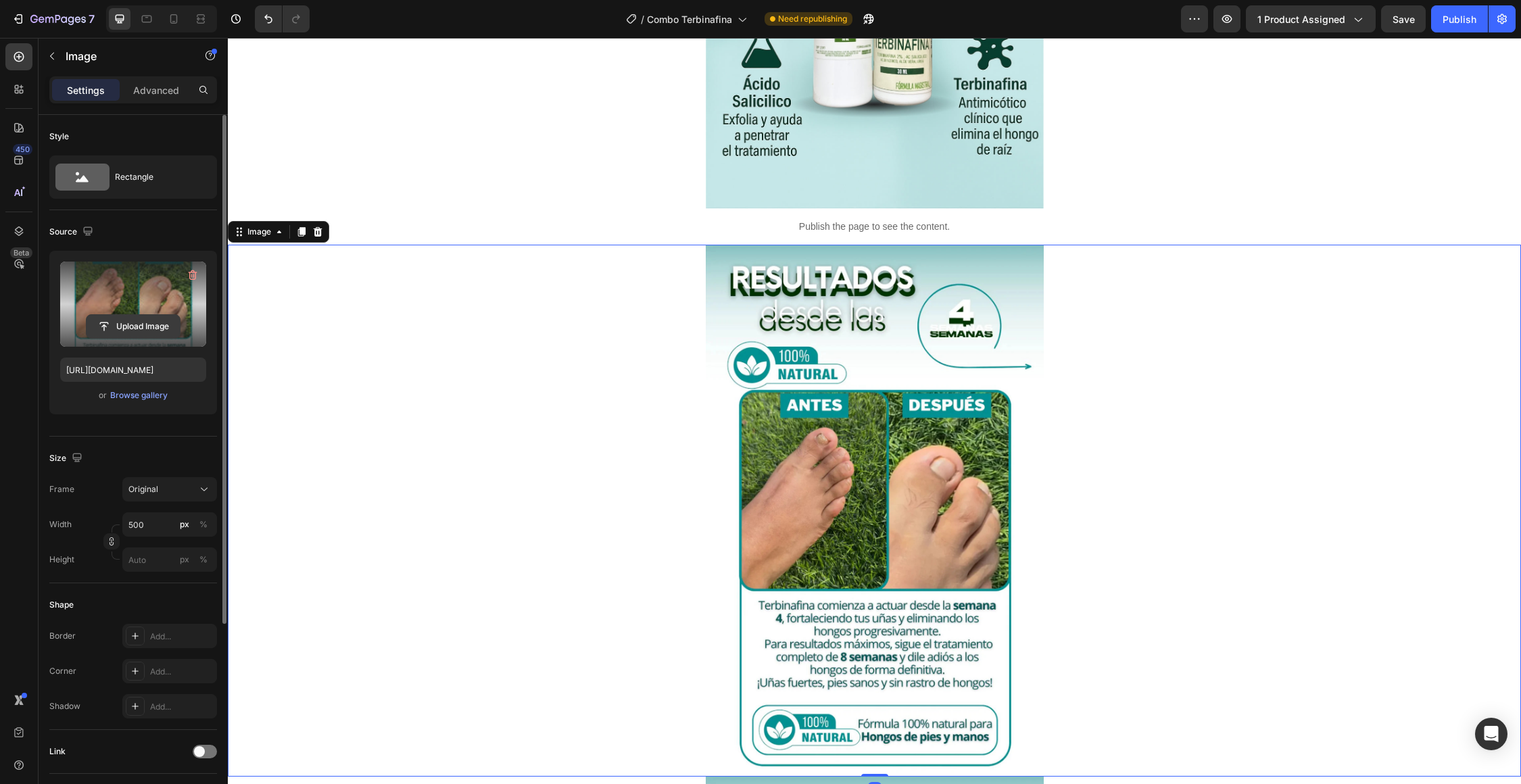
click at [137, 318] on input "file" at bounding box center [133, 327] width 94 height 23
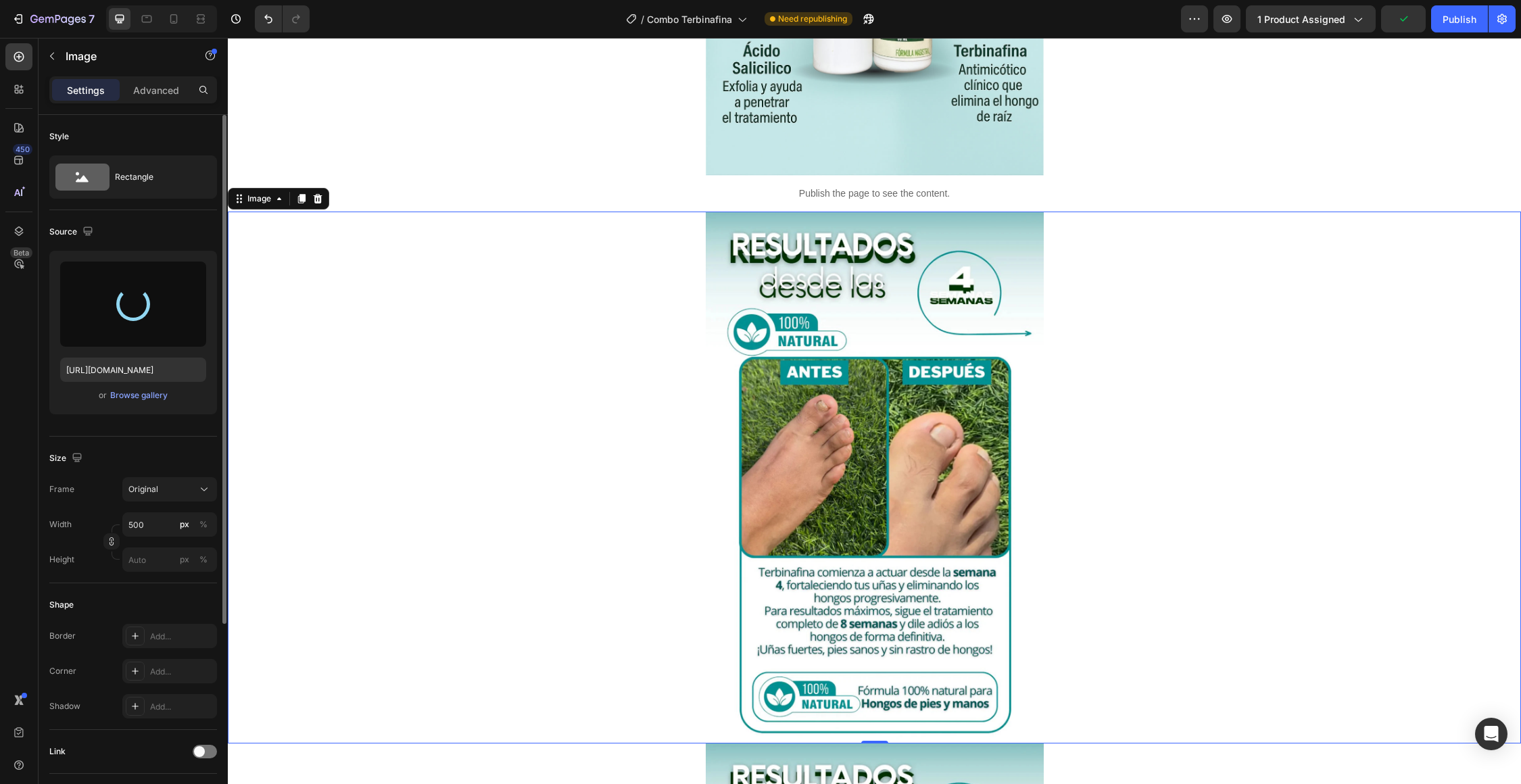
type input "[URL][DOMAIN_NAME]"
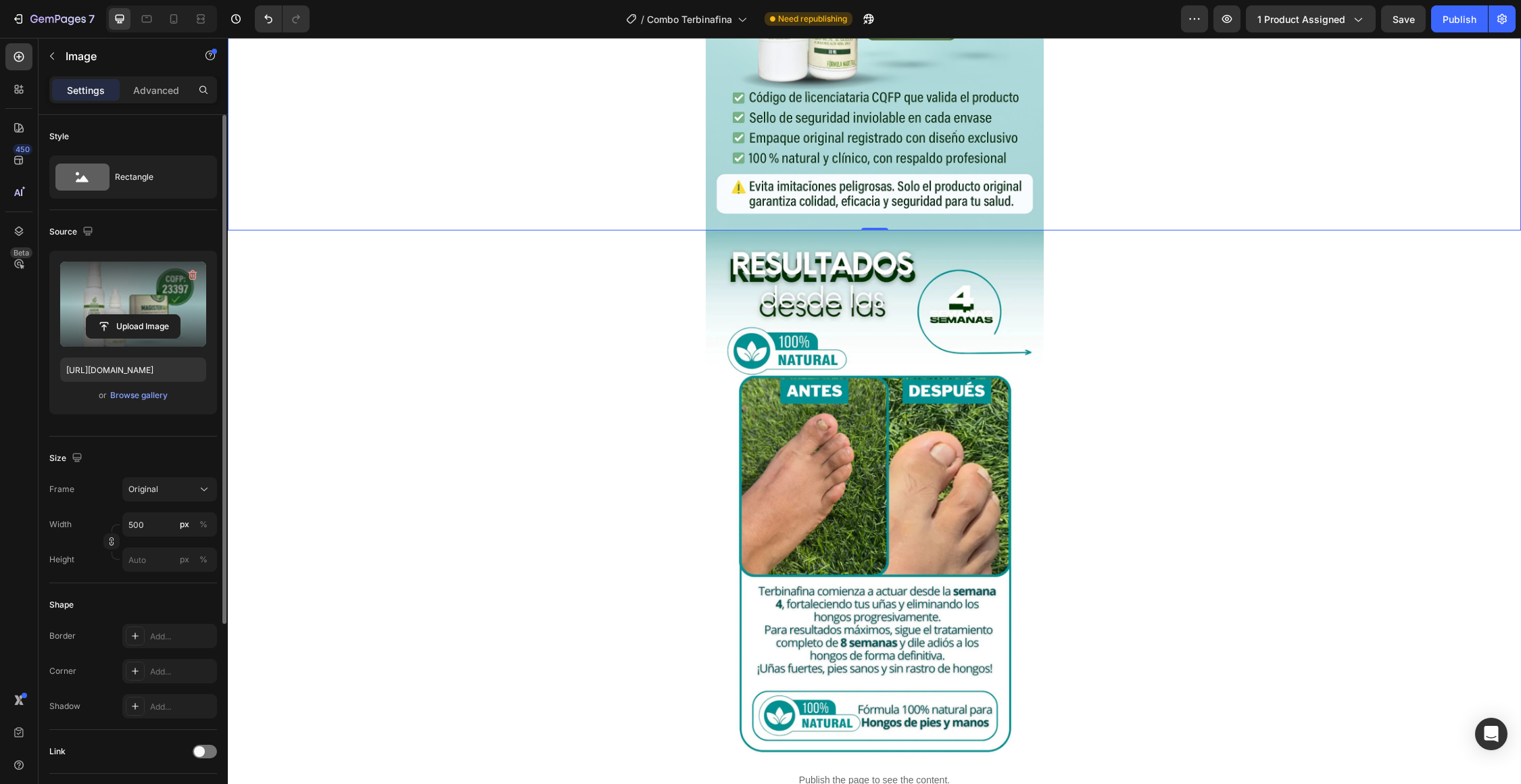
scroll to position [2977, 0]
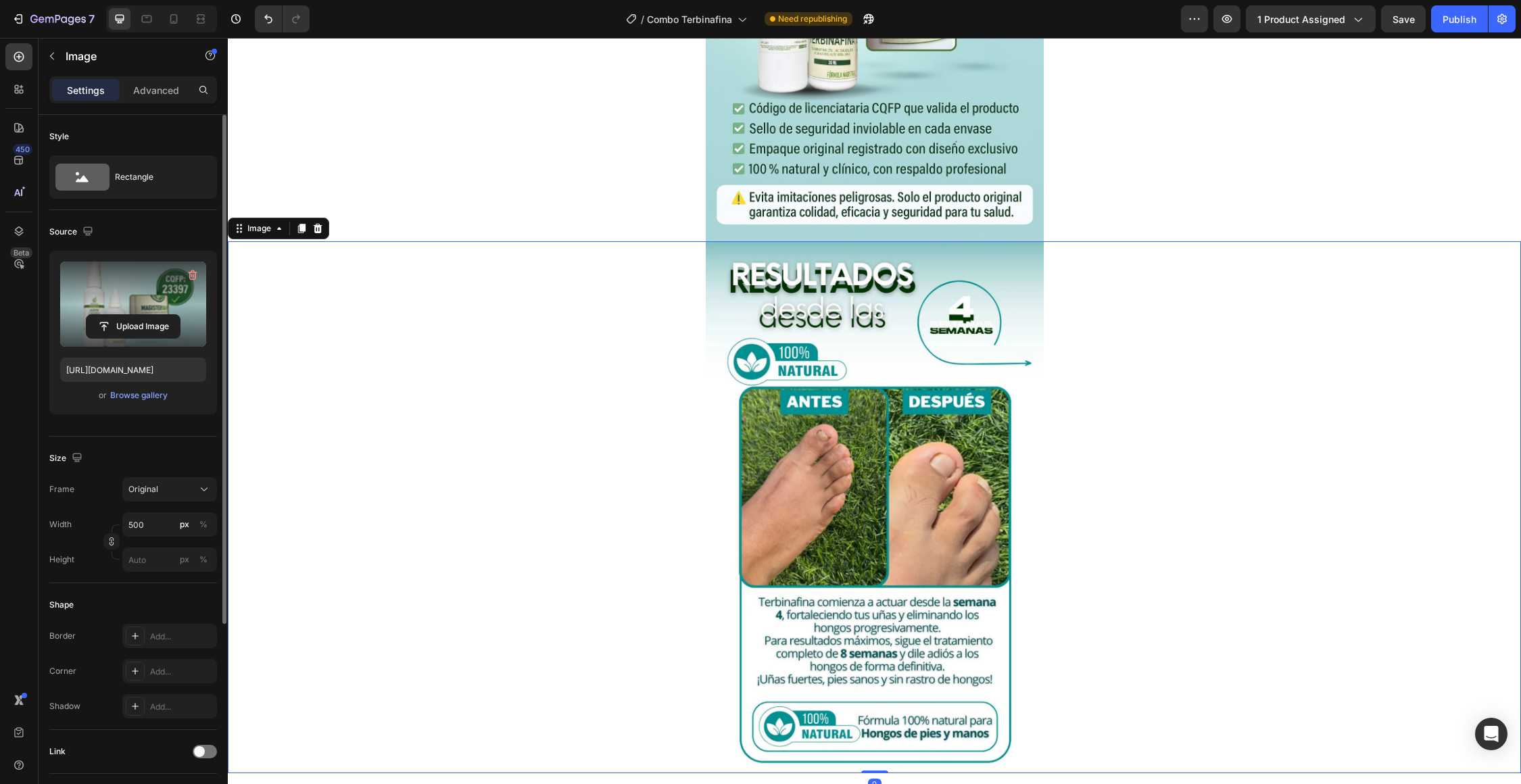
click at [778, 462] on img at bounding box center [875, 506] width 338 height 531
click at [782, 436] on img at bounding box center [875, 506] width 338 height 531
click at [144, 323] on input "file" at bounding box center [133, 327] width 94 height 23
type input "[URL][DOMAIN_NAME]"
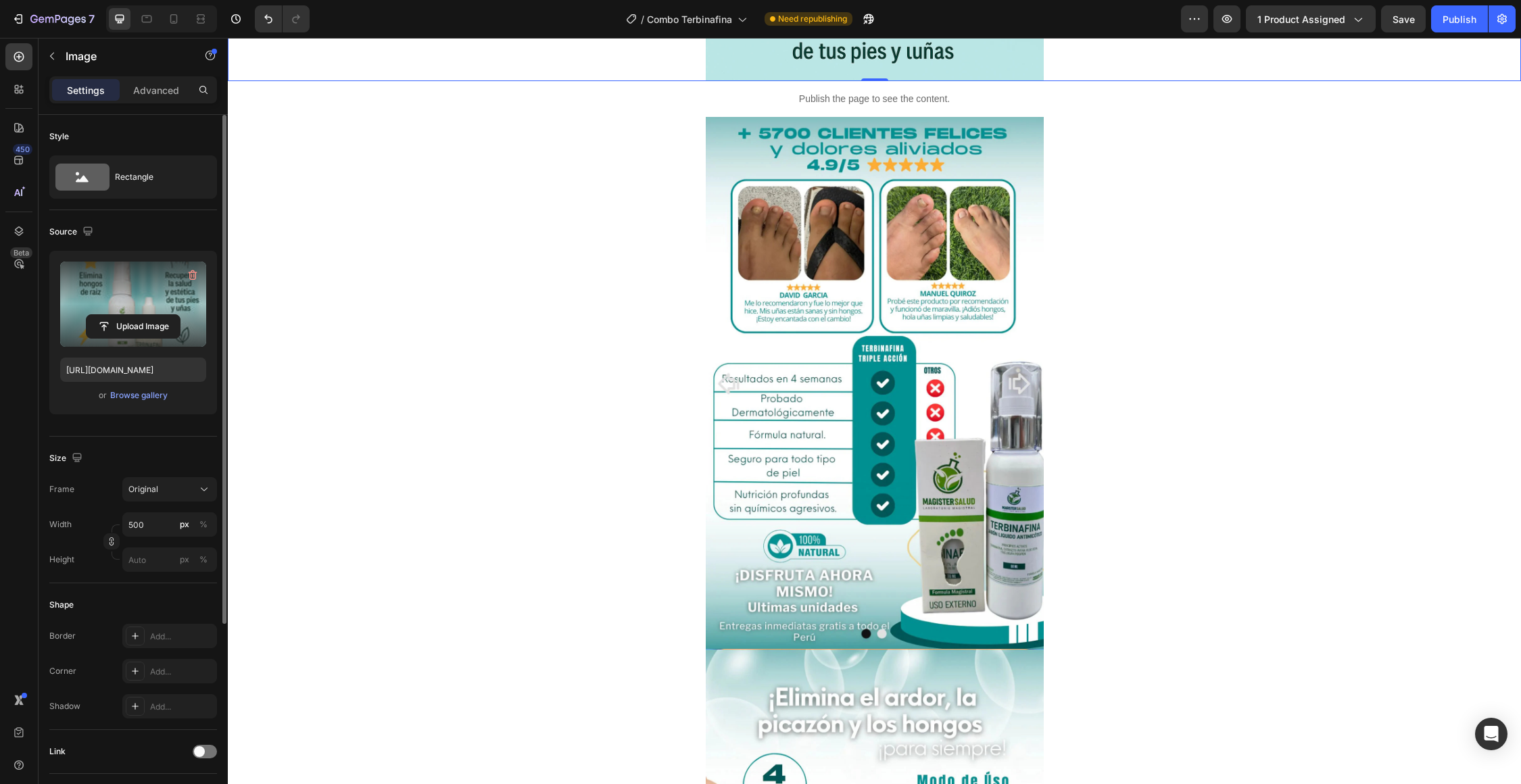
scroll to position [3705, 0]
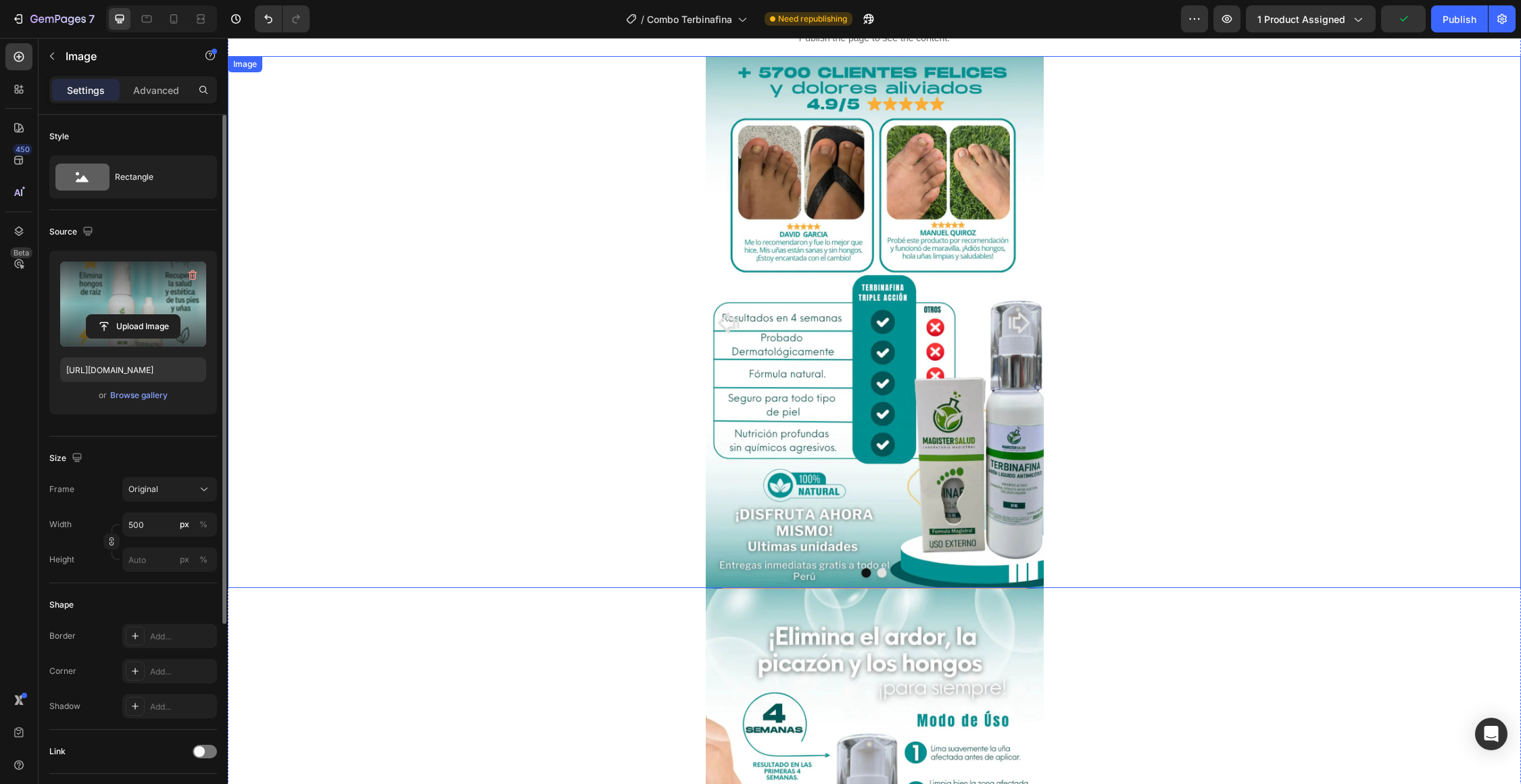
click at [737, 396] on img at bounding box center [875, 321] width 338 height 531
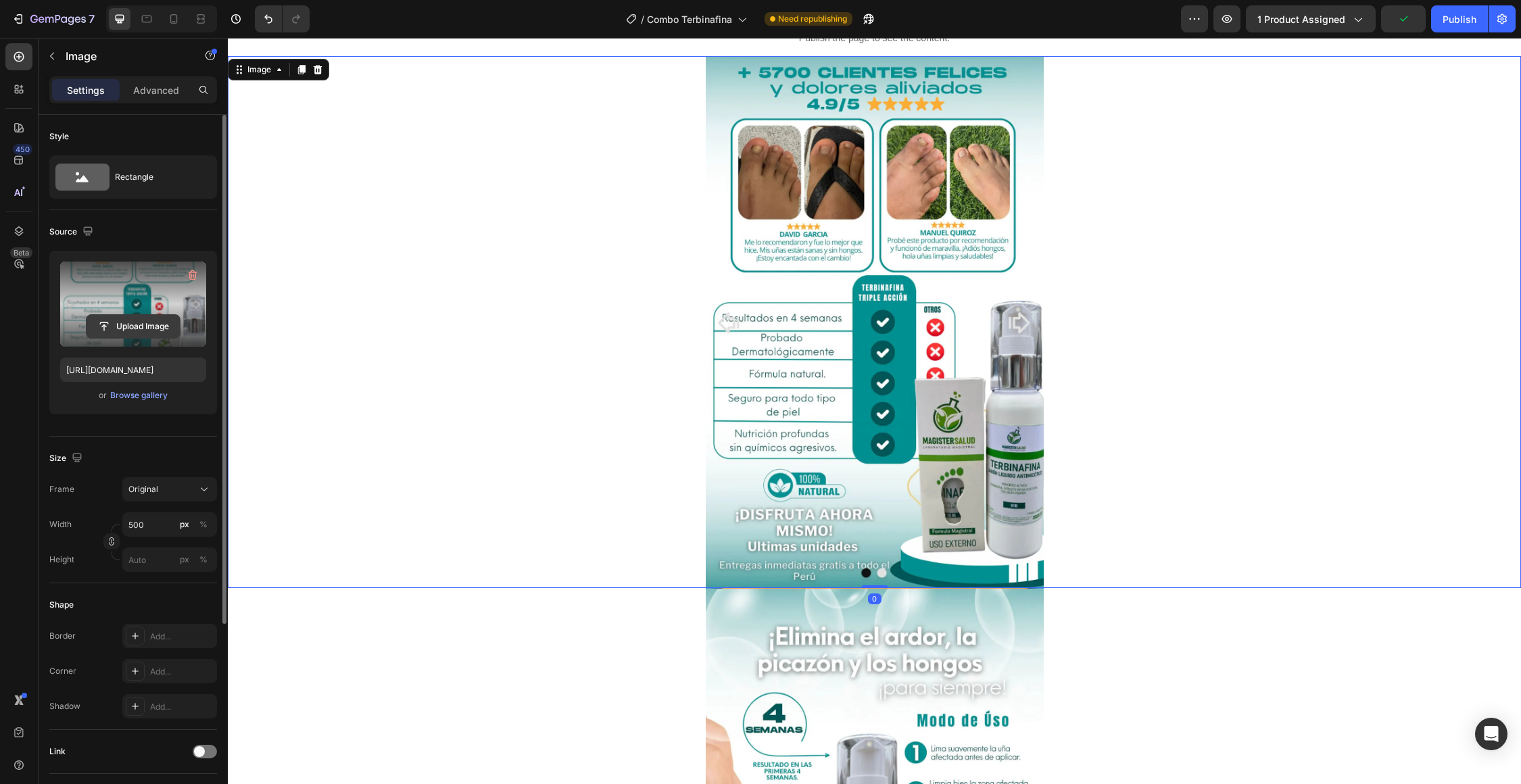
click at [146, 333] on input "file" at bounding box center [133, 327] width 94 height 23
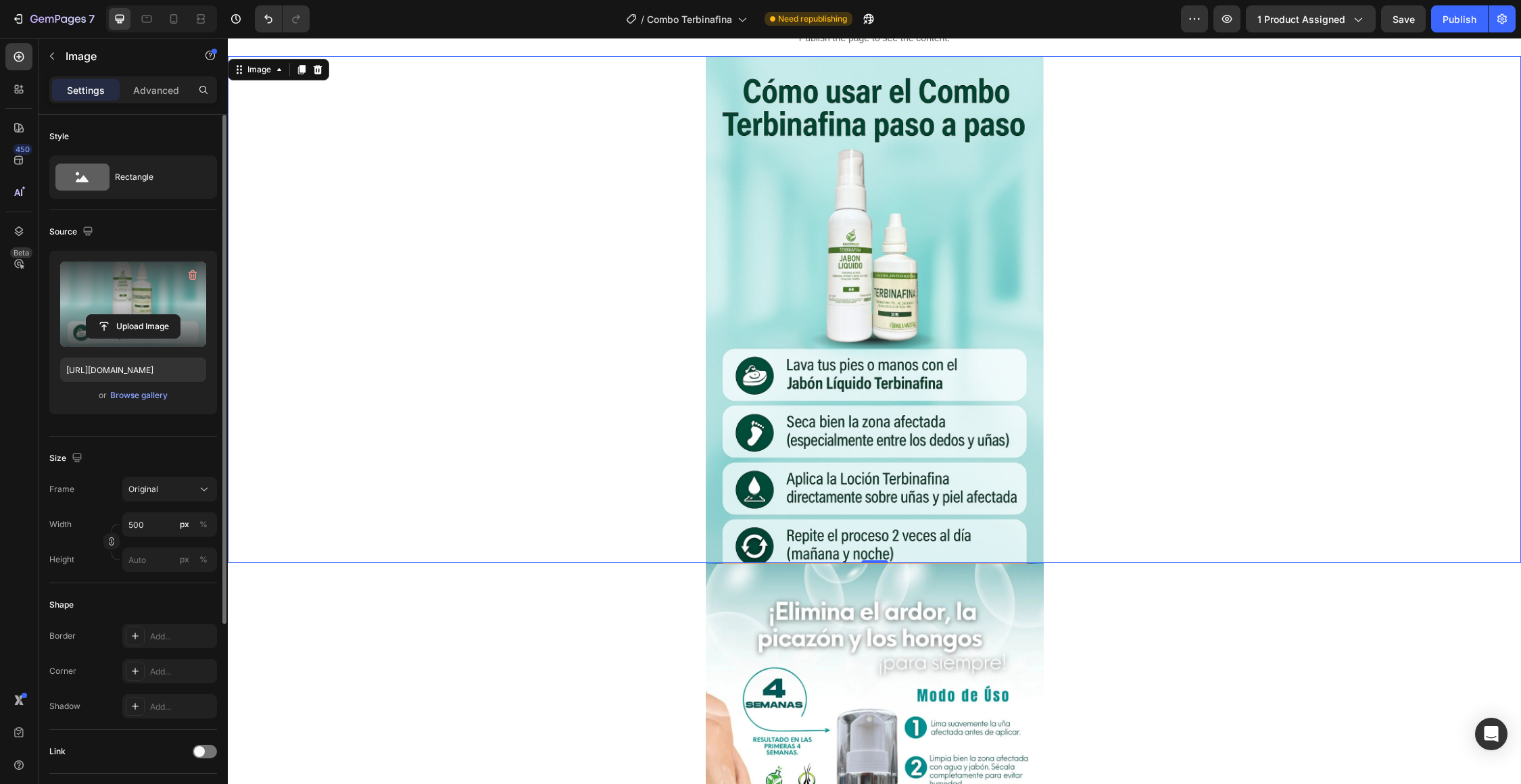
click at [762, 394] on img at bounding box center [875, 310] width 338 height 507
click at [152, 324] on input "file" at bounding box center [133, 327] width 94 height 23
type input "[URL][DOMAIN_NAME]"
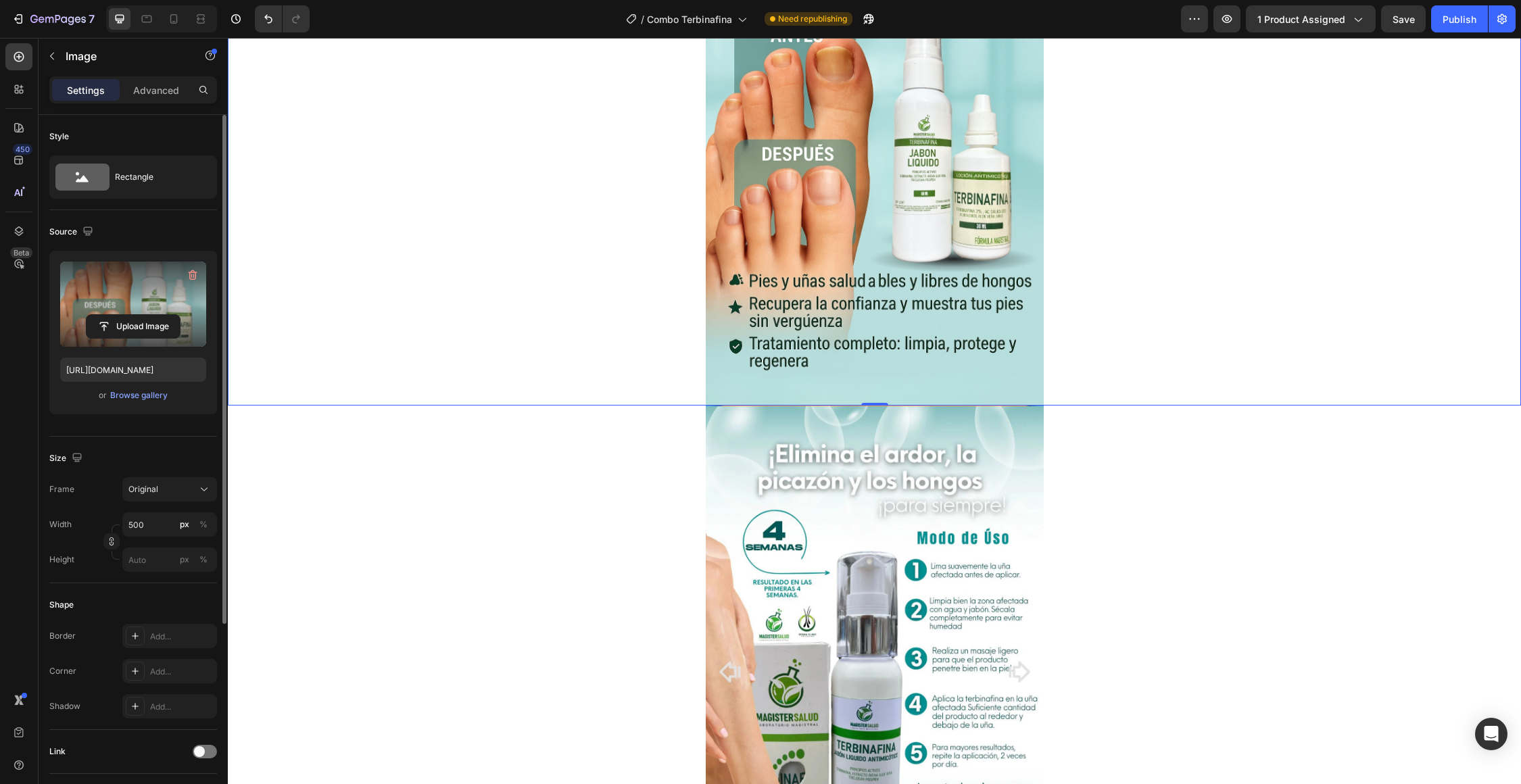
scroll to position [3885, 0]
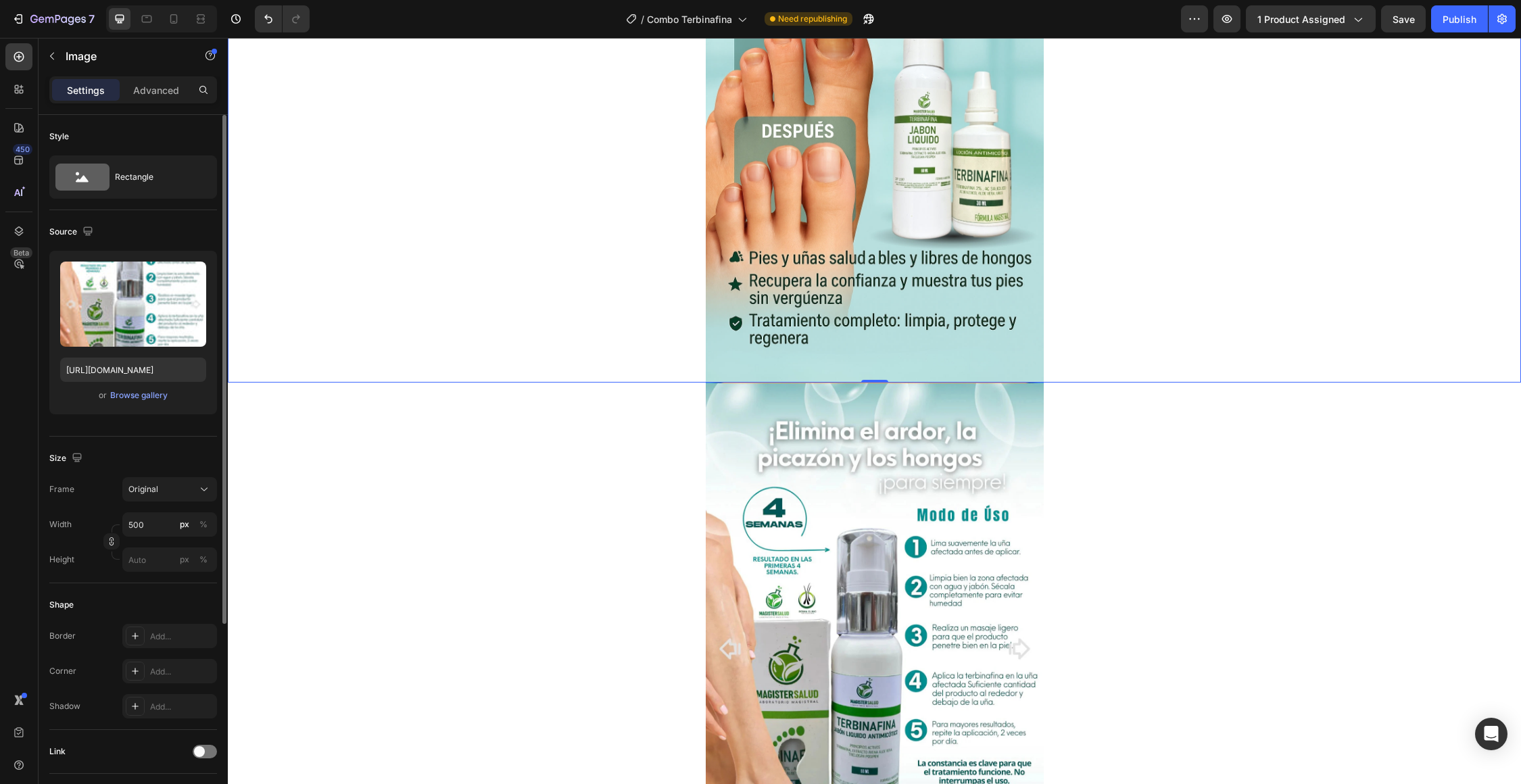
click at [848, 496] on img at bounding box center [875, 648] width 338 height 531
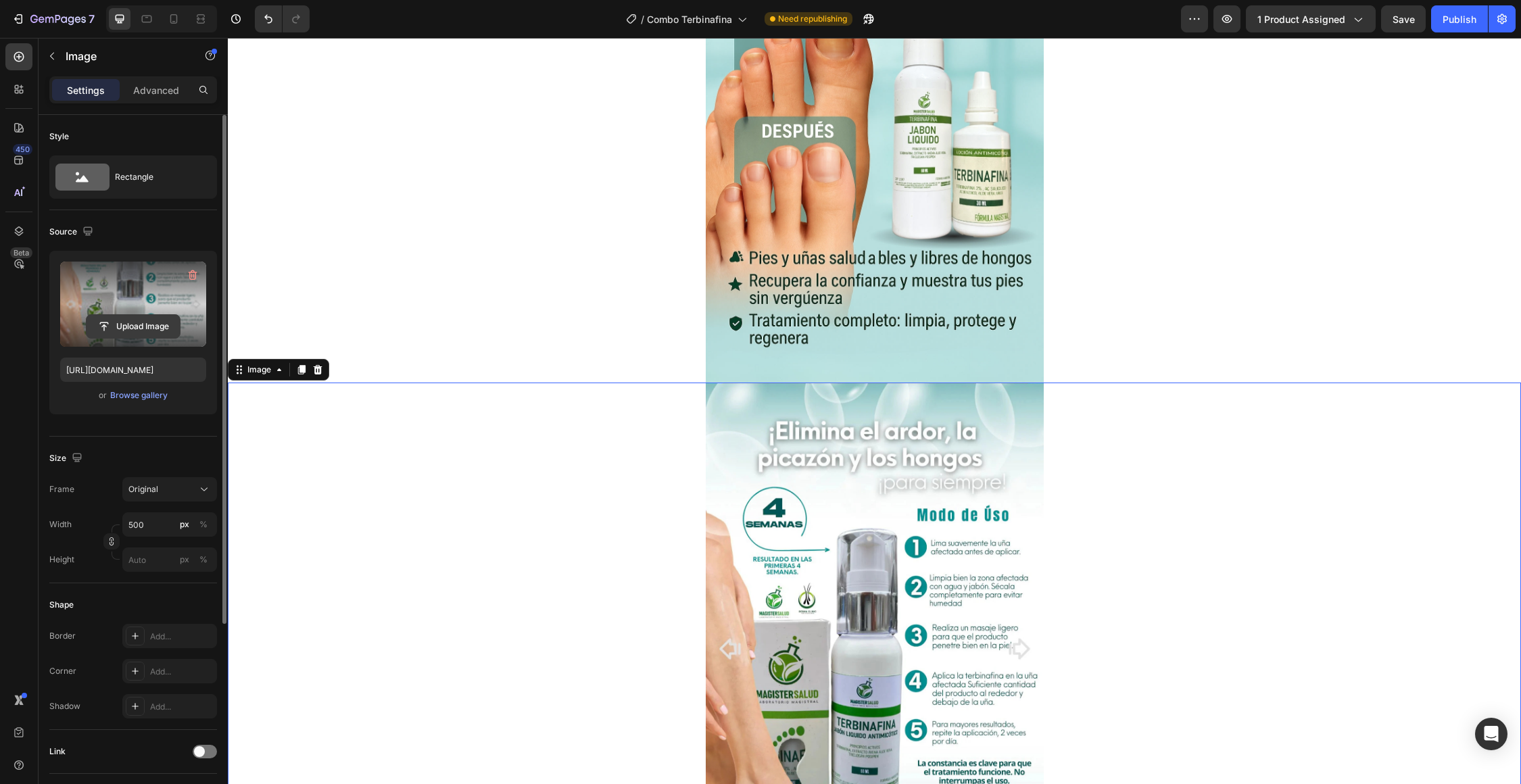
click at [148, 319] on input "file" at bounding box center [133, 327] width 94 height 23
type input "[URL][DOMAIN_NAME]"
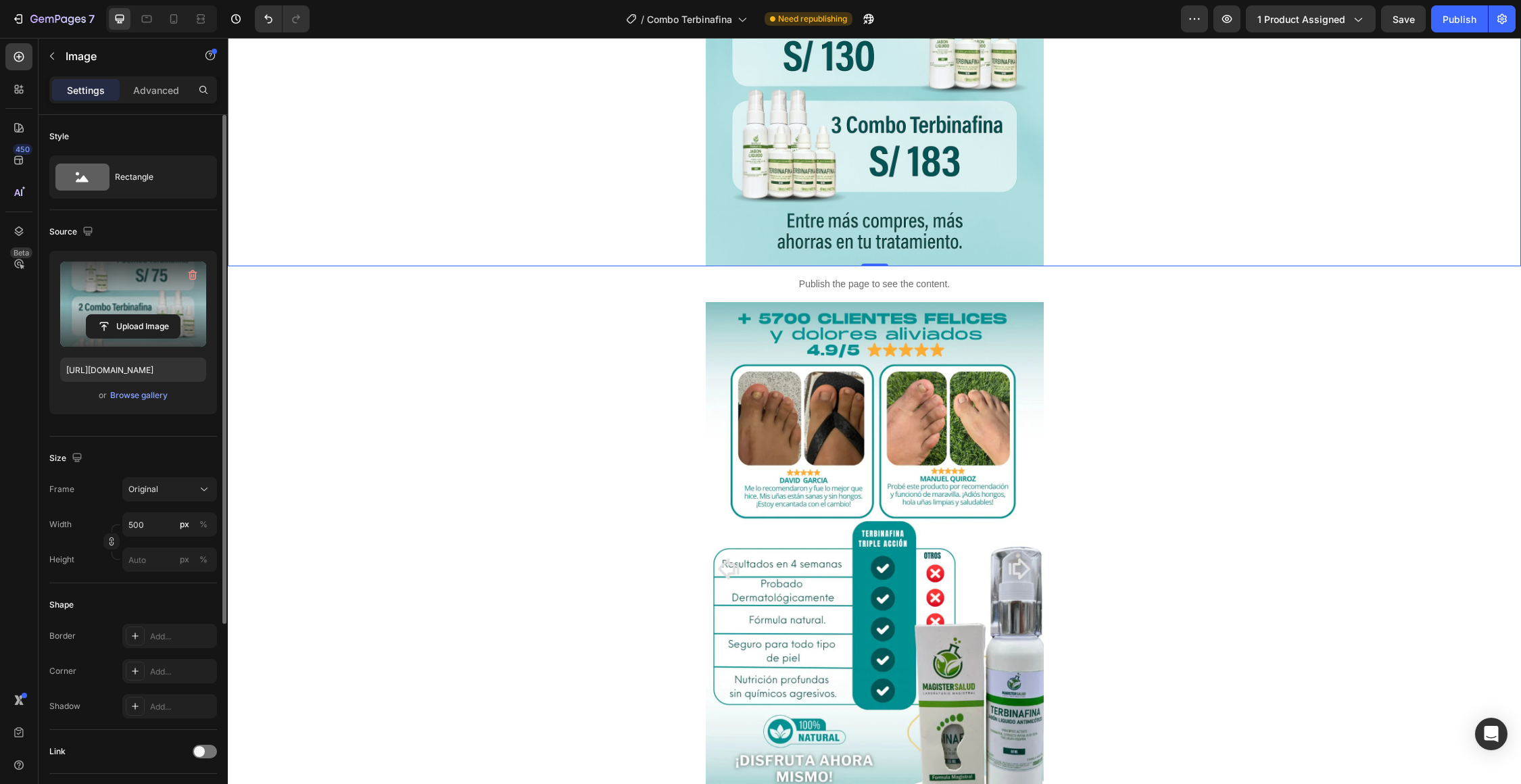
scroll to position [4528, 0]
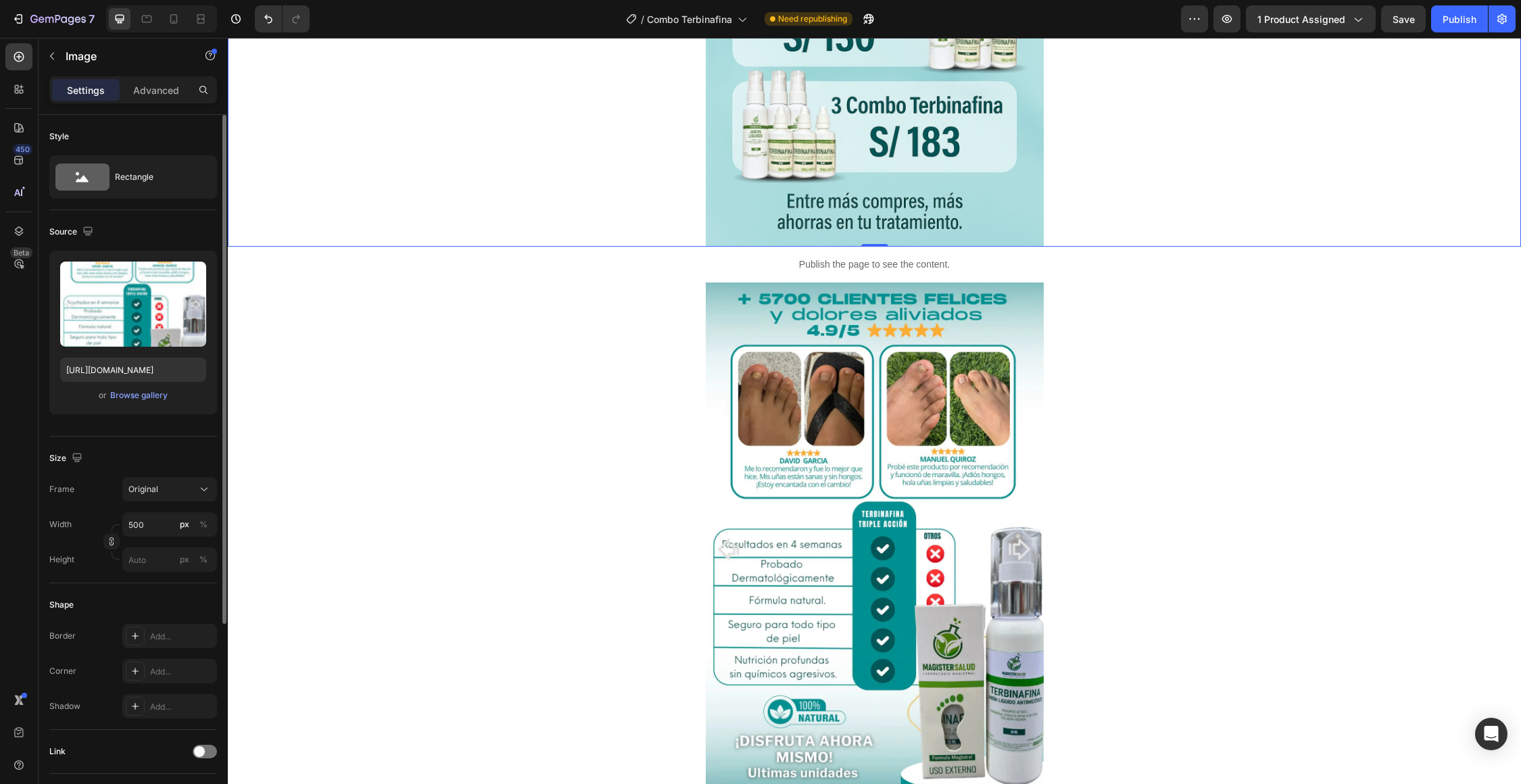
click at [767, 459] on img at bounding box center [875, 548] width 338 height 531
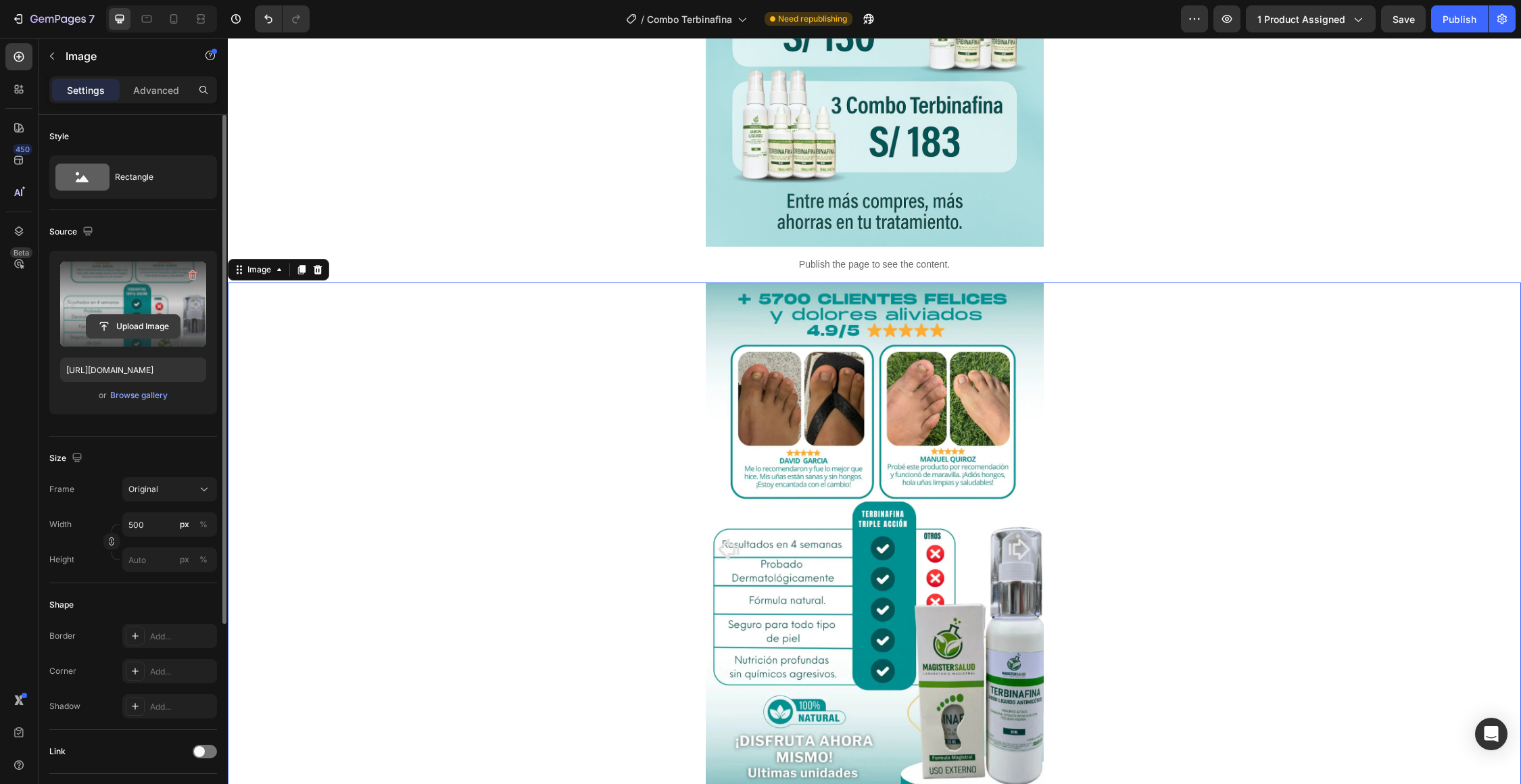
click at [127, 322] on input "file" at bounding box center [133, 327] width 94 height 23
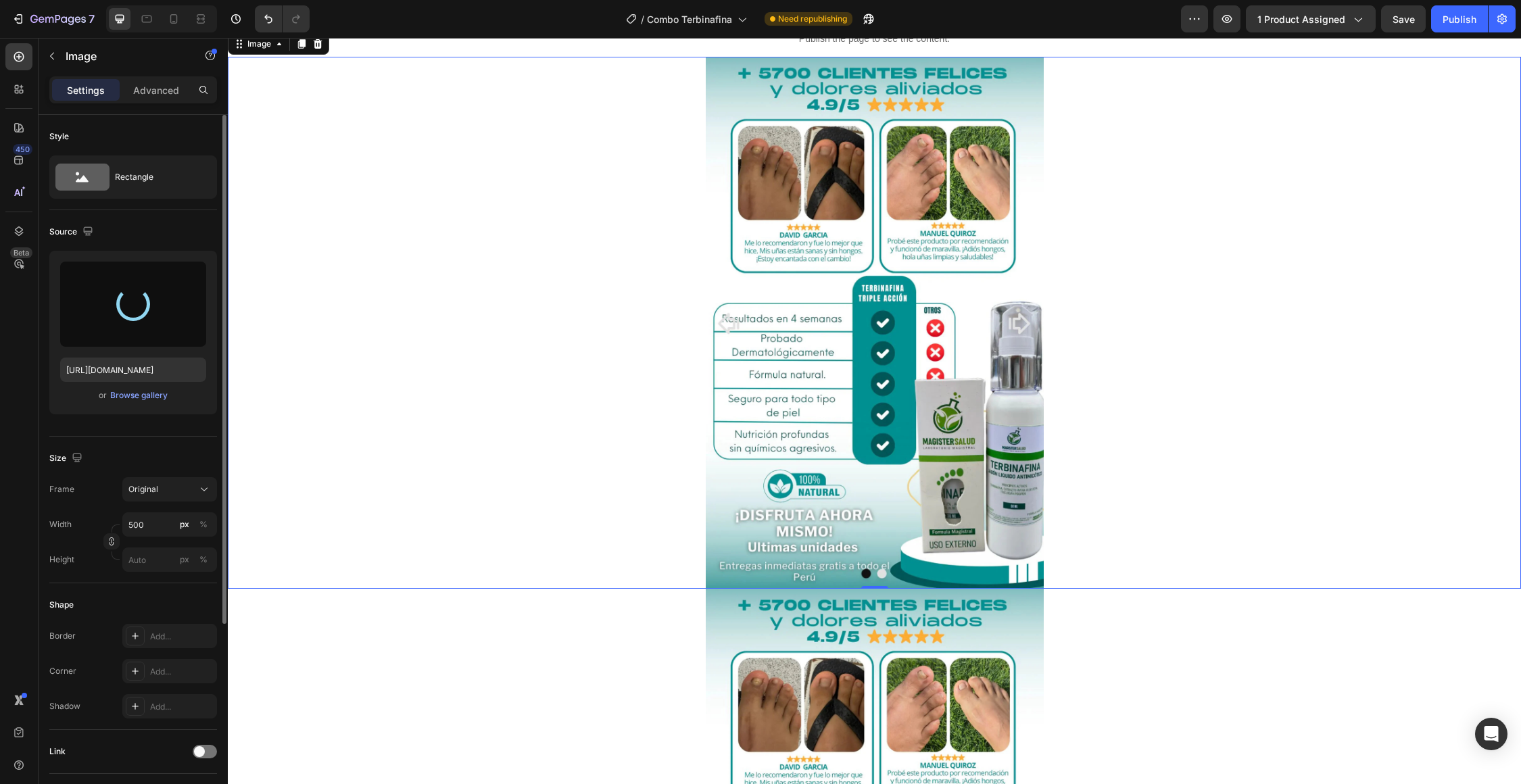
type input "[URL][DOMAIN_NAME]"
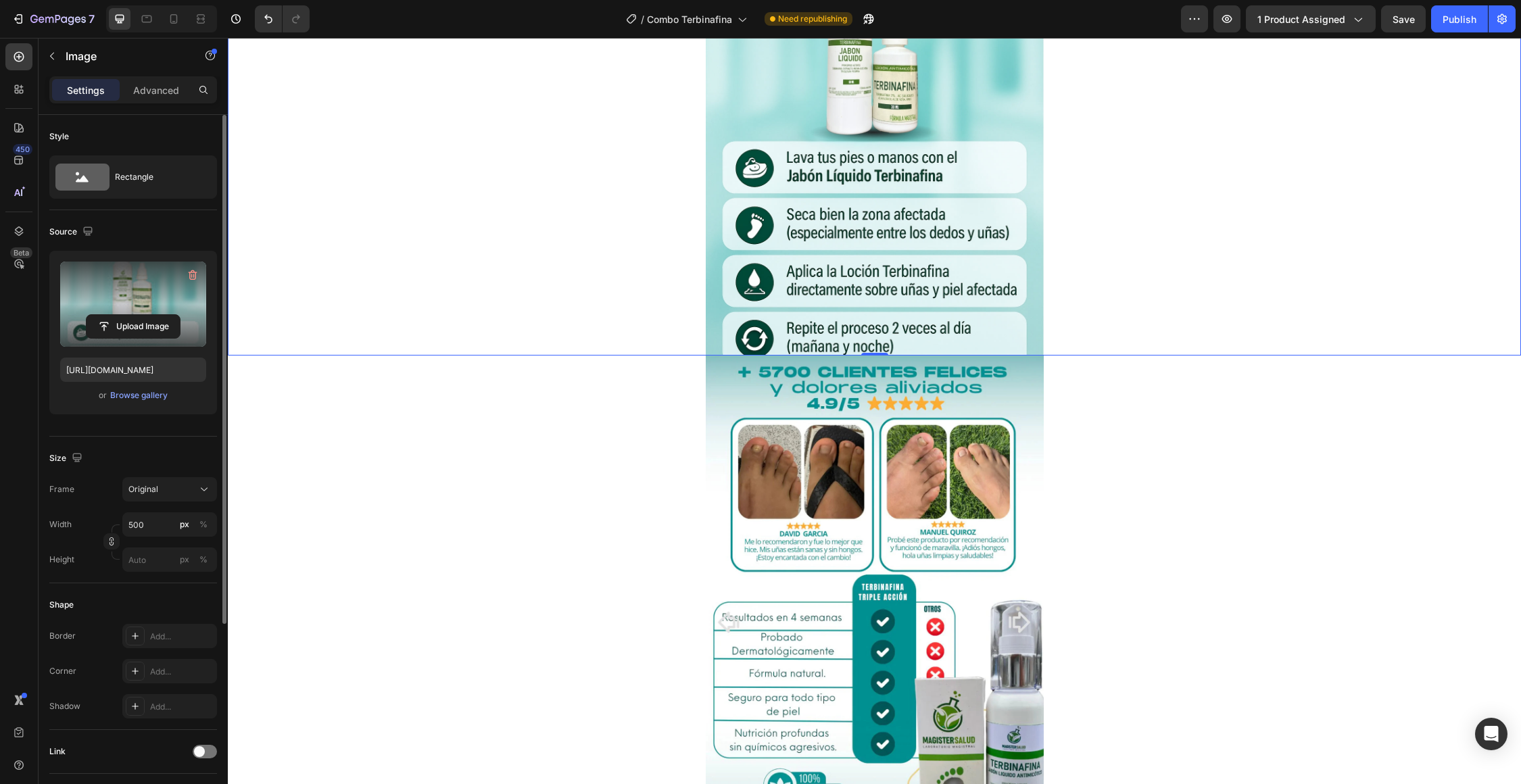
scroll to position [4965, 0]
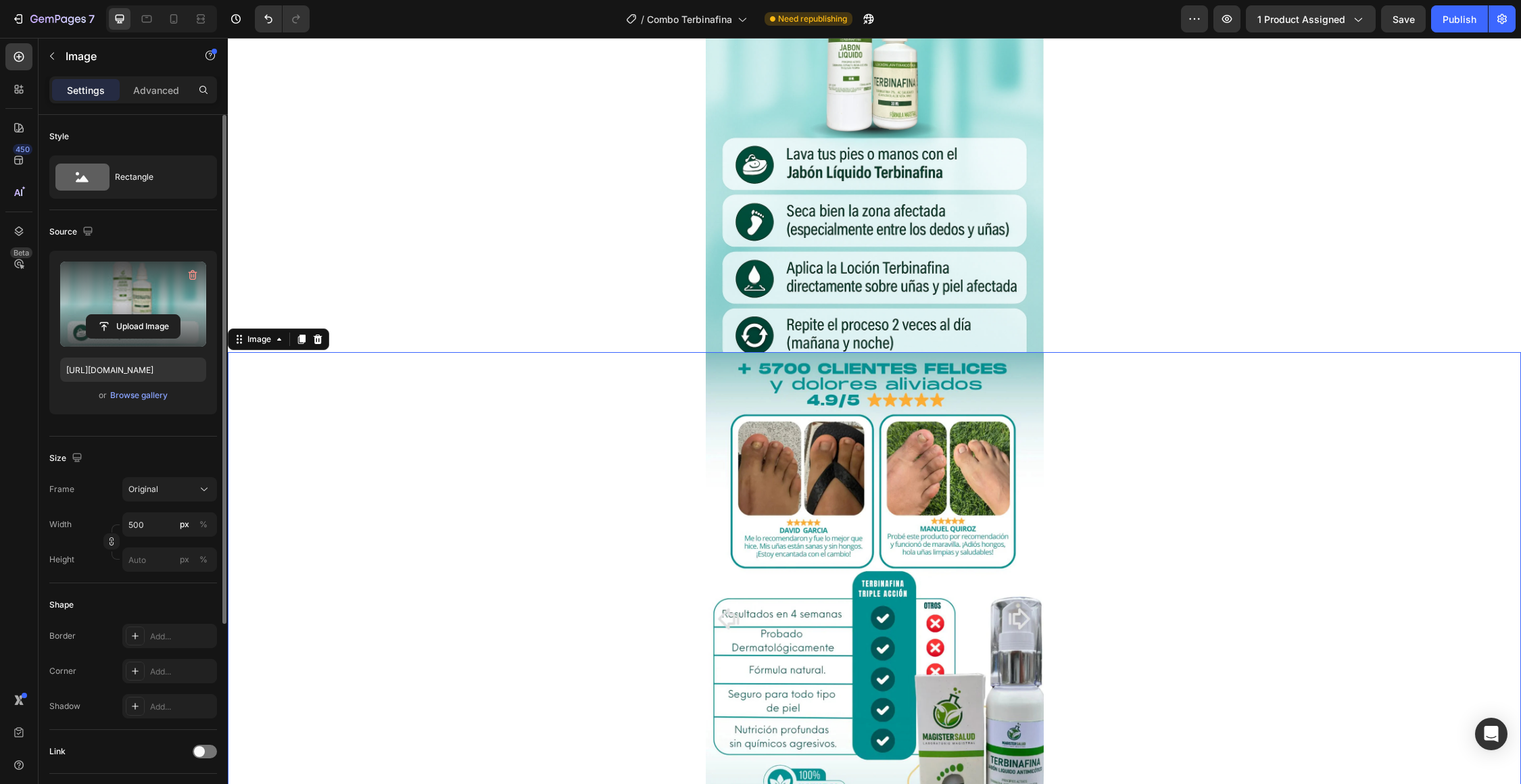
click at [810, 482] on img at bounding box center [875, 617] width 338 height 531
click at [162, 330] on input "file" at bounding box center [133, 327] width 94 height 23
type input "[URL][DOMAIN_NAME]"
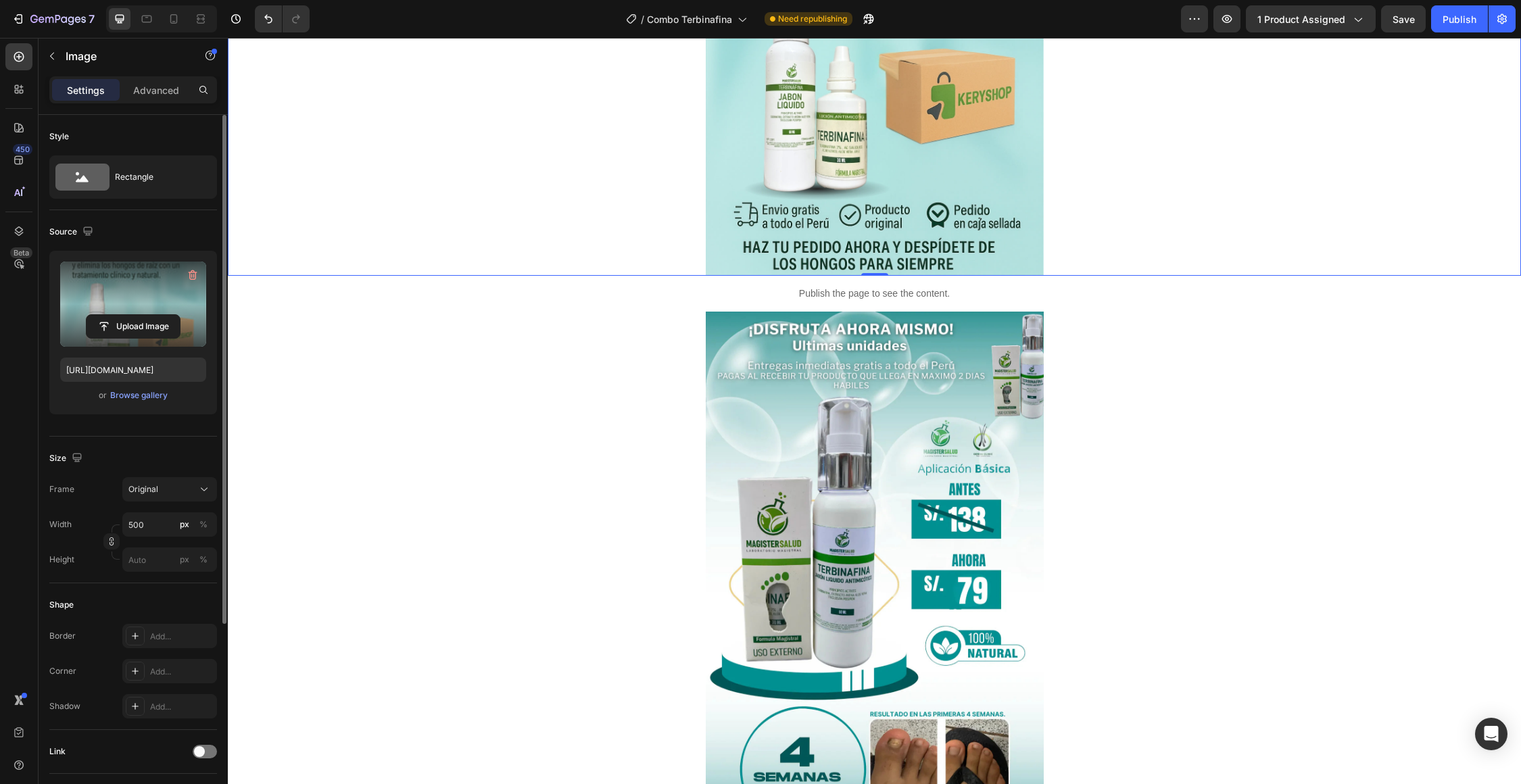
scroll to position [5555, 0]
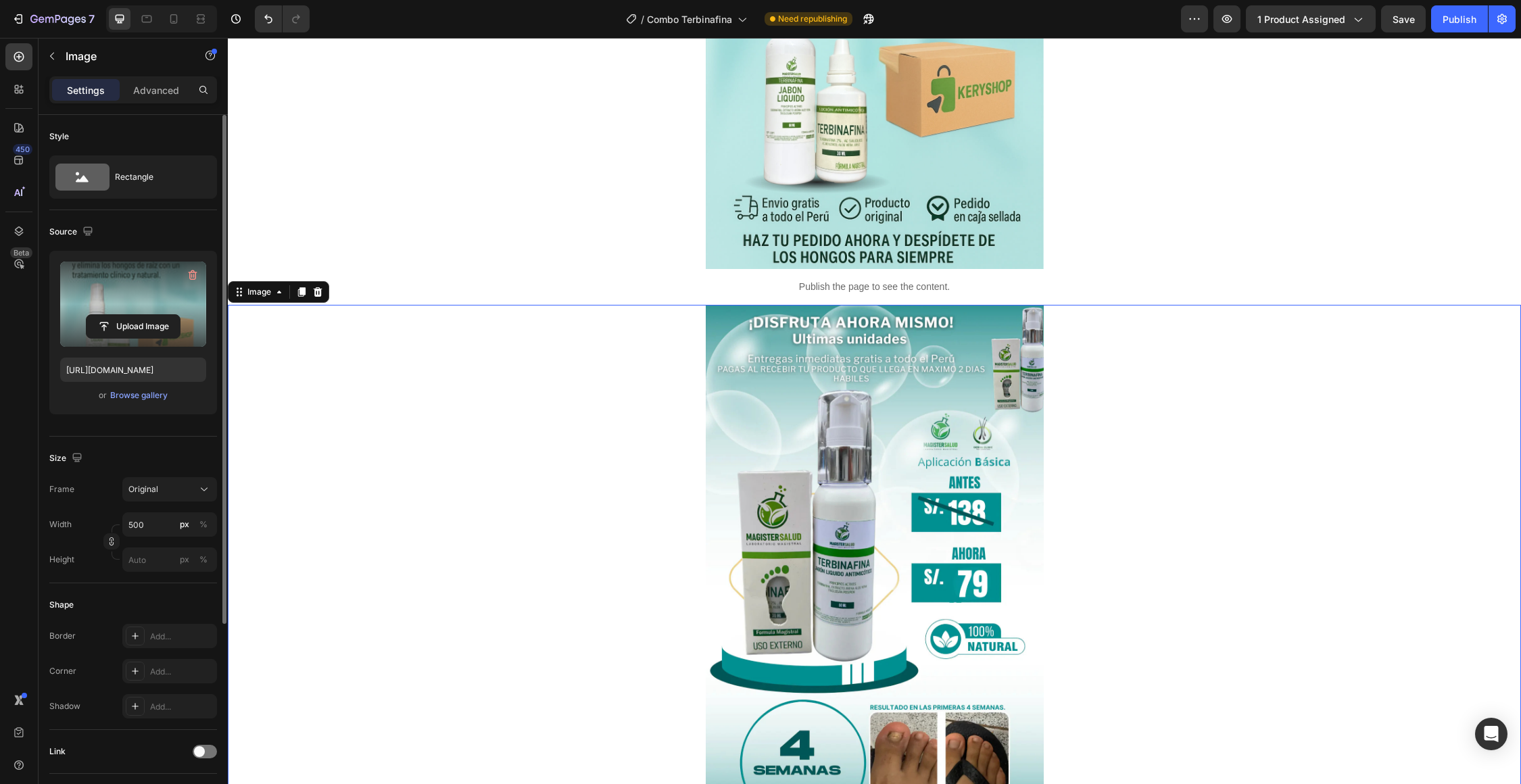
click at [921, 592] on img at bounding box center [875, 570] width 338 height 531
click at [141, 317] on input "file" at bounding box center [133, 327] width 94 height 23
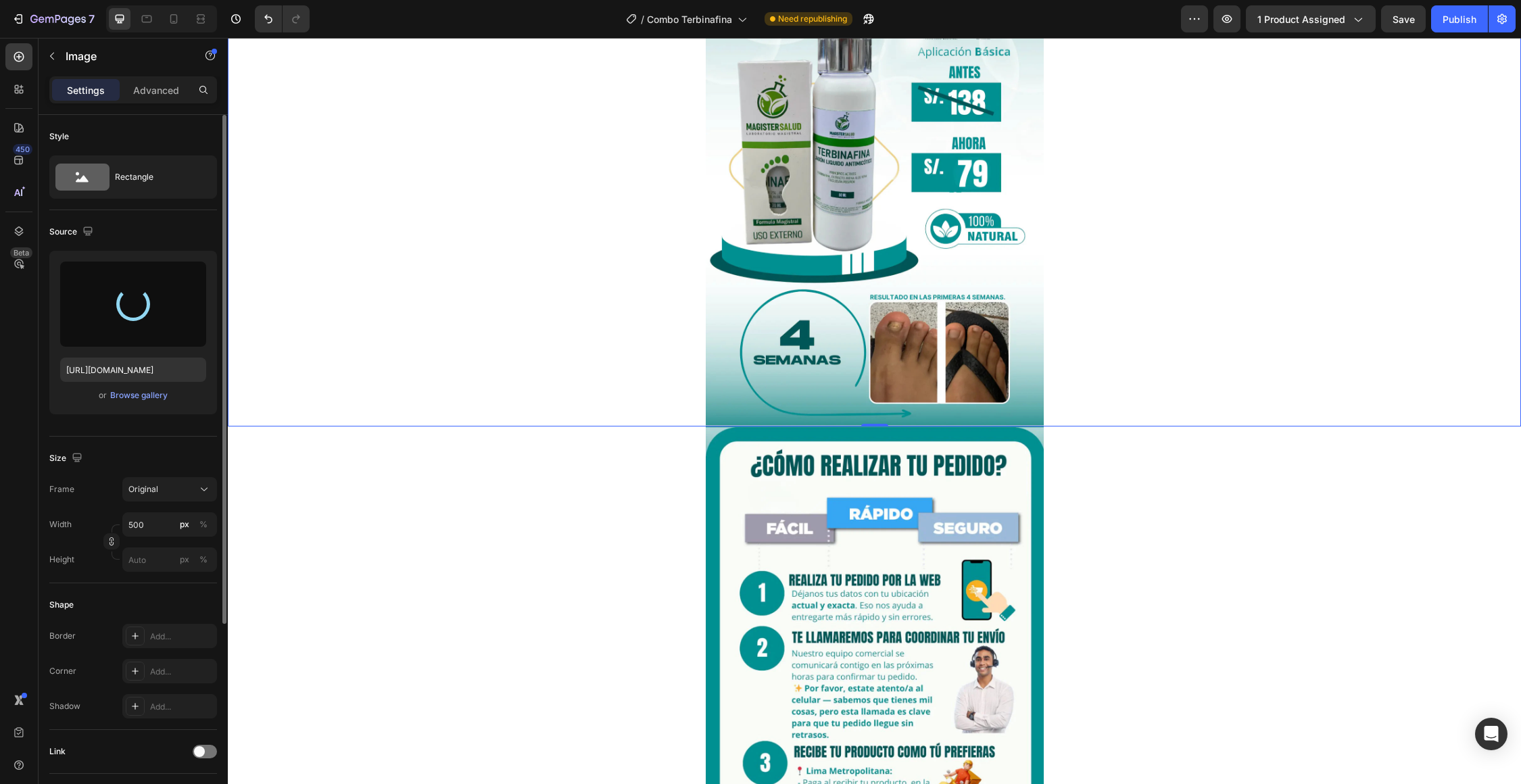
type input "[URL][DOMAIN_NAME]"
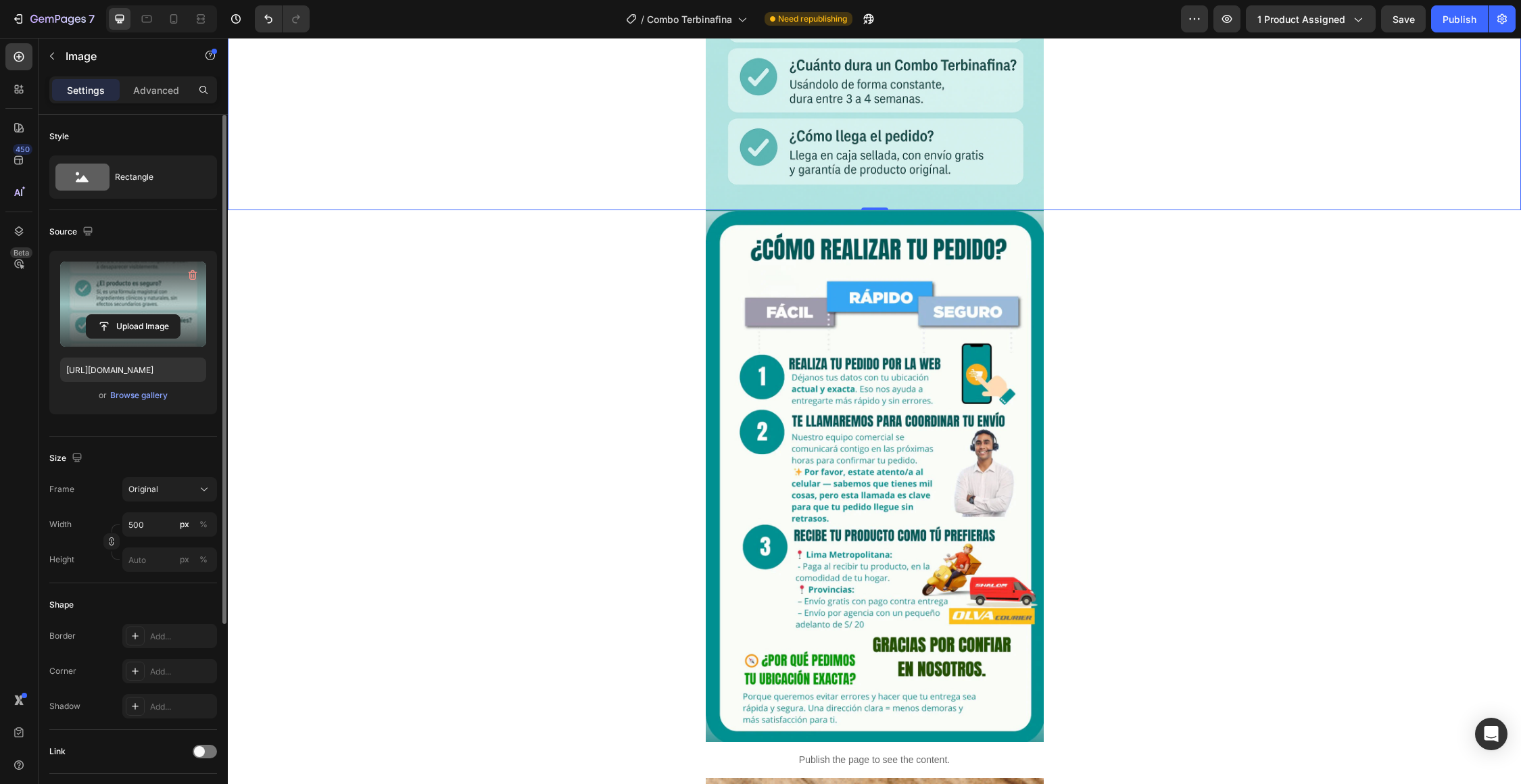
scroll to position [6203, 0]
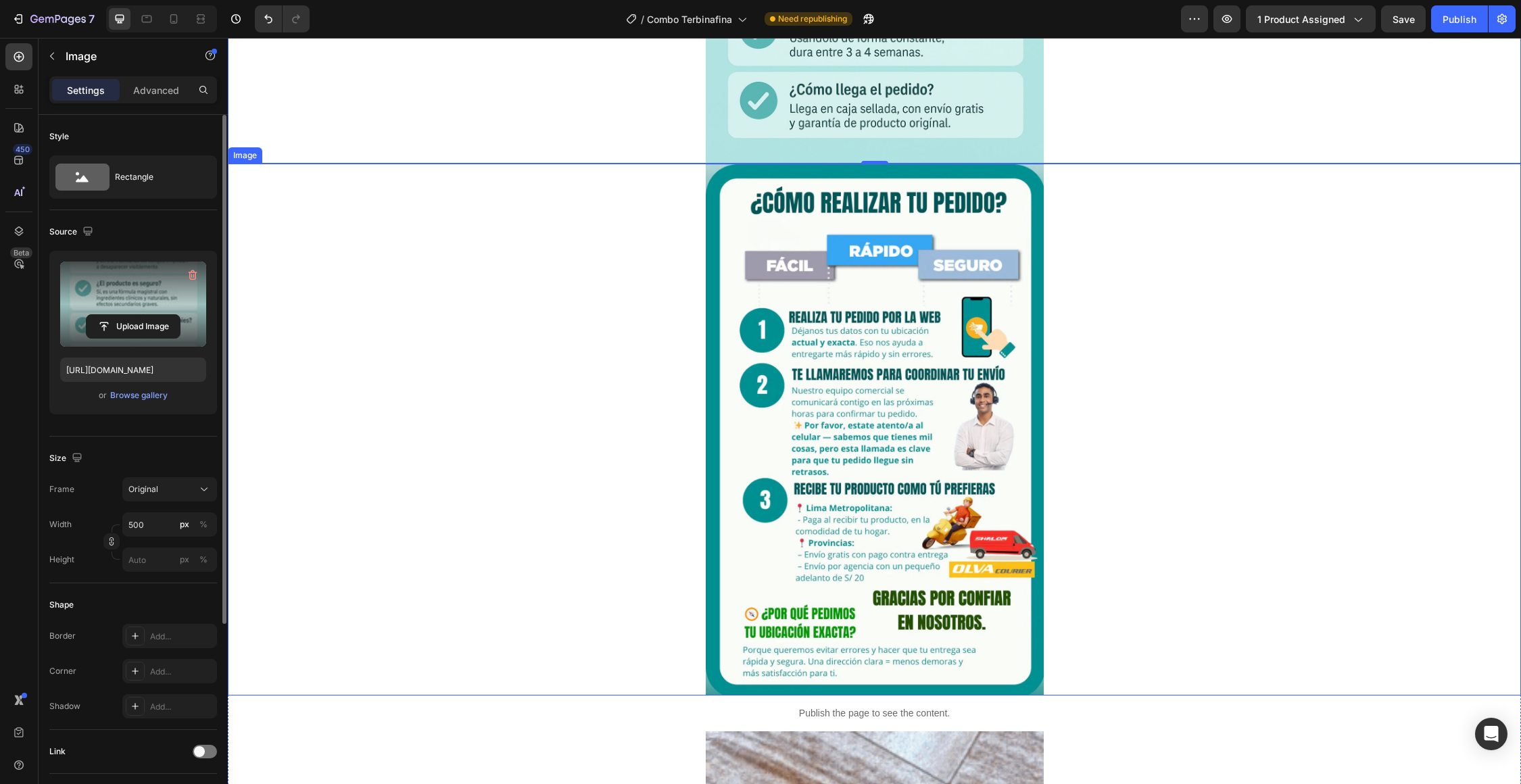
click at [747, 452] on img at bounding box center [875, 429] width 338 height 531
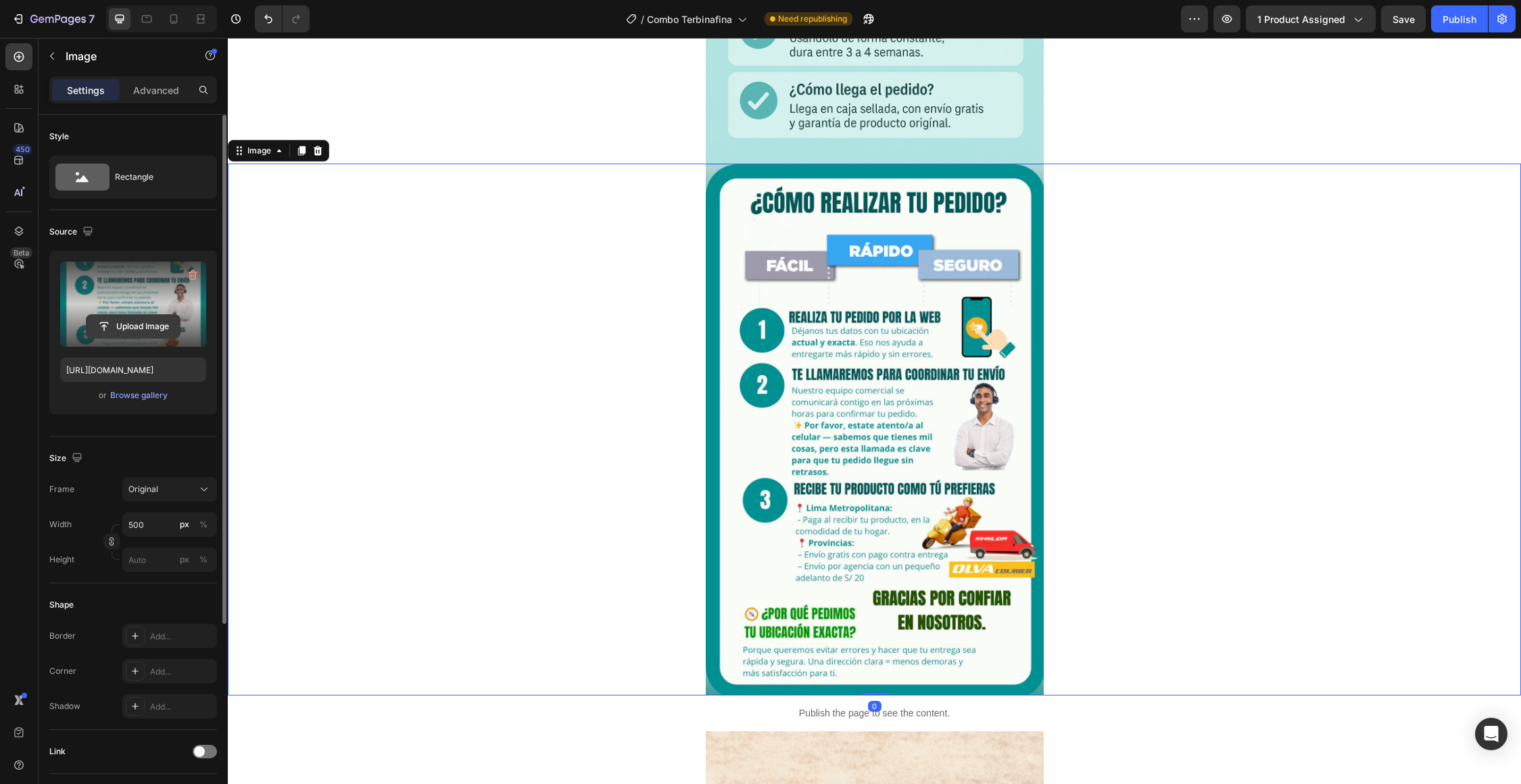
click at [131, 331] on input "file" at bounding box center [133, 327] width 94 height 23
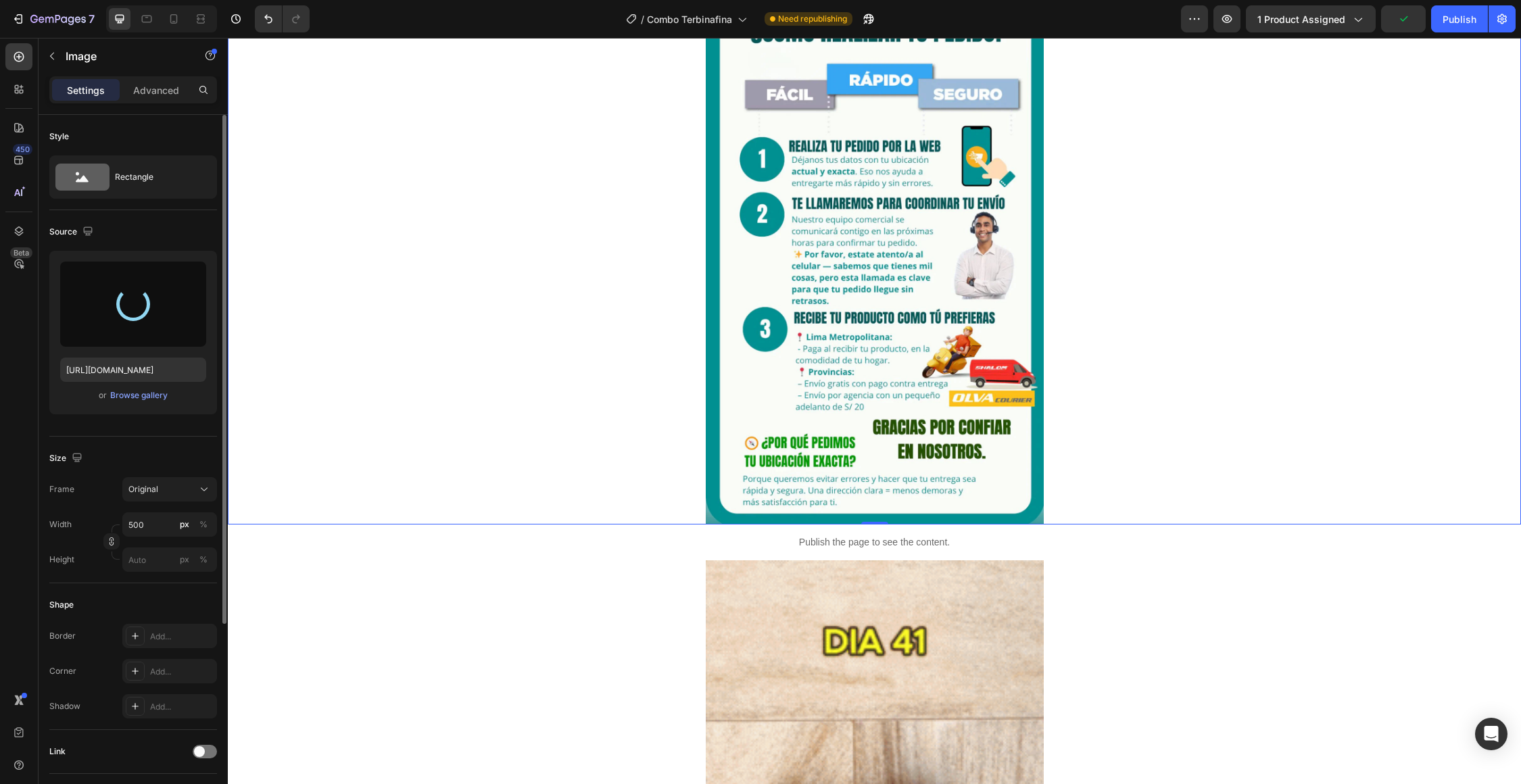
type input "[URL][DOMAIN_NAME]"
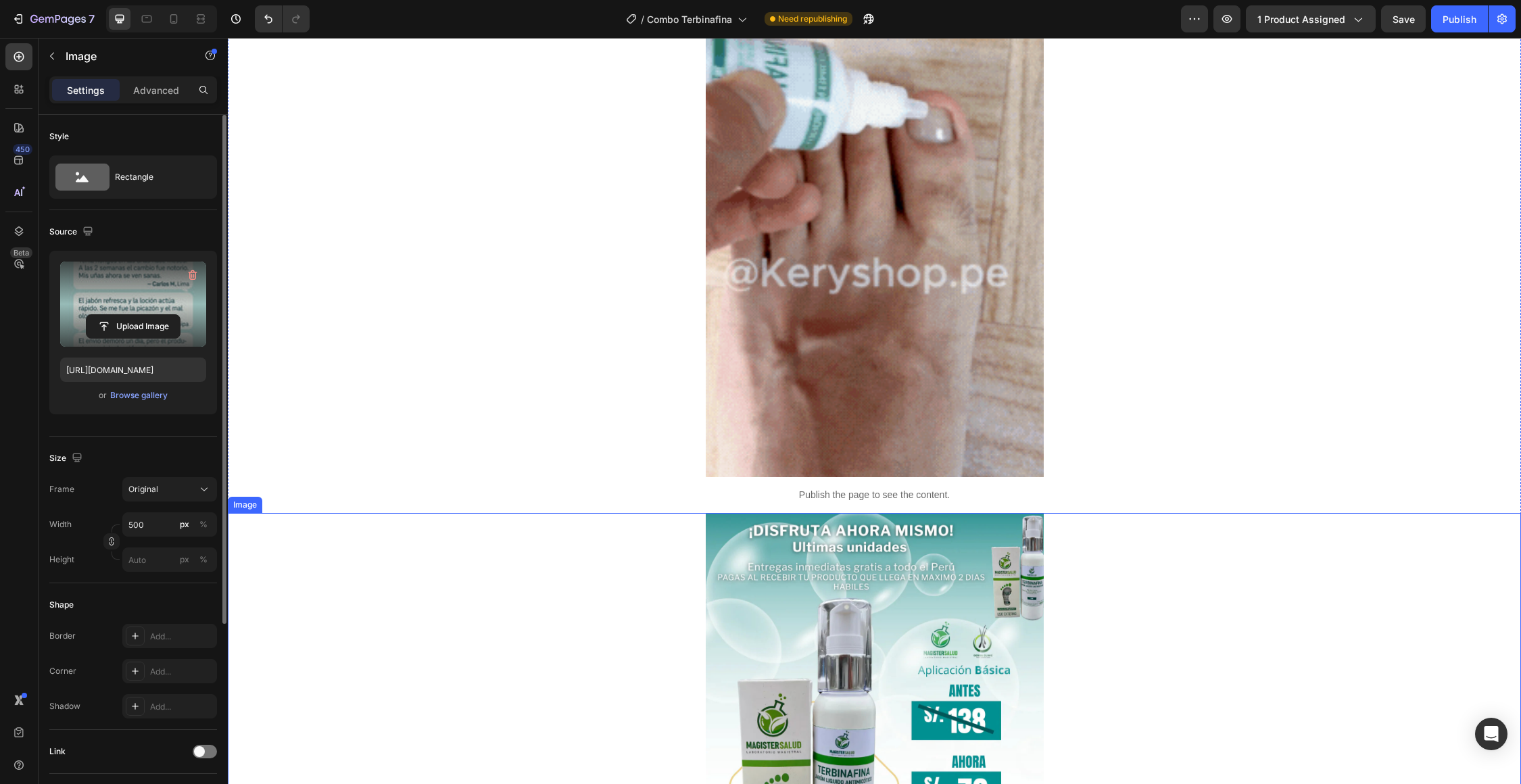
scroll to position [7332, 0]
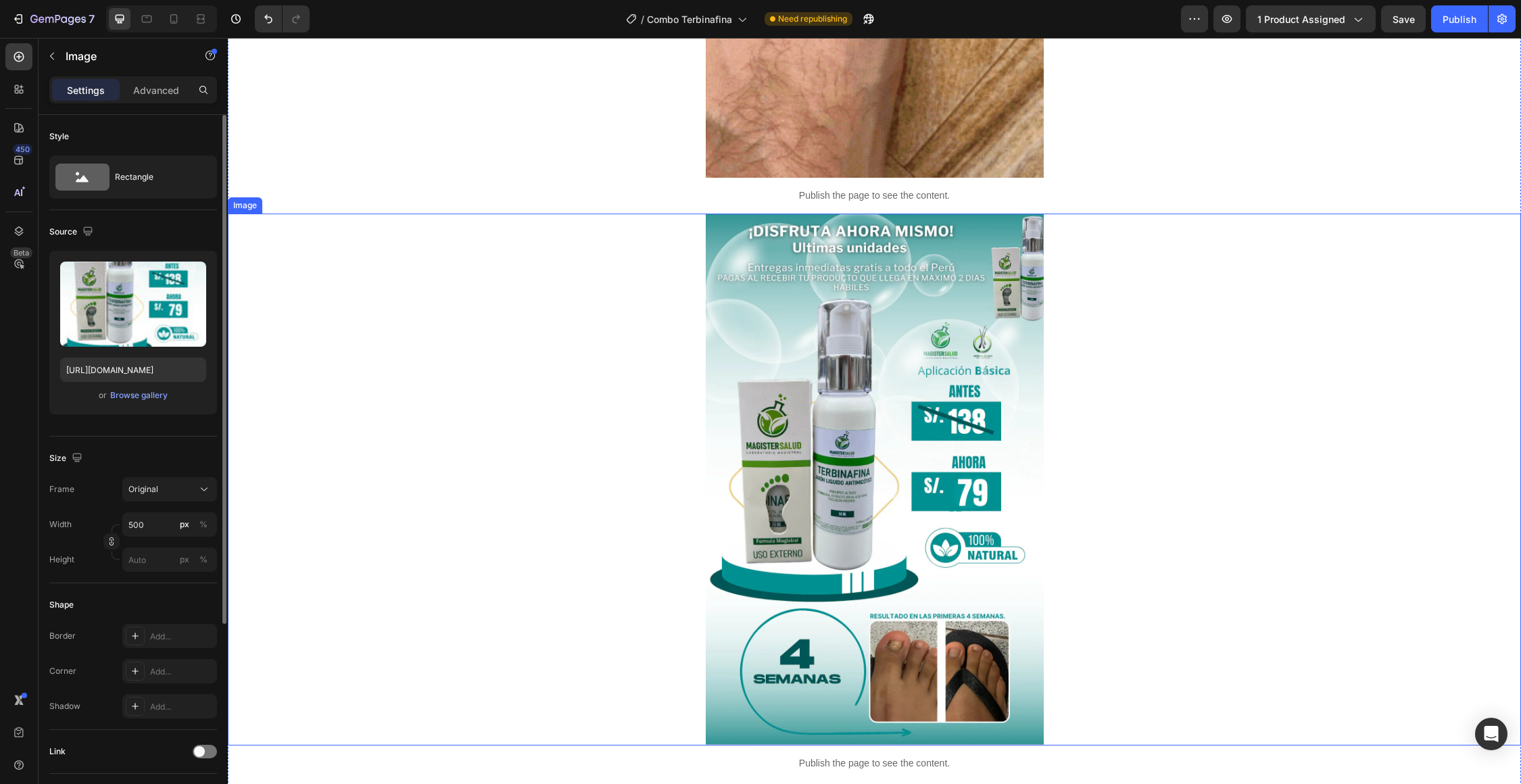
click at [787, 489] on img at bounding box center [875, 478] width 338 height 531
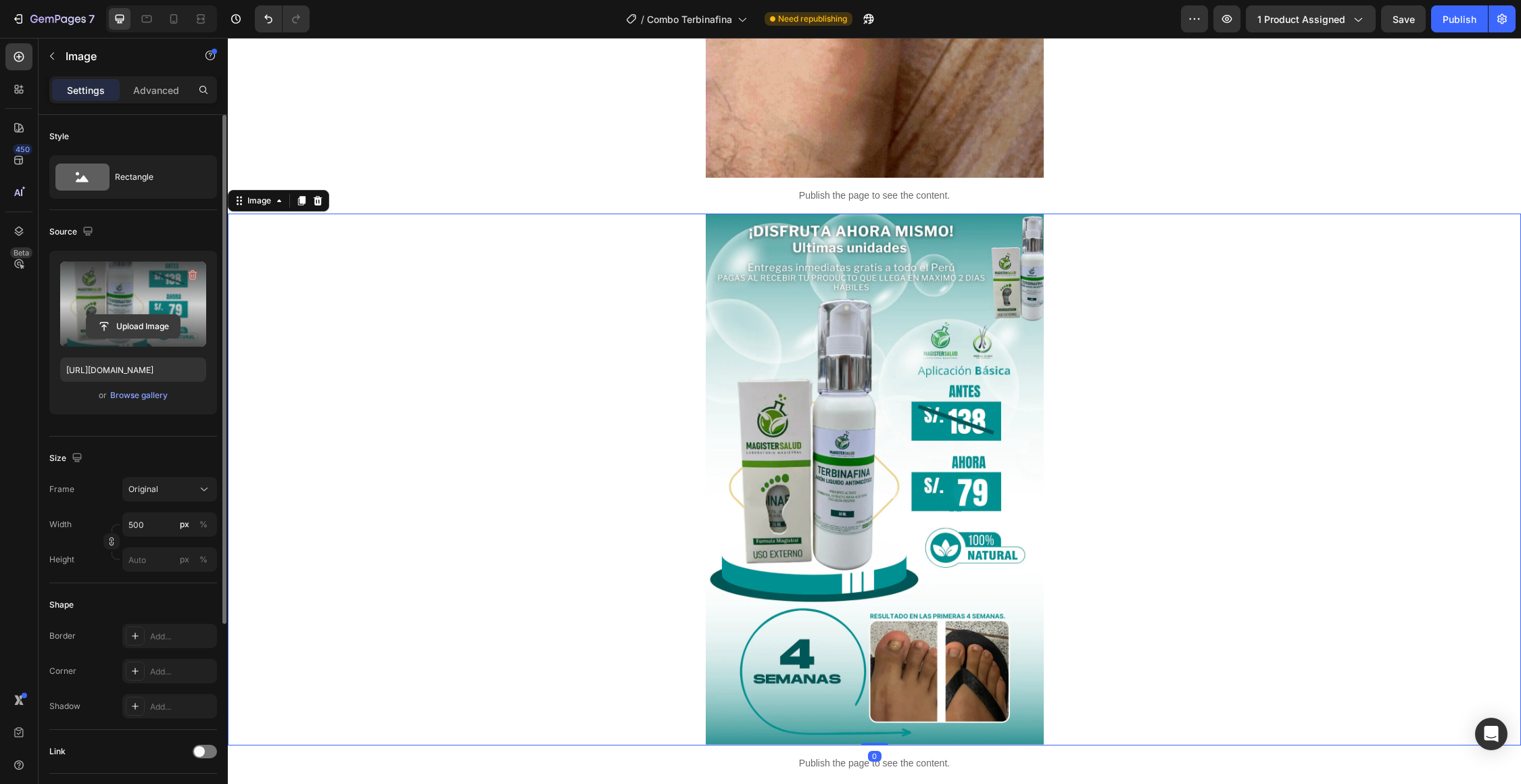
click at [141, 316] on input "file" at bounding box center [133, 327] width 94 height 23
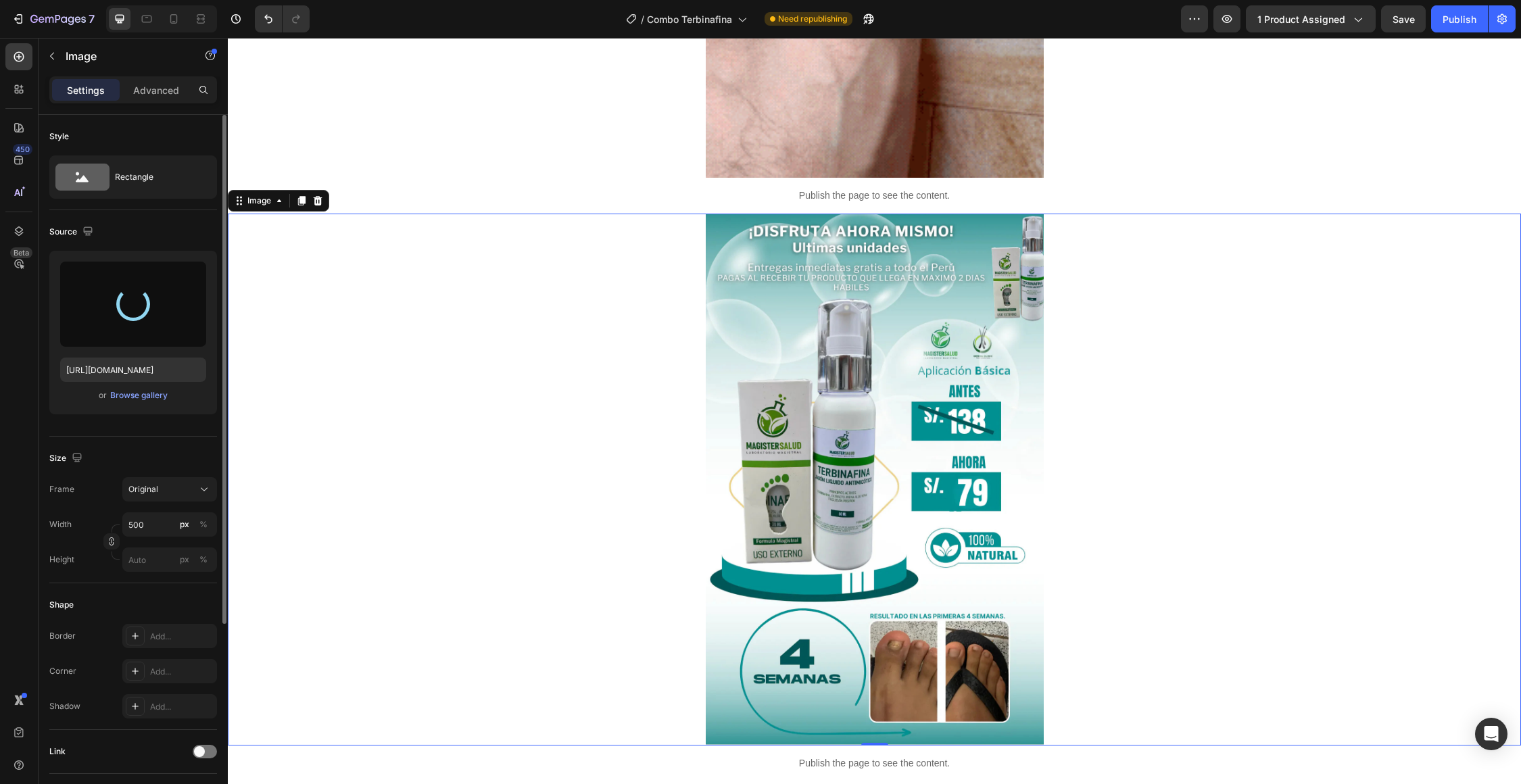
type input "[URL][DOMAIN_NAME]"
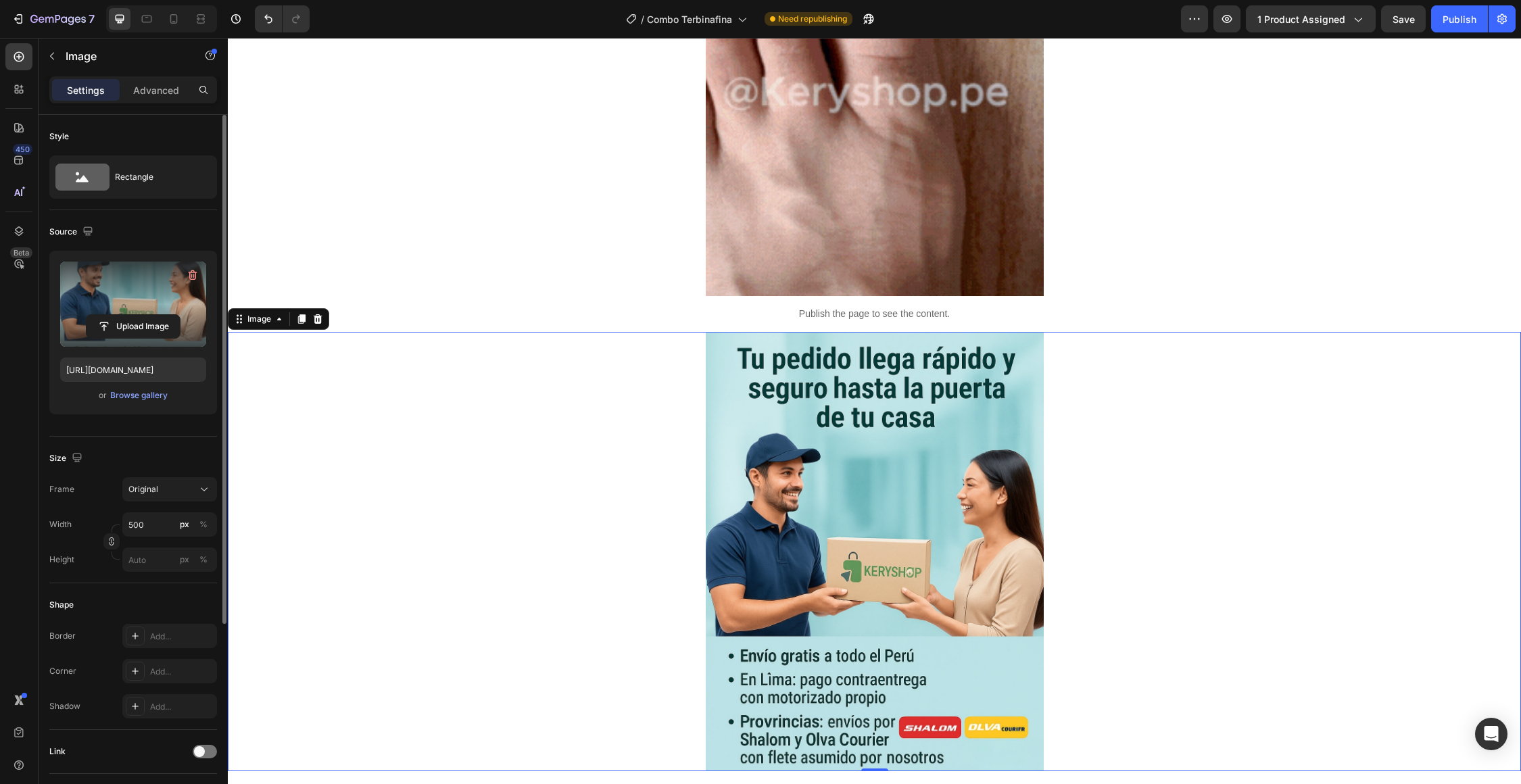
scroll to position [7206, 0]
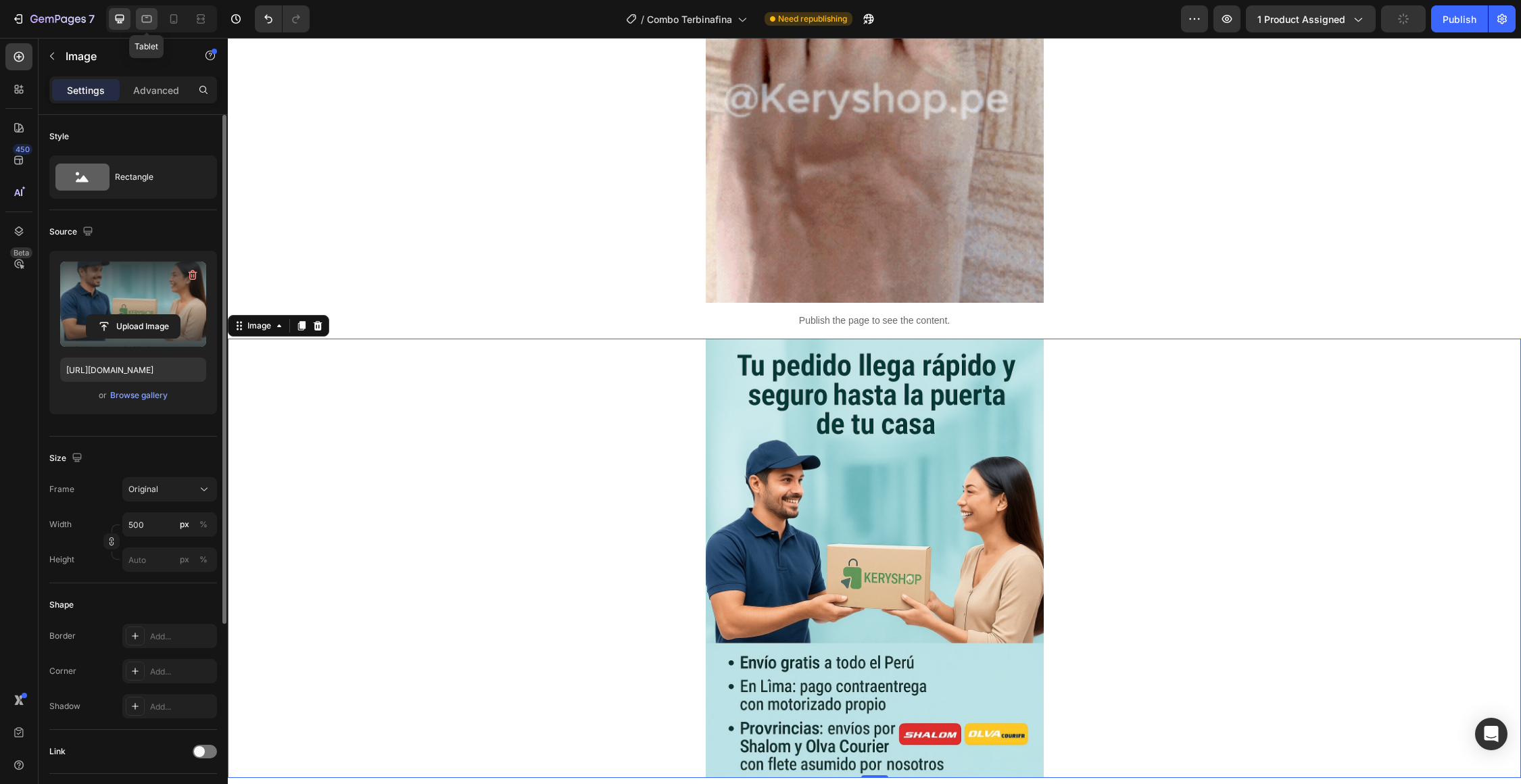
click at [144, 24] on icon at bounding box center [147, 19] width 14 height 14
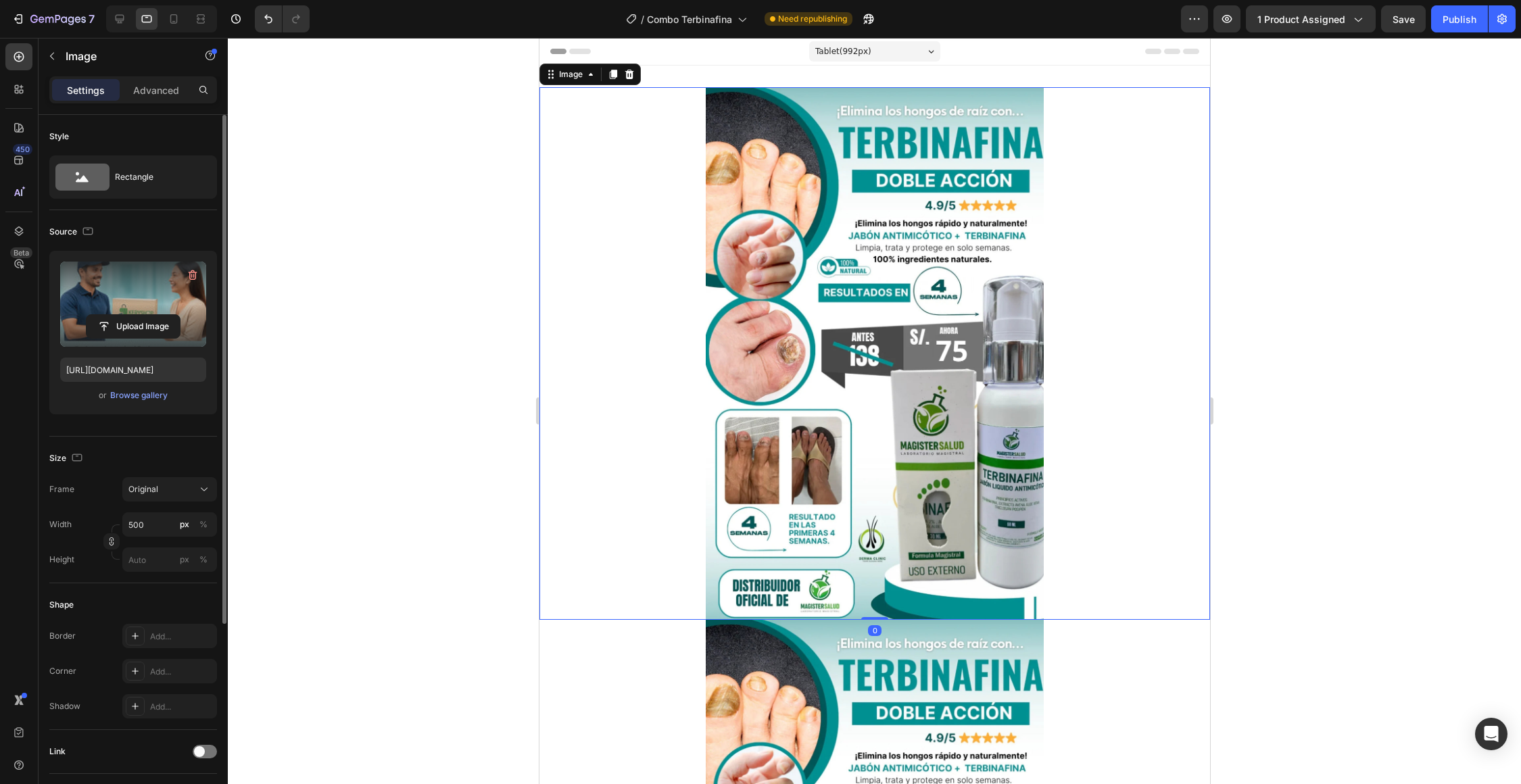
click at [775, 330] on img at bounding box center [874, 353] width 338 height 532
click at [127, 329] on input "file" at bounding box center [133, 327] width 94 height 23
type input "[URL][DOMAIN_NAME]"
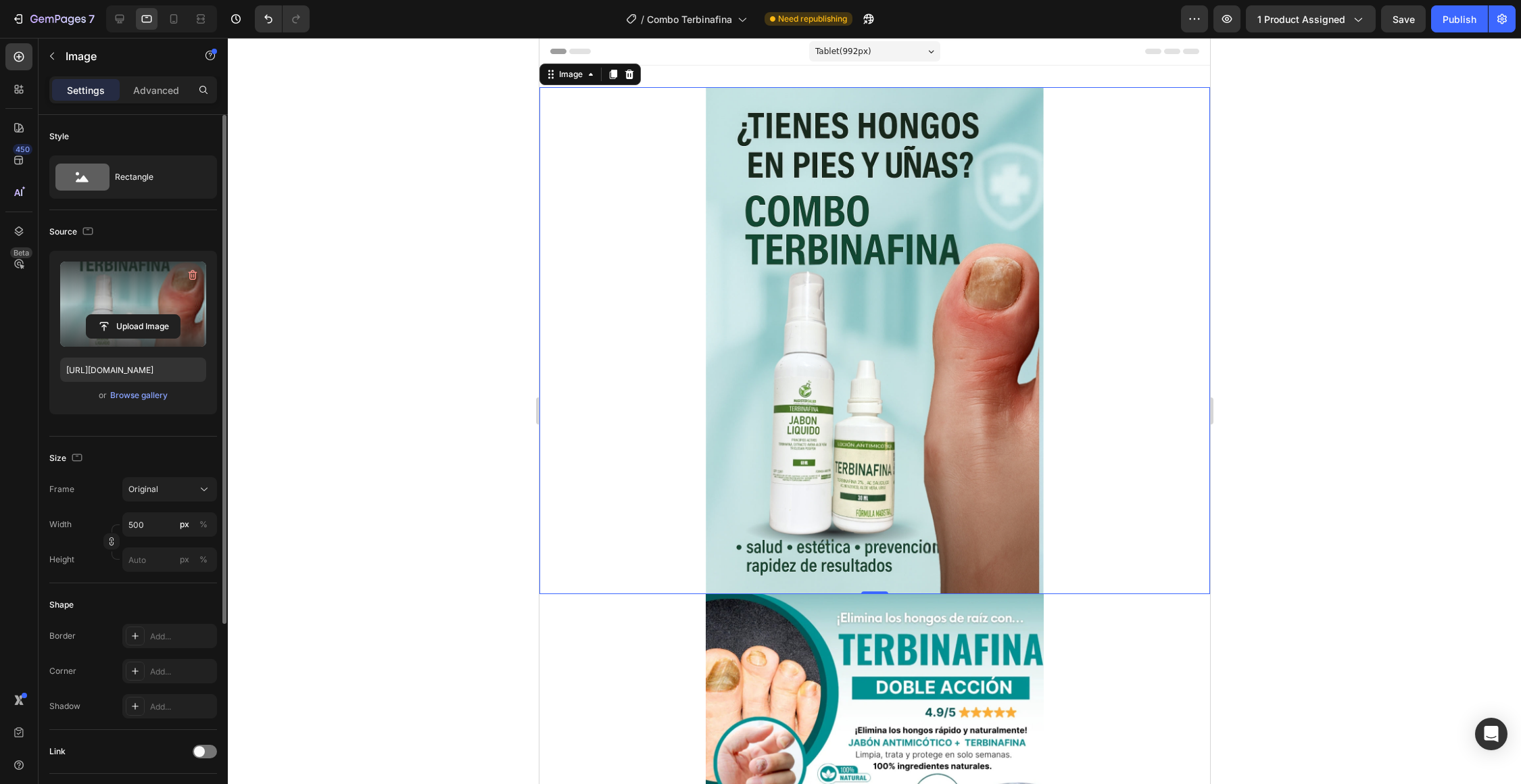
click at [703, 322] on div at bounding box center [873, 340] width 670 height 507
click at [723, 324] on img at bounding box center [874, 340] width 338 height 507
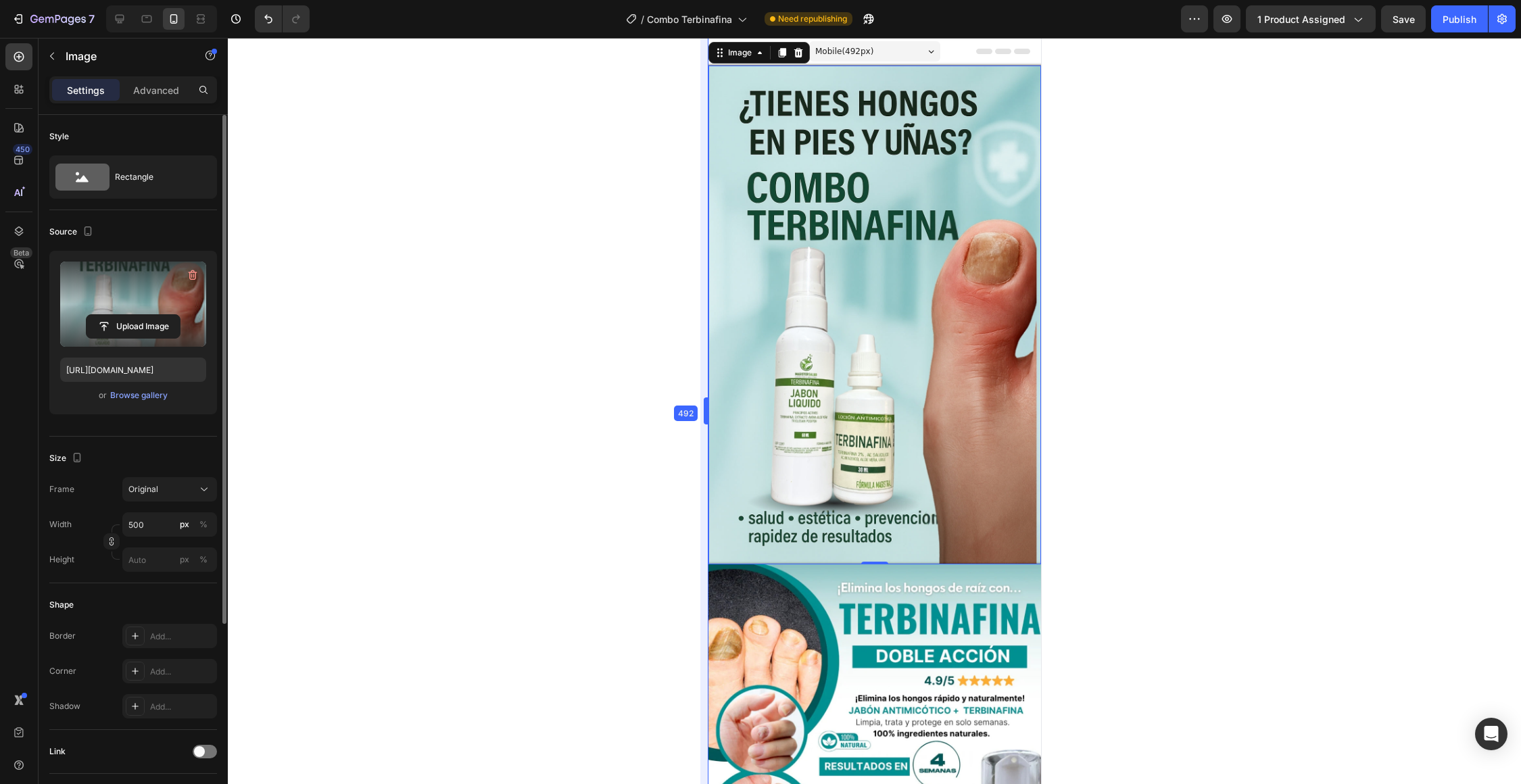
drag, startPoint x: 534, startPoint y: 408, endPoint x: 873, endPoint y: 464, distance: 343.6
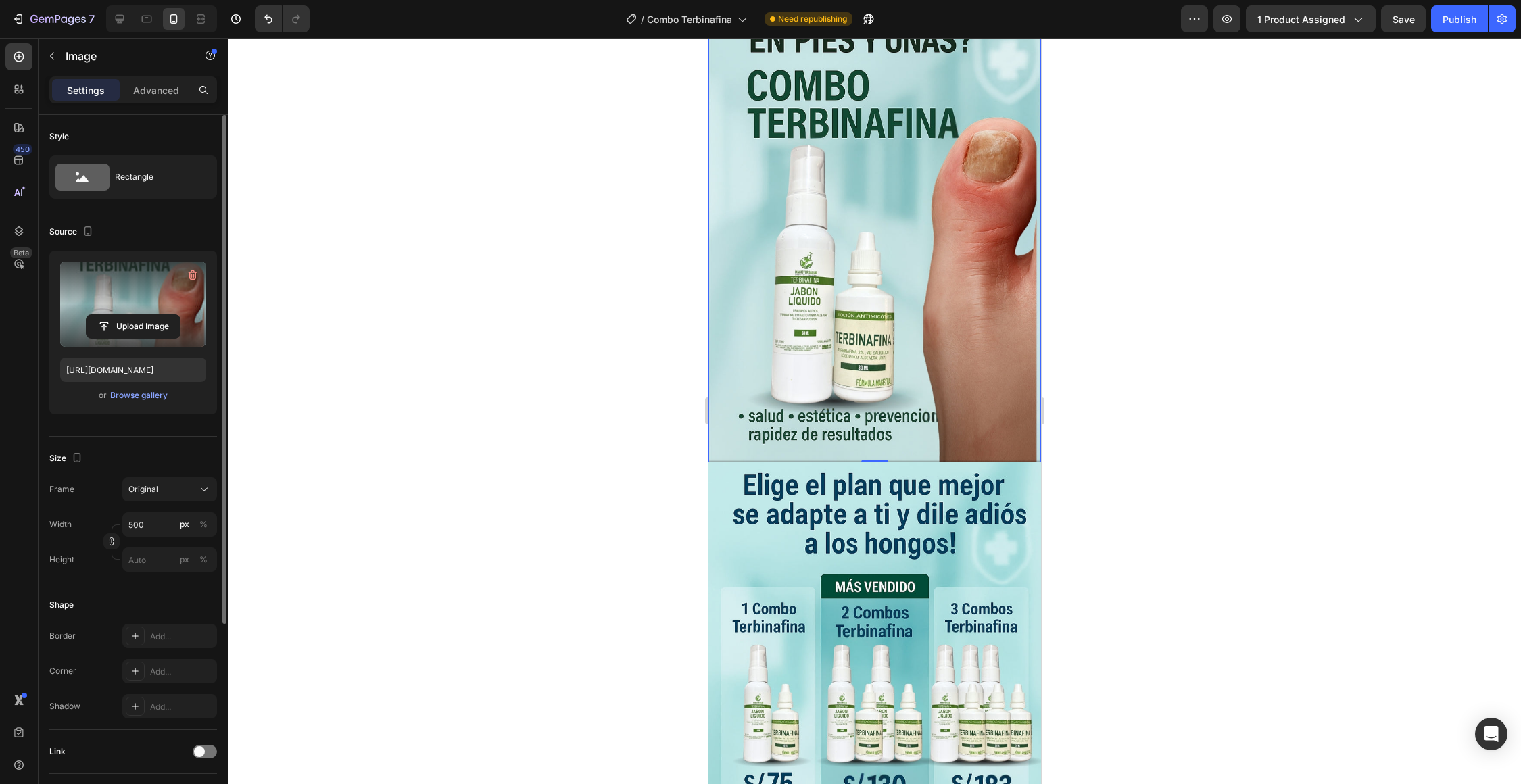
scroll to position [113, 0]
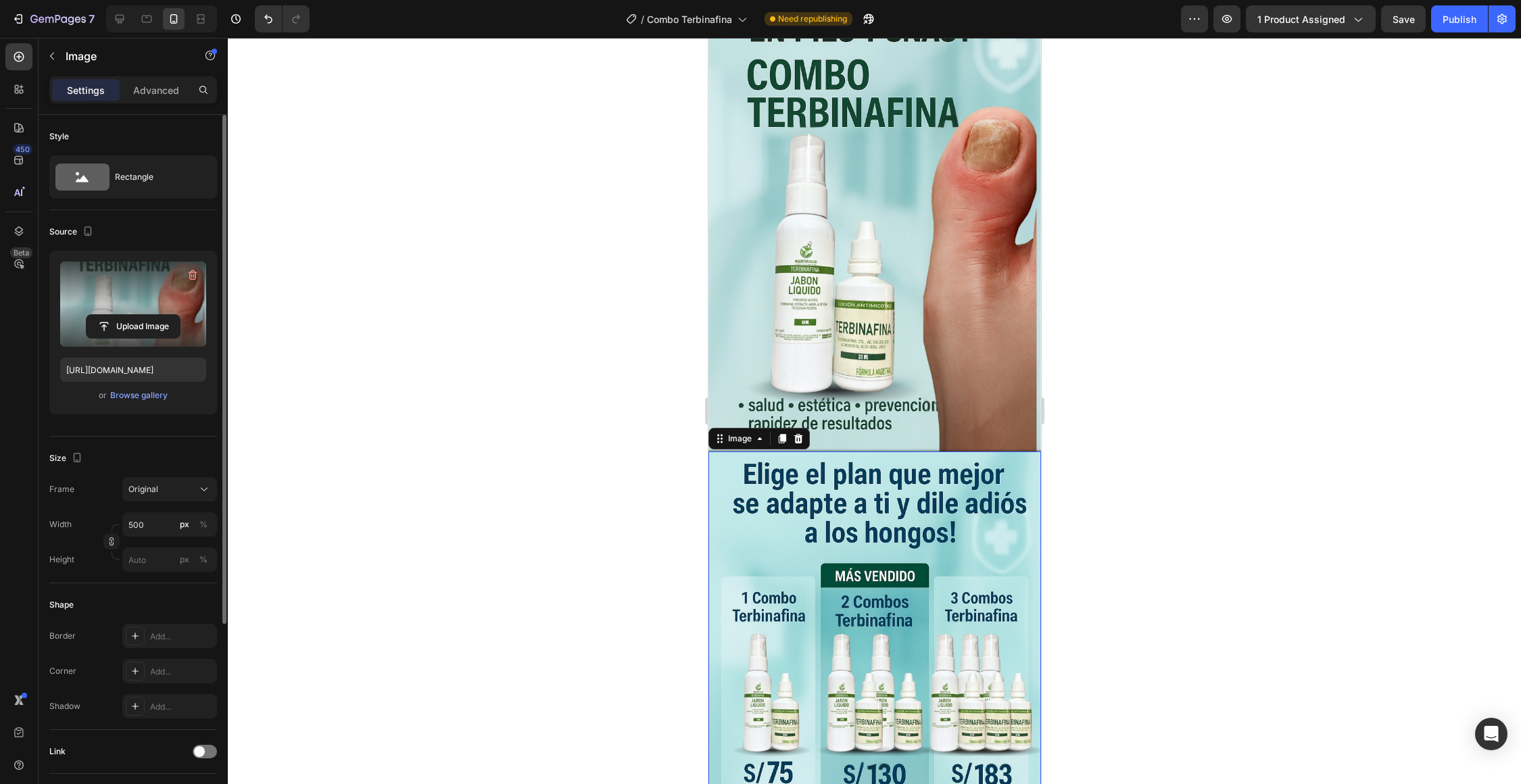
click at [854, 500] on img at bounding box center [874, 646] width 333 height 390
click at [156, 329] on input "file" at bounding box center [133, 327] width 94 height 23
click at [789, 355] on img at bounding box center [874, 202] width 333 height 499
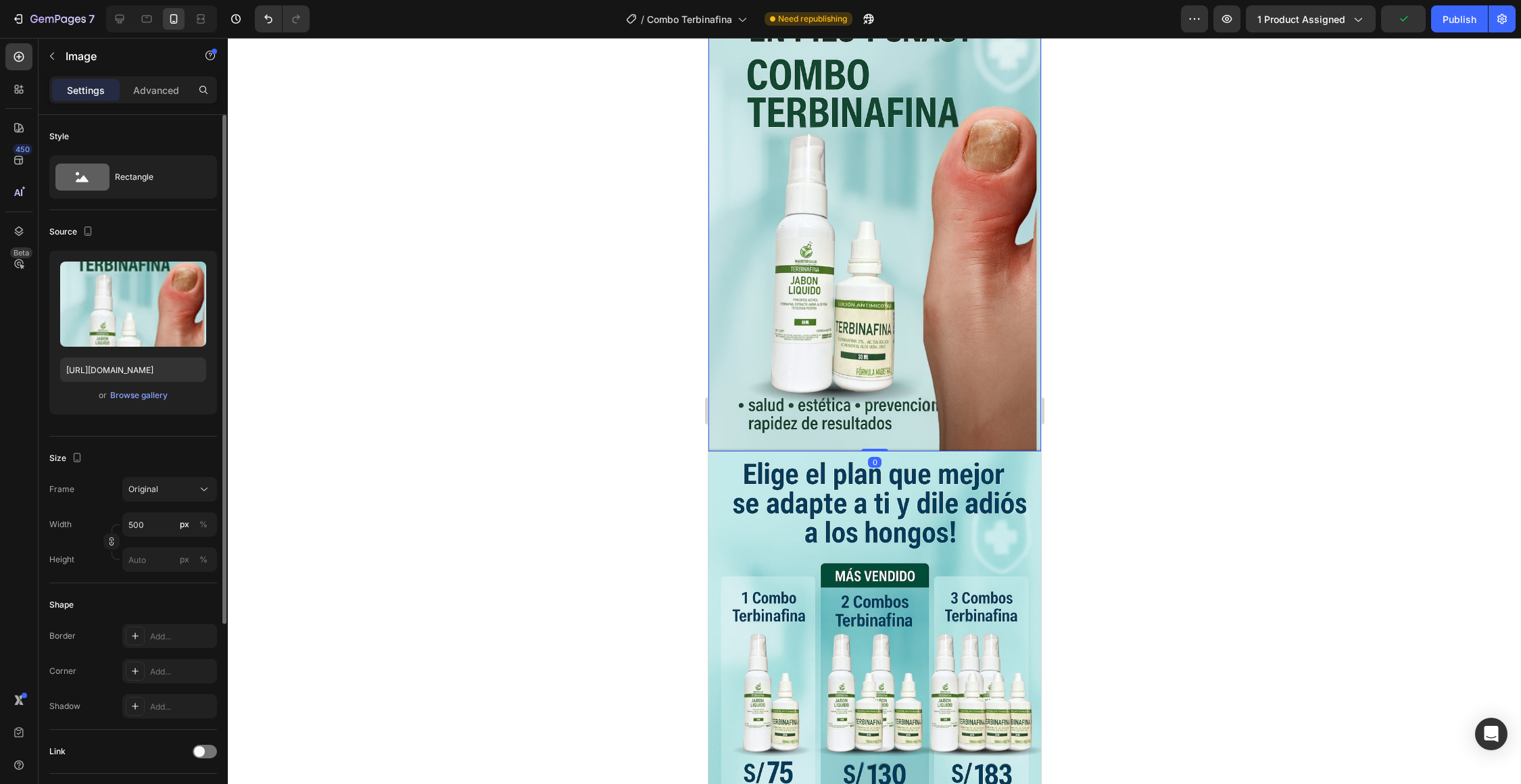
click at [789, 355] on img at bounding box center [874, 202] width 333 height 499
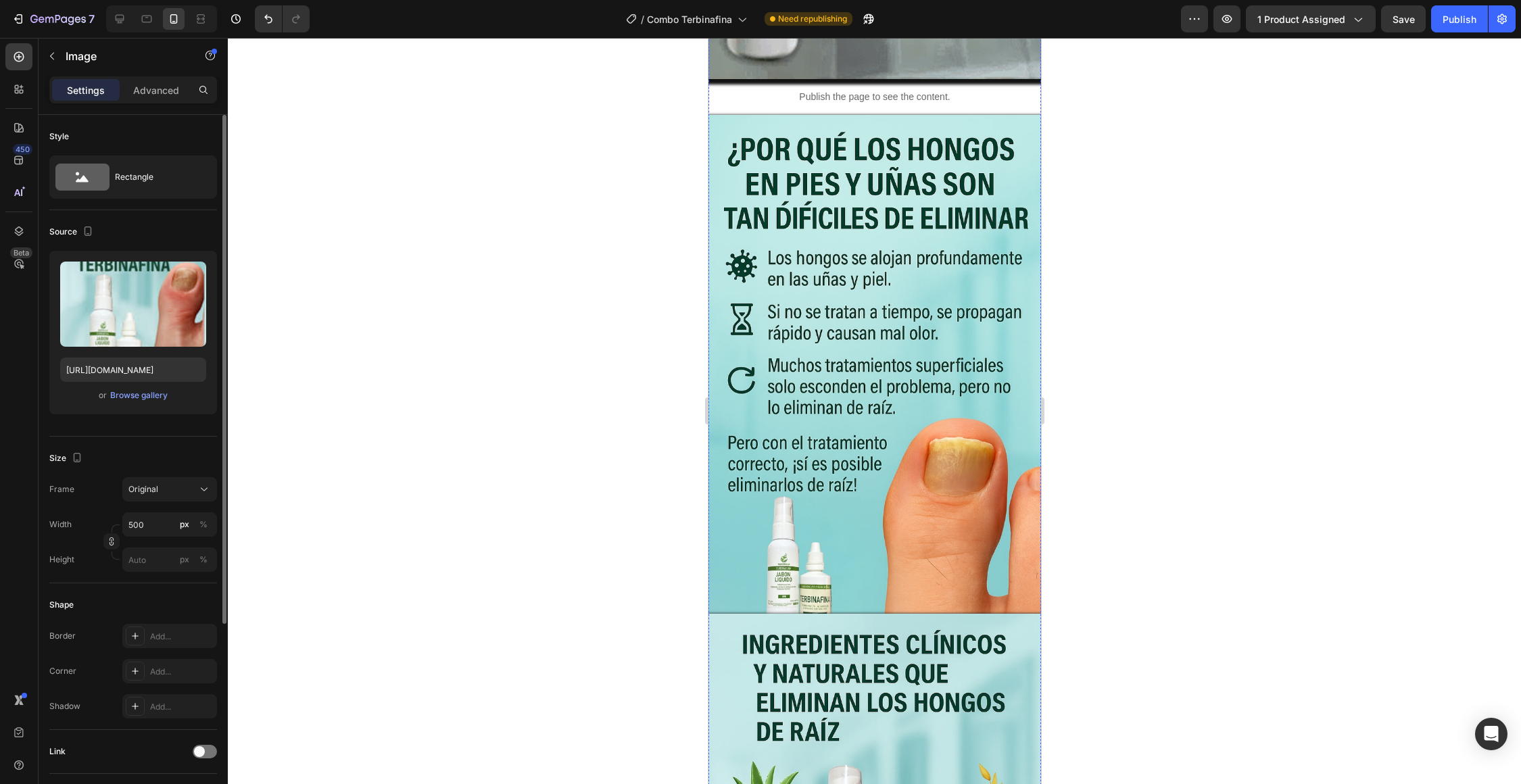
scroll to position [1504, 0]
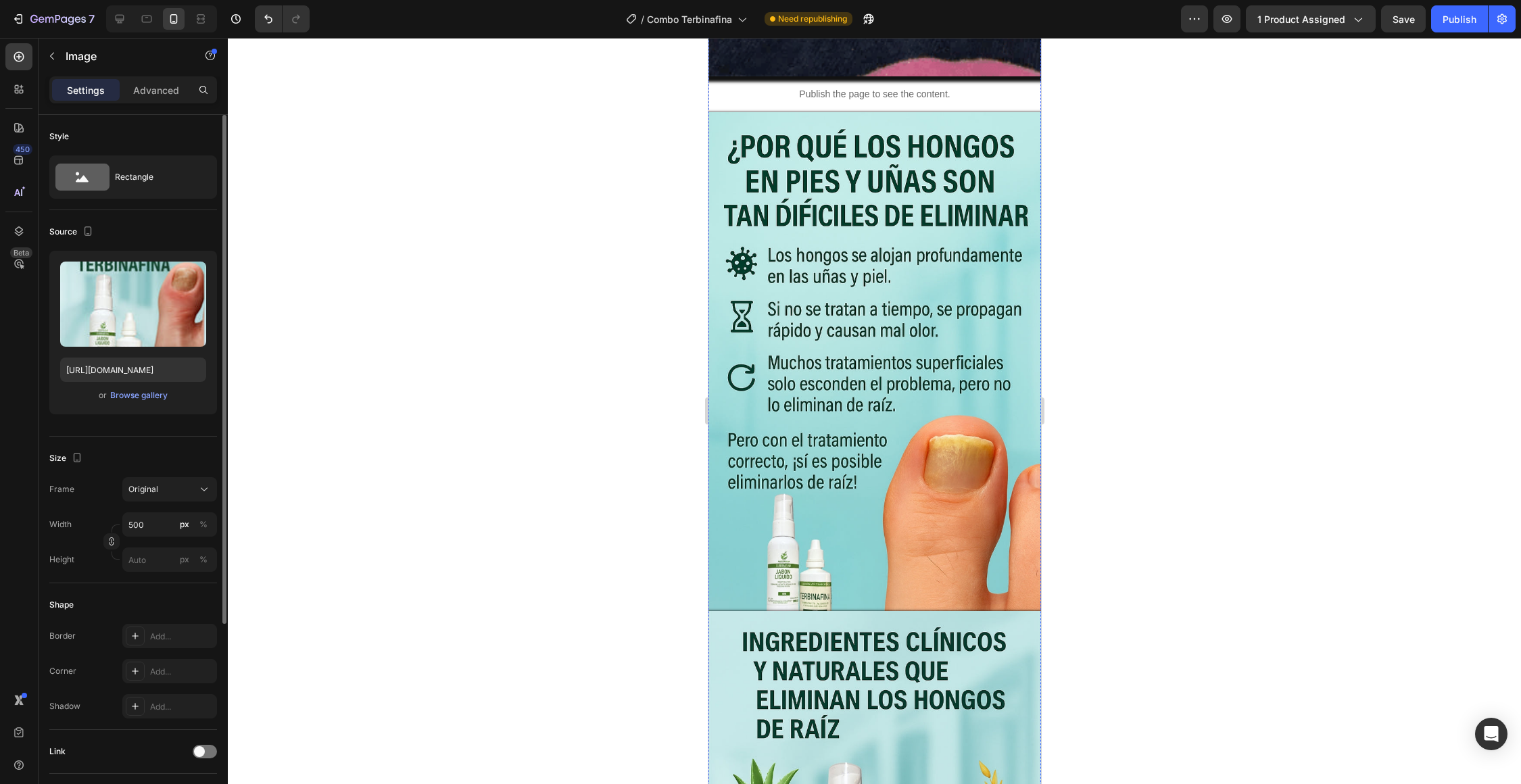
click at [784, 425] on img at bounding box center [874, 361] width 333 height 499
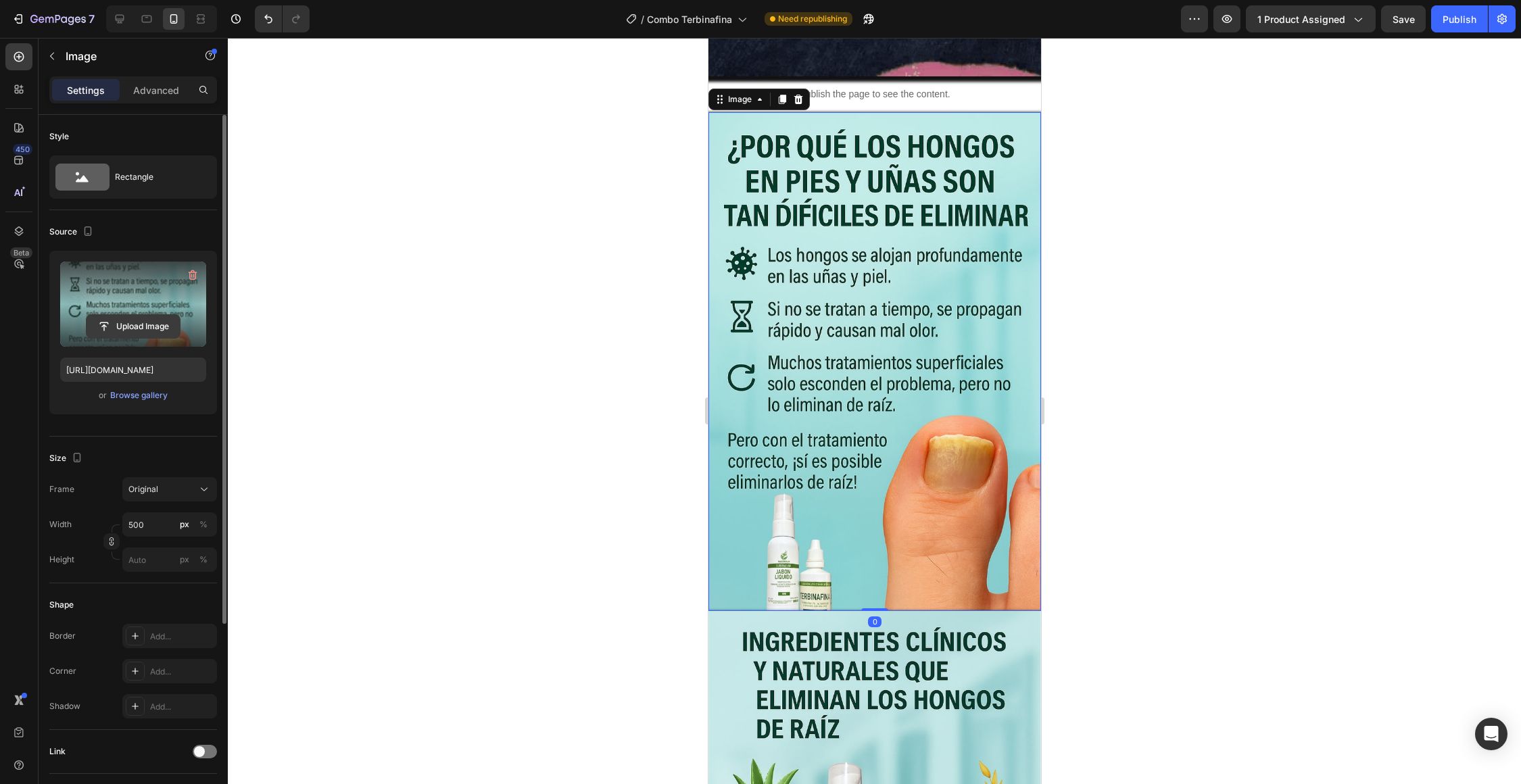
click at [145, 324] on input "file" at bounding box center [133, 327] width 94 height 23
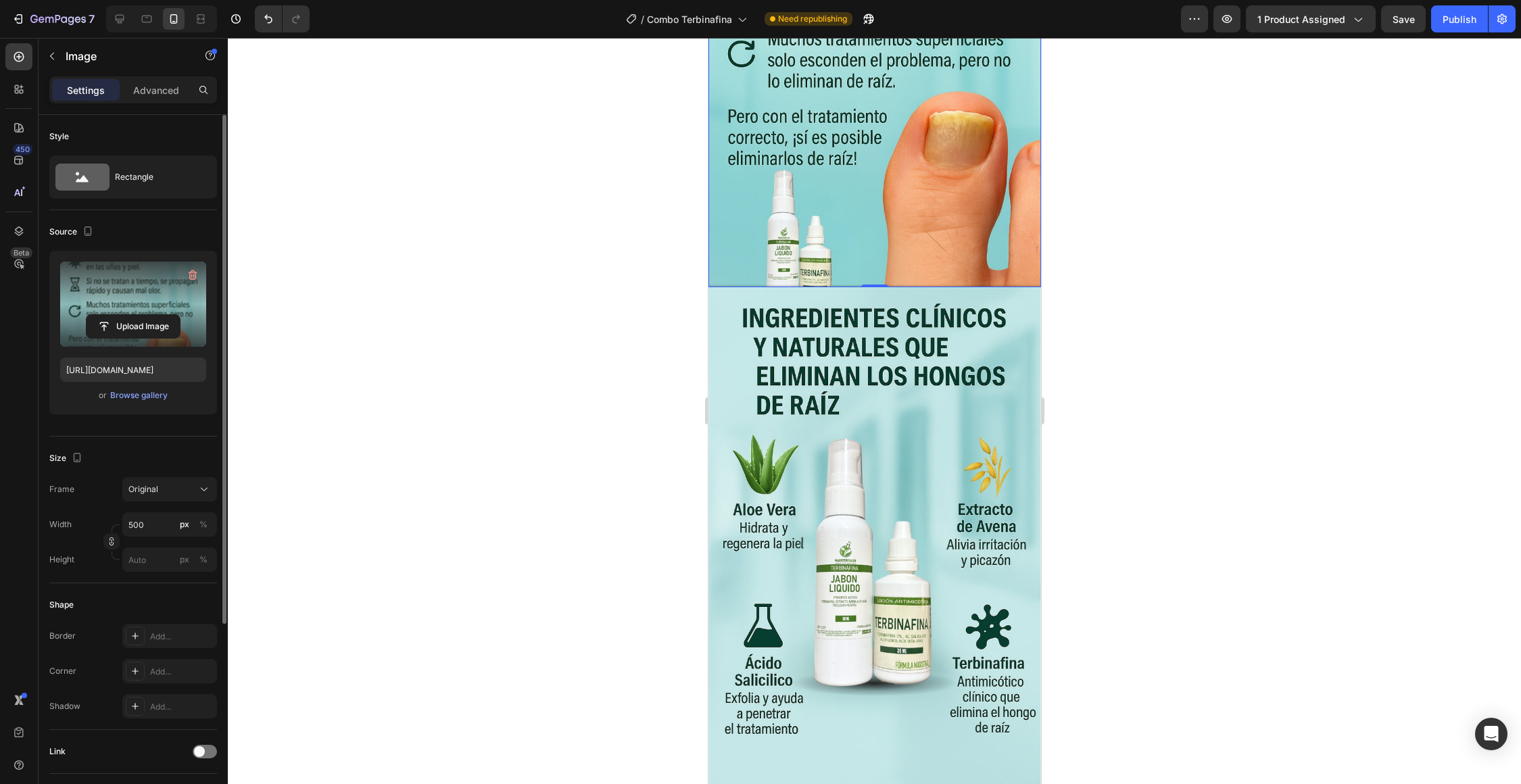
scroll to position [1836, 0]
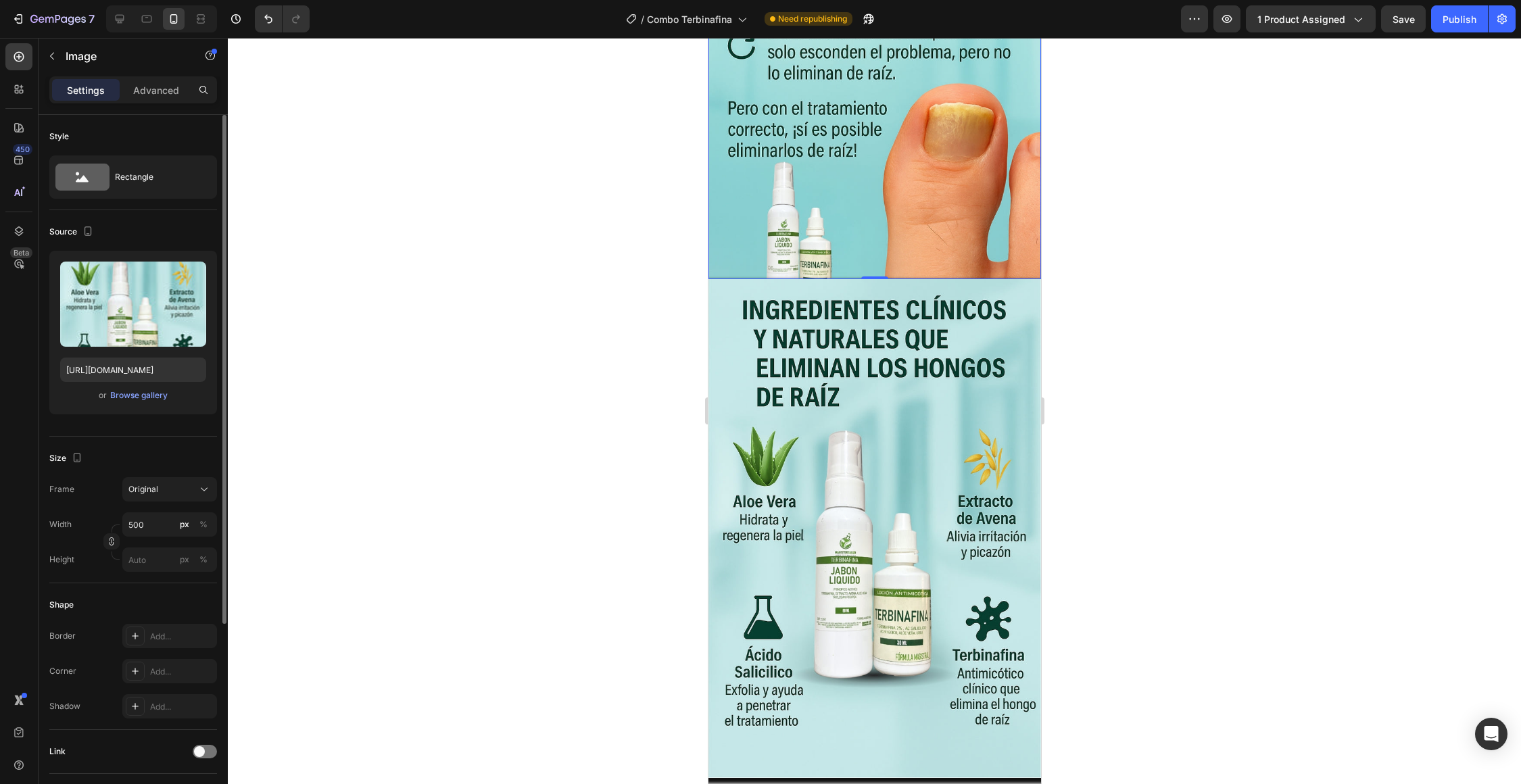
click at [750, 463] on img at bounding box center [874, 527] width 333 height 499
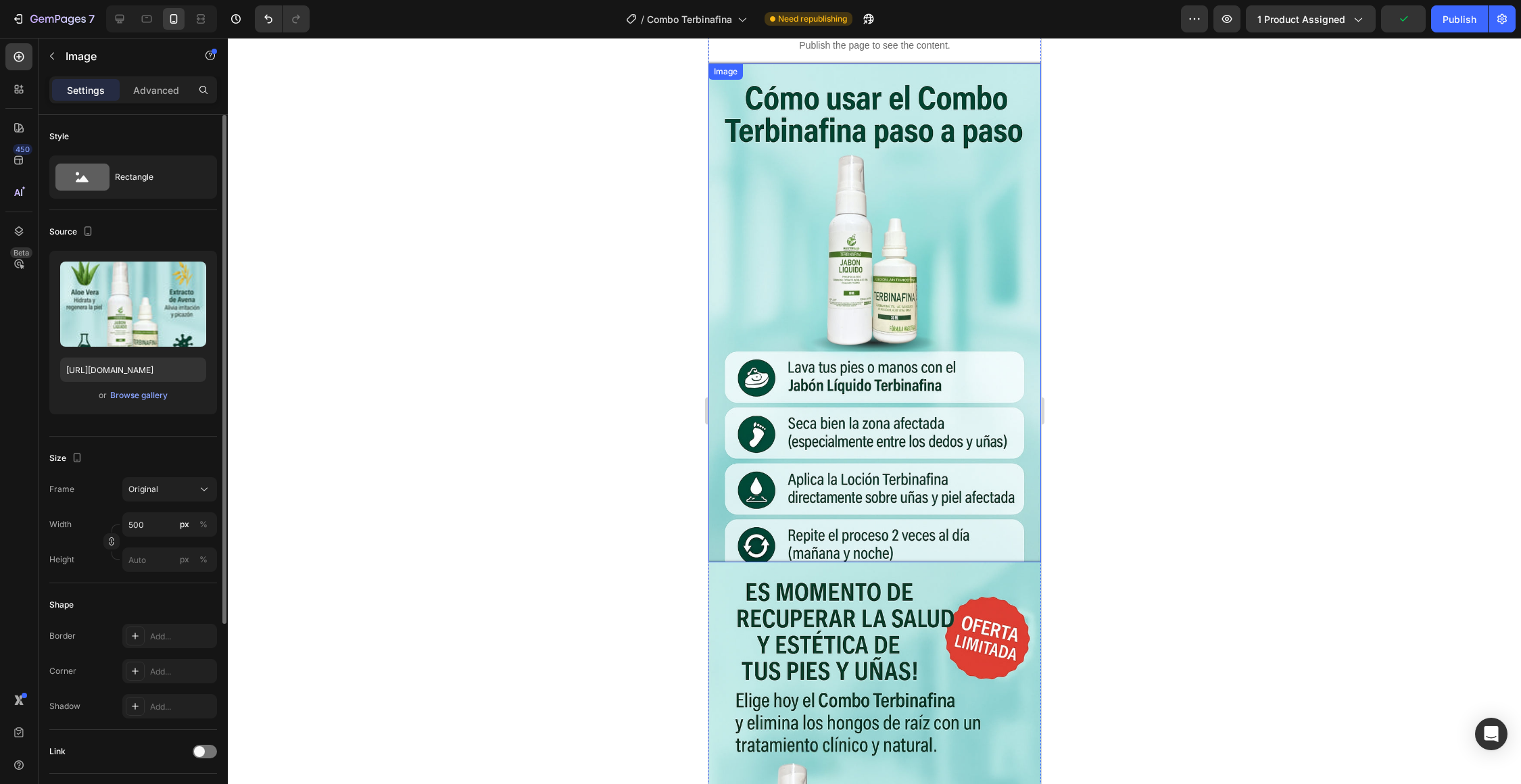
scroll to position [4663, 0]
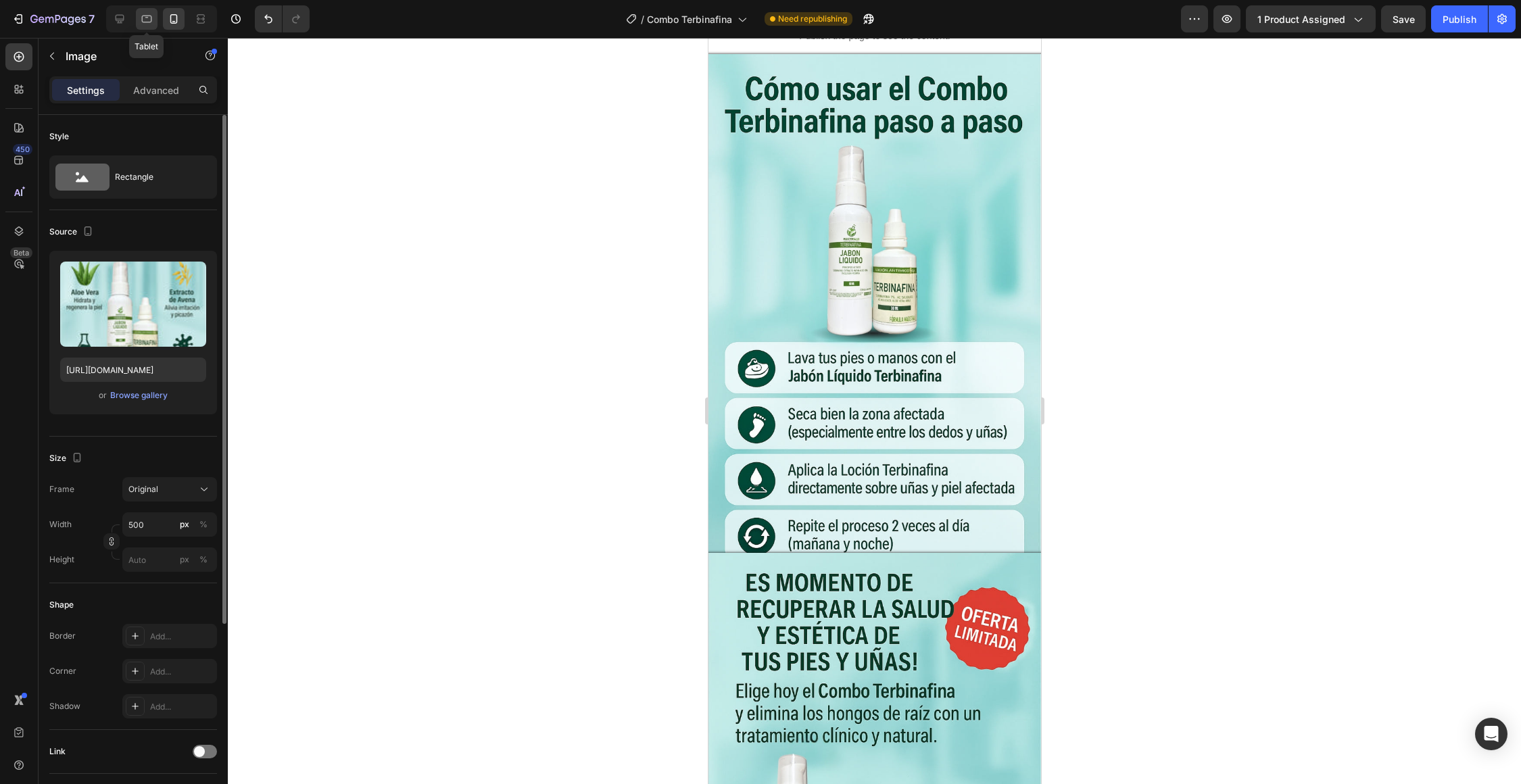
click at [149, 21] on icon at bounding box center [147, 19] width 14 height 14
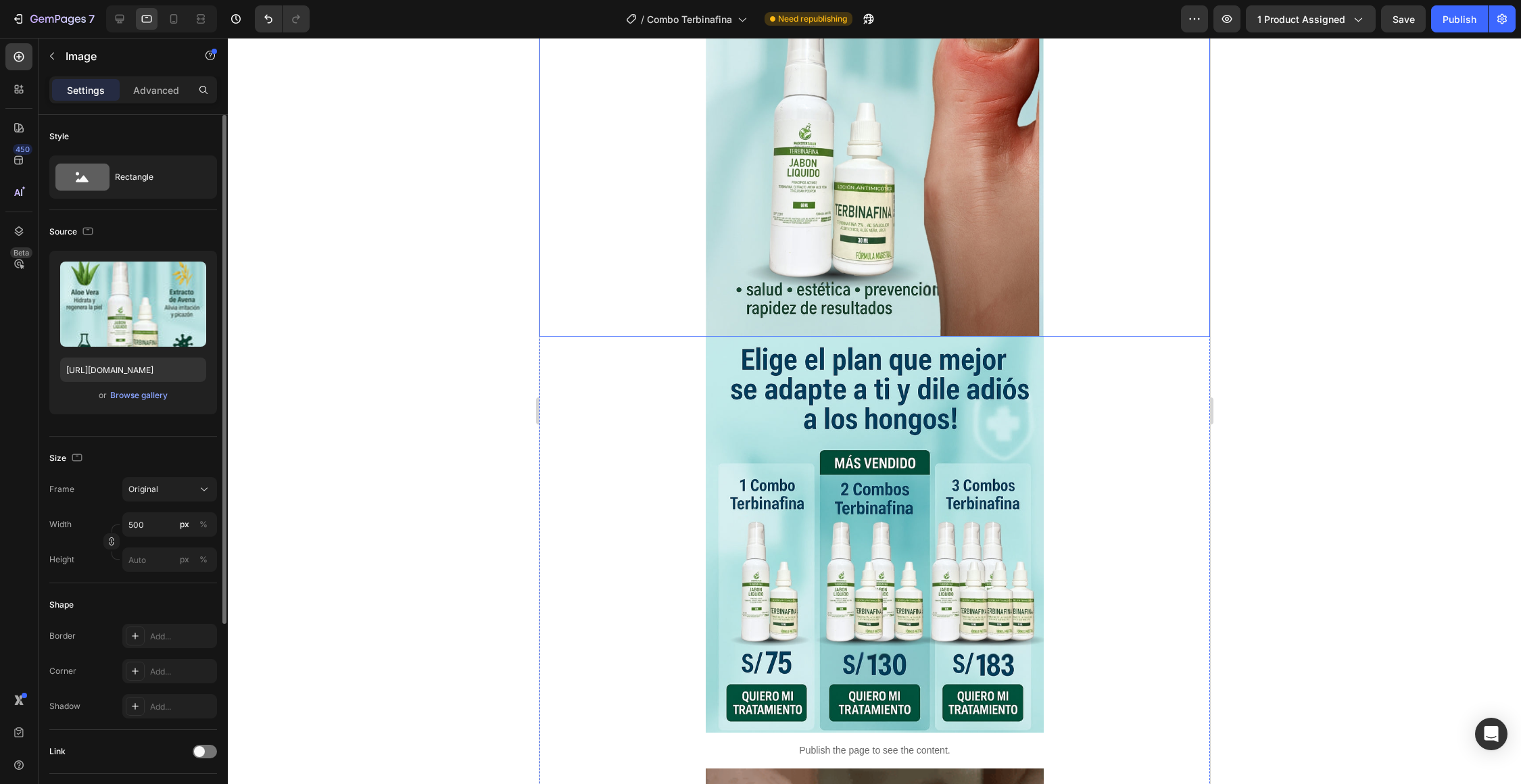
scroll to position [257, 0]
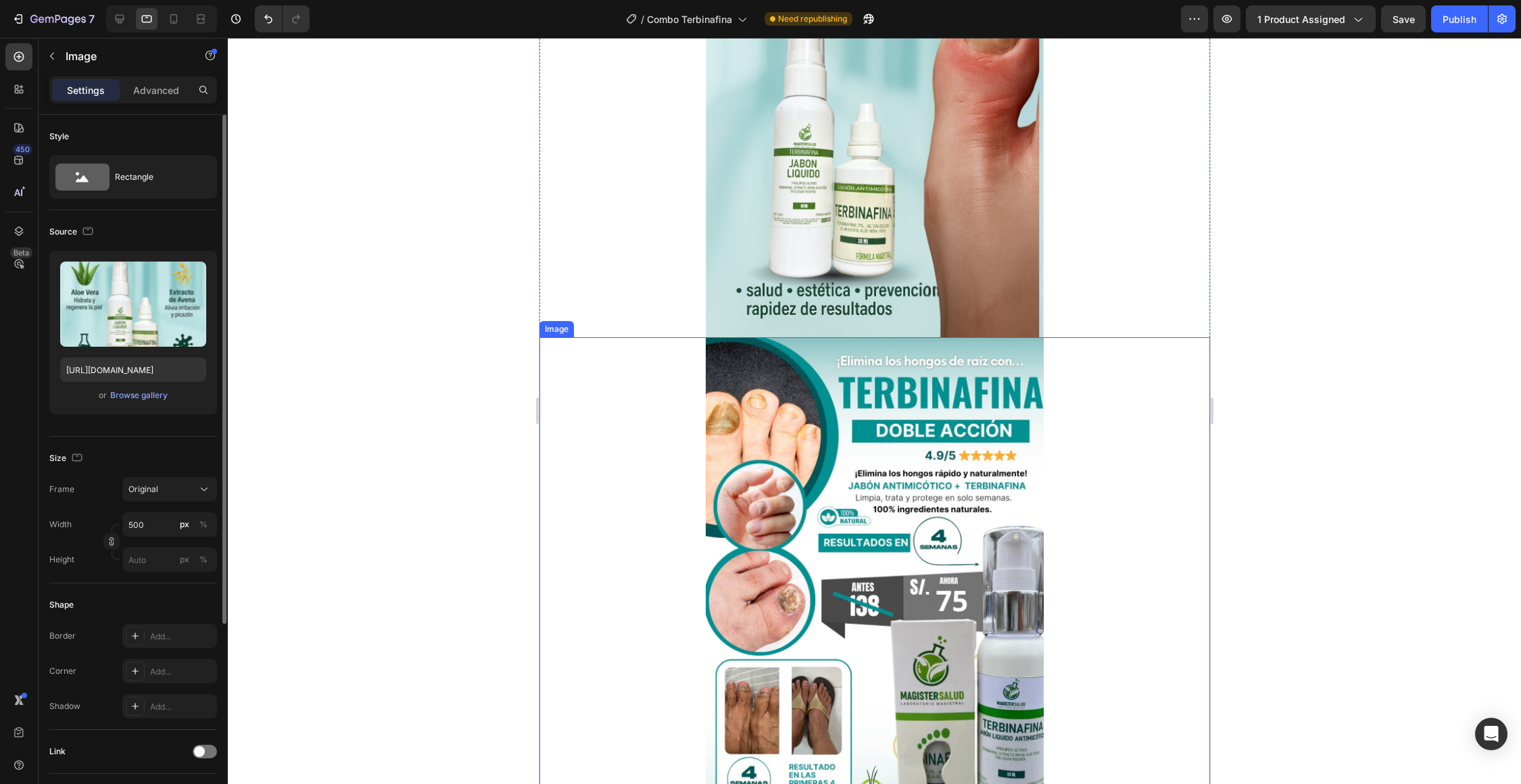
click at [749, 505] on img at bounding box center [874, 604] width 338 height 532
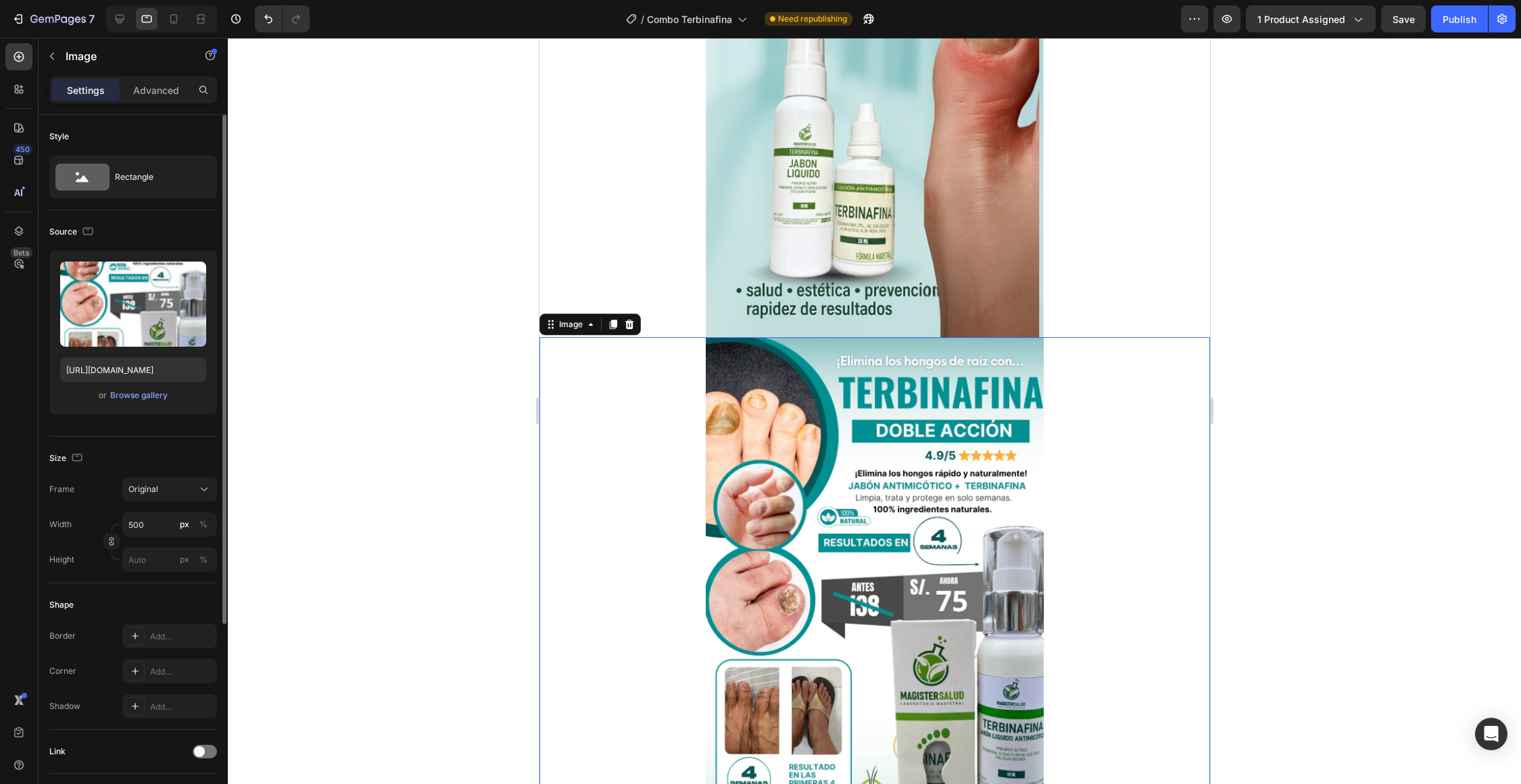
click at [749, 505] on img at bounding box center [874, 604] width 338 height 532
click at [152, 323] on input "file" at bounding box center [133, 327] width 94 height 23
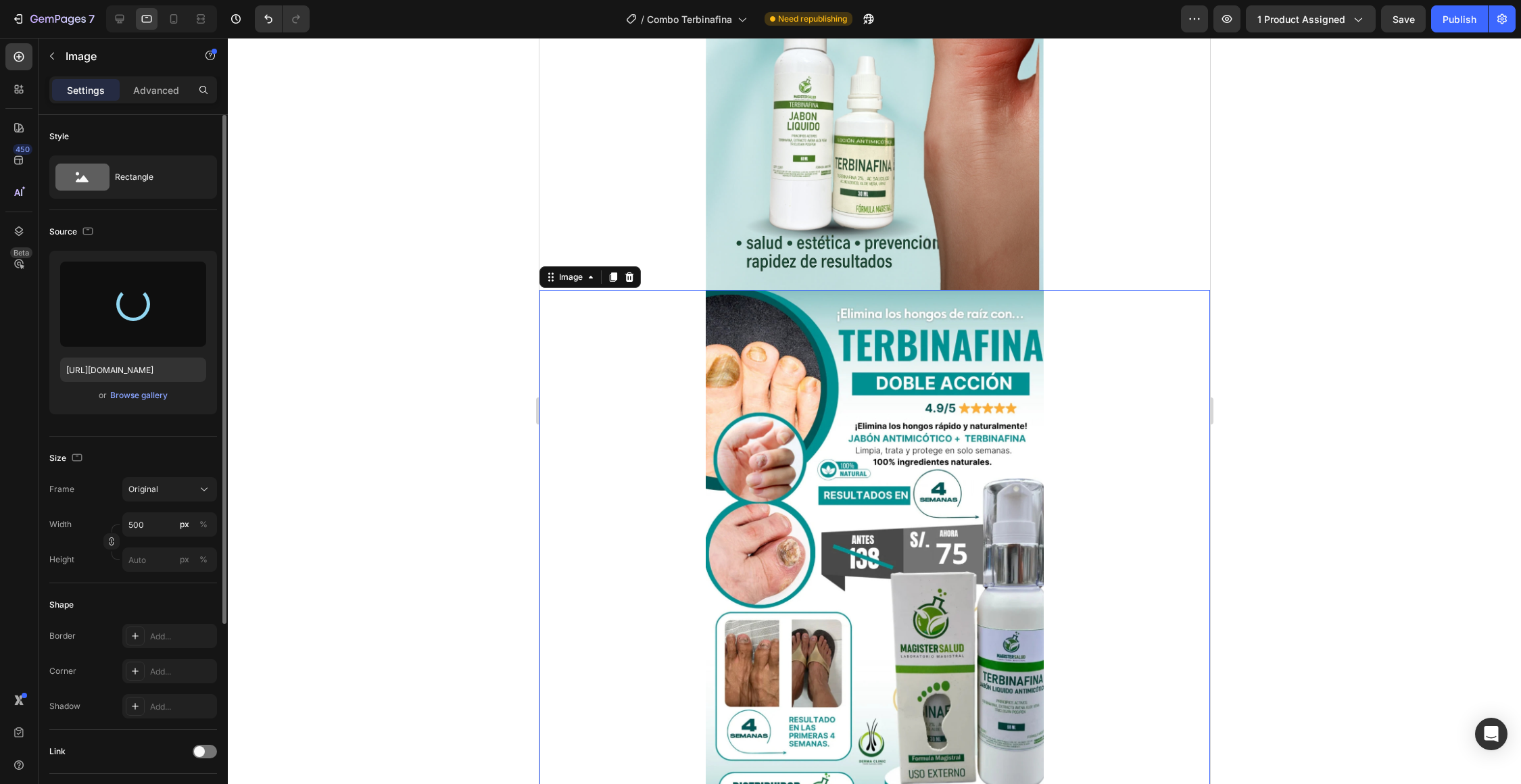
type input "[URL][DOMAIN_NAME]"
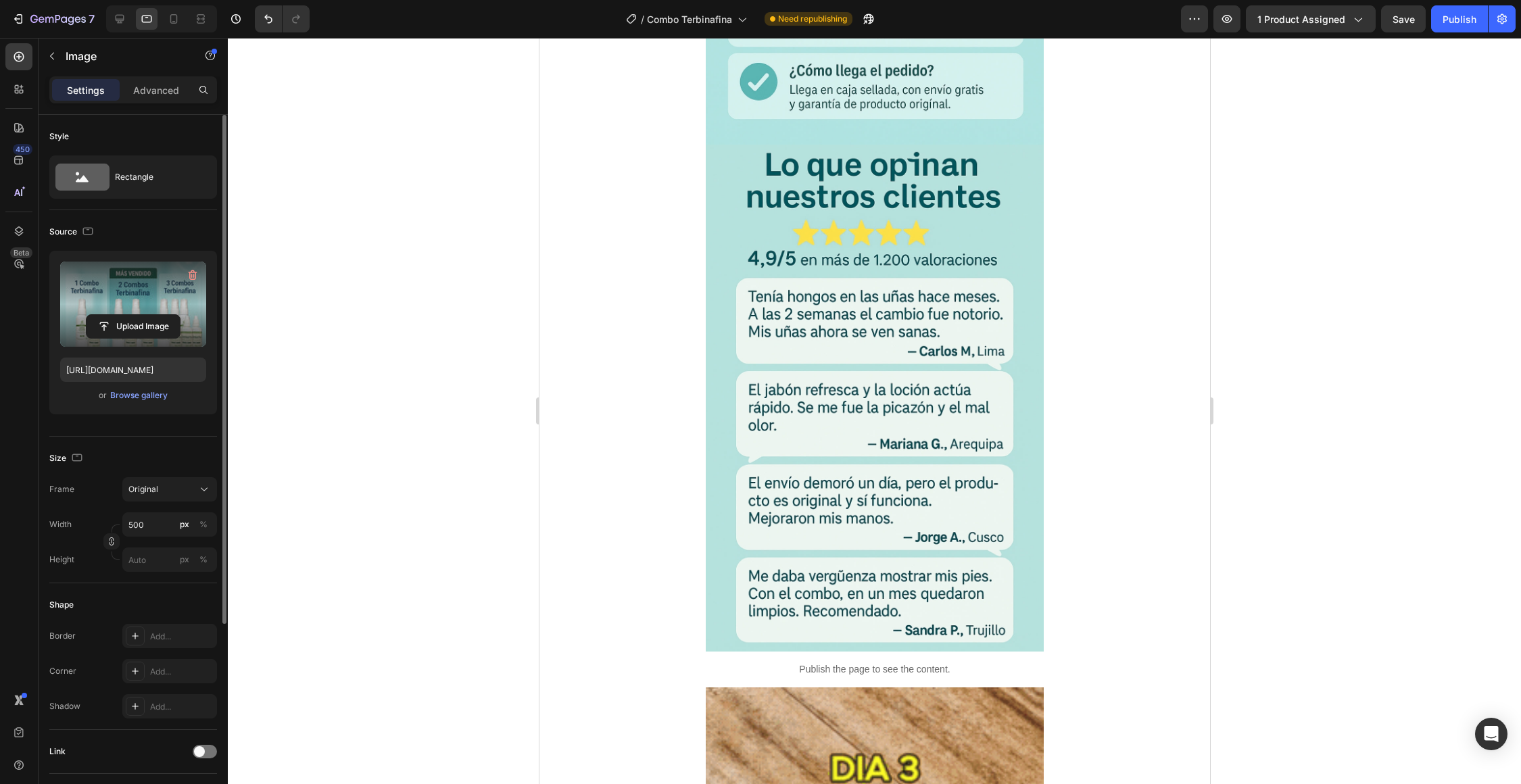
scroll to position [6242, 0]
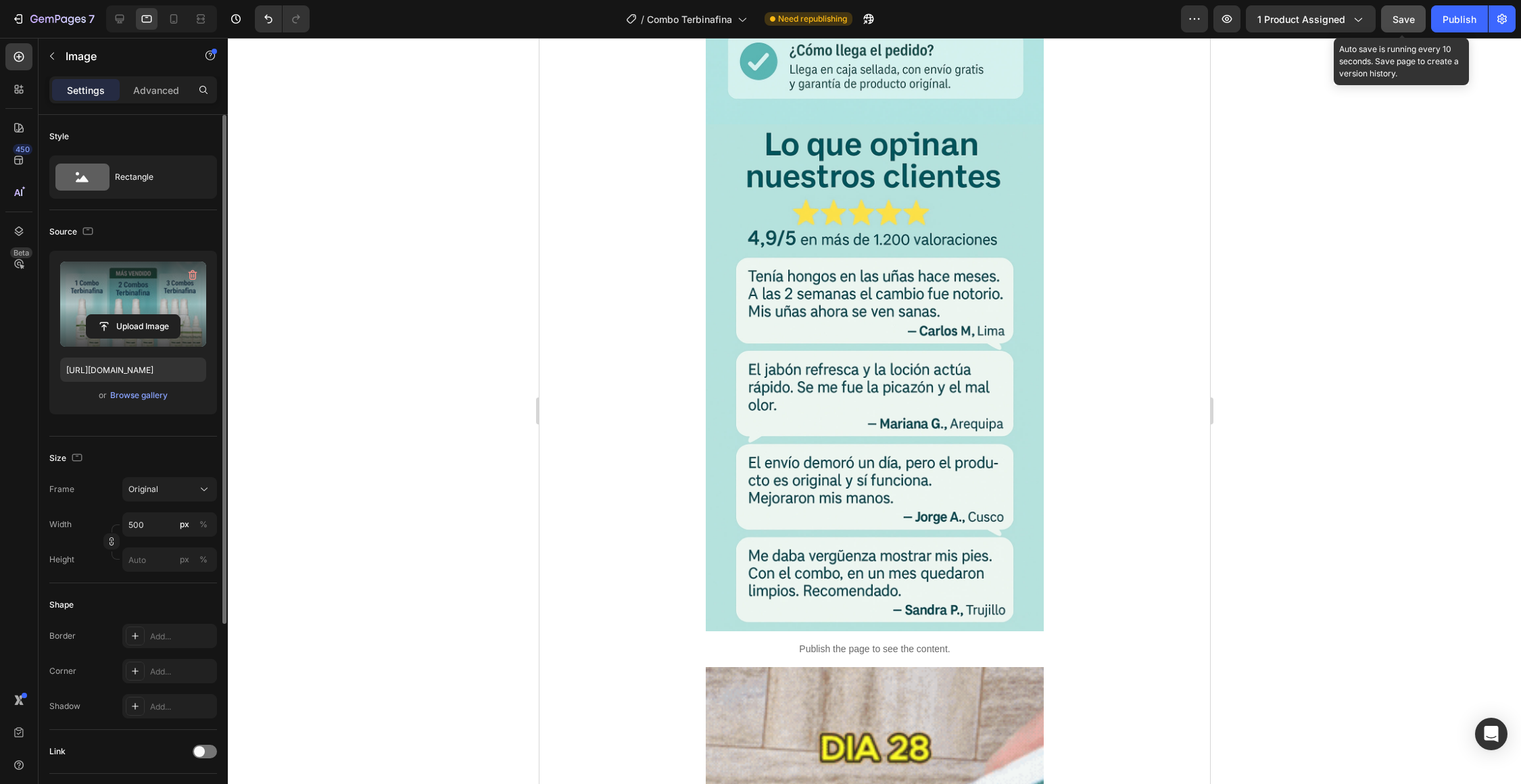
click at [1400, 27] on button "Save" at bounding box center [1402, 19] width 44 height 27
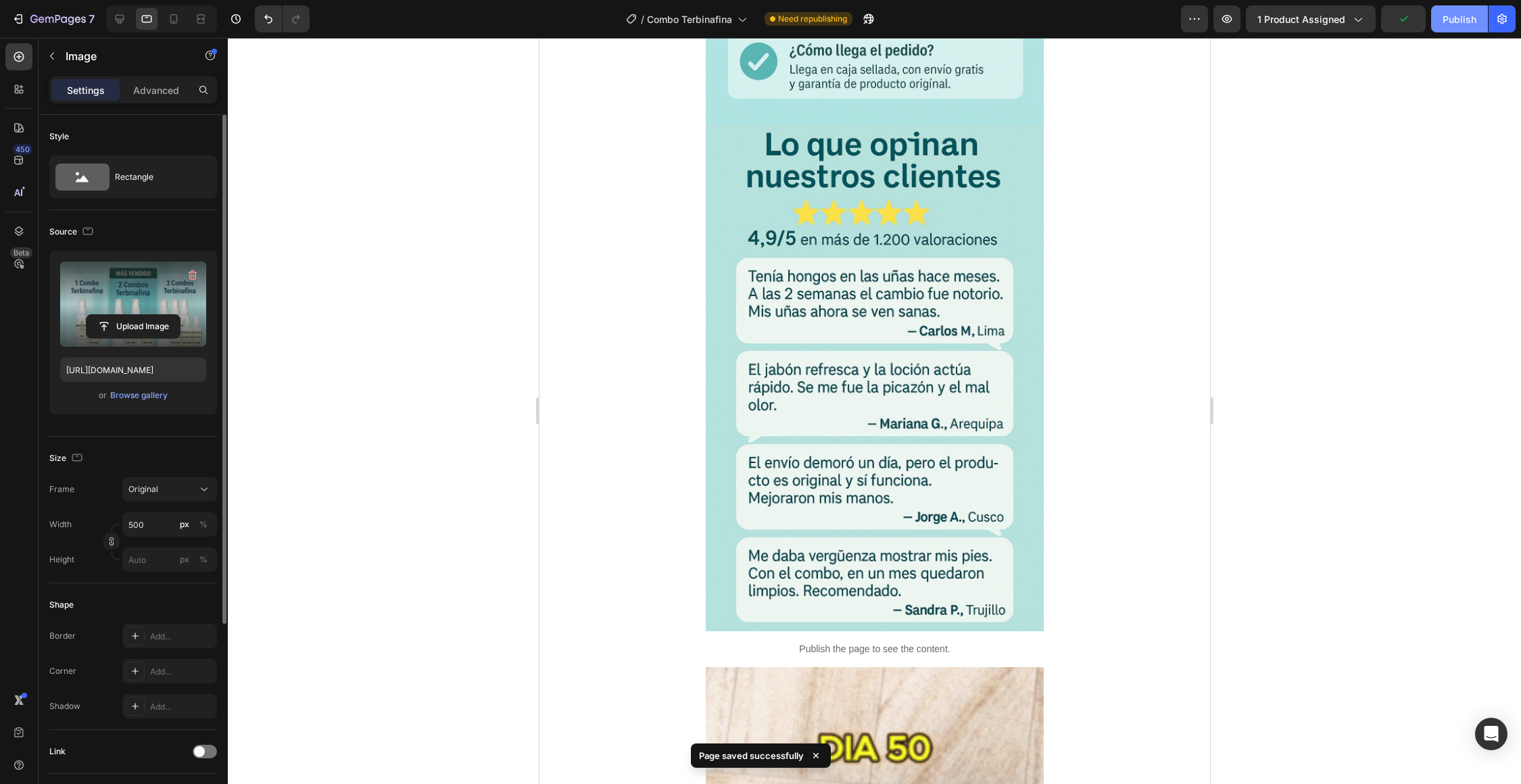
click at [1446, 27] on button "Publish" at bounding box center [1458, 19] width 57 height 27
